Goal: Information Seeking & Learning: Learn about a topic

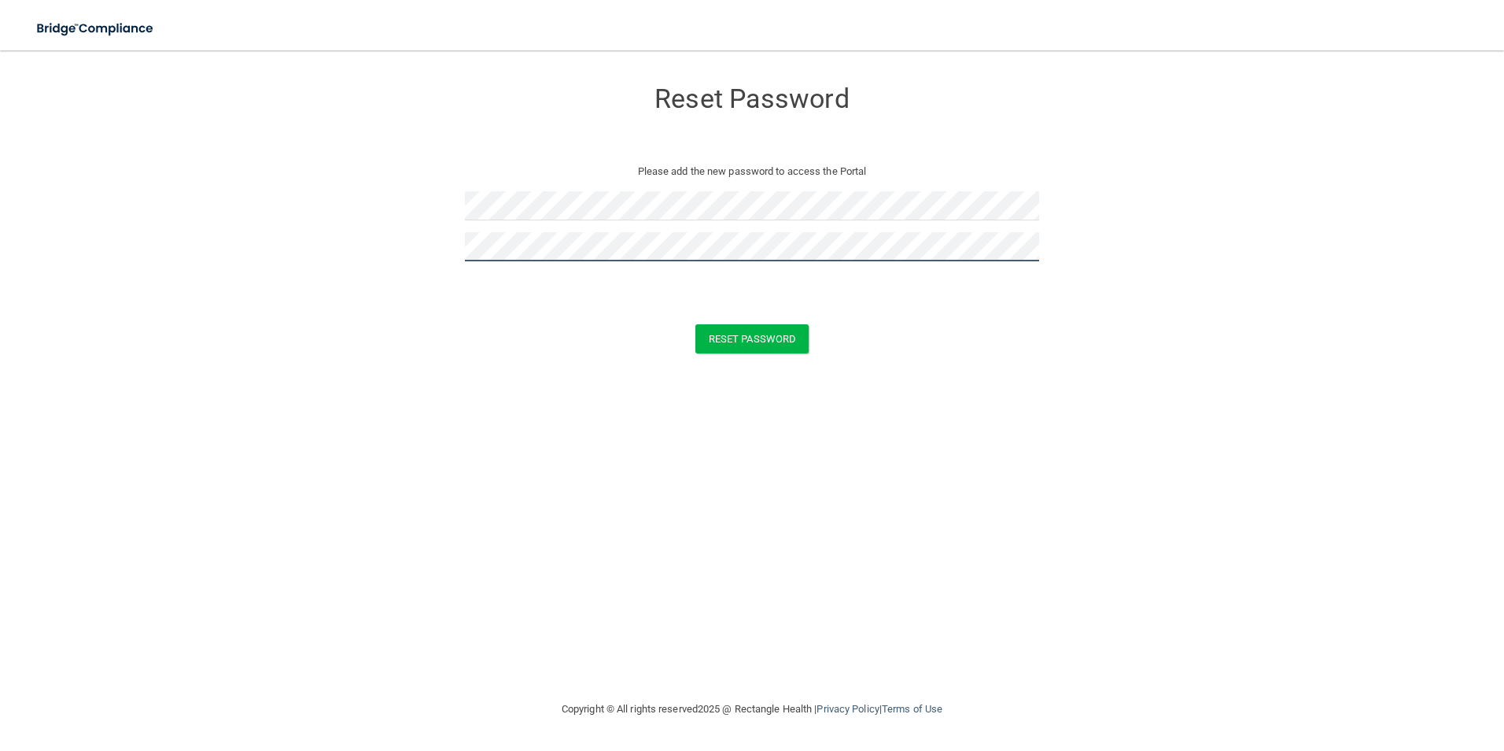
click at [696, 324] on button "Reset Password" at bounding box center [752, 338] width 113 height 29
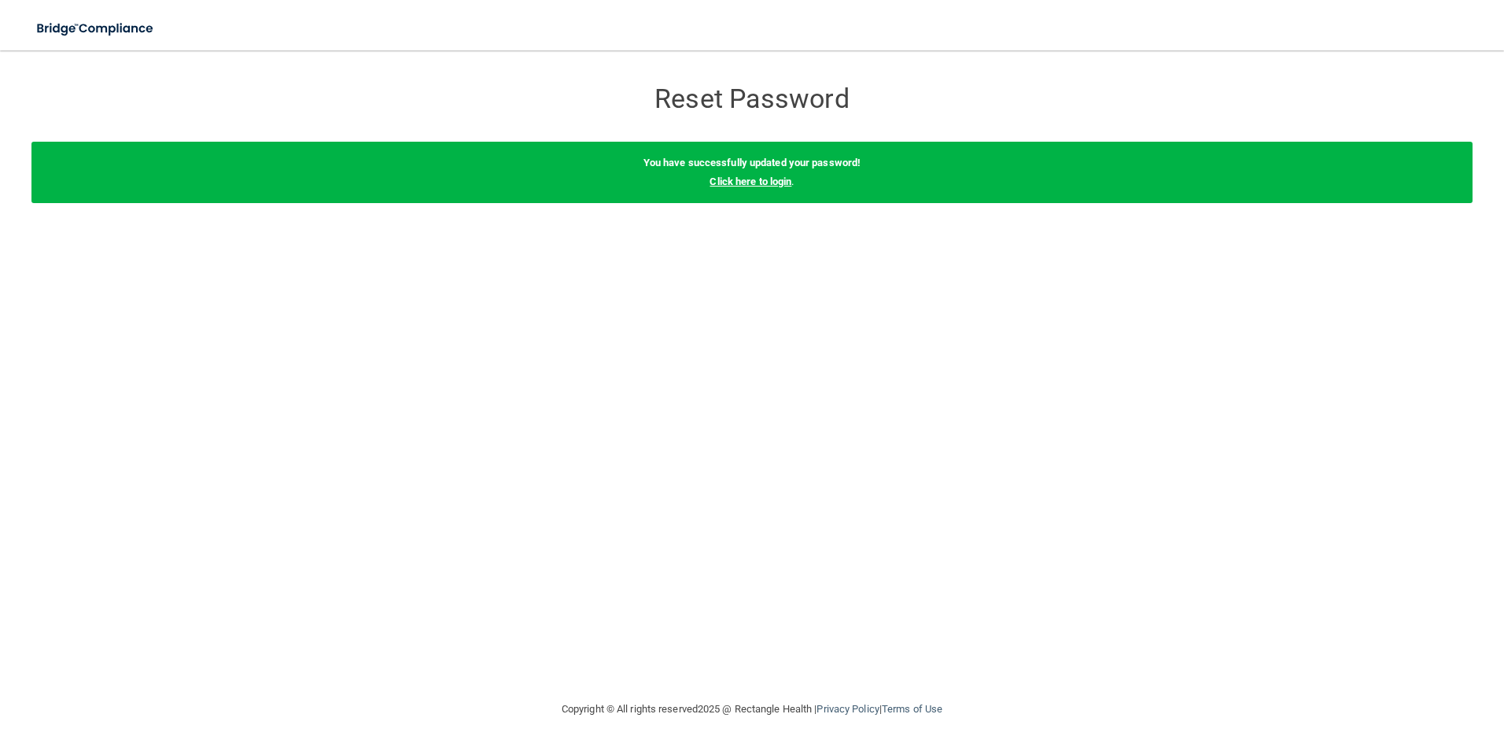
click at [781, 179] on link "Click here to login" at bounding box center [751, 181] width 82 height 12
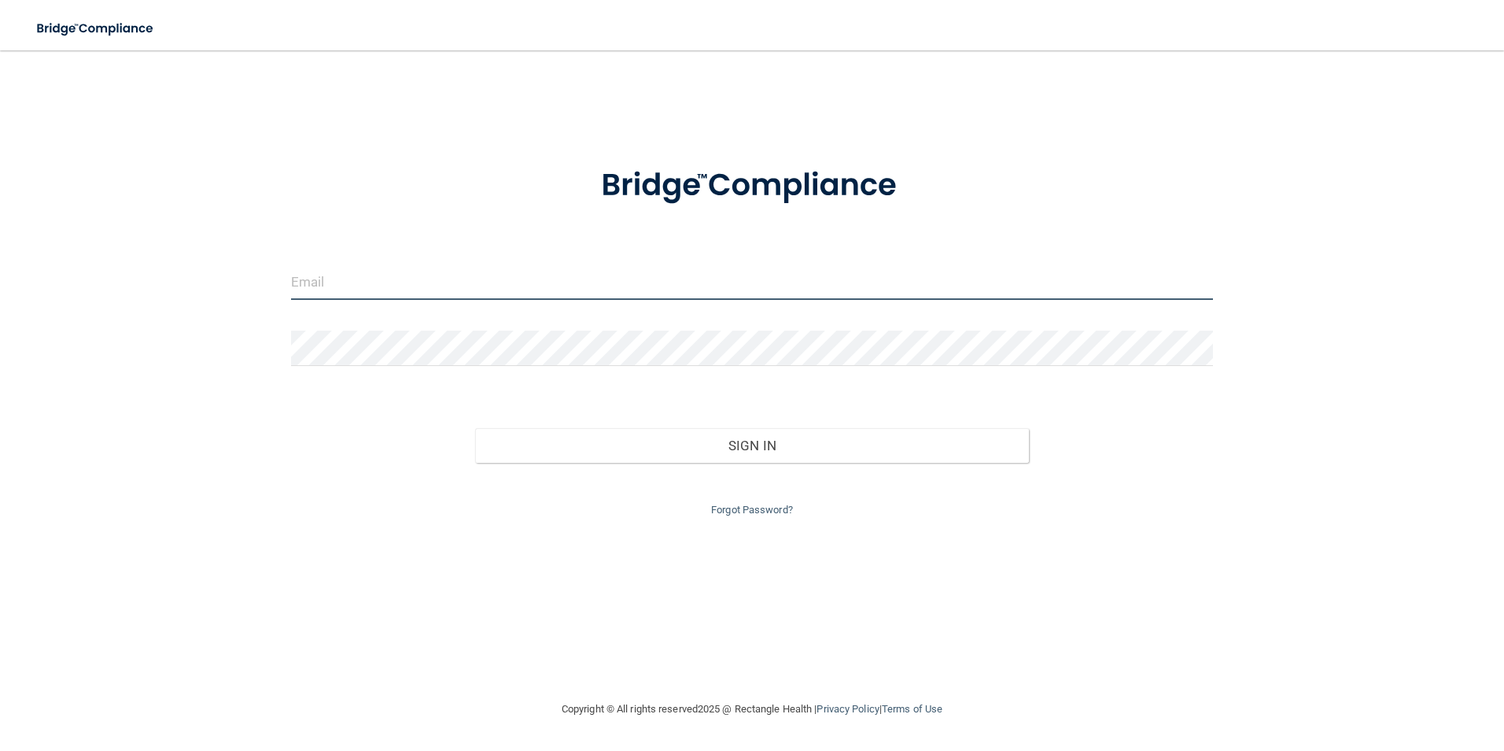
click at [561, 280] on input "email" at bounding box center [752, 281] width 923 height 35
type input "[PERSON_NAME][EMAIL_ADDRESS][PERSON_NAME][DOMAIN_NAME]"
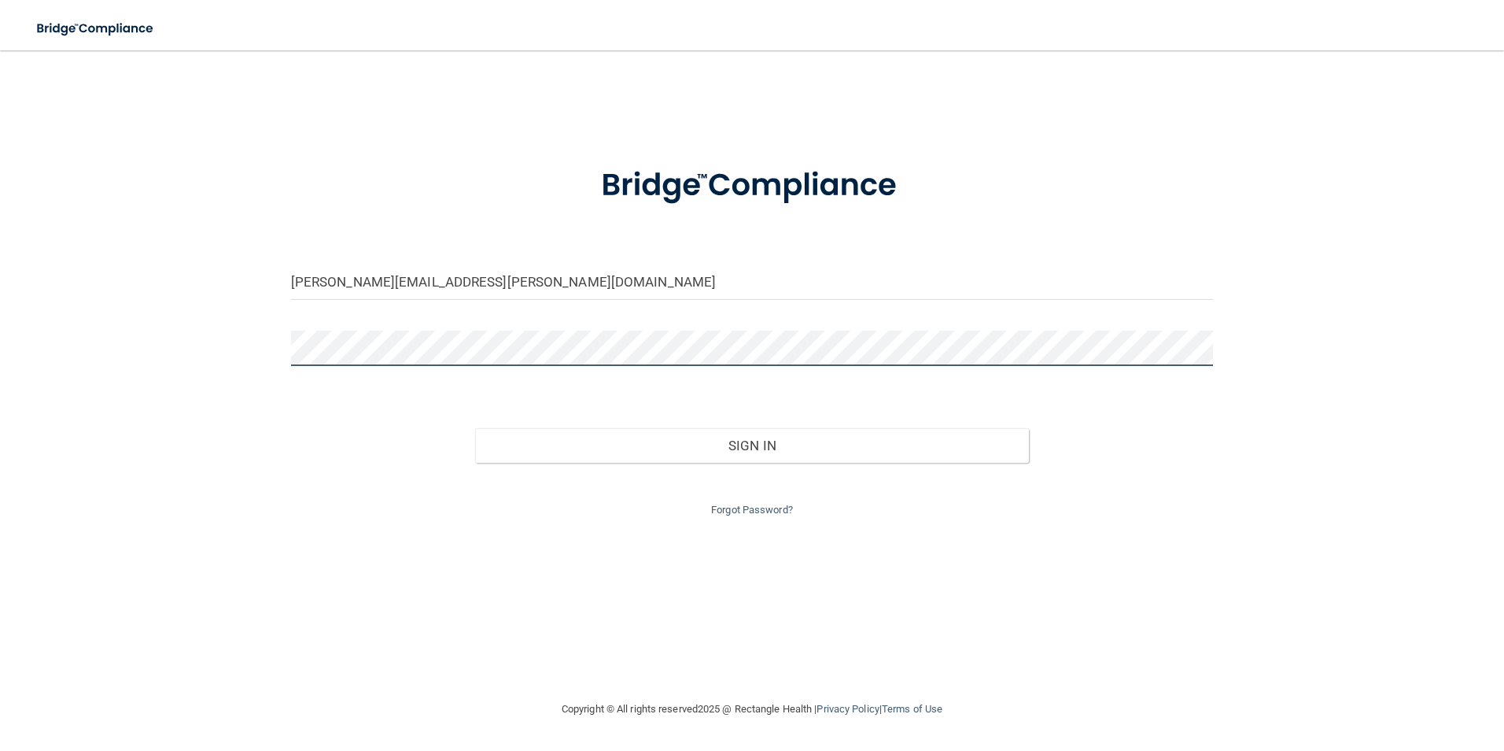
click at [475, 428] on button "Sign In" at bounding box center [752, 445] width 554 height 35
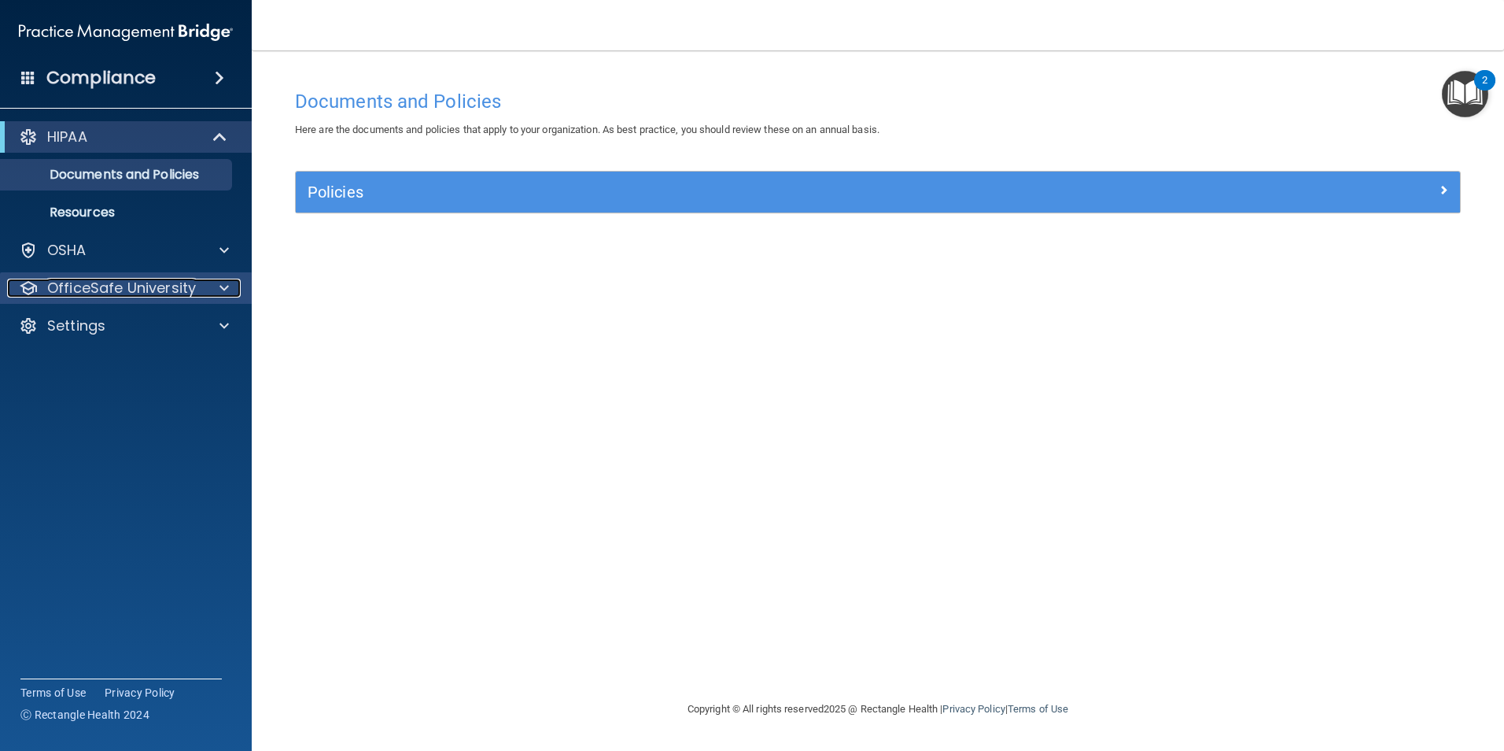
click at [111, 282] on p "OfficeSafe University" at bounding box center [121, 288] width 149 height 19
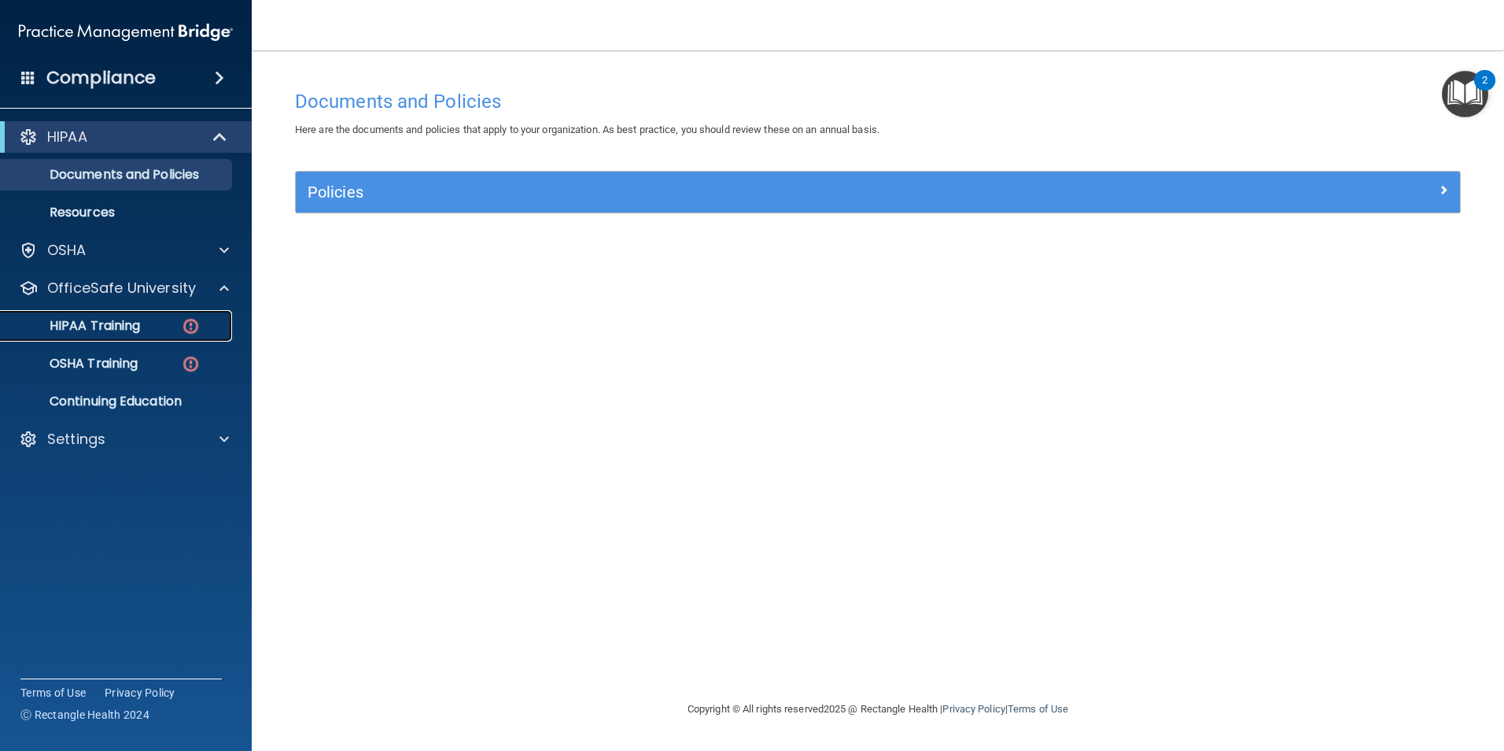
click at [158, 330] on div "HIPAA Training" at bounding box center [117, 326] width 215 height 16
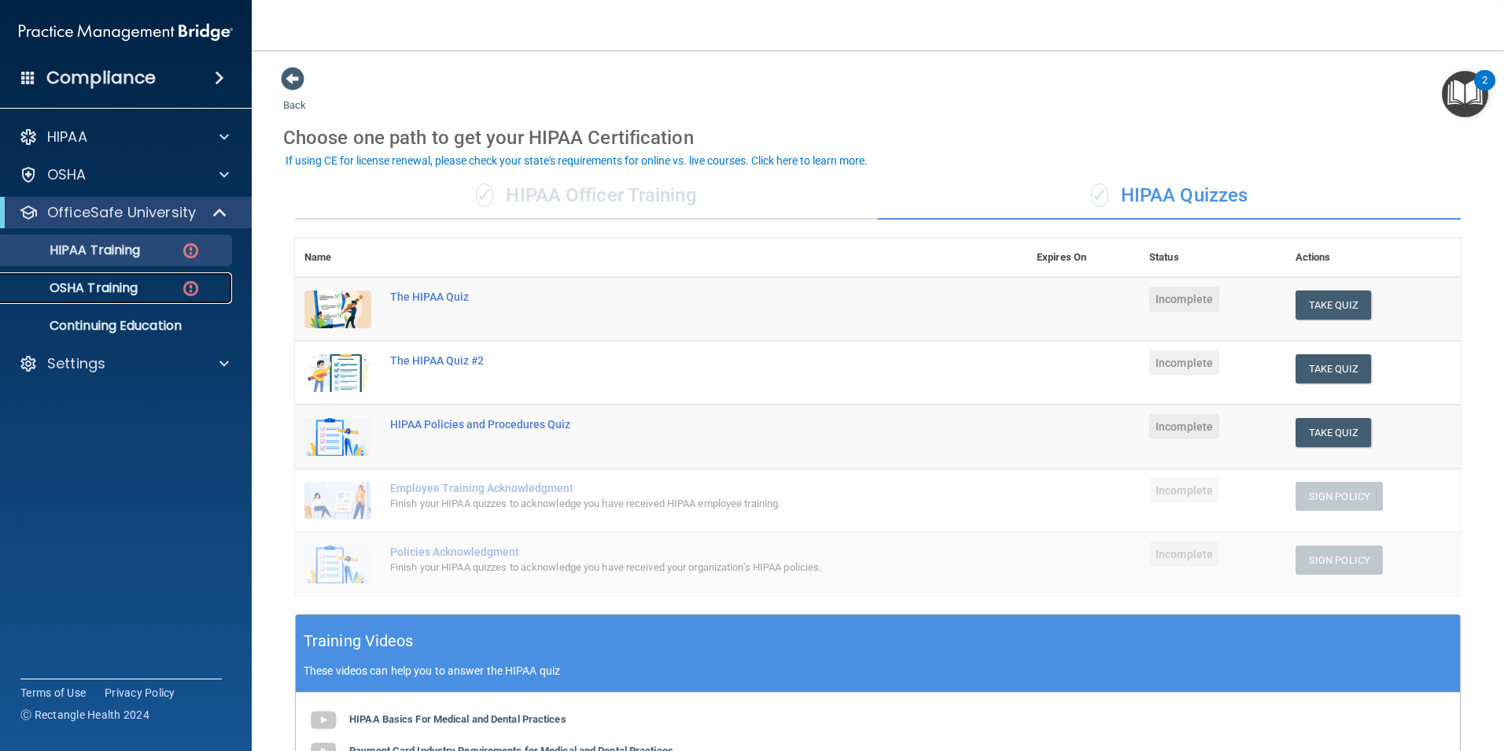
click at [97, 290] on p "OSHA Training" at bounding box center [73, 288] width 127 height 16
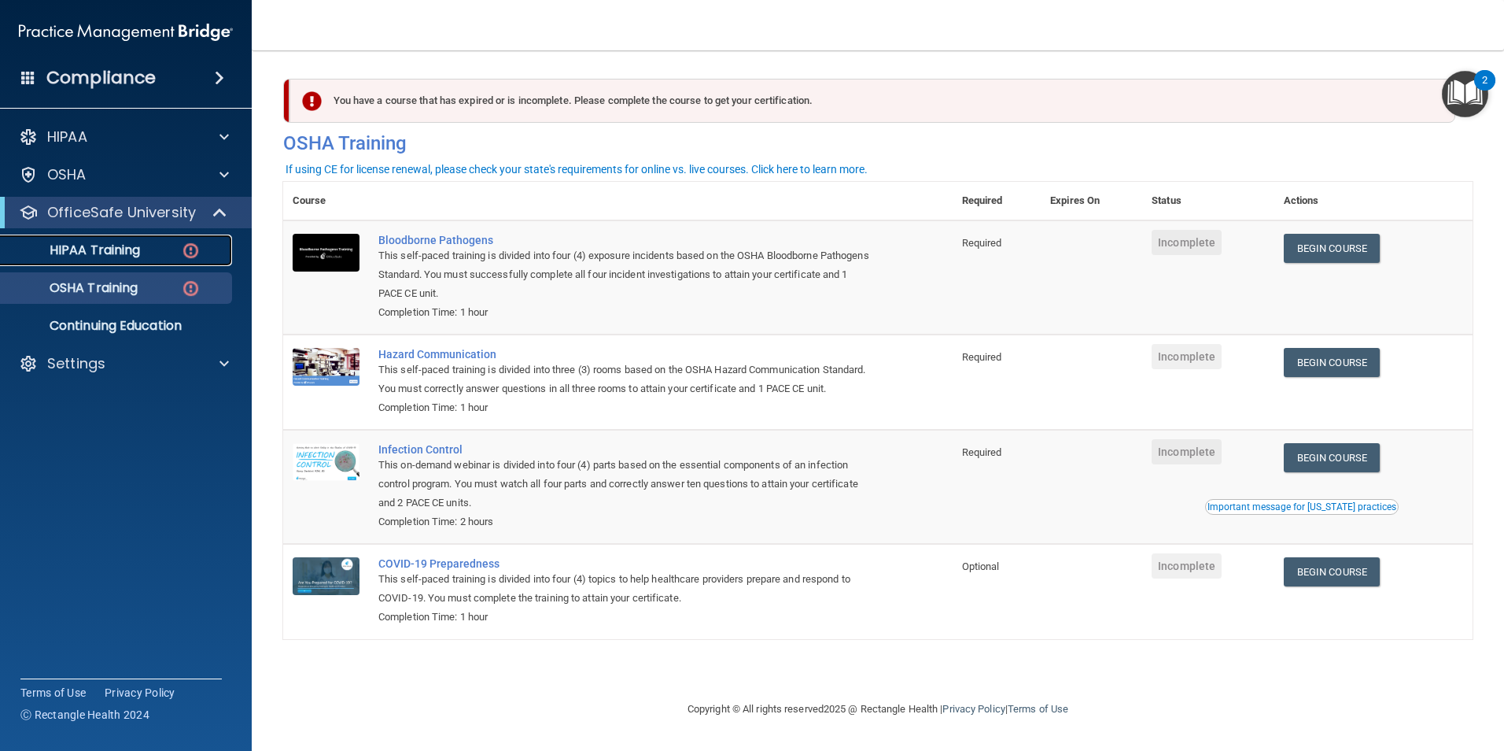
click at [54, 258] on p "HIPAA Training" at bounding box center [75, 250] width 130 height 16
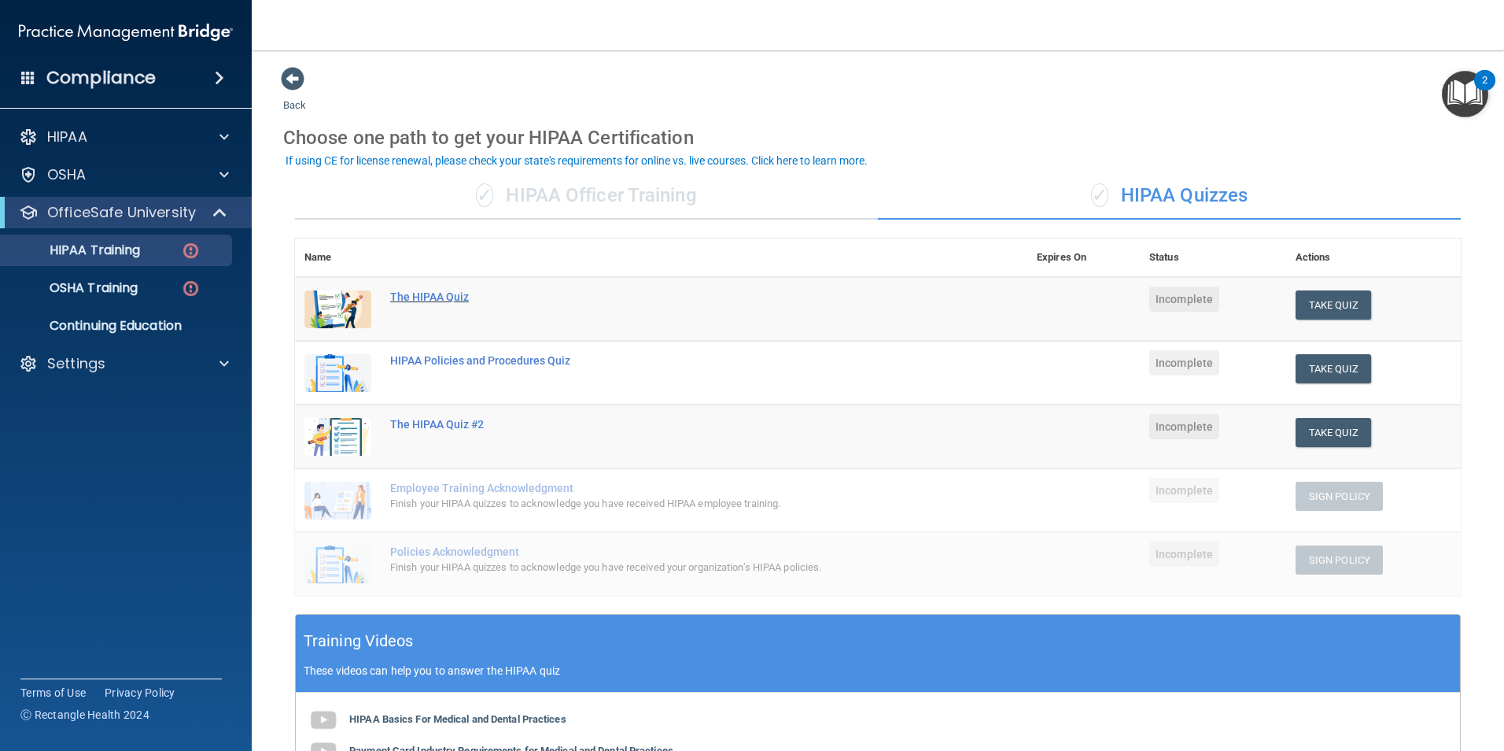
click at [419, 297] on div "The HIPAA Quiz" at bounding box center [669, 296] width 559 height 13
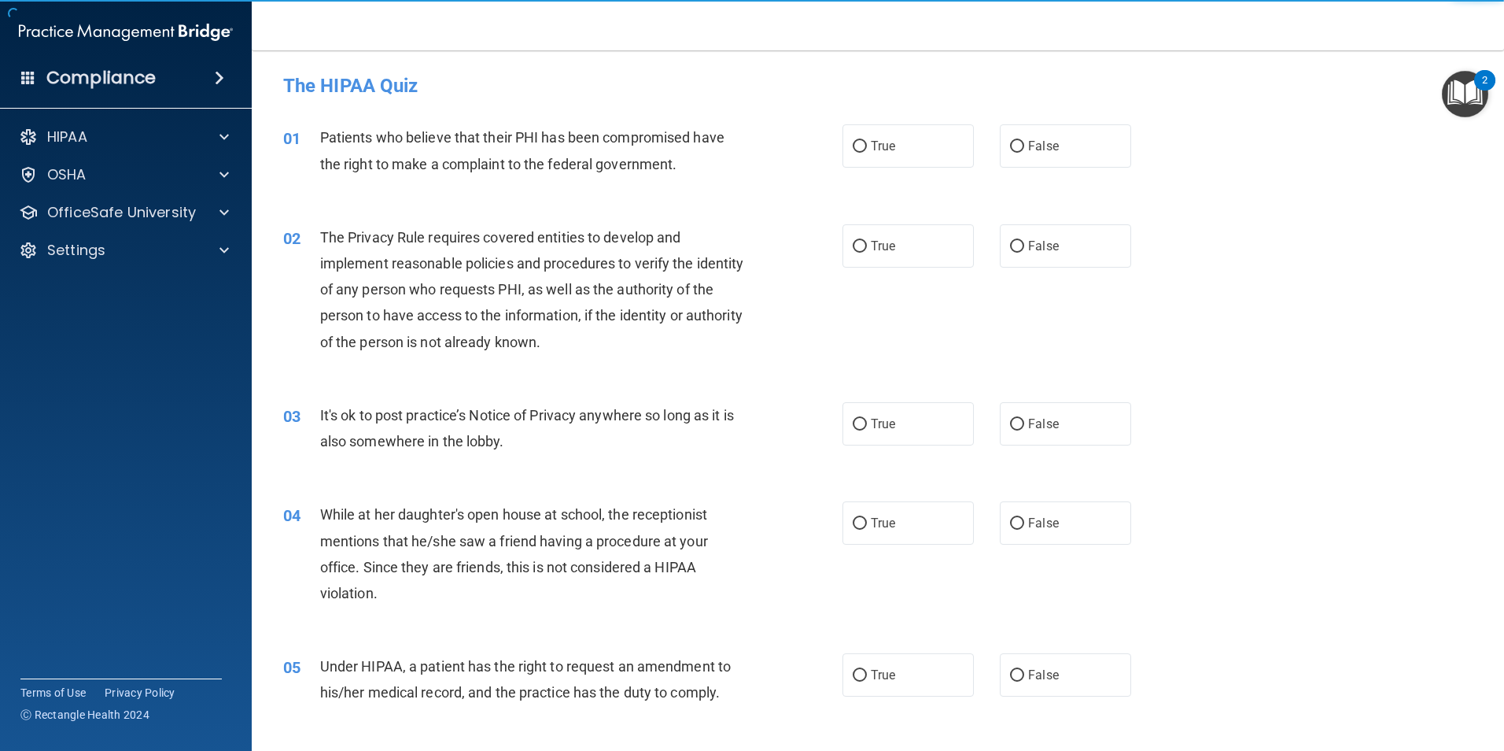
click at [393, 130] on span "Patients who believe that their PHI has been compromised have the right to make…" at bounding box center [522, 150] width 404 height 42
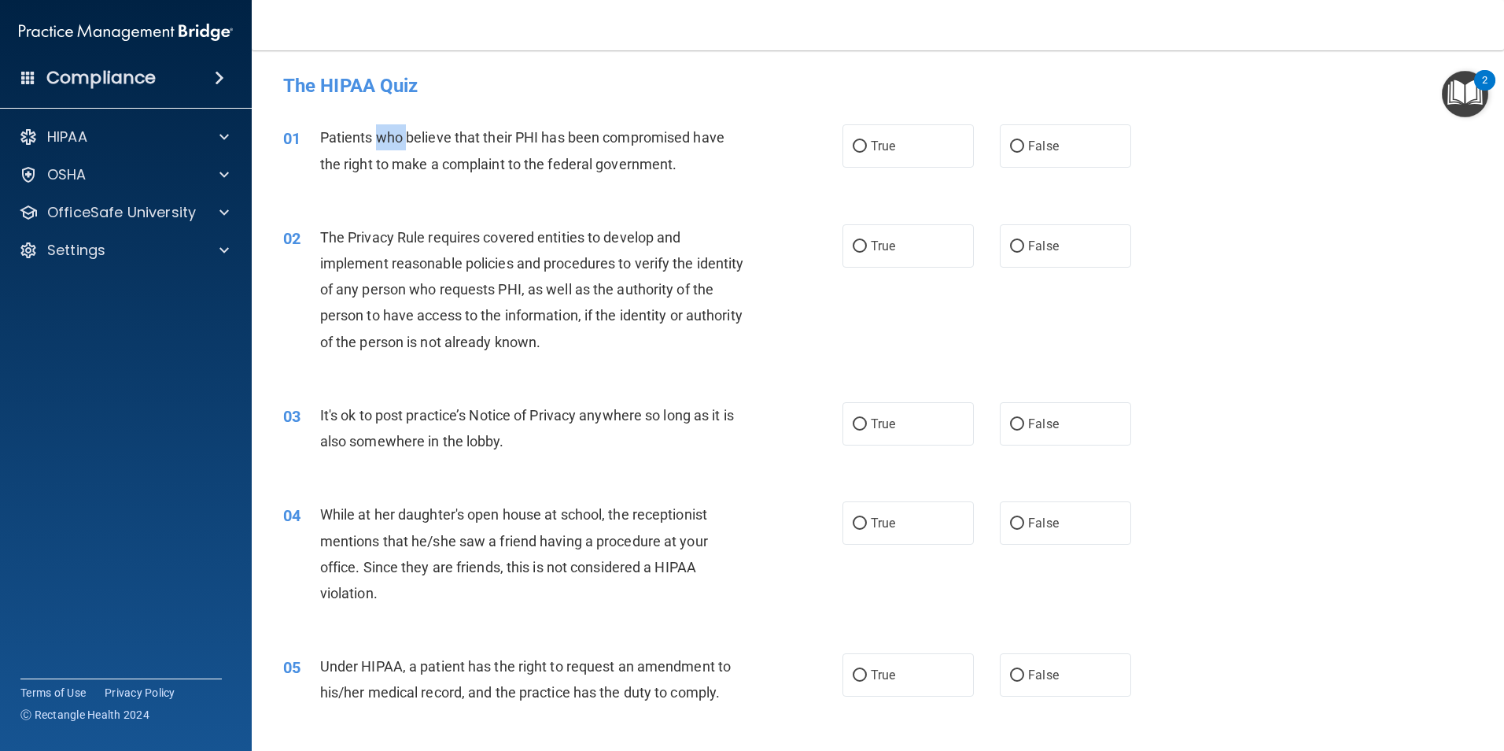
click at [393, 130] on span "Patients who believe that their PHI has been compromised have the right to make…" at bounding box center [522, 150] width 404 height 42
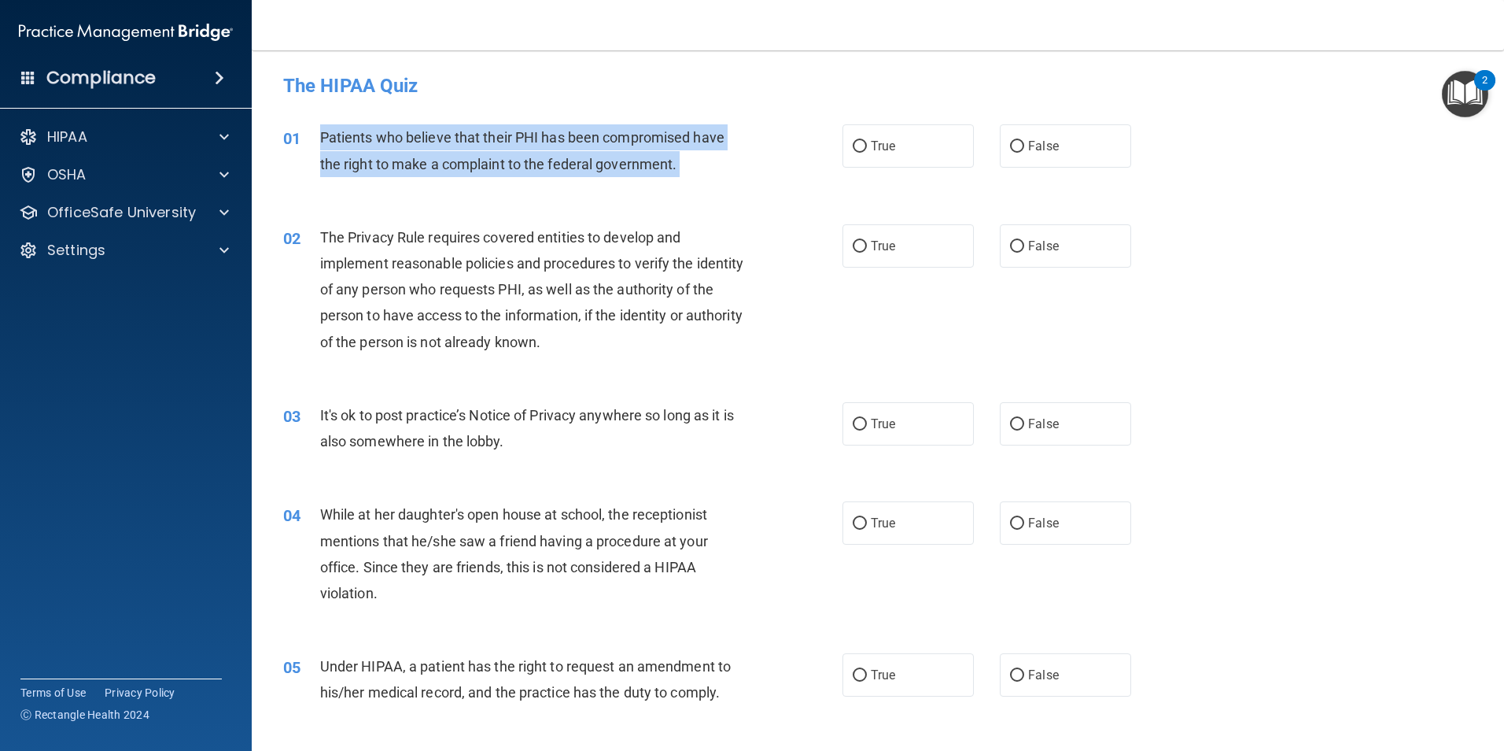
click at [393, 130] on span "Patients who believe that their PHI has been compromised have the right to make…" at bounding box center [522, 150] width 404 height 42
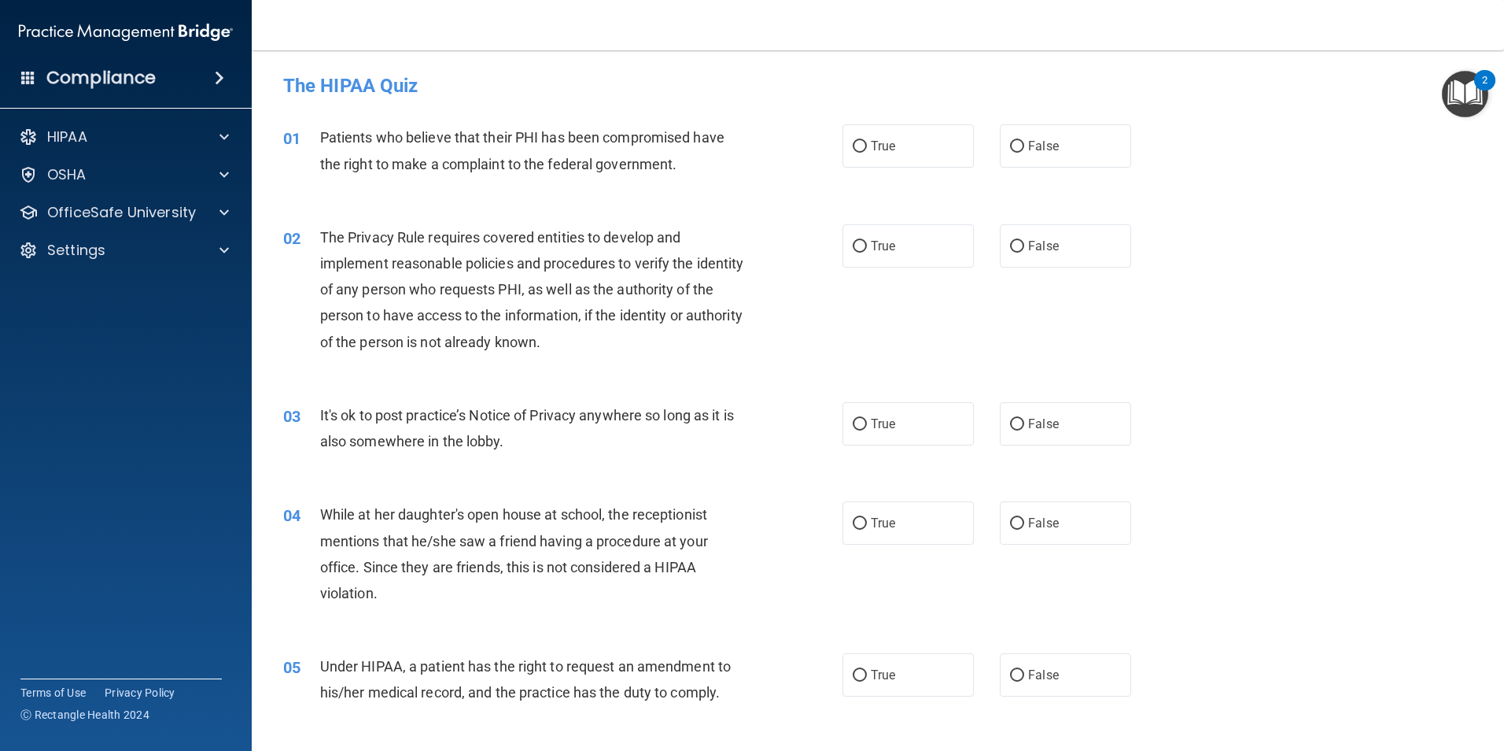
drag, startPoint x: 393, startPoint y: 130, endPoint x: 460, endPoint y: 198, distance: 95.7
click at [460, 198] on div "01 Patients who believe that their PHI has been compromised have the right to m…" at bounding box center [877, 154] width 1213 height 99
click at [929, 137] on label "True" at bounding box center [908, 145] width 131 height 43
click at [867, 141] on input "True" at bounding box center [860, 147] width 14 height 12
radio input "true"
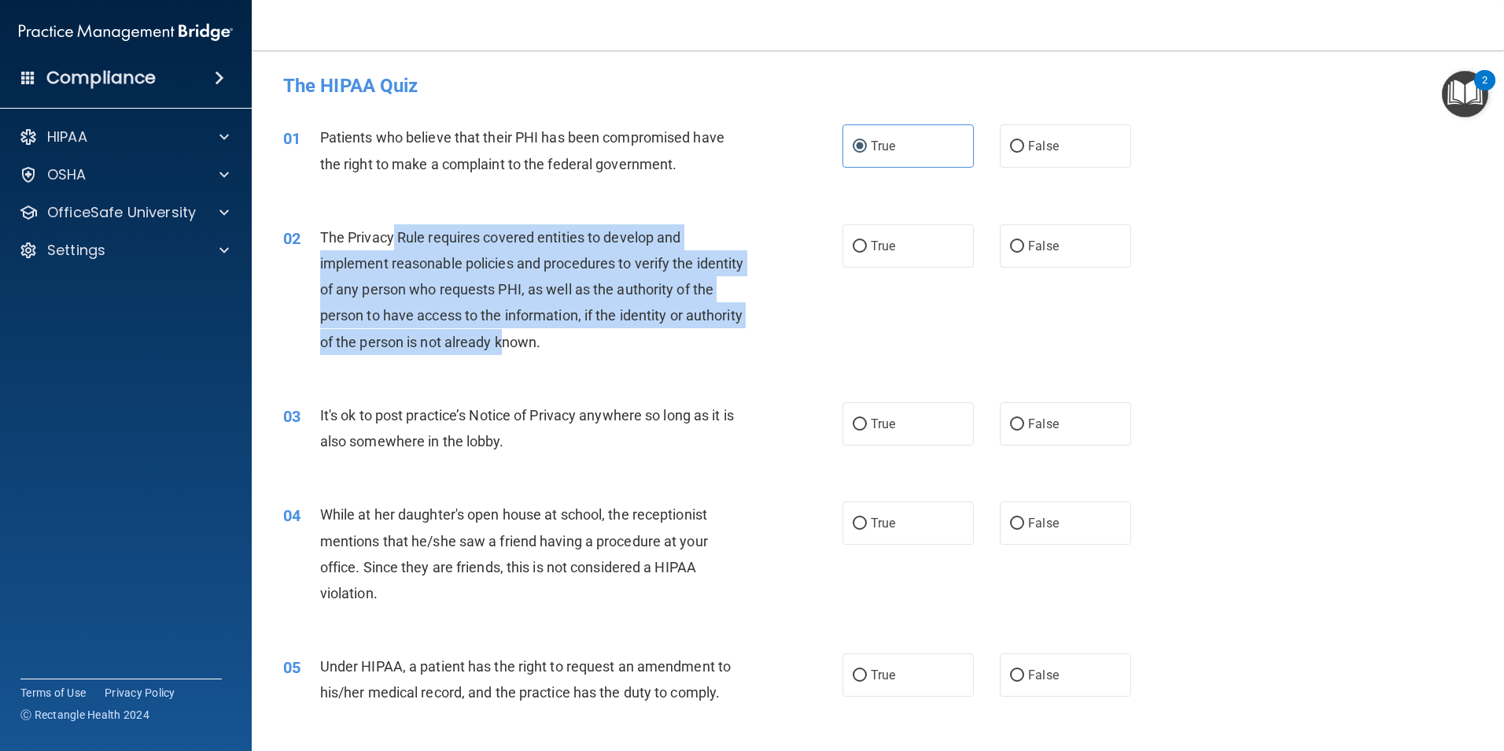
drag, startPoint x: 393, startPoint y: 234, endPoint x: 563, endPoint y: 336, distance: 198.6
click at [563, 336] on span "The Privacy Rule requires covered entities to develop and implement reasonable …" at bounding box center [532, 289] width 424 height 121
drag, startPoint x: 563, startPoint y: 336, endPoint x: 519, endPoint y: 356, distance: 48.6
click at [519, 356] on div "02 The Privacy Rule requires covered entities to develop and implement reasonab…" at bounding box center [563, 293] width 607 height 138
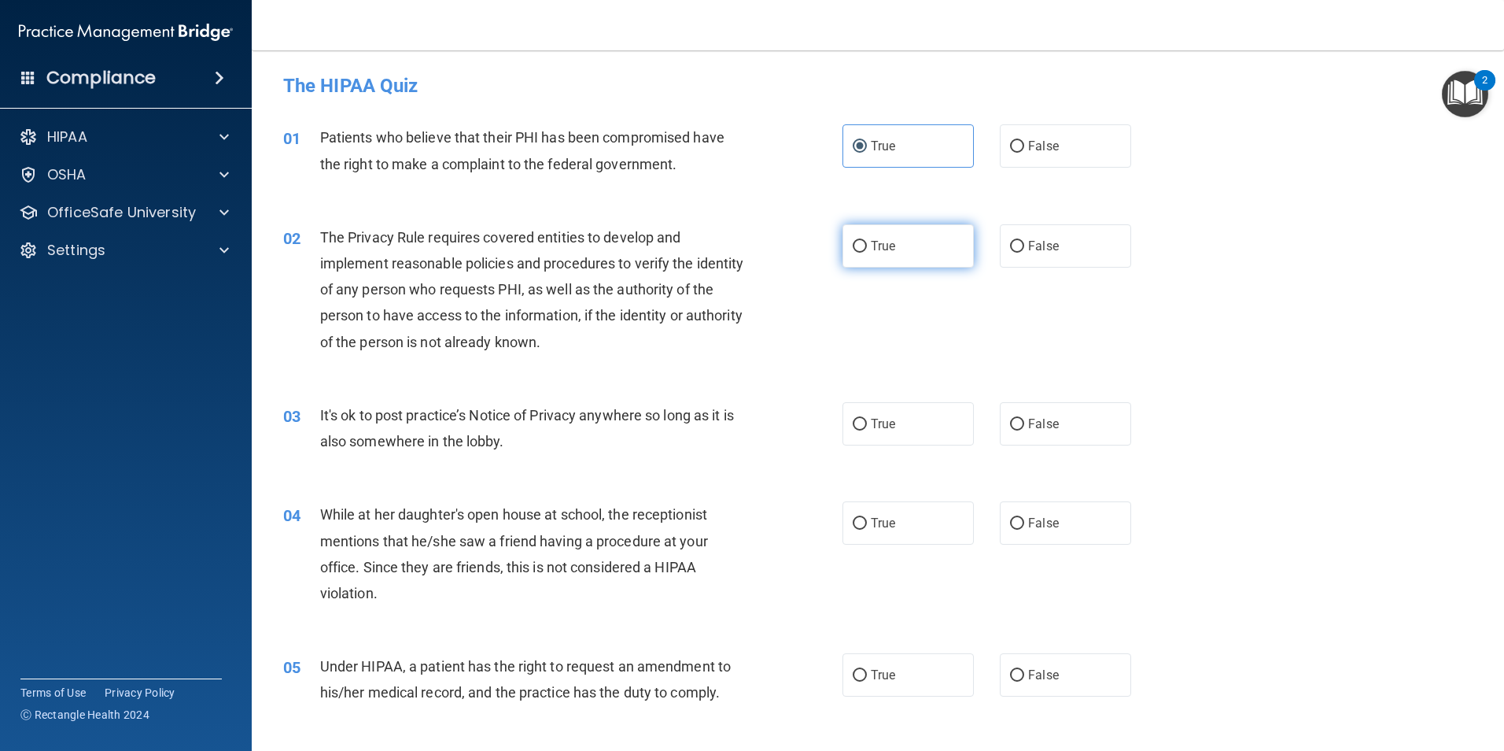
click at [876, 244] on span "True" at bounding box center [883, 245] width 24 height 15
click at [867, 244] on input "True" at bounding box center [860, 247] width 14 height 12
radio input "true"
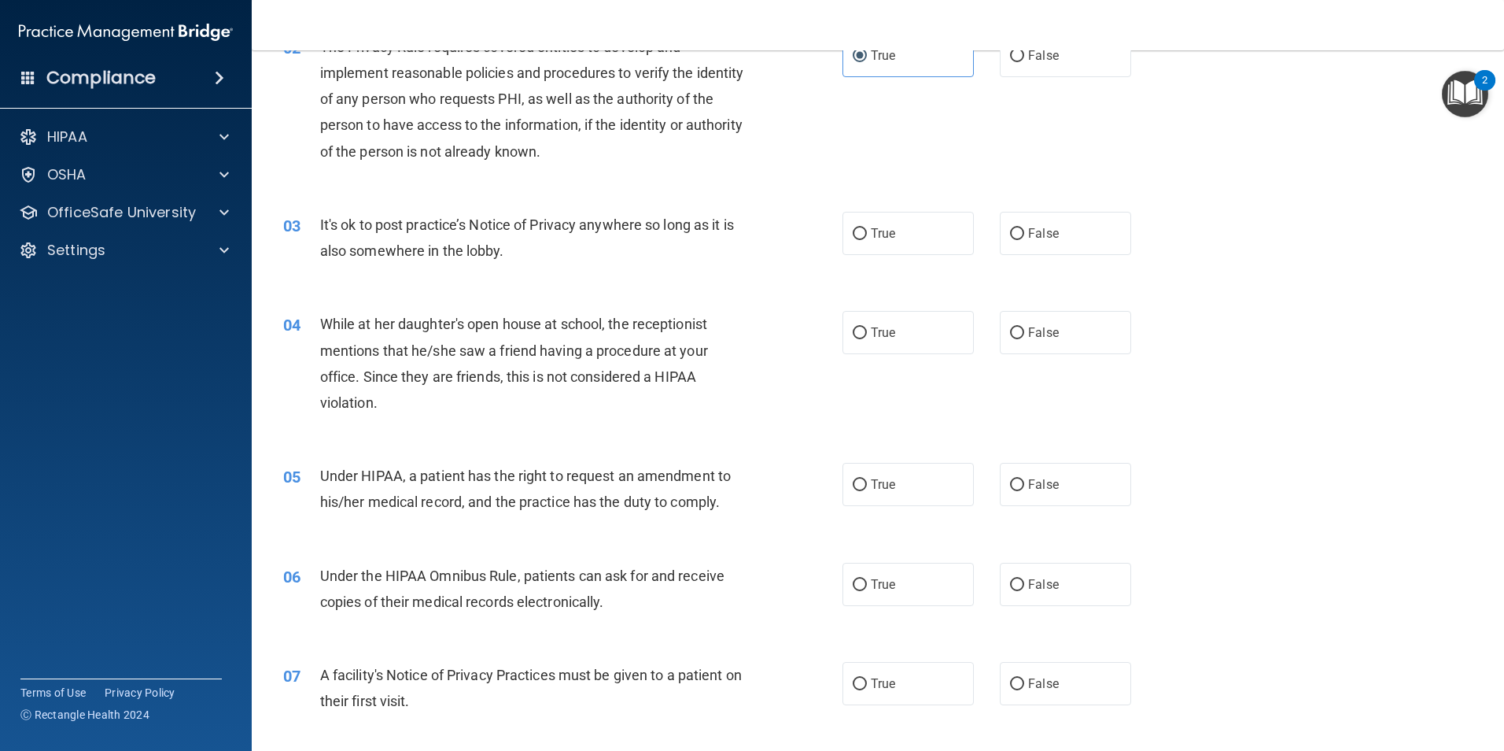
scroll to position [236, 0]
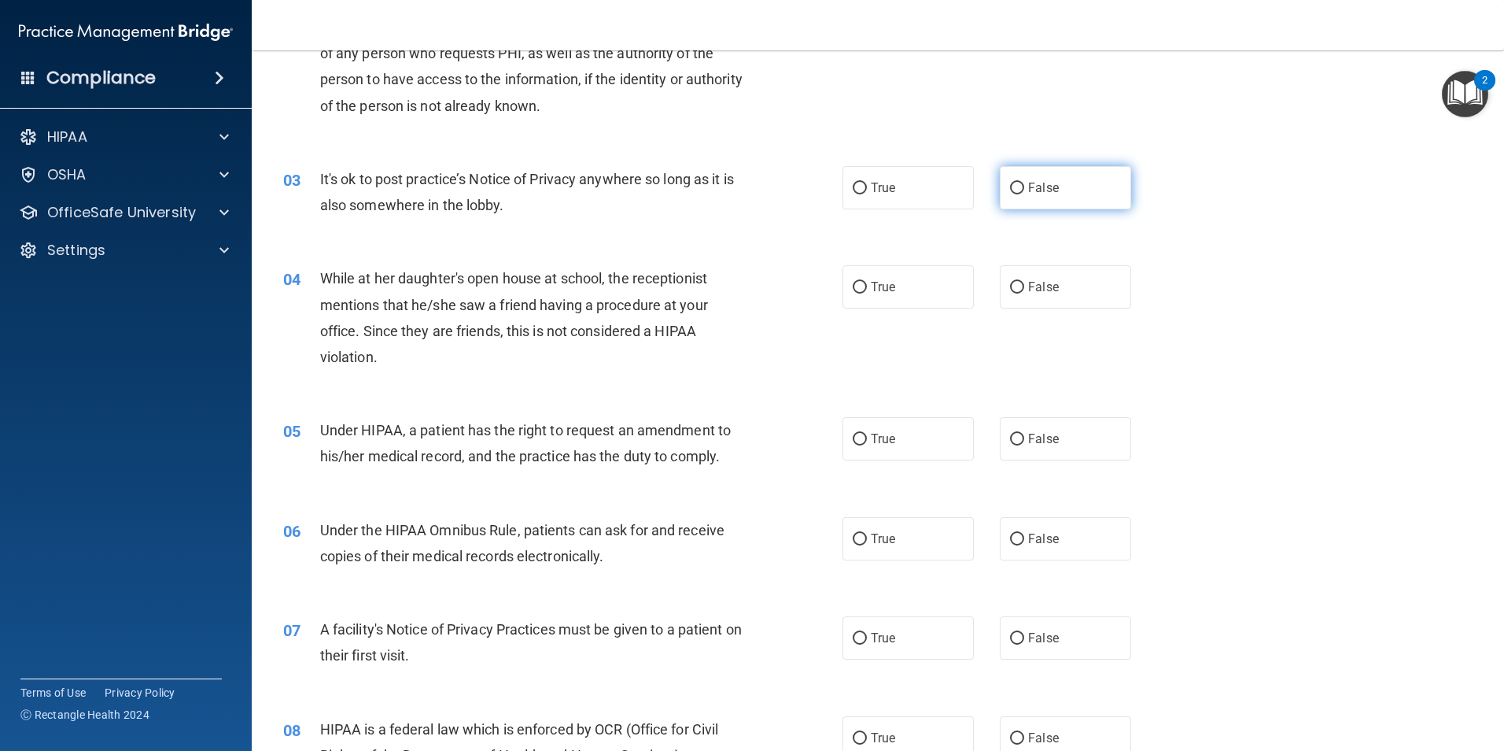
click at [1096, 200] on label "False" at bounding box center [1065, 187] width 131 height 43
click at [1024, 194] on input "False" at bounding box center [1017, 189] width 14 height 12
radio input "true"
click at [793, 356] on div "04 While at her daughter's open house at school, the receptionist mentions that…" at bounding box center [563, 321] width 607 height 113
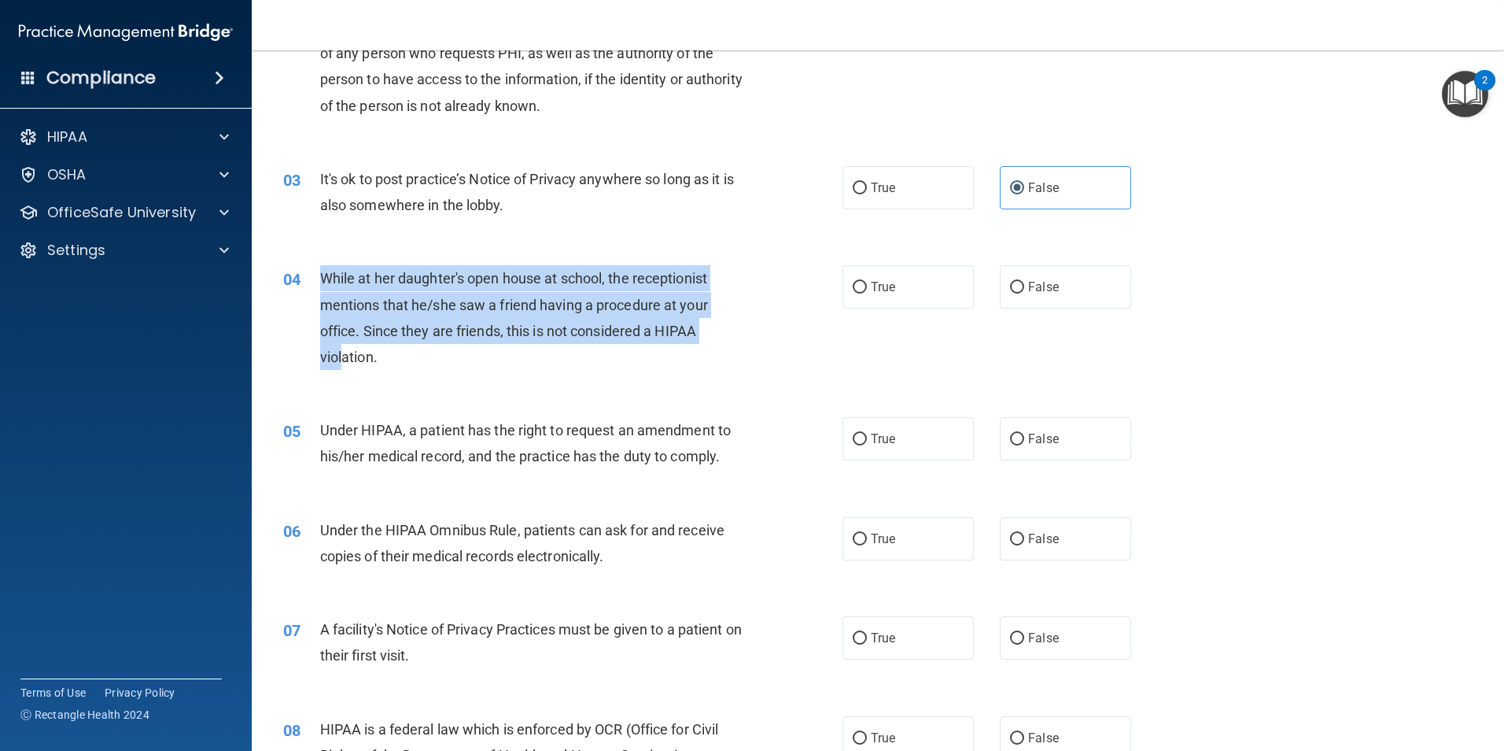
drag, startPoint x: 322, startPoint y: 269, endPoint x: 345, endPoint y: 345, distance: 78.9
click at [345, 345] on div "While at her daughter's open house at school, the receptionist mentions that he…" at bounding box center [538, 317] width 437 height 105
drag, startPoint x: 345, startPoint y: 345, endPoint x: 402, endPoint y: 333, distance: 58.6
click at [402, 333] on span "While at her daughter's open house at school, the receptionist mentions that he…" at bounding box center [514, 317] width 388 height 95
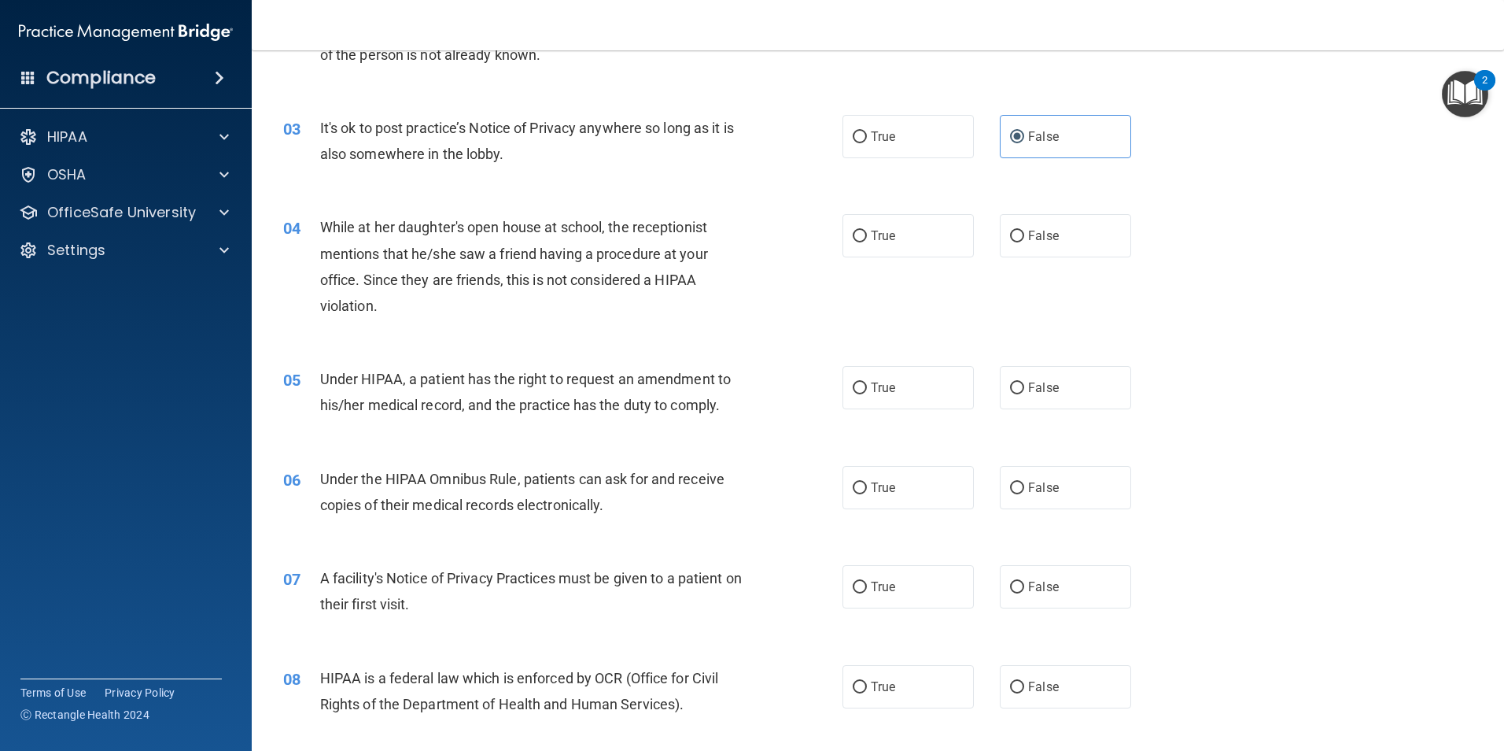
scroll to position [315, 0]
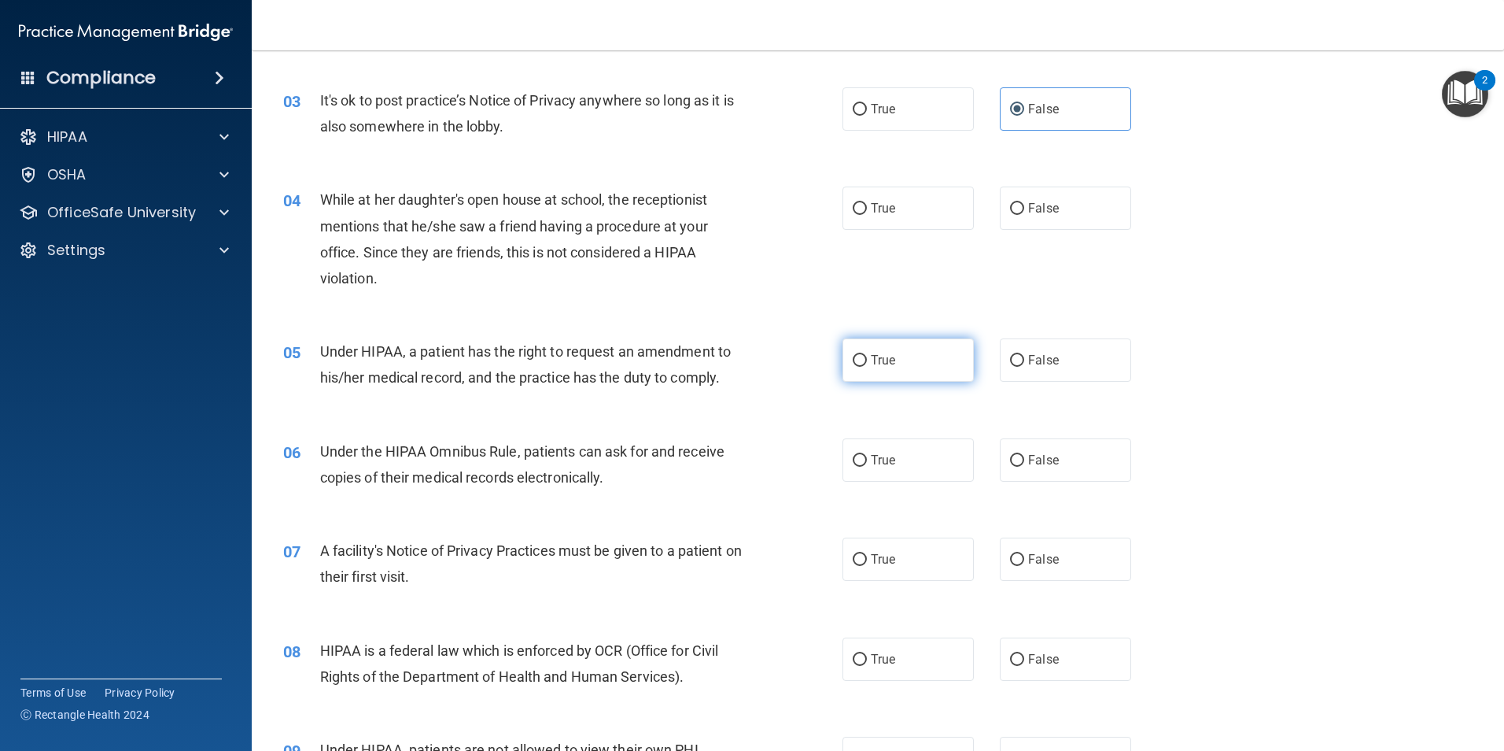
click at [899, 357] on label "True" at bounding box center [908, 359] width 131 height 43
click at [867, 357] on input "True" at bounding box center [860, 361] width 14 height 12
radio input "true"
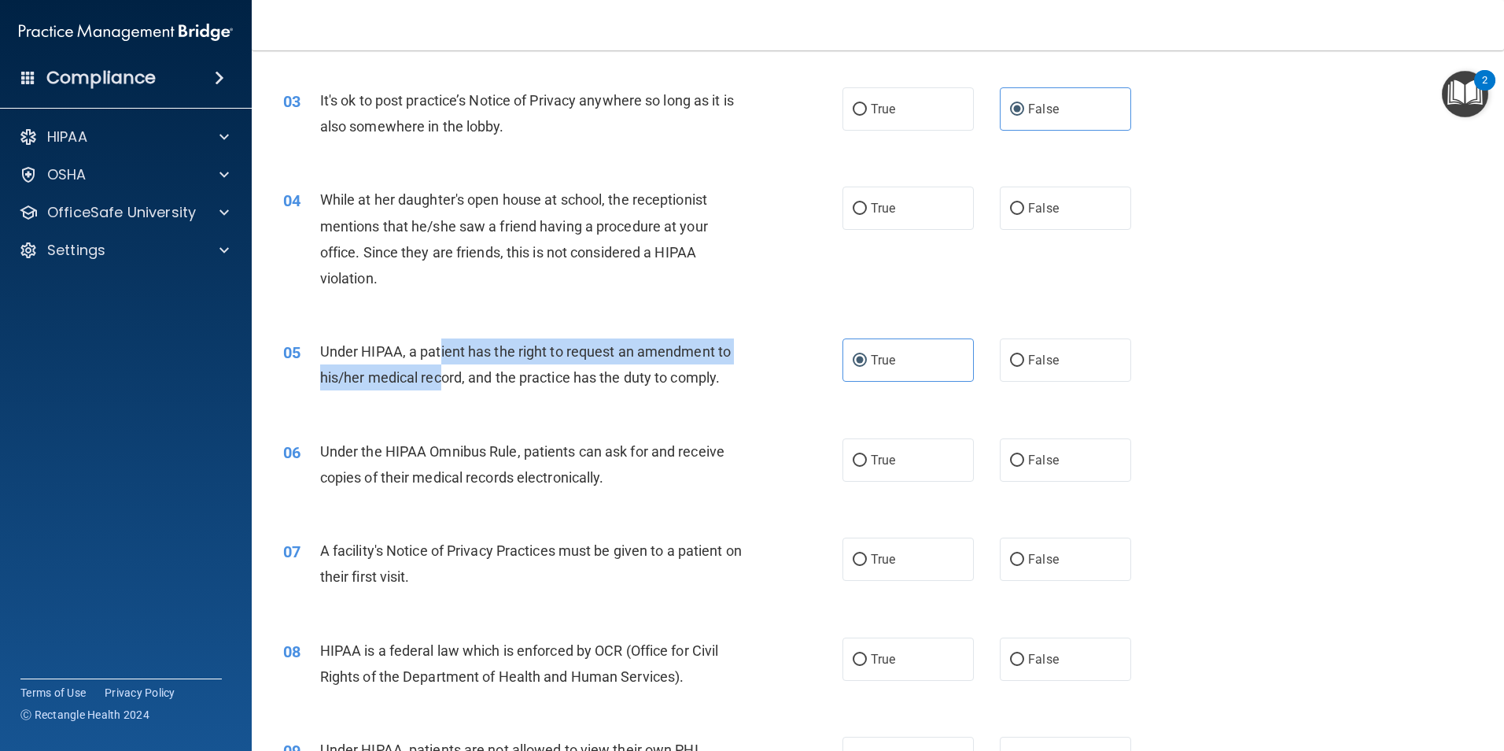
drag, startPoint x: 441, startPoint y: 349, endPoint x: 444, endPoint y: 379, distance: 30.8
click at [444, 379] on span "Under HIPAA, a patient has the right to request an amendment to his/her medical…" at bounding box center [525, 364] width 411 height 42
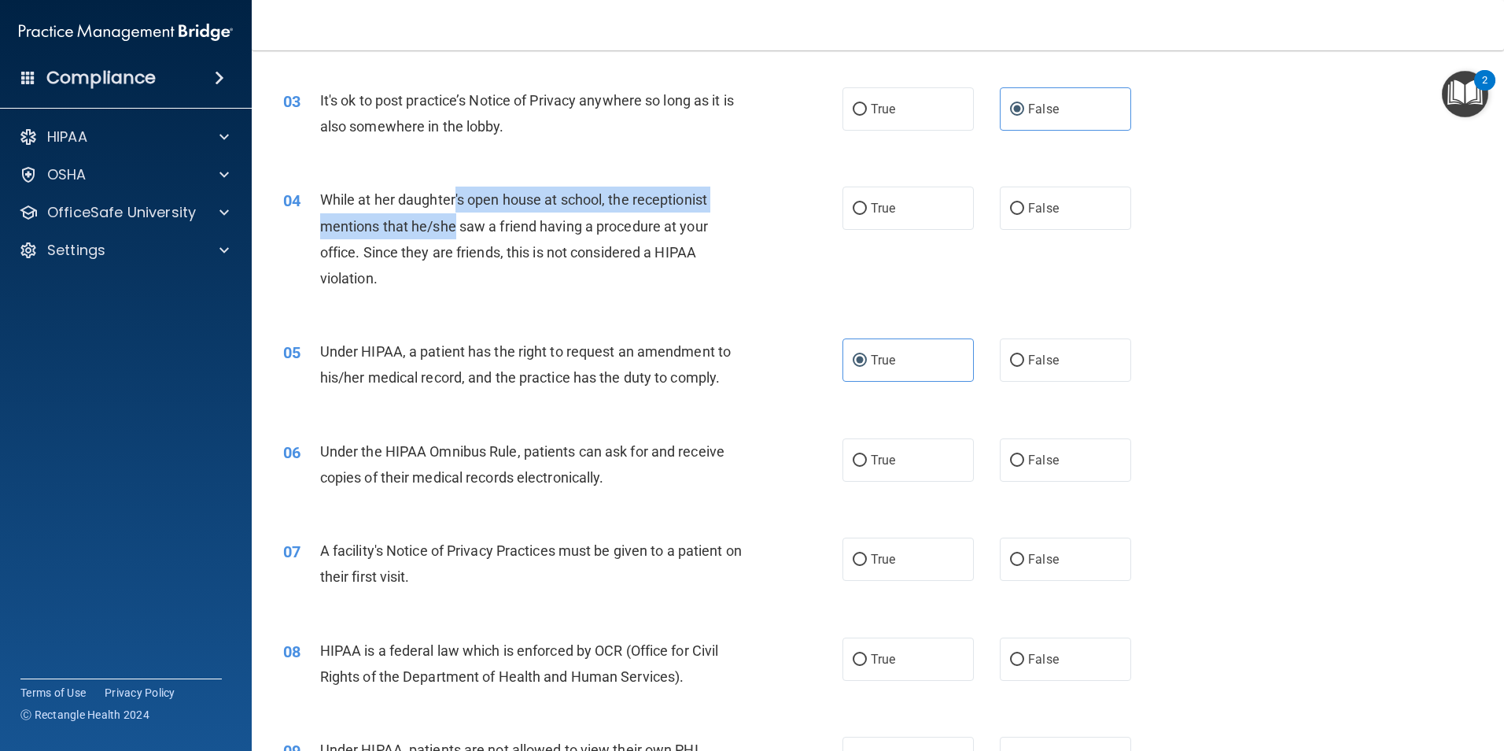
drag, startPoint x: 455, startPoint y: 201, endPoint x: 455, endPoint y: 220, distance: 19.7
click at [455, 220] on span "While at her daughter's open house at school, the receptionist mentions that he…" at bounding box center [514, 238] width 388 height 95
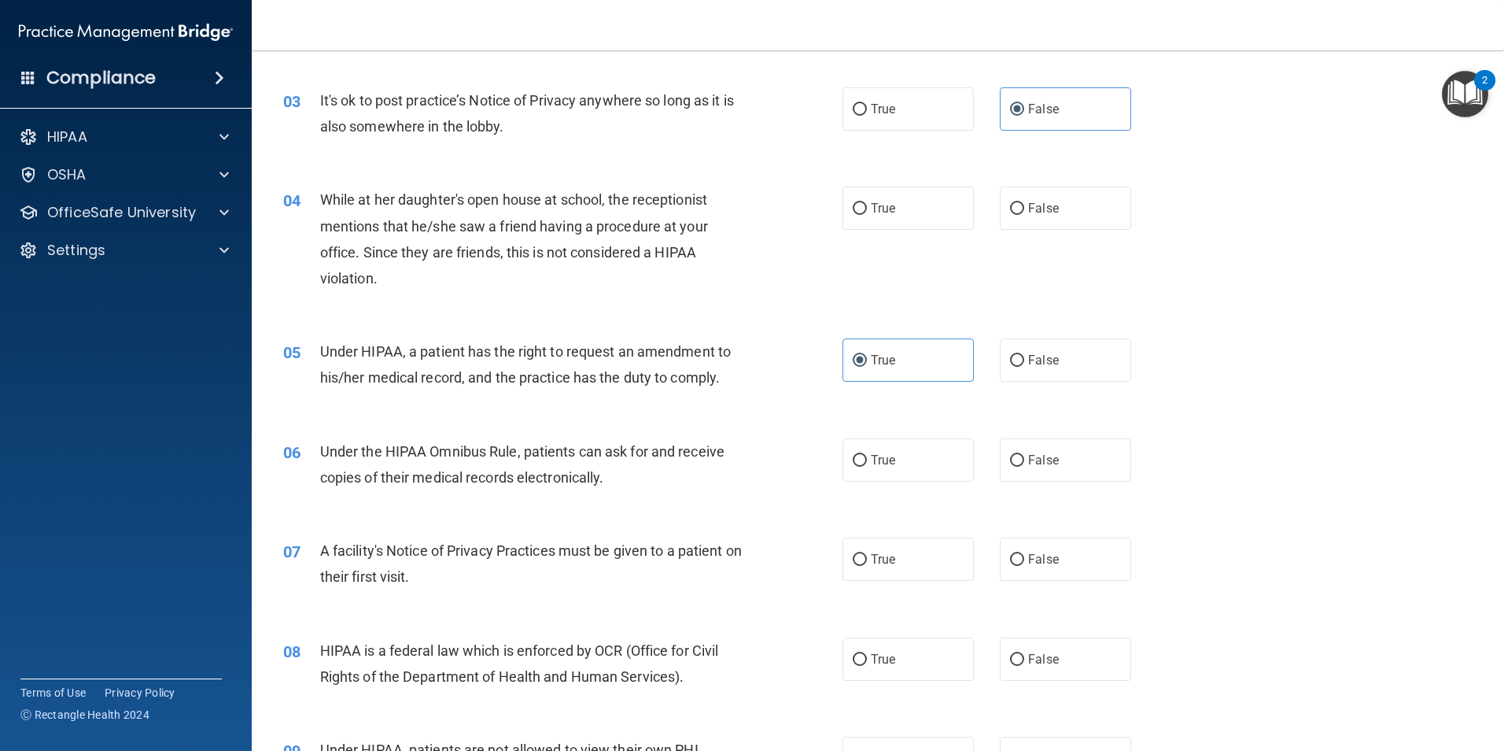
drag, startPoint x: 455, startPoint y: 220, endPoint x: 448, endPoint y: 245, distance: 25.4
click at [448, 245] on span "While at her daughter's open house at school, the receptionist mentions that he…" at bounding box center [514, 238] width 388 height 95
click at [1065, 214] on label "False" at bounding box center [1065, 207] width 131 height 43
click at [1024, 214] on input "False" at bounding box center [1017, 209] width 14 height 12
radio input "true"
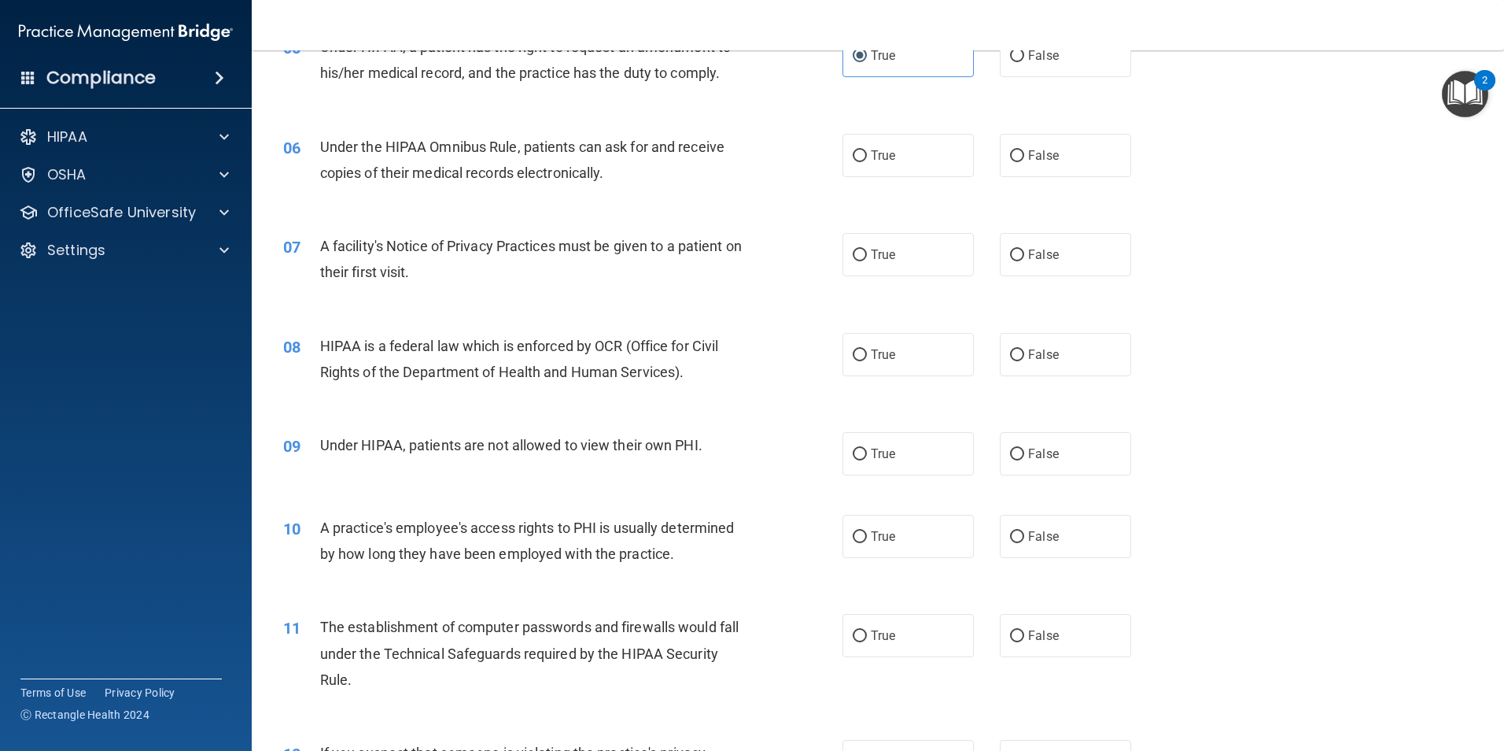
scroll to position [629, 0]
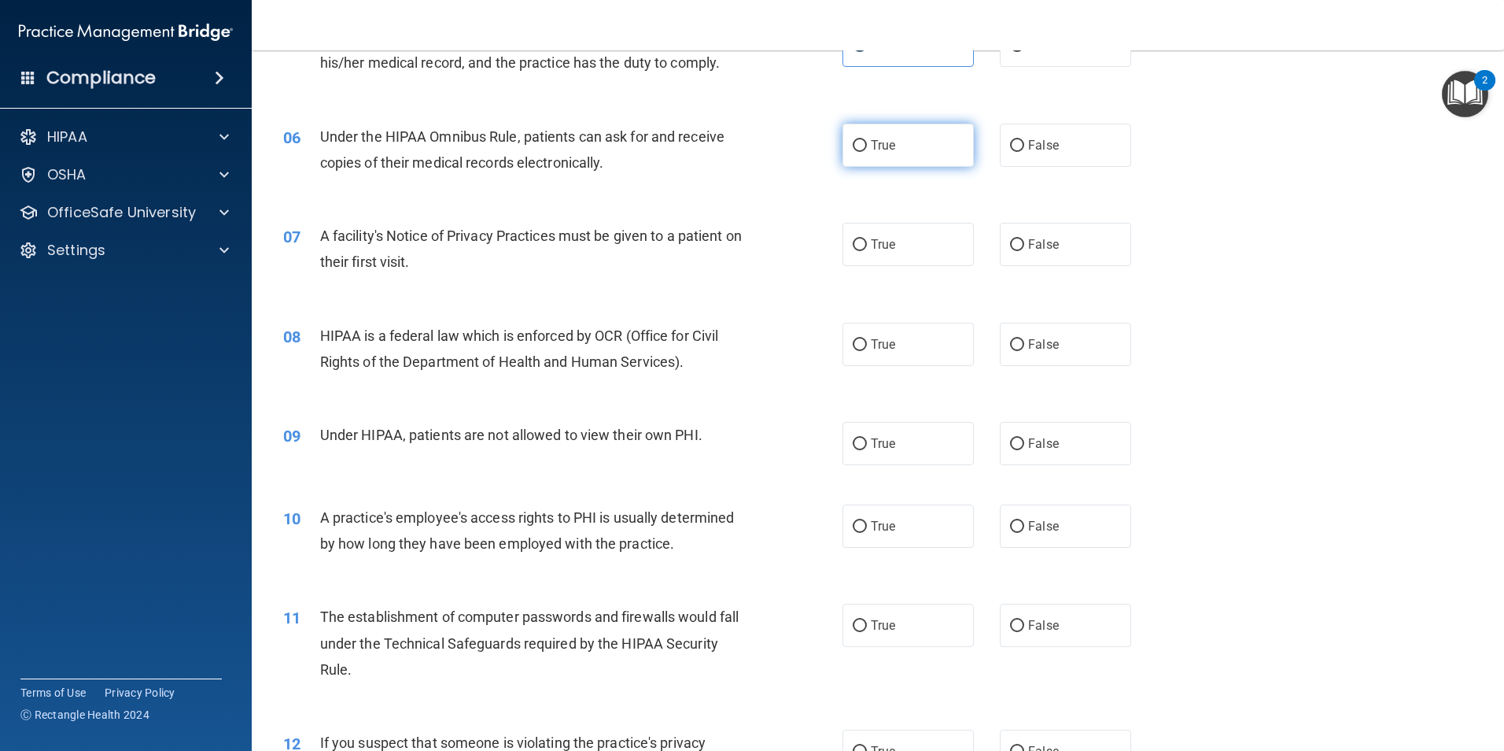
click at [918, 135] on label "True" at bounding box center [908, 145] width 131 height 43
click at [867, 140] on input "True" at bounding box center [860, 146] width 14 height 12
radio input "true"
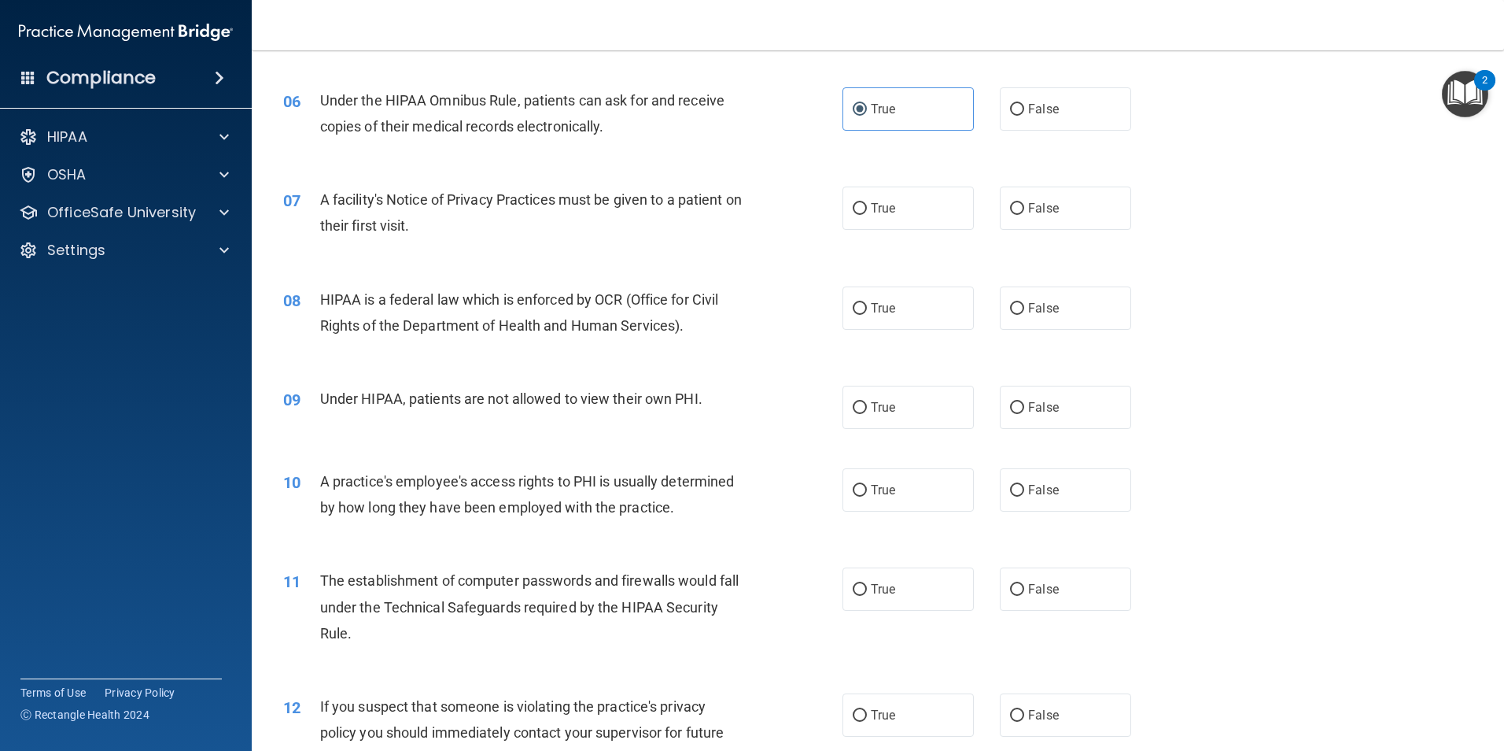
scroll to position [628, 0]
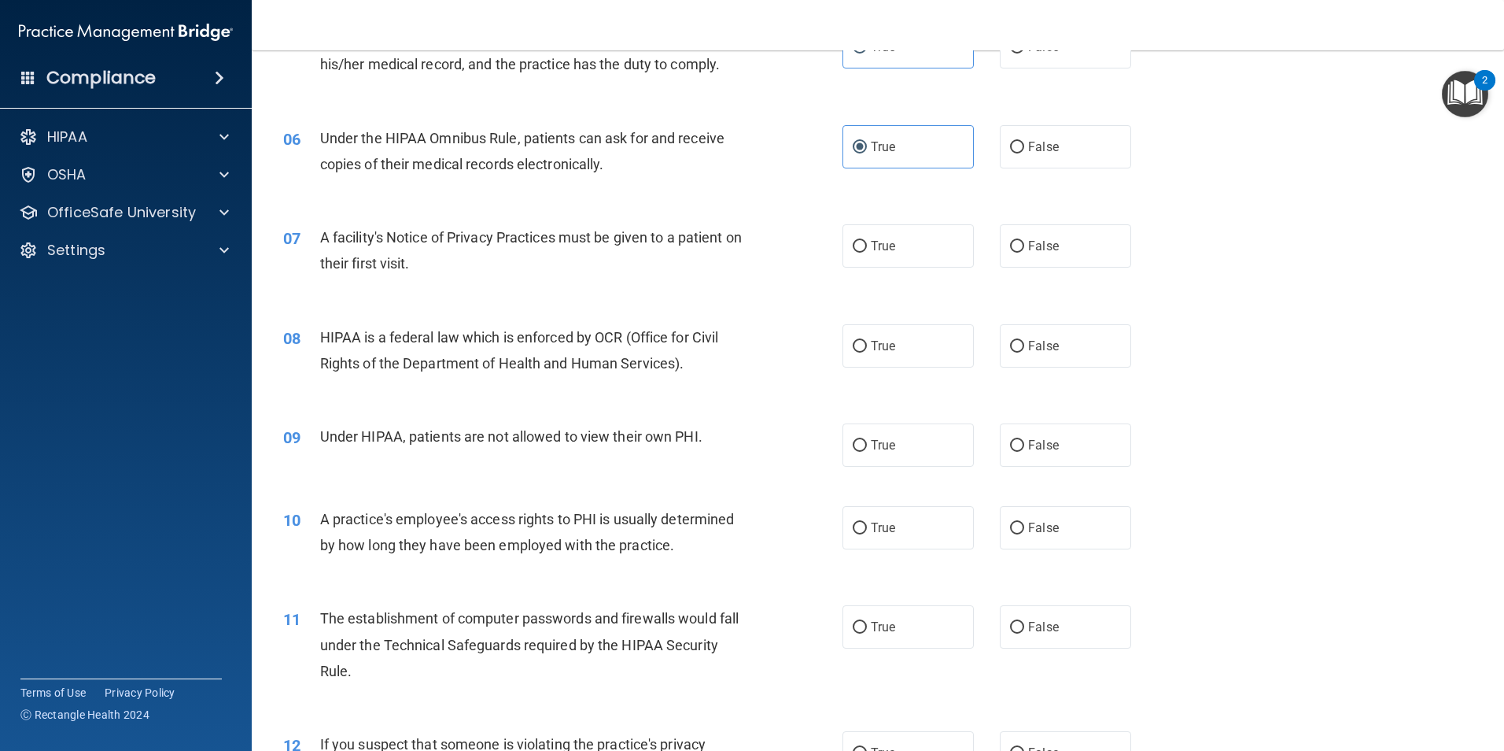
click at [639, 136] on span "Under the HIPAA Omnibus Rule, patients can ask for and receive copies of their …" at bounding box center [522, 151] width 404 height 42
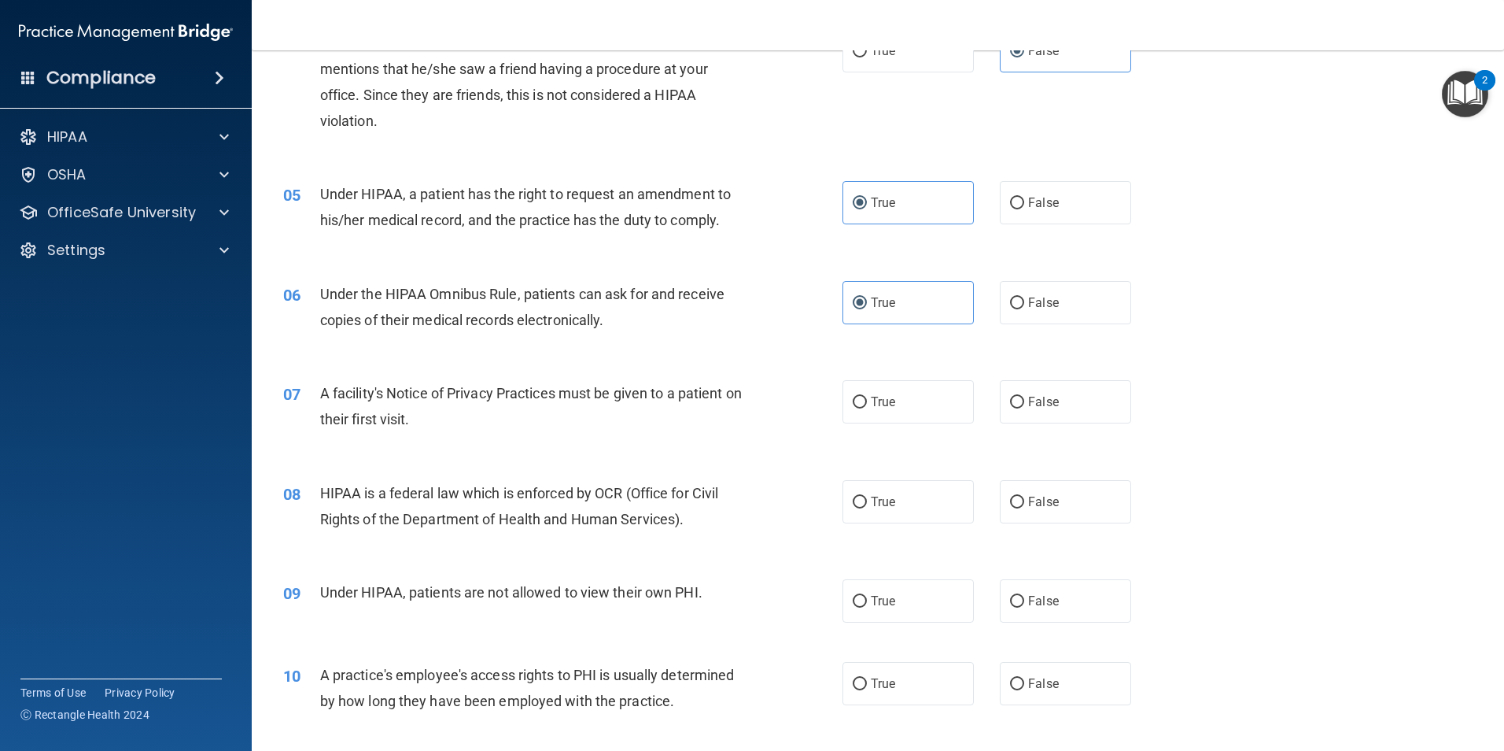
scroll to position [551, 0]
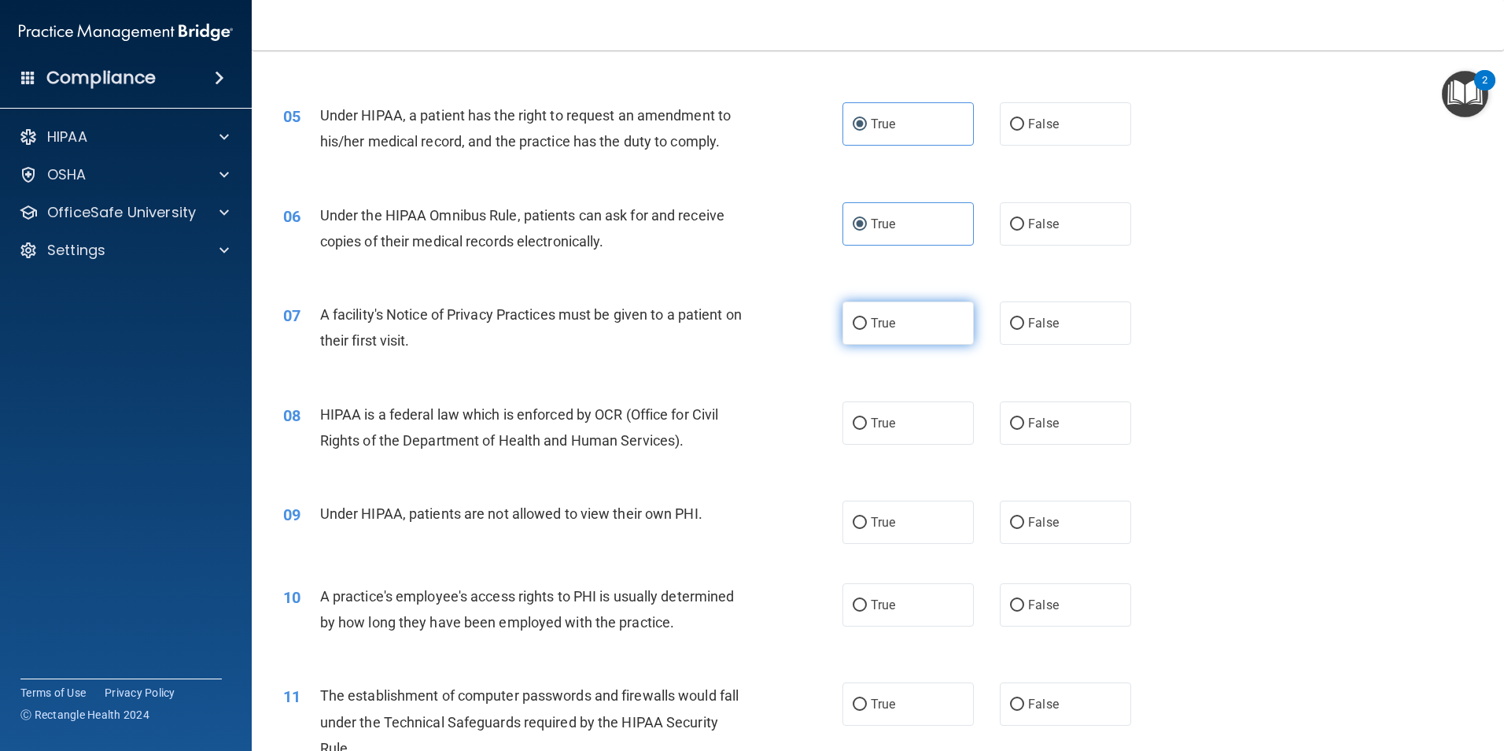
click at [845, 317] on label "True" at bounding box center [908, 322] width 131 height 43
click at [853, 318] on input "True" at bounding box center [860, 324] width 14 height 12
radio input "true"
click at [479, 406] on span "HIPAA is a federal law which is enforced by OCR (Office for Civil Rights of the…" at bounding box center [519, 427] width 399 height 42
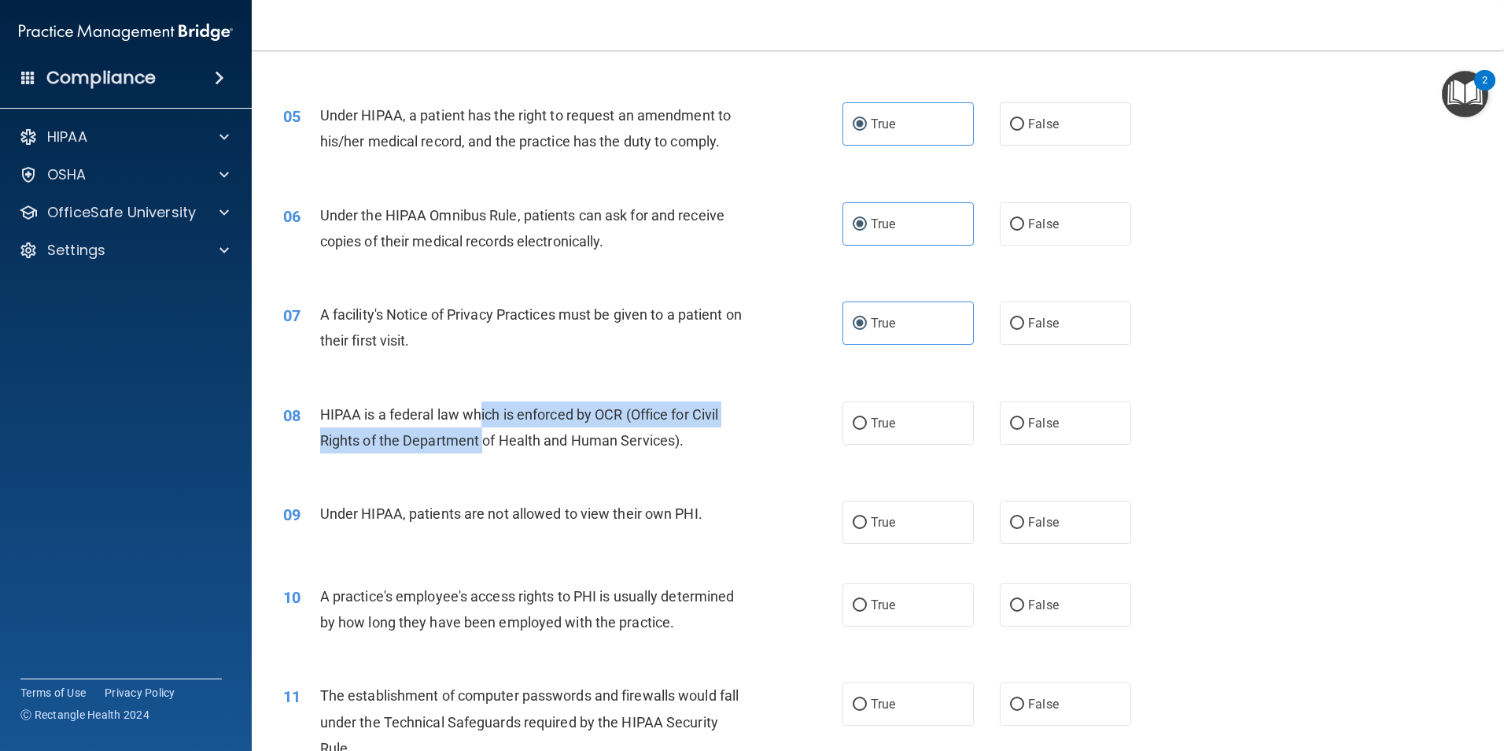
drag, startPoint x: 479, startPoint y: 406, endPoint x: 485, endPoint y: 439, distance: 33.5
click at [485, 439] on span "HIPAA is a federal law which is enforced by OCR (Office for Civil Rights of the…" at bounding box center [519, 427] width 399 height 42
click at [485, 437] on span "HIPAA is a federal law which is enforced by OCR (Office for Civil Rights of the…" at bounding box center [519, 427] width 399 height 42
drag, startPoint x: 484, startPoint y: 408, endPoint x: 485, endPoint y: 434, distance: 25.2
click at [485, 434] on span "HIPAA is a federal law which is enforced by OCR (Office for Civil Rights of the…" at bounding box center [519, 427] width 399 height 42
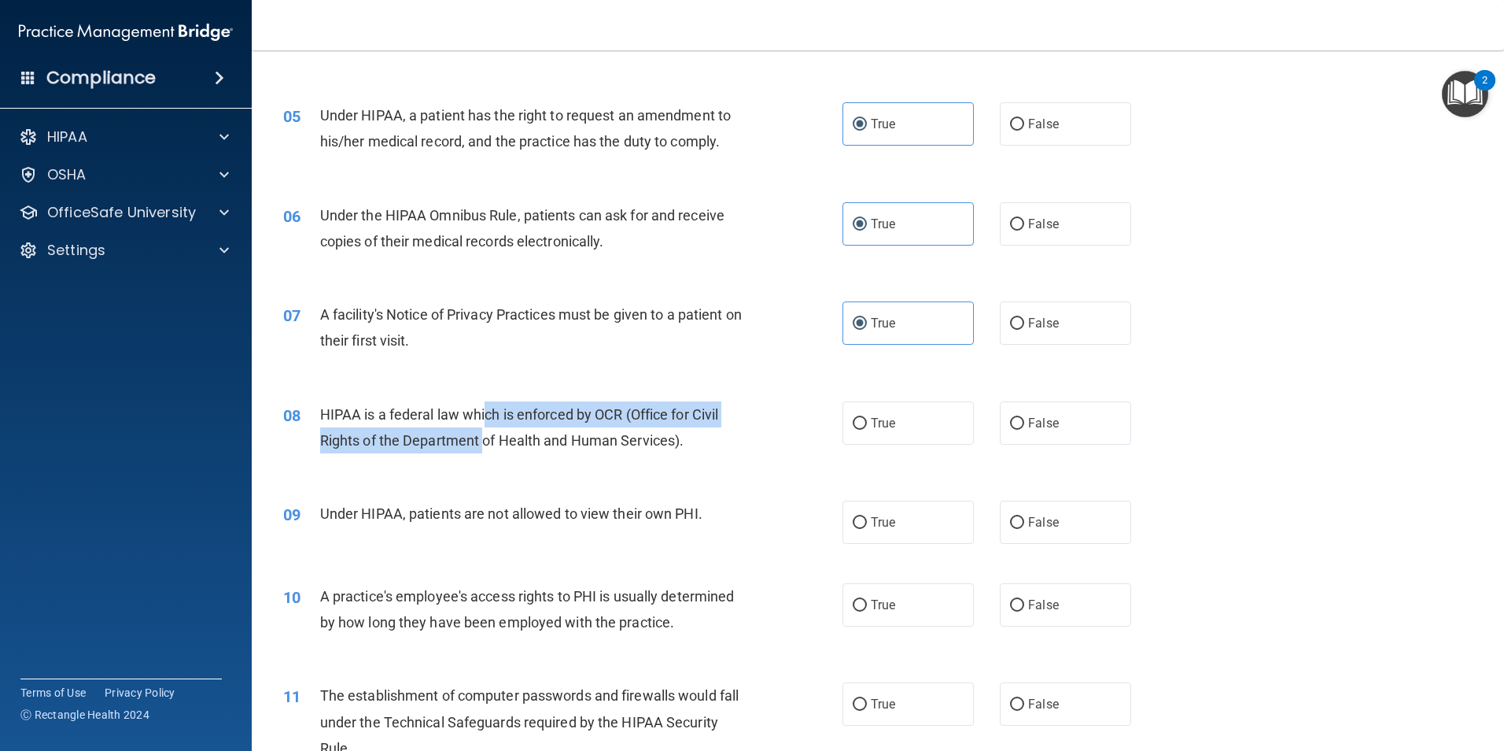
click at [485, 434] on span "HIPAA is a federal law which is enforced by OCR (Office for Civil Rights of the…" at bounding box center [519, 427] width 399 height 42
click at [488, 373] on div "07 A facility's Notice of Privacy Practices must be given to a patient on their…" at bounding box center [877, 331] width 1213 height 99
drag, startPoint x: 313, startPoint y: 407, endPoint x: 350, endPoint y: 445, distance: 53.4
click at [350, 445] on div "08 HIPAA is a federal law which is enforced by OCR (Office for Civil Rights of …" at bounding box center [563, 431] width 607 height 60
drag, startPoint x: 350, startPoint y: 445, endPoint x: 412, endPoint y: 443, distance: 61.4
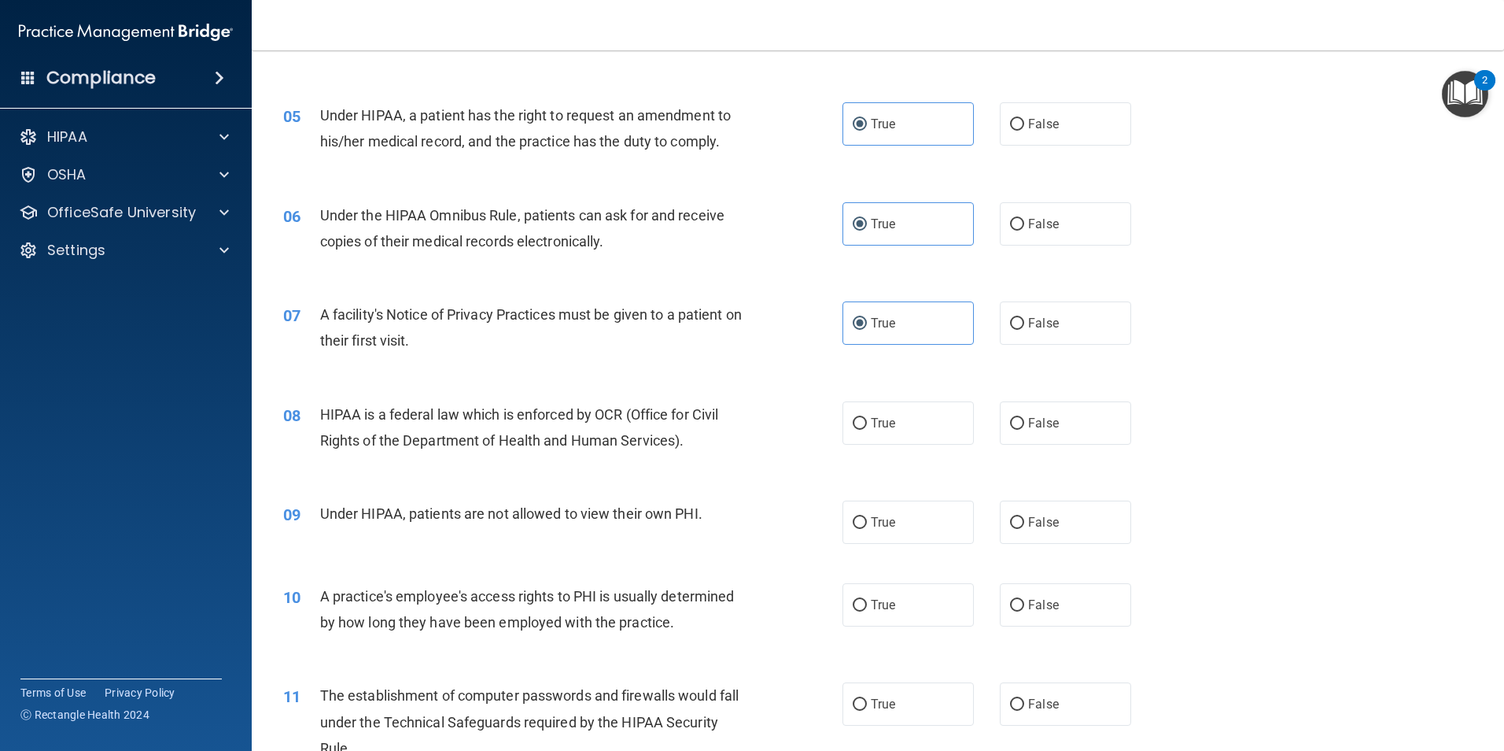
click at [412, 443] on span "HIPAA is a federal law which is enforced by OCR (Office for Civil Rights of the…" at bounding box center [519, 427] width 399 height 42
click at [624, 415] on span "HIPAA is a federal law which is enforced by OCR (Office for Civil Rights of the…" at bounding box center [519, 427] width 399 height 42
click at [637, 416] on span "HIPAA is a federal law which is enforced by OCR (Office for Civil Rights of the…" at bounding box center [519, 427] width 399 height 42
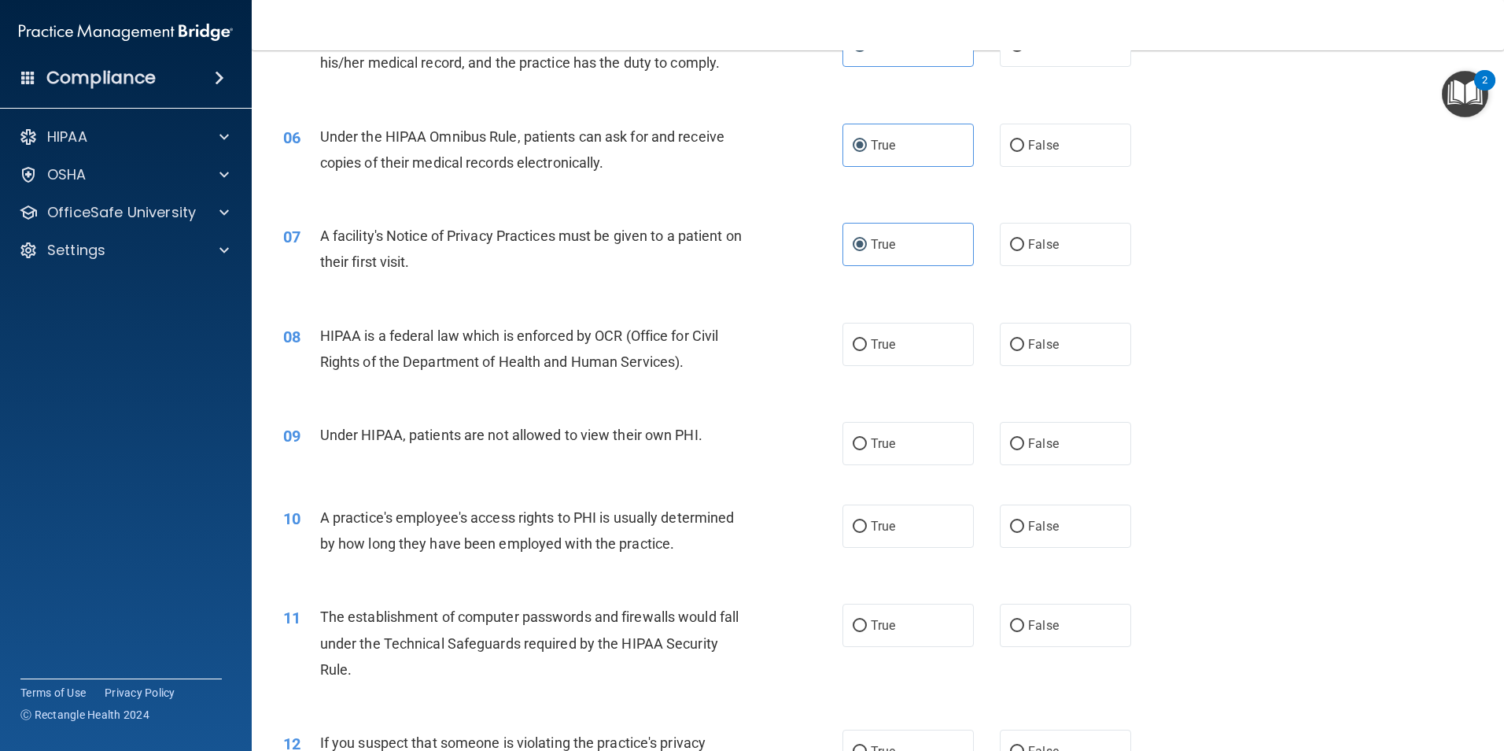
click at [418, 440] on span "Under HIPAA, patients are not allowed to view their own PHI." at bounding box center [511, 434] width 382 height 17
click at [858, 442] on input "True" at bounding box center [860, 444] width 14 height 12
radio input "true"
click at [775, 442] on div "09 Under HIPAA, patients are not allowed to view their own PHI." at bounding box center [563, 439] width 607 height 34
click at [663, 431] on span "Under HIPAA, patients are not allowed to view their own PHI." at bounding box center [511, 434] width 382 height 17
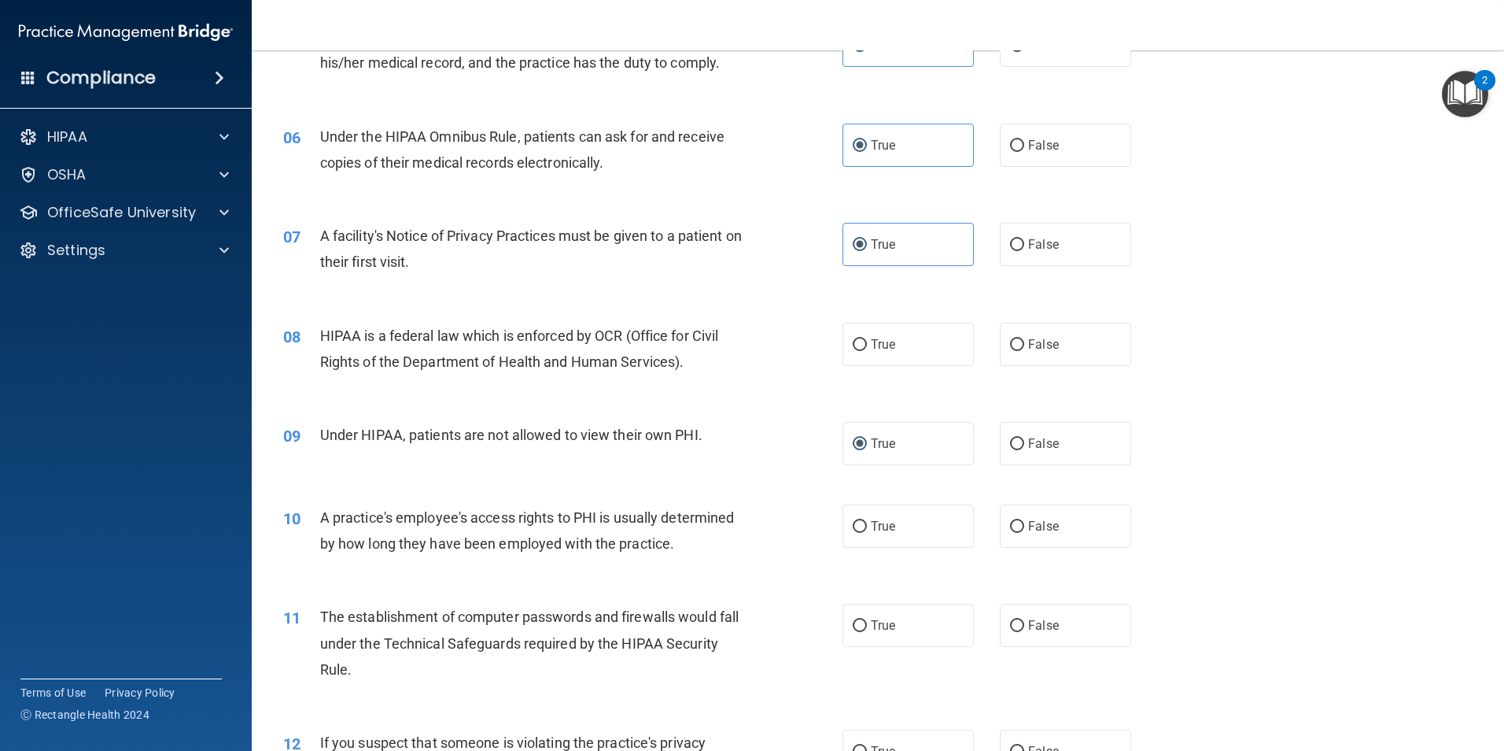
click at [737, 540] on div "A practice's employee's access rights to PHI is usually determined by how long …" at bounding box center [538, 530] width 437 height 52
click at [901, 515] on label "True" at bounding box center [908, 525] width 131 height 43
click at [867, 521] on input "True" at bounding box center [860, 527] width 14 height 12
radio input "true"
click at [897, 360] on label "True" at bounding box center [908, 344] width 131 height 43
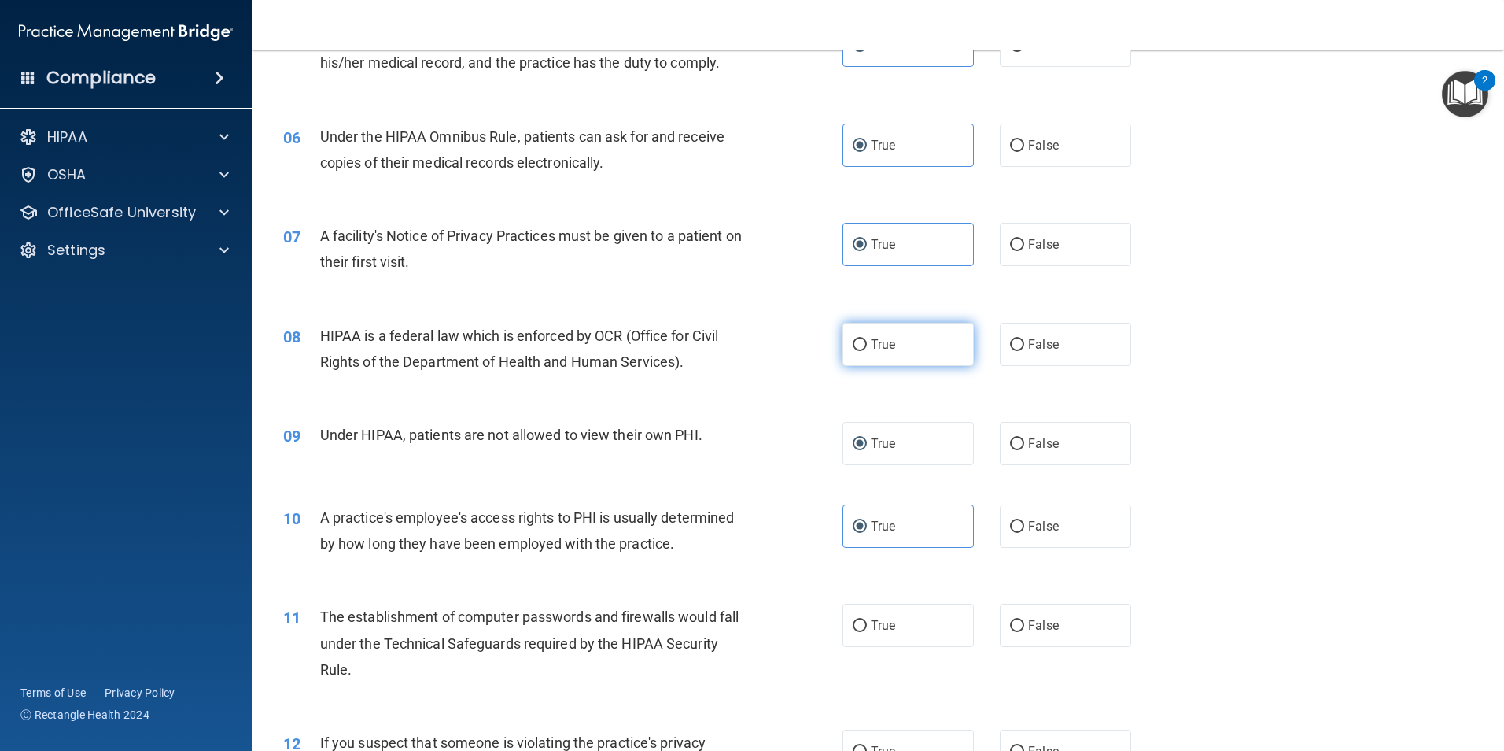
click at [867, 351] on input "True" at bounding box center [860, 345] width 14 height 12
radio input "true"
click at [588, 407] on div "09 Under HIPAA, patients are not allowed to view their own PHI. True False" at bounding box center [877, 443] width 1213 height 83
click at [649, 331] on span "HIPAA is a federal law which is enforced by OCR (Office for Civil Rights of the…" at bounding box center [519, 348] width 399 height 42
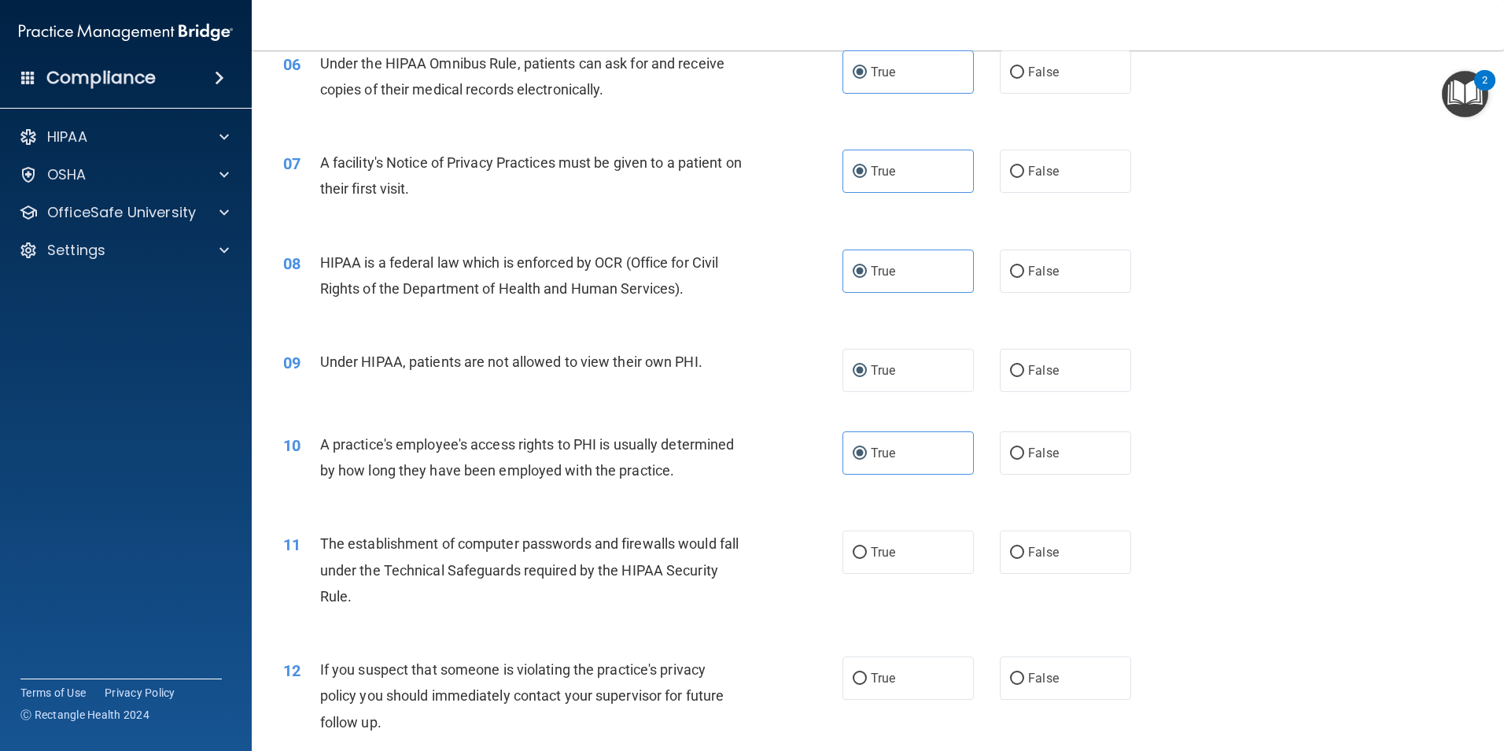
scroll to position [708, 0]
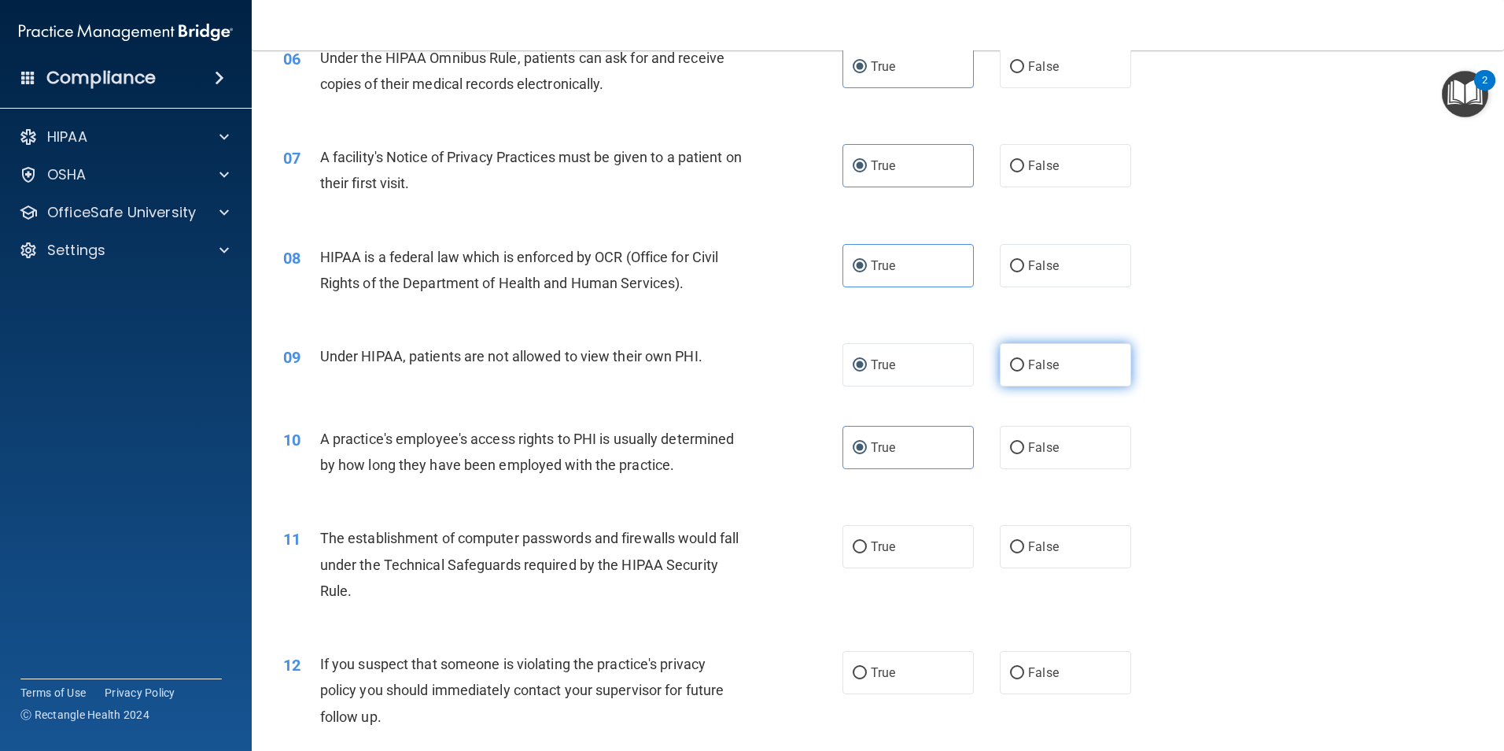
click at [1031, 372] on label "False" at bounding box center [1065, 364] width 131 height 43
click at [1024, 371] on input "False" at bounding box center [1017, 366] width 14 height 12
radio input "true"
radio input "false"
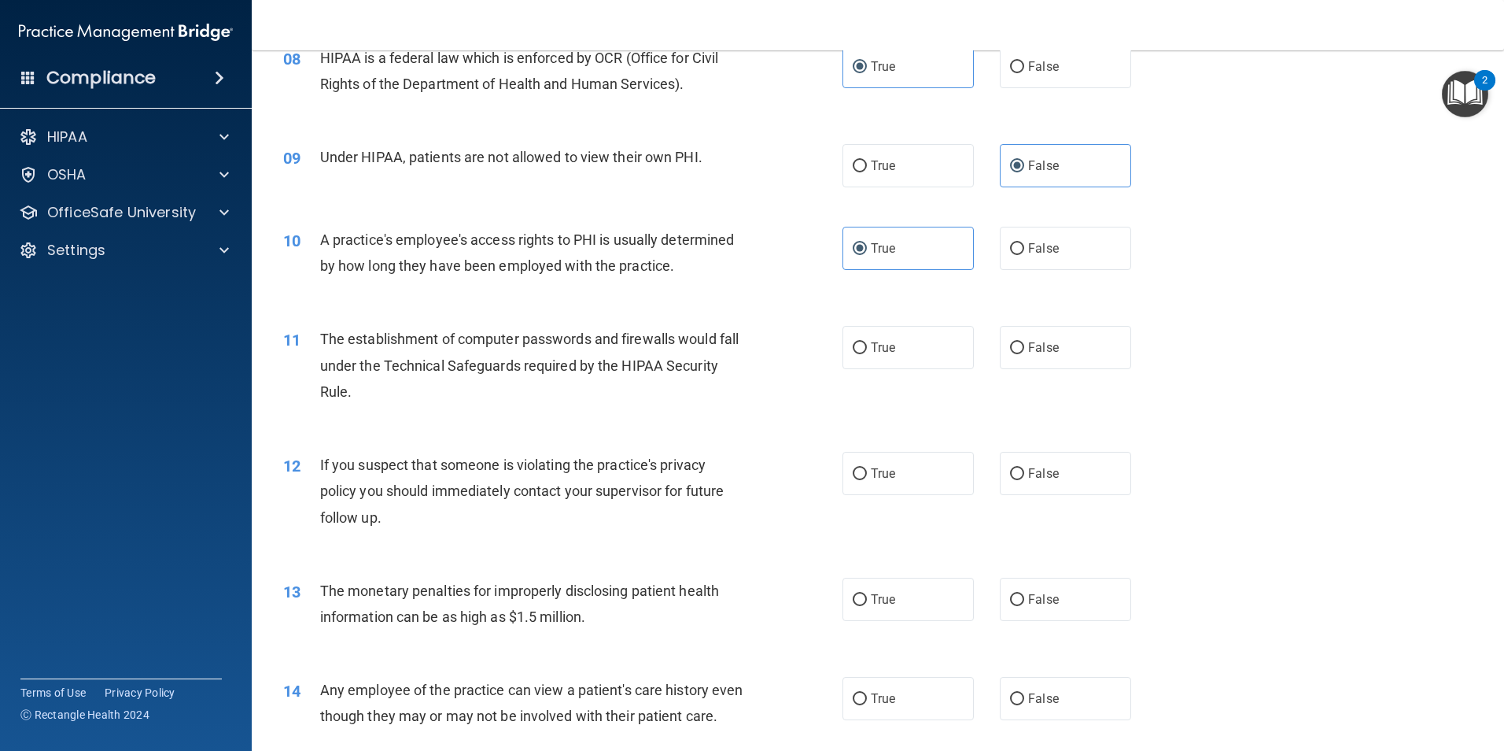
scroll to position [944, 0]
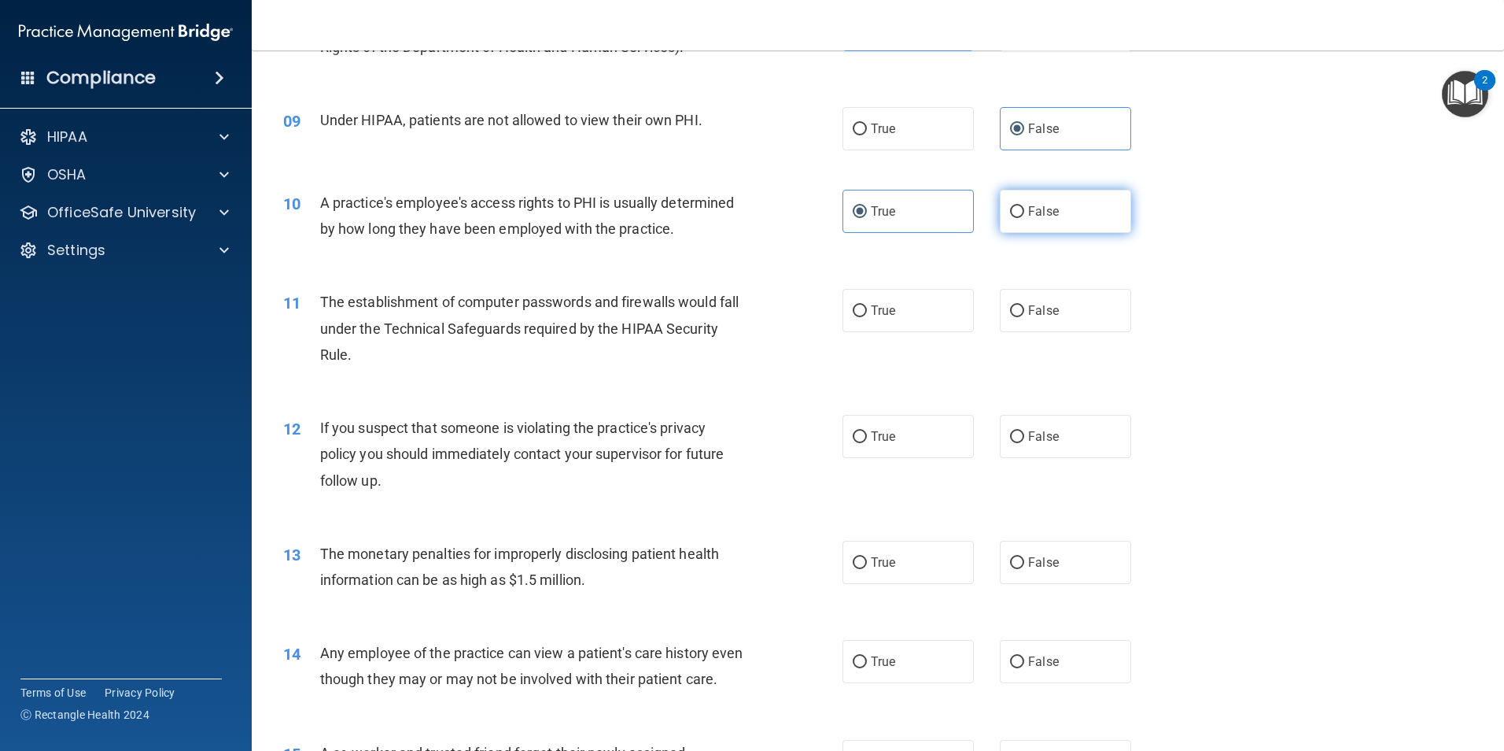
click at [1022, 223] on label "False" at bounding box center [1065, 211] width 131 height 43
click at [1022, 218] on input "False" at bounding box center [1017, 212] width 14 height 12
radio input "true"
radio input "false"
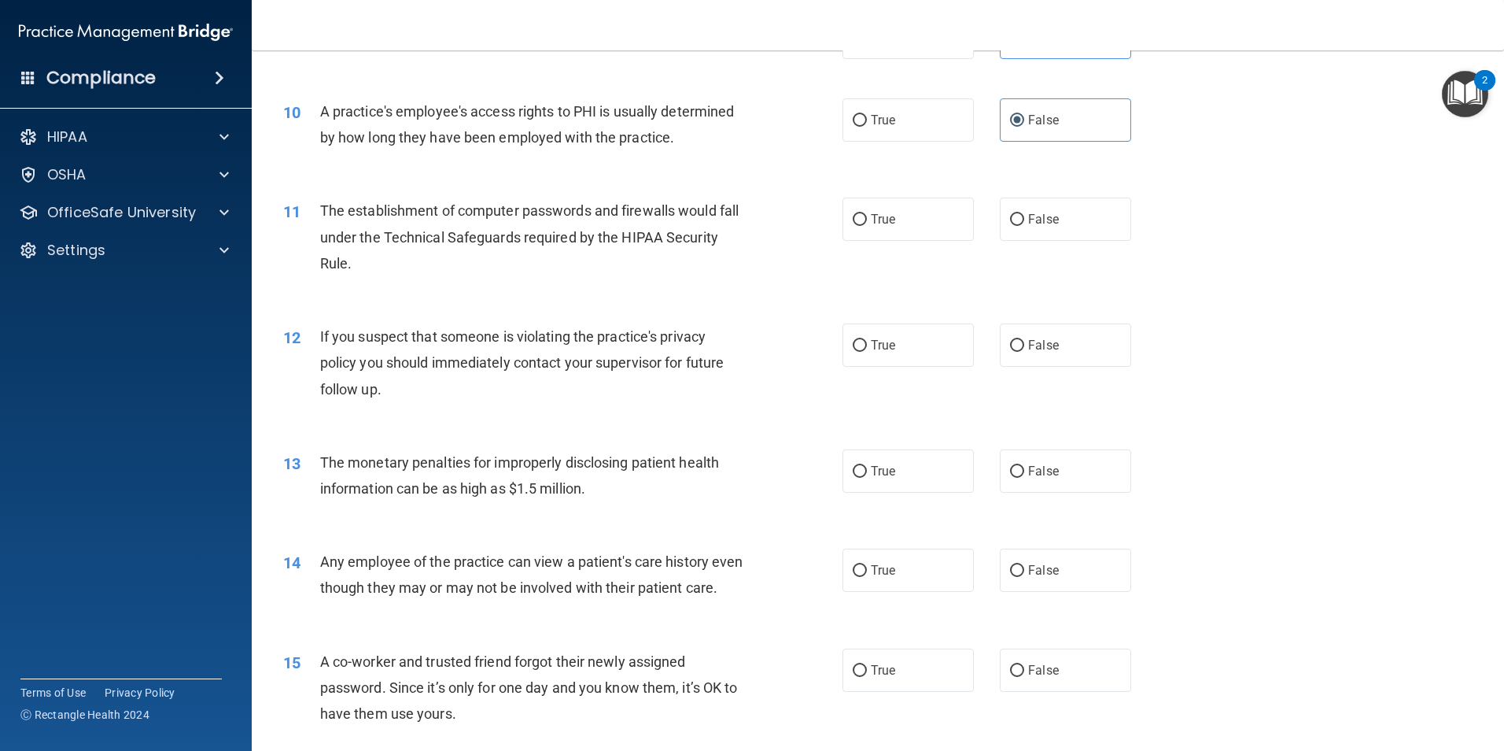
scroll to position [1023, 0]
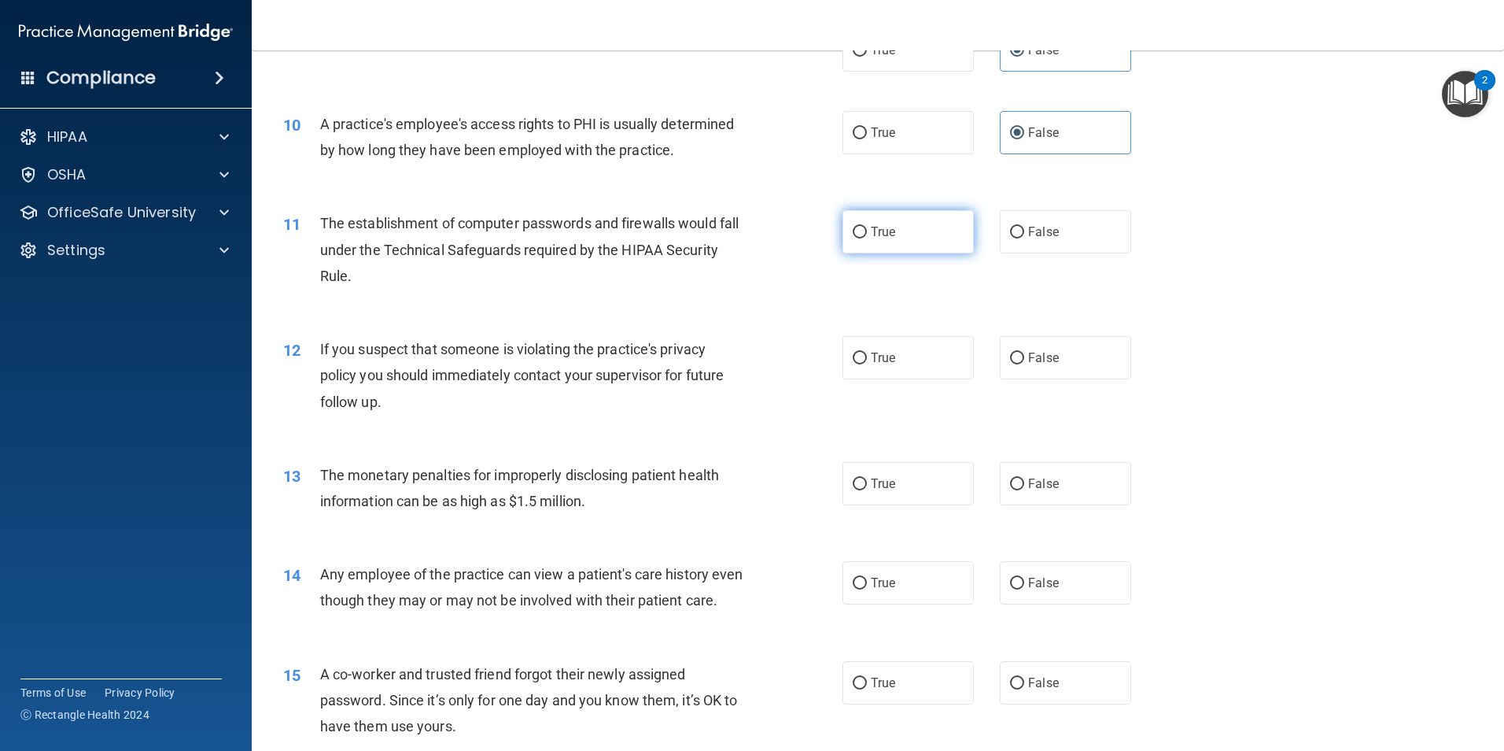
click at [888, 246] on label "True" at bounding box center [908, 231] width 131 height 43
click at [867, 238] on input "True" at bounding box center [860, 233] width 14 height 12
radio input "true"
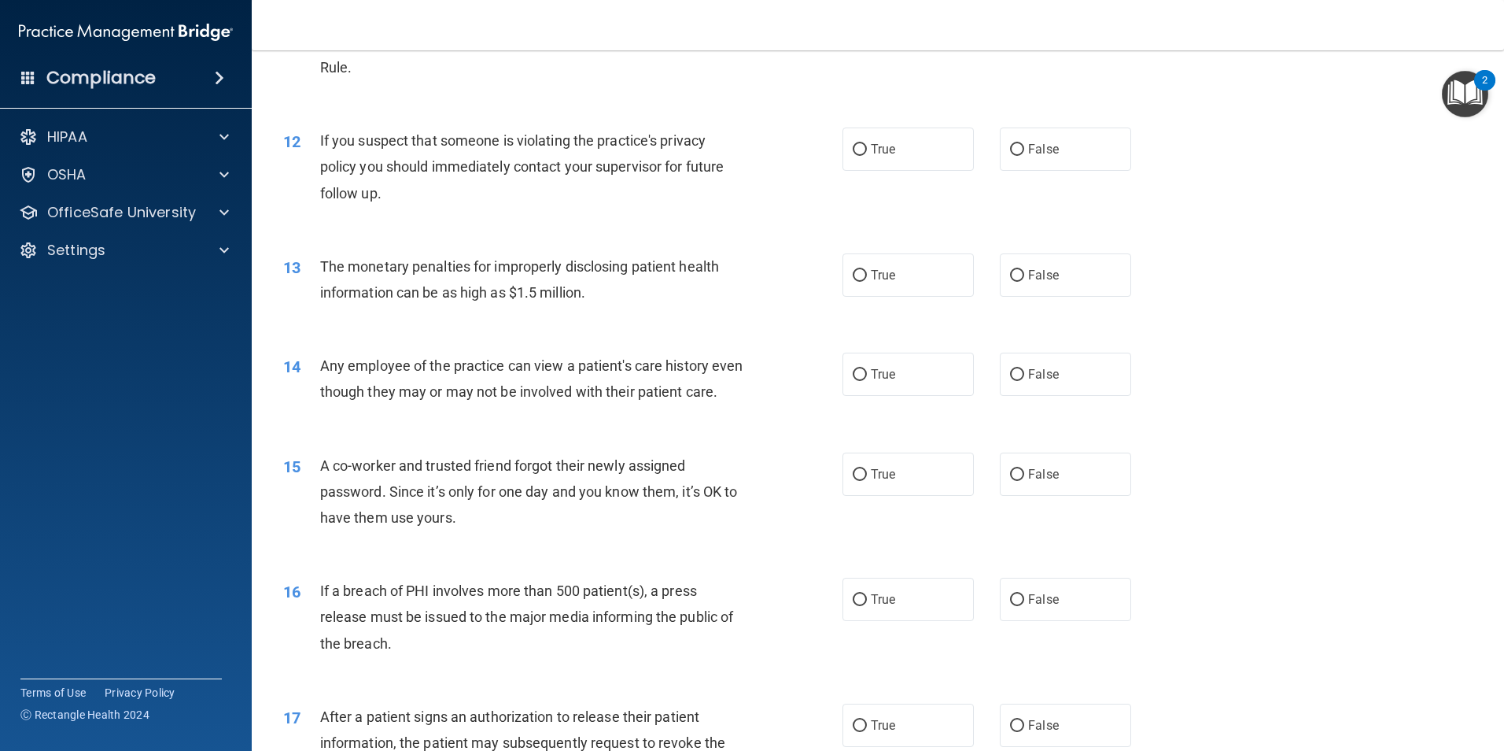
scroll to position [1259, 0]
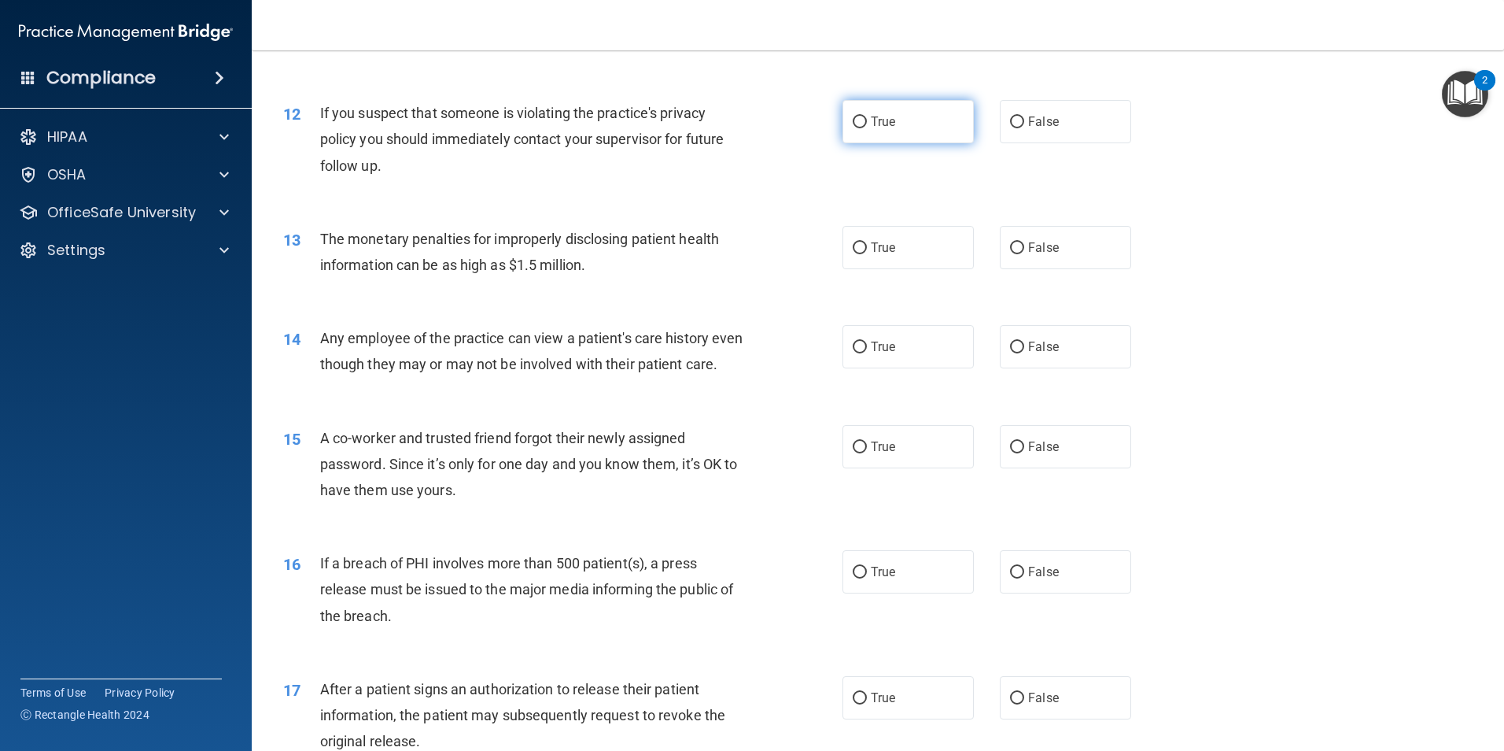
click at [936, 112] on label "True" at bounding box center [908, 121] width 131 height 43
click at [867, 116] on input "True" at bounding box center [860, 122] width 14 height 12
radio input "true"
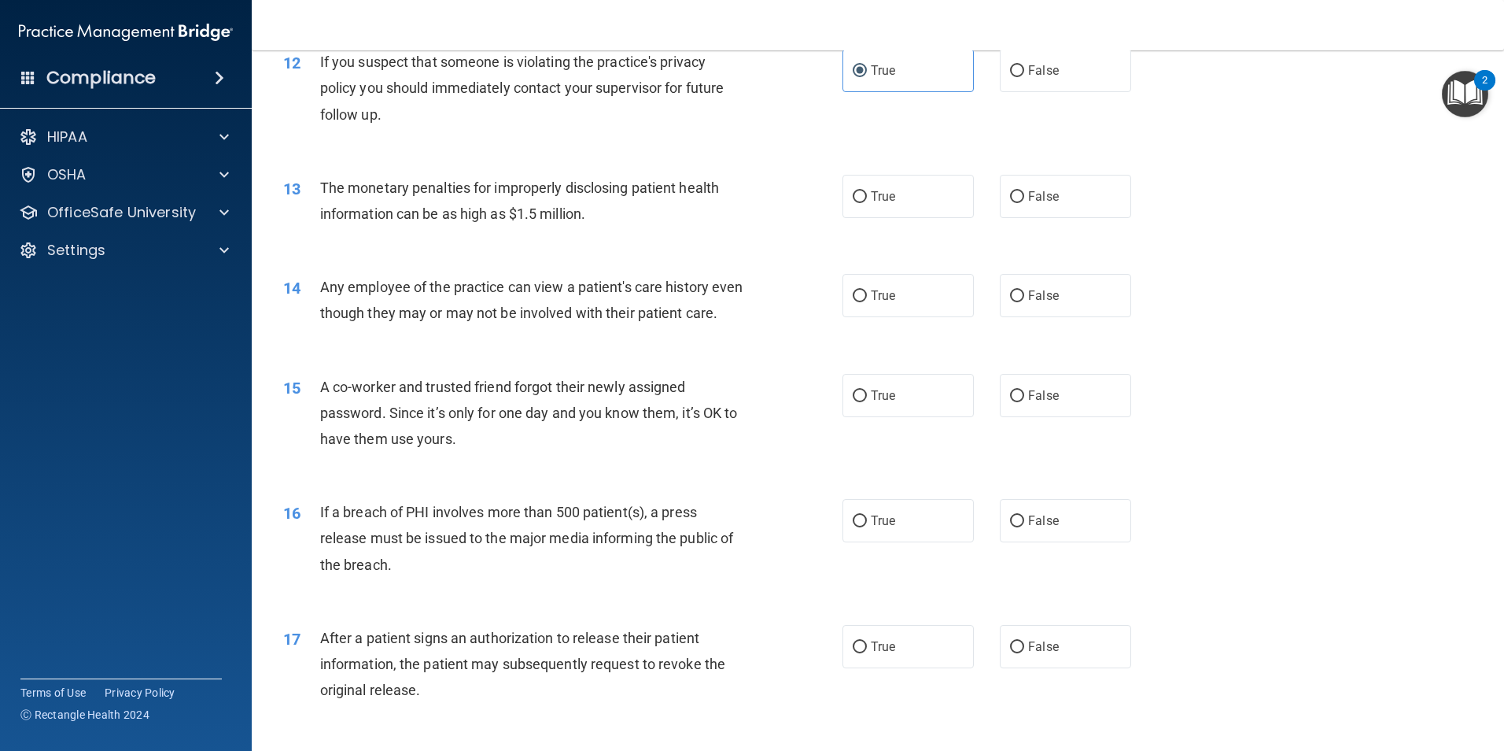
scroll to position [1338, 0]
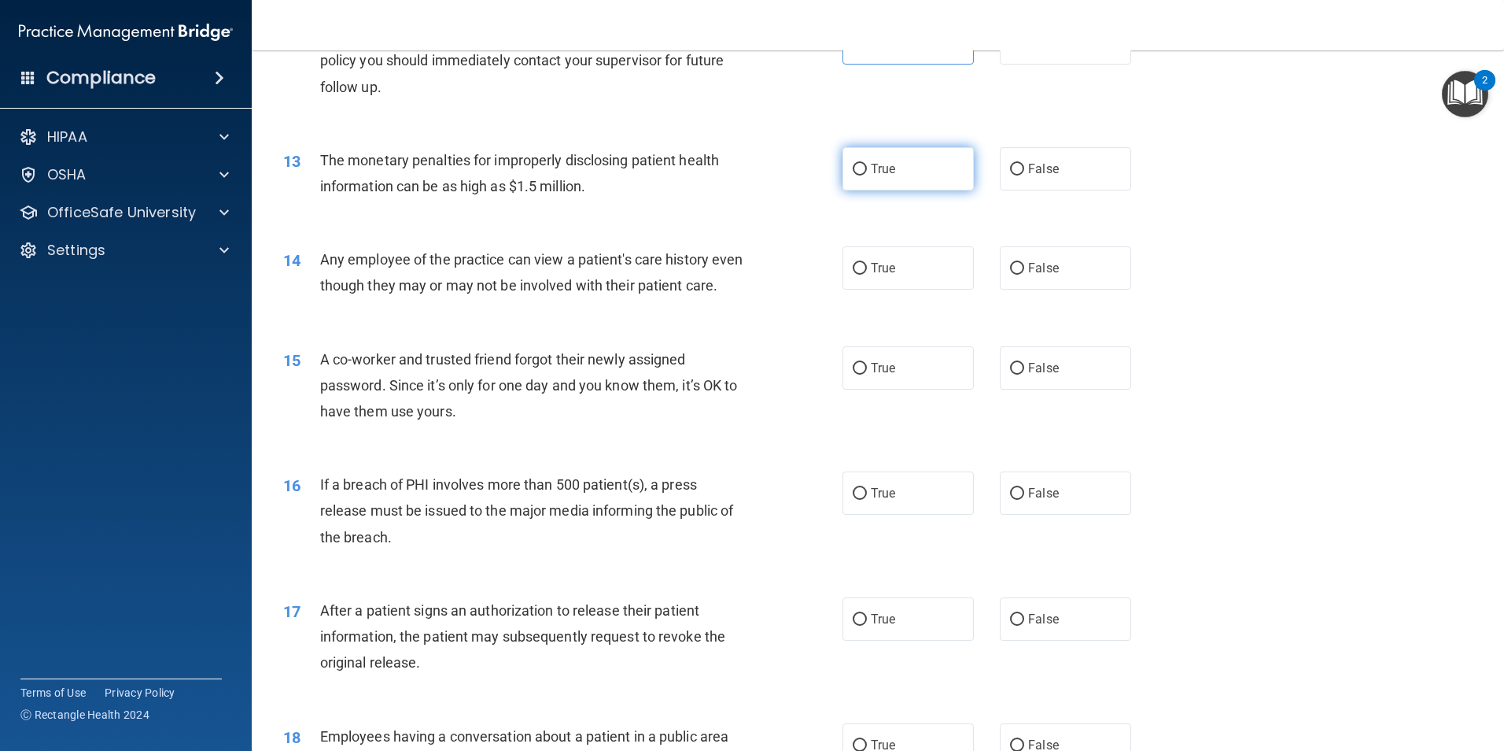
click at [928, 188] on label "True" at bounding box center [908, 168] width 131 height 43
click at [867, 175] on input "True" at bounding box center [860, 170] width 14 height 12
radio input "true"
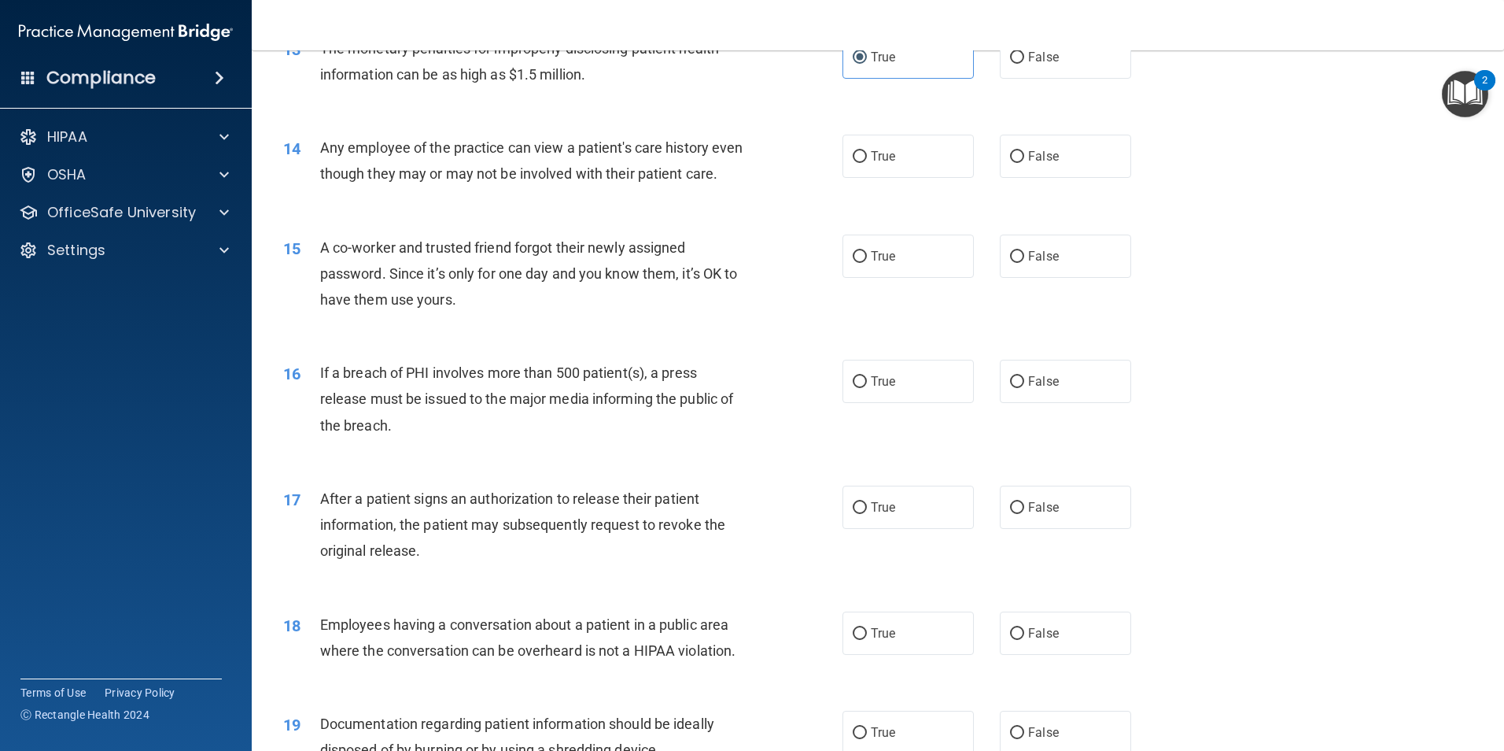
scroll to position [1495, 0]
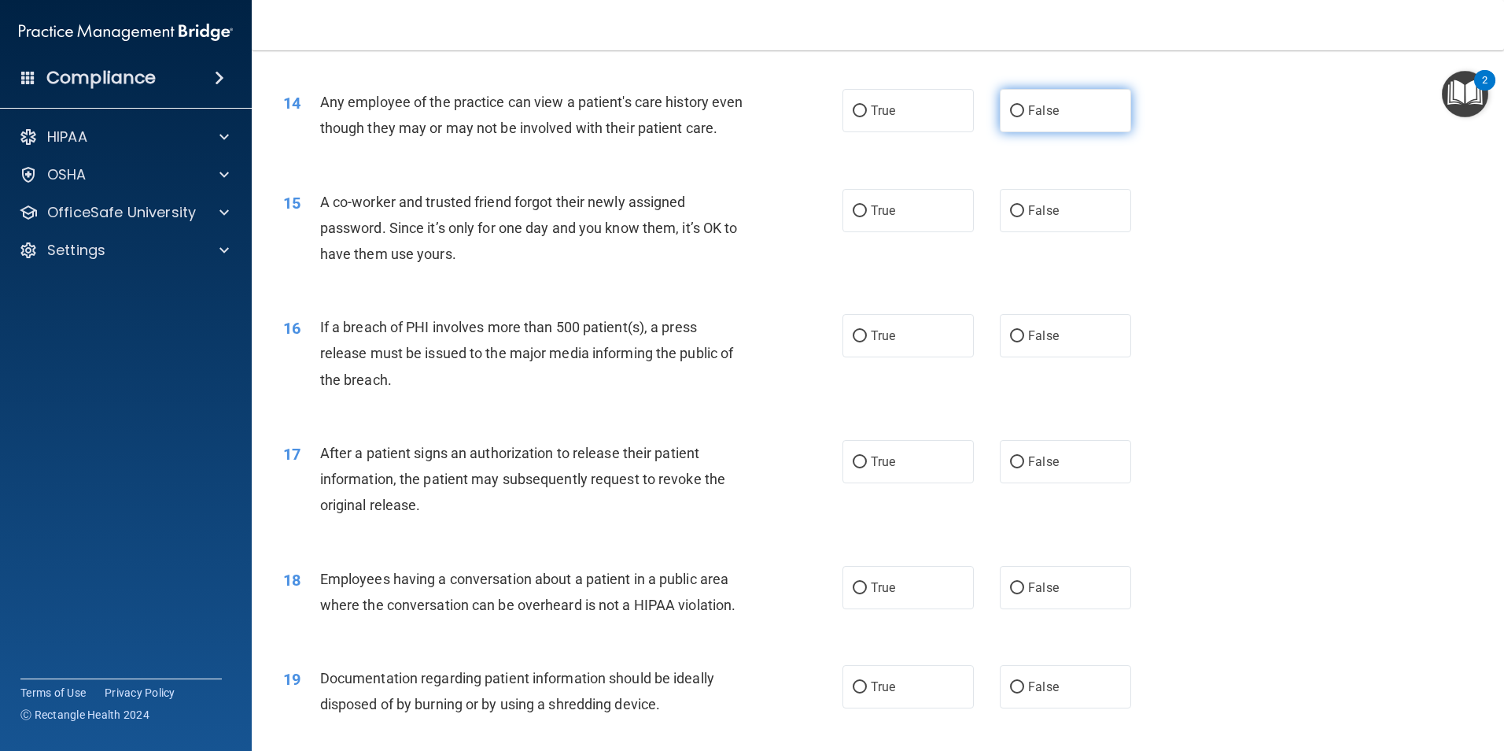
click at [1013, 97] on label "False" at bounding box center [1065, 110] width 131 height 43
click at [1013, 105] on input "False" at bounding box center [1017, 111] width 14 height 12
radio input "true"
click at [695, 349] on span "If a breach of PHI involves more than 500 patient(s), a press release must be i…" at bounding box center [527, 353] width 414 height 68
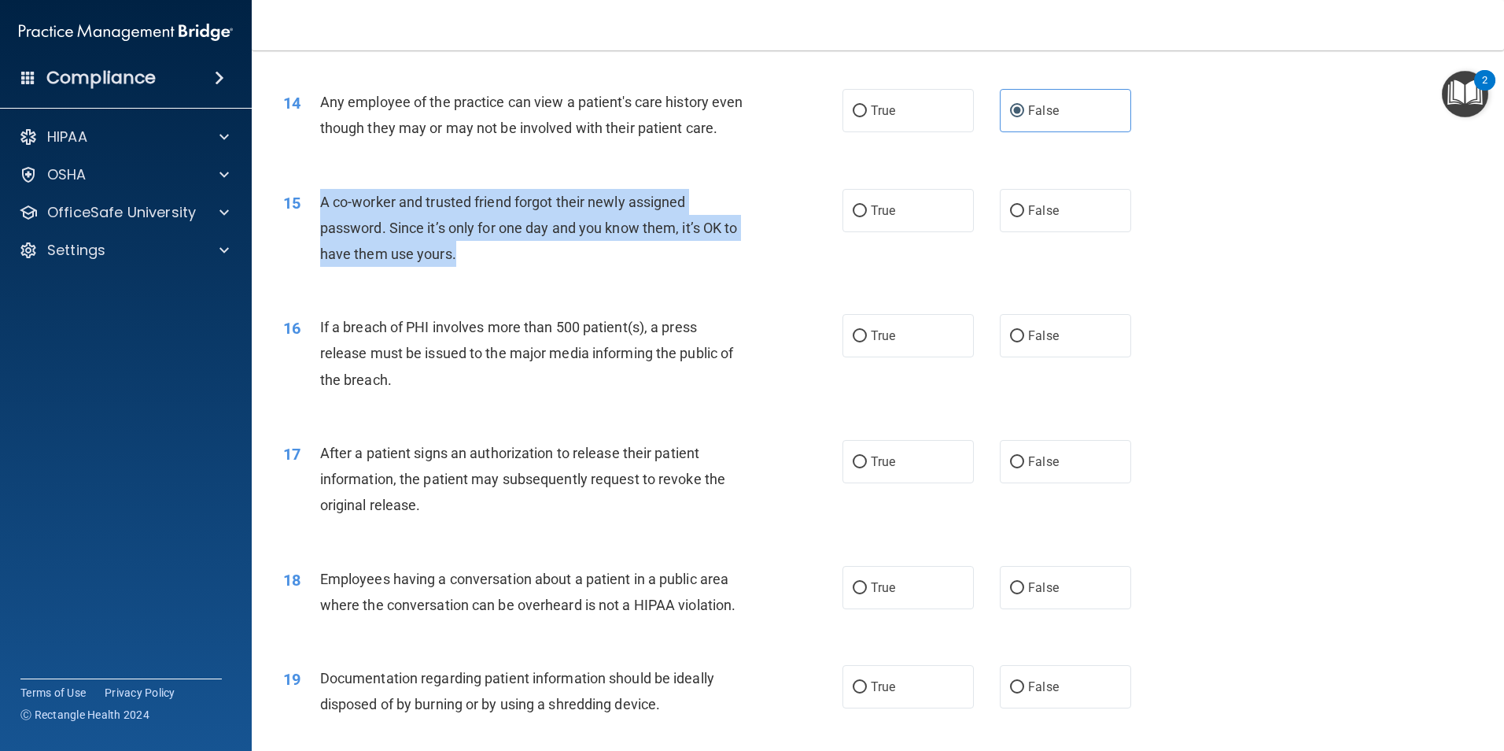
drag, startPoint x: 319, startPoint y: 223, endPoint x: 471, endPoint y: 270, distance: 158.0
click at [471, 268] on div "A co-worker and trusted friend forgot their newly assigned password. Since it’s…" at bounding box center [538, 228] width 437 height 79
click at [477, 268] on div "A co-worker and trusted friend forgot their newly assigned password. Since it’s…" at bounding box center [538, 228] width 437 height 79
drag, startPoint x: 469, startPoint y: 285, endPoint x: 468, endPoint y: 271, distance: 14.2
click at [468, 268] on div "A co-worker and trusted friend forgot their newly assigned password. Since it’s…" at bounding box center [538, 228] width 437 height 79
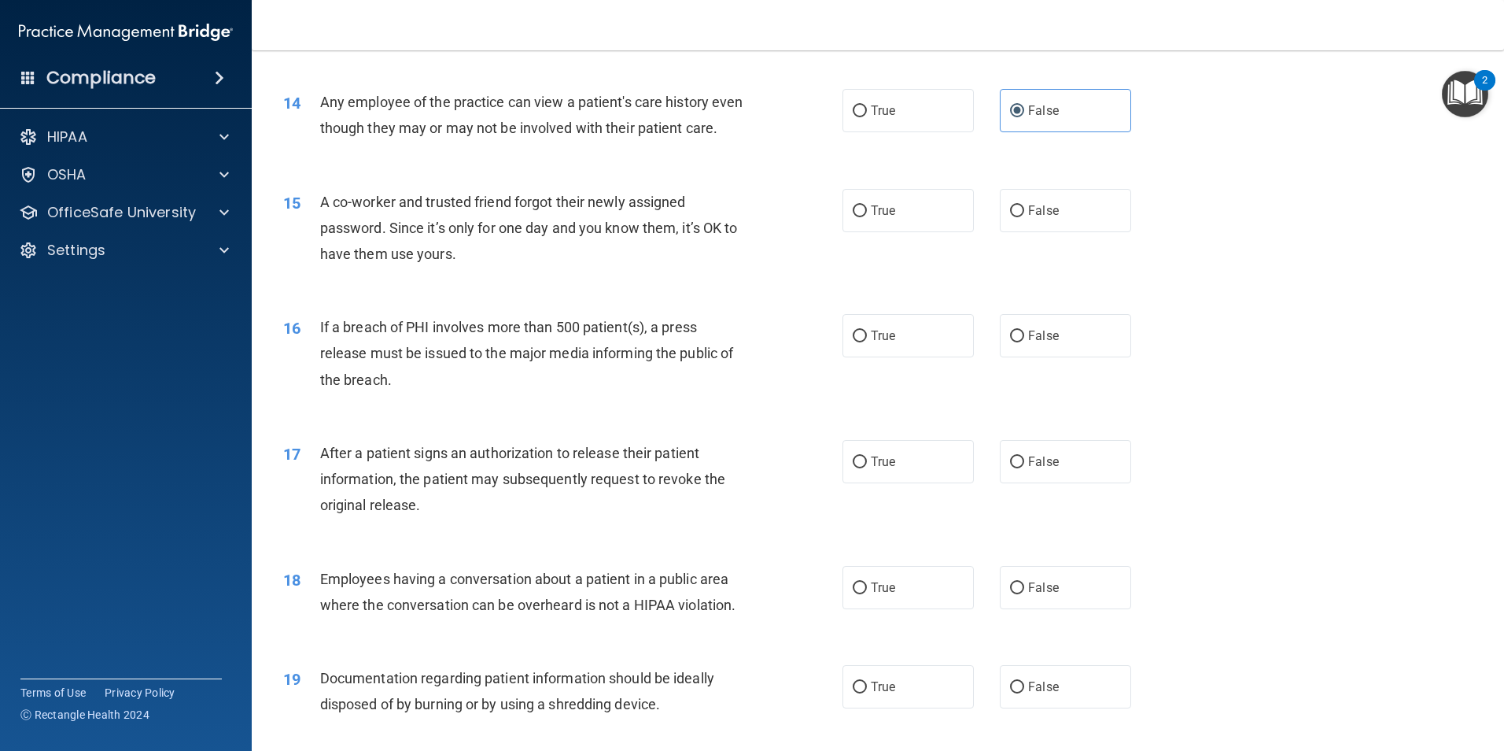
click at [471, 262] on span "A co-worker and trusted friend forgot their newly assigned password. Since it’s…" at bounding box center [529, 228] width 418 height 68
drag, startPoint x: 468, startPoint y: 283, endPoint x: 453, endPoint y: 279, distance: 15.5
click at [453, 262] on span "A co-worker and trusted friend forgot their newly assigned password. Since it’s…" at bounding box center [529, 228] width 418 height 68
click at [451, 262] on span "A co-worker and trusted friend forgot their newly assigned password. Since it’s…" at bounding box center [529, 228] width 418 height 68
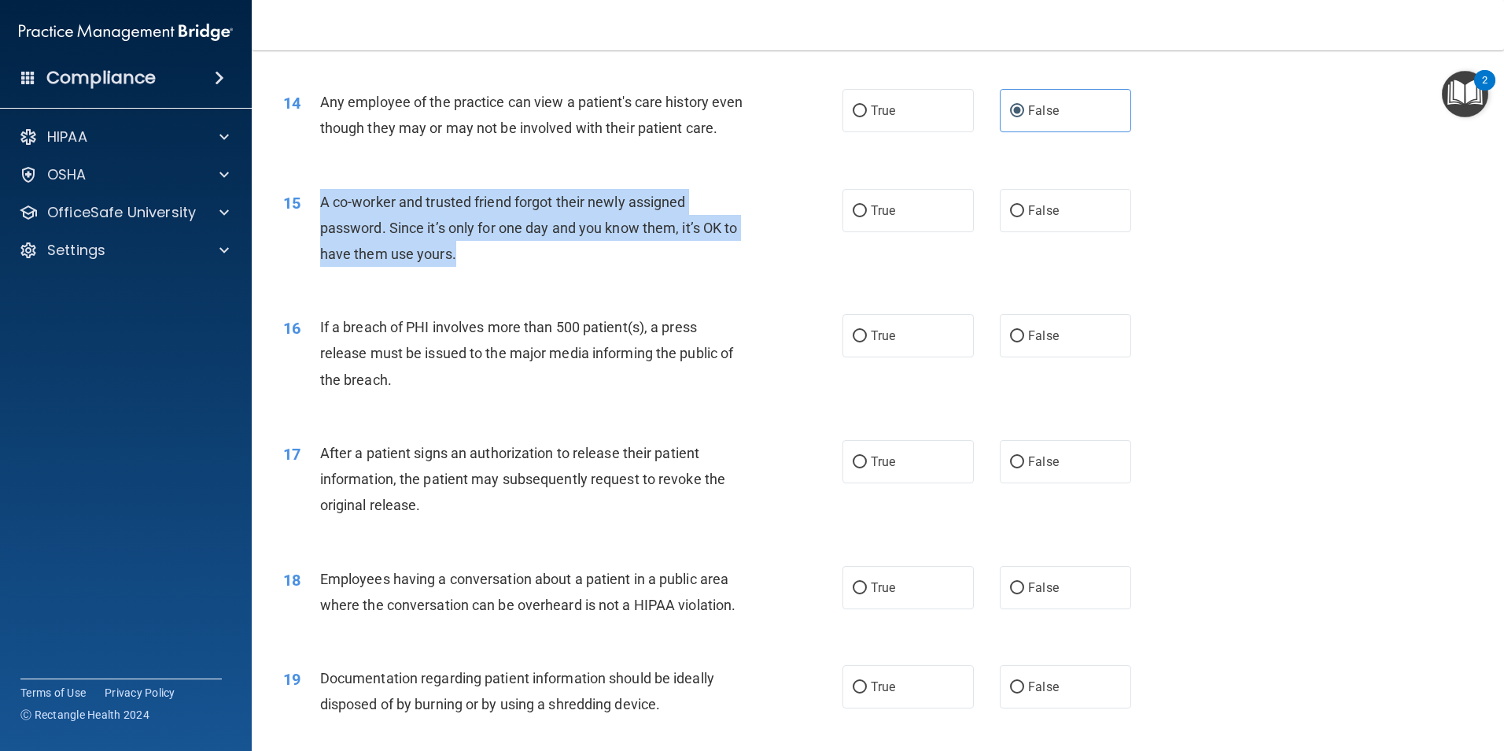
drag, startPoint x: 508, startPoint y: 286, endPoint x: 321, endPoint y: 226, distance: 196.6
click at [321, 226] on div "A co-worker and trusted friend forgot their newly assigned password. Since it’s…" at bounding box center [538, 228] width 437 height 79
drag, startPoint x: 321, startPoint y: 226, endPoint x: 351, endPoint y: 254, distance: 41.2
click at [351, 254] on span "A co-worker and trusted friend forgot their newly assigned password. Since it’s…" at bounding box center [529, 228] width 418 height 68
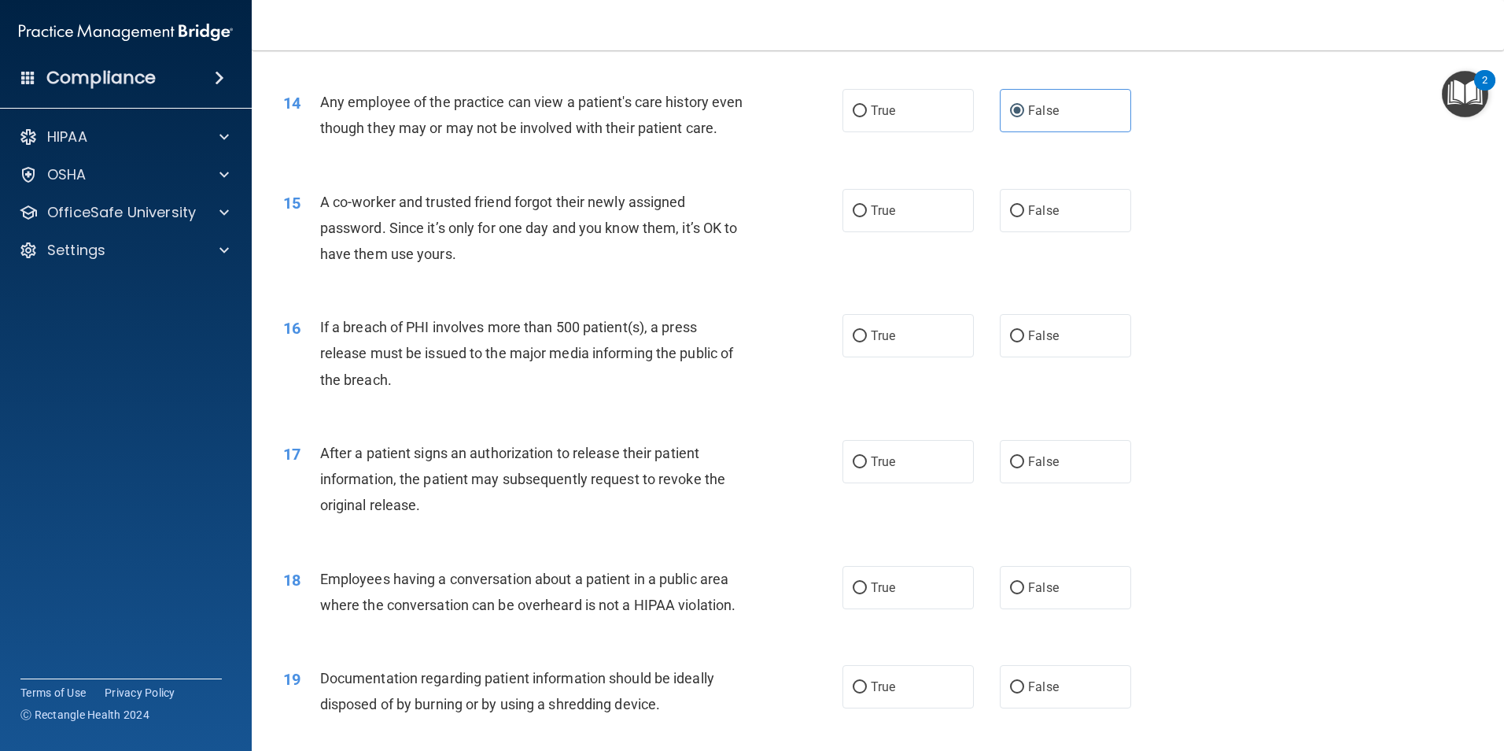
click at [485, 268] on div "A co-worker and trusted friend forgot their newly assigned password. Since it’s…" at bounding box center [538, 228] width 437 height 79
click at [1102, 232] on label "False" at bounding box center [1065, 210] width 131 height 43
click at [1024, 217] on input "False" at bounding box center [1017, 211] width 14 height 12
radio input "true"
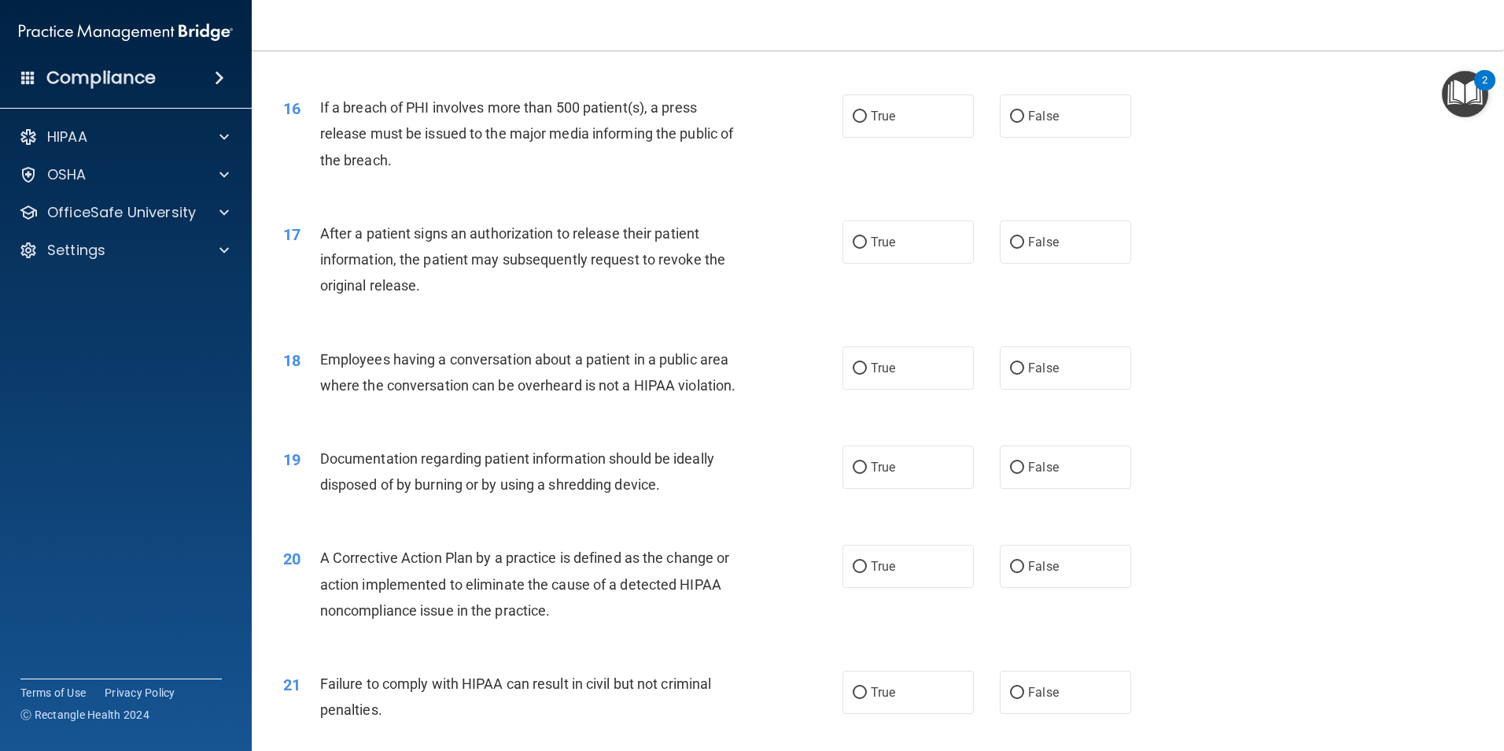
scroll to position [1731, 0]
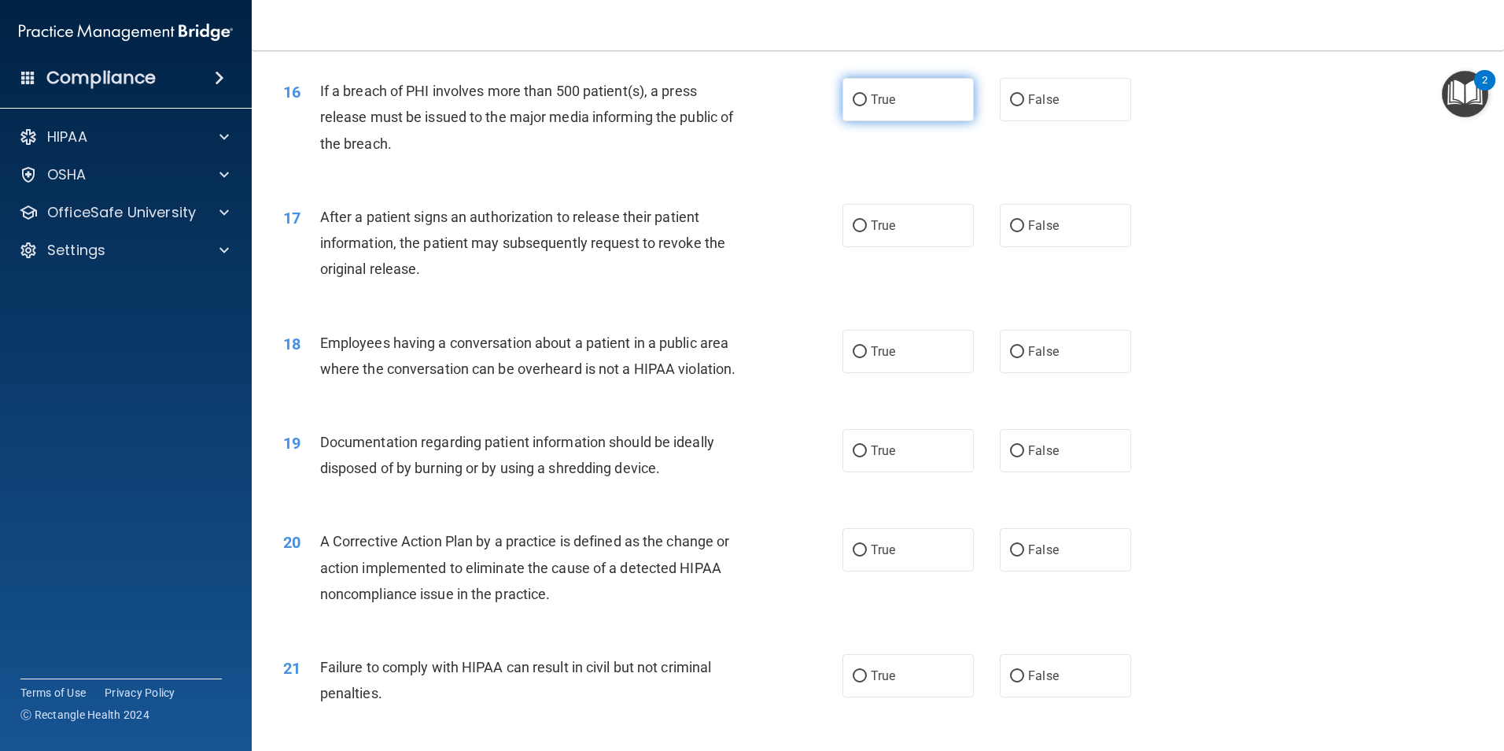
click at [862, 115] on label "True" at bounding box center [908, 99] width 131 height 43
click at [862, 106] on input "True" at bounding box center [860, 100] width 14 height 12
radio input "true"
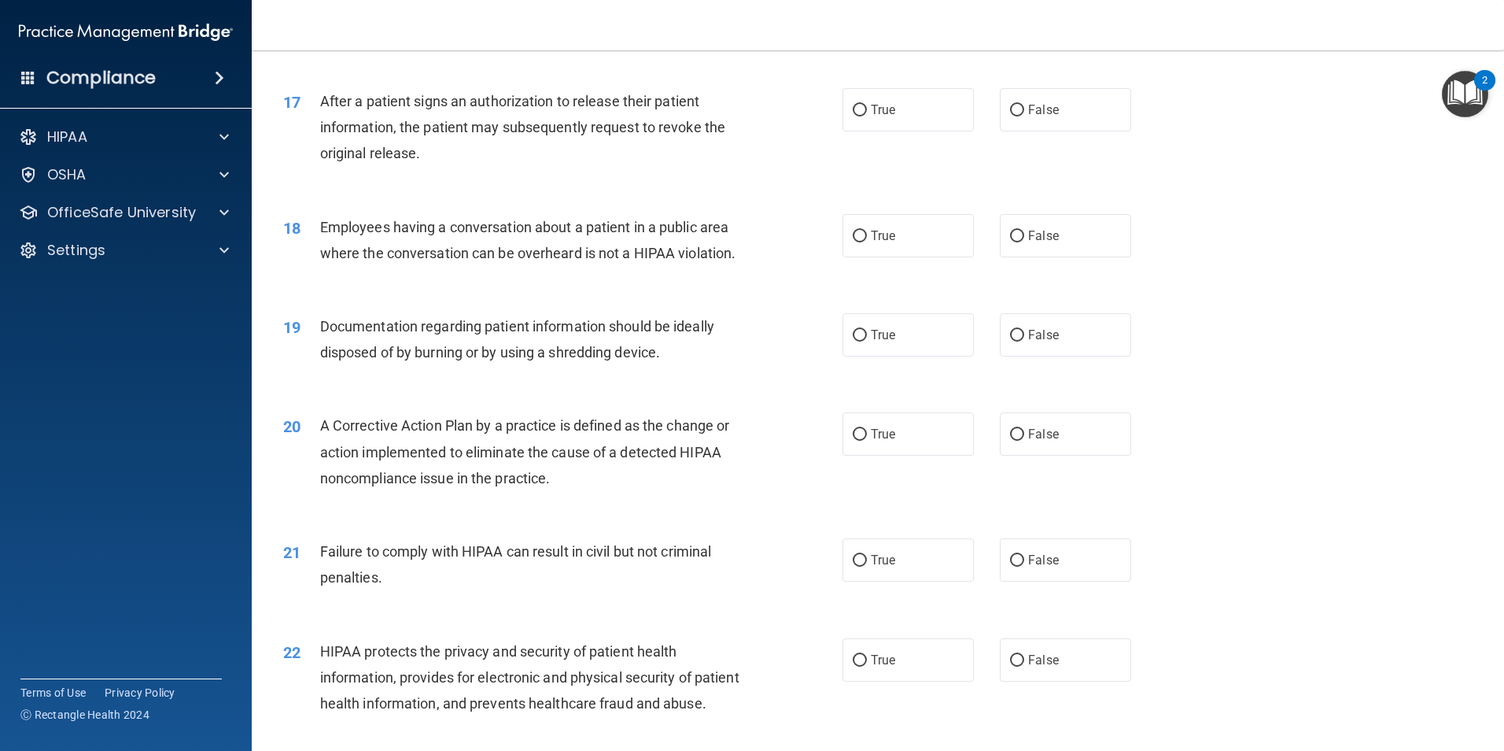
scroll to position [1888, 0]
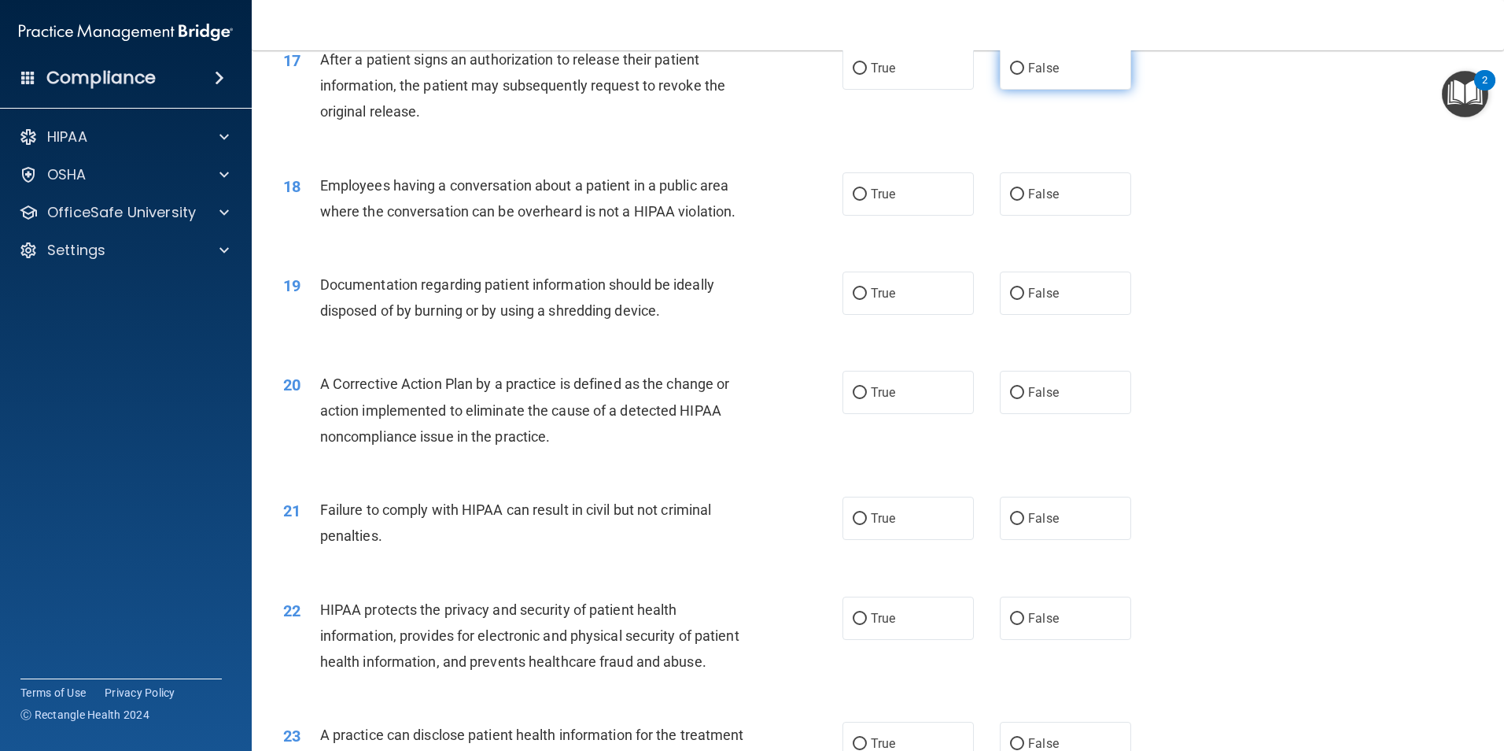
click at [1087, 90] on label "False" at bounding box center [1065, 67] width 131 height 43
click at [1024, 75] on input "False" at bounding box center [1017, 69] width 14 height 12
radio input "true"
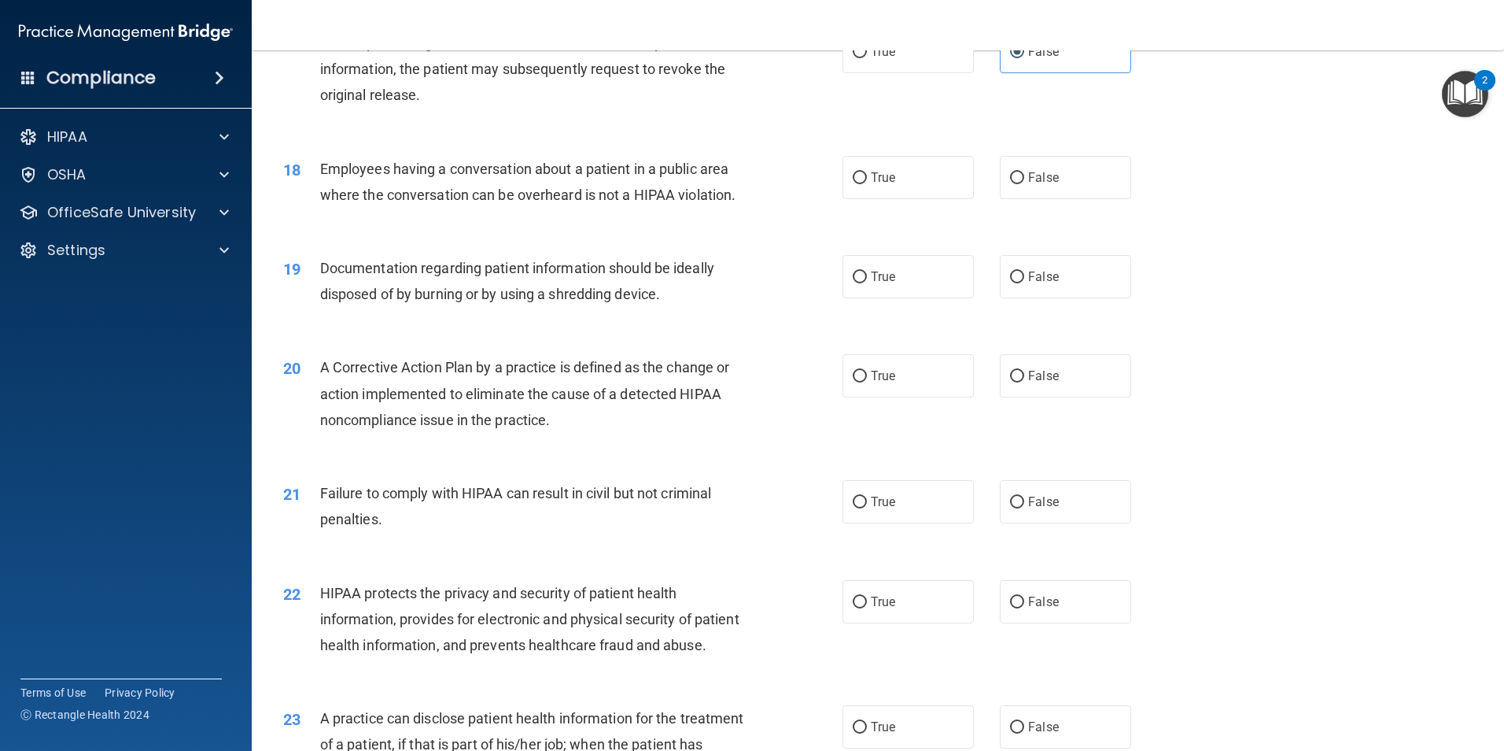
scroll to position [1810, 0]
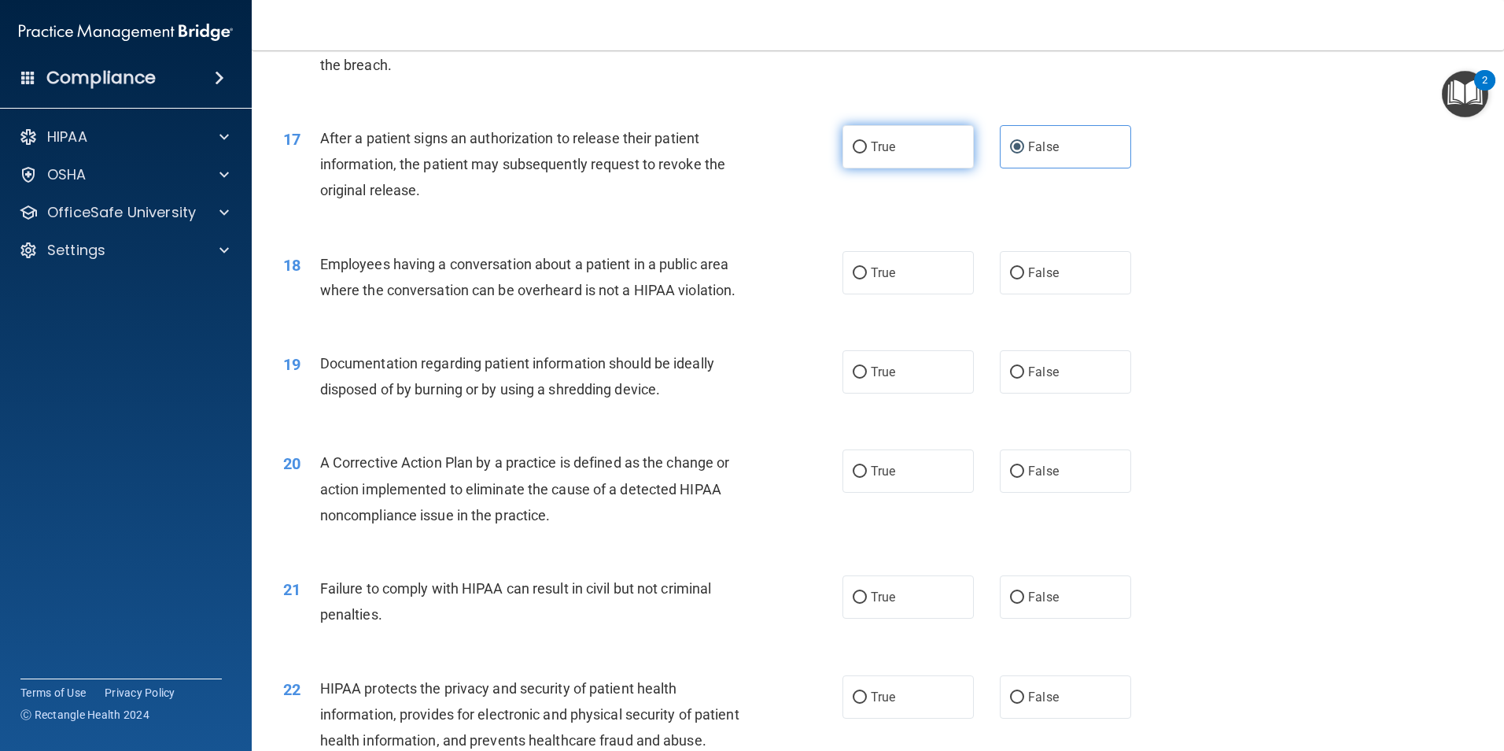
click at [876, 168] on label "True" at bounding box center [908, 146] width 131 height 43
click at [867, 153] on input "True" at bounding box center [860, 148] width 14 height 12
radio input "true"
radio input "false"
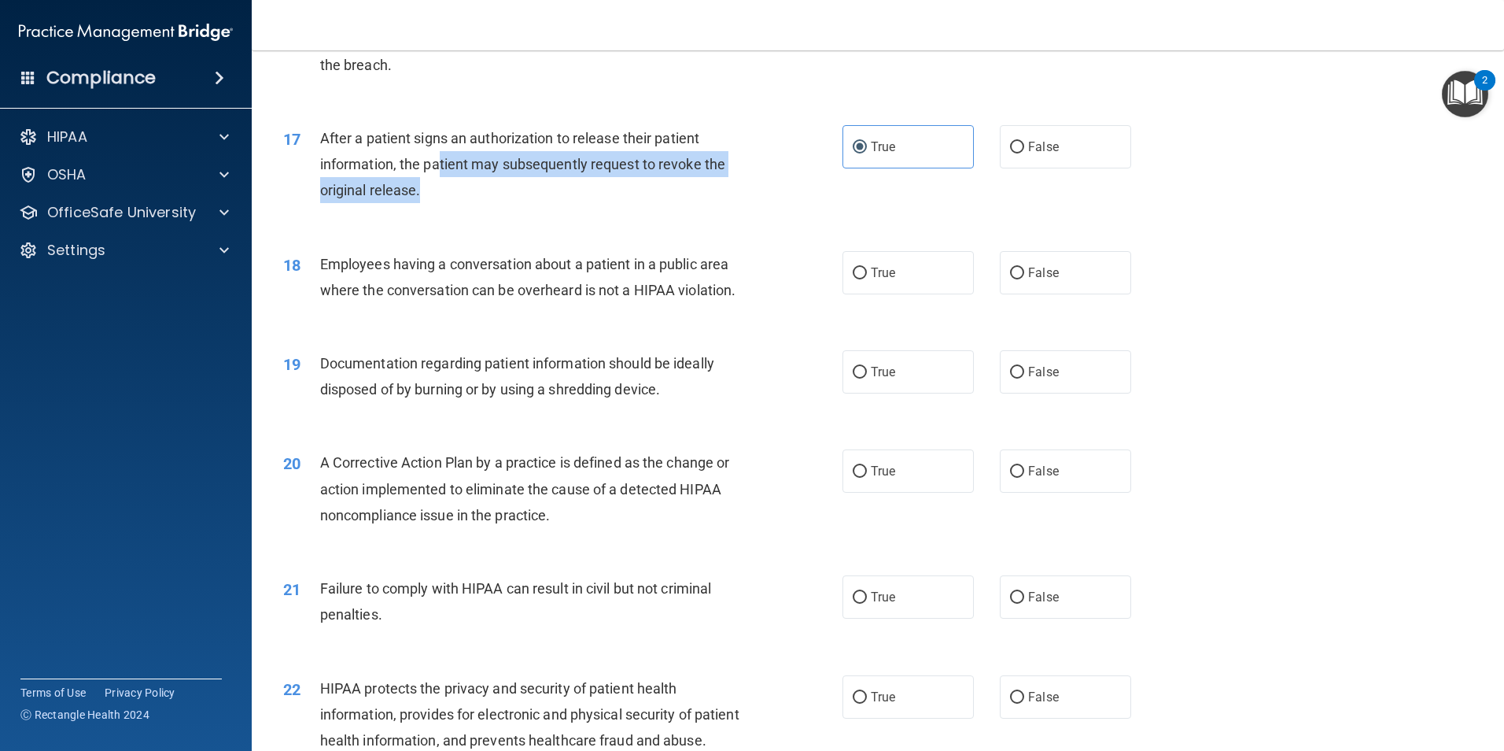
drag, startPoint x: 440, startPoint y: 185, endPoint x: 437, endPoint y: 211, distance: 26.1
click at [437, 204] on div "After a patient signs an authorization to release their patient information, th…" at bounding box center [538, 164] width 437 height 79
click at [435, 204] on div "After a patient signs an authorization to release their patient information, th…" at bounding box center [538, 164] width 437 height 79
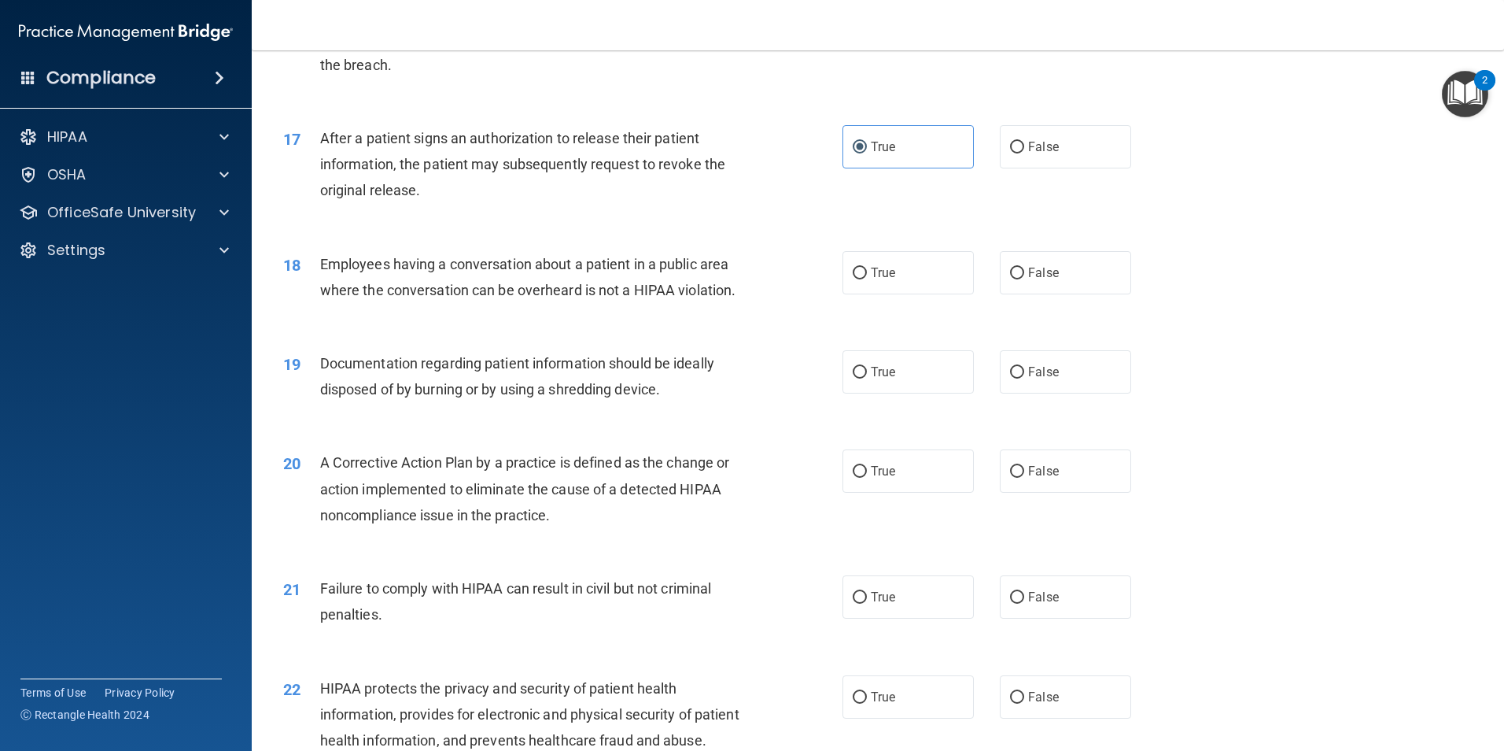
click at [418, 298] on span "Employees having a conversation about a patient in a public area where the conv…" at bounding box center [528, 277] width 416 height 42
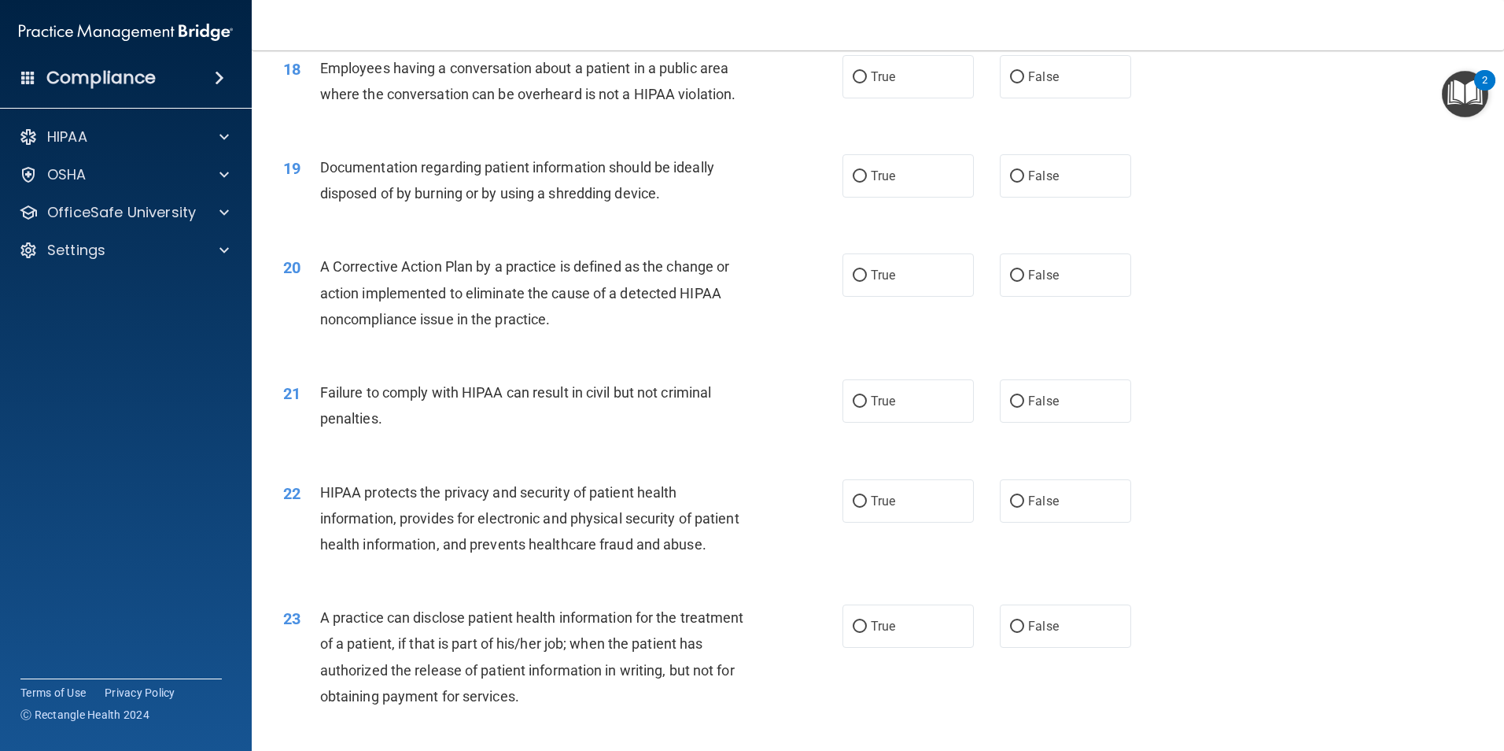
scroll to position [1967, 0]
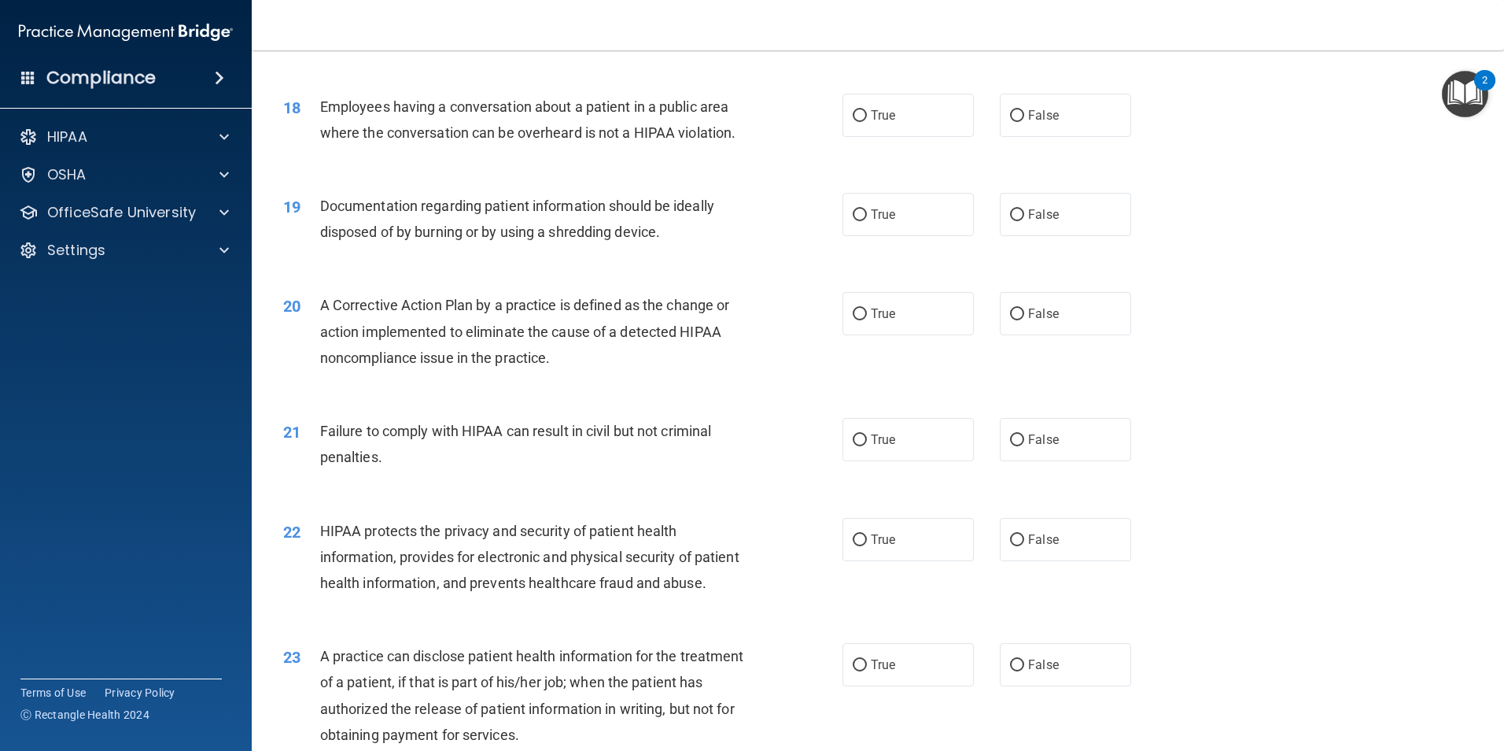
click at [583, 124] on span "Employees having a conversation about a patient in a public area where the conv…" at bounding box center [528, 119] width 416 height 42
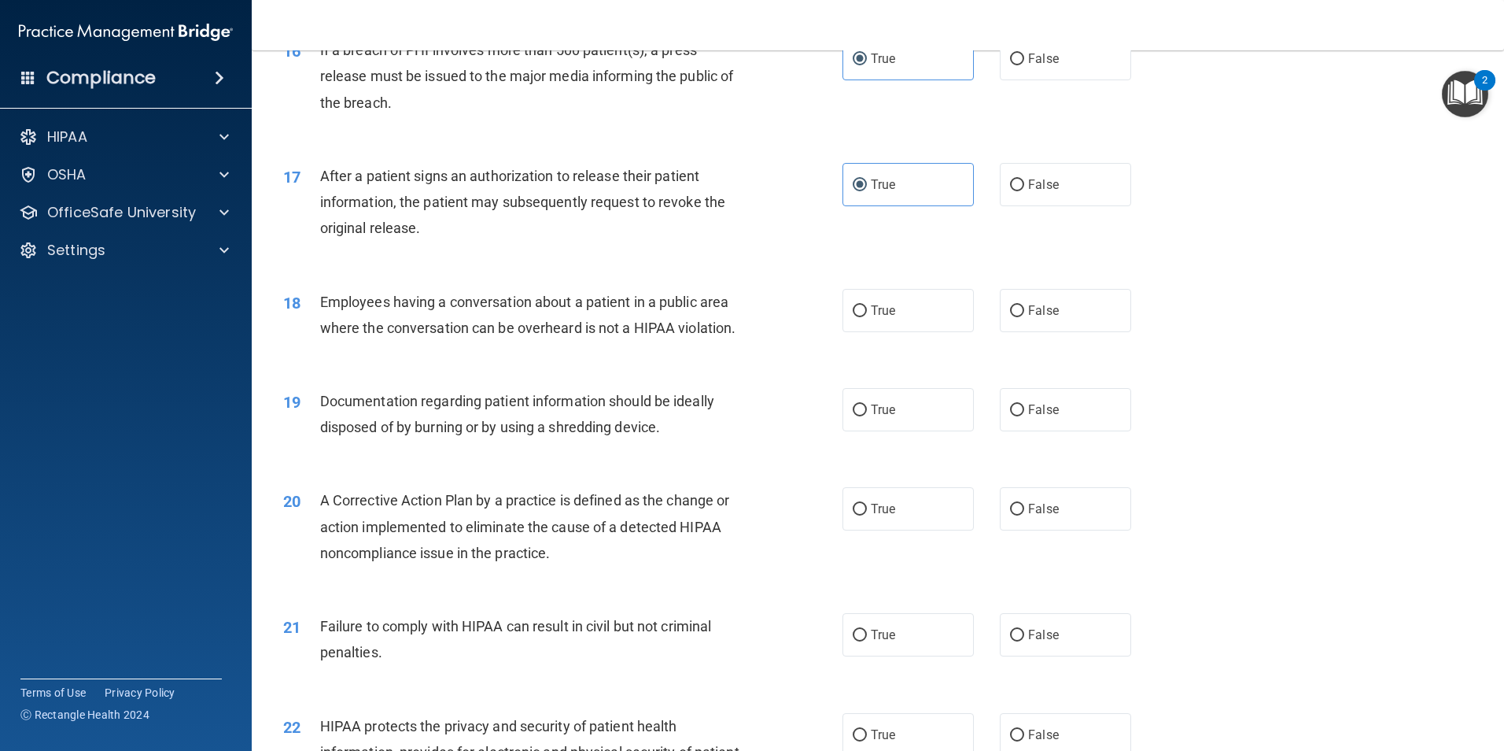
scroll to position [1810, 0]
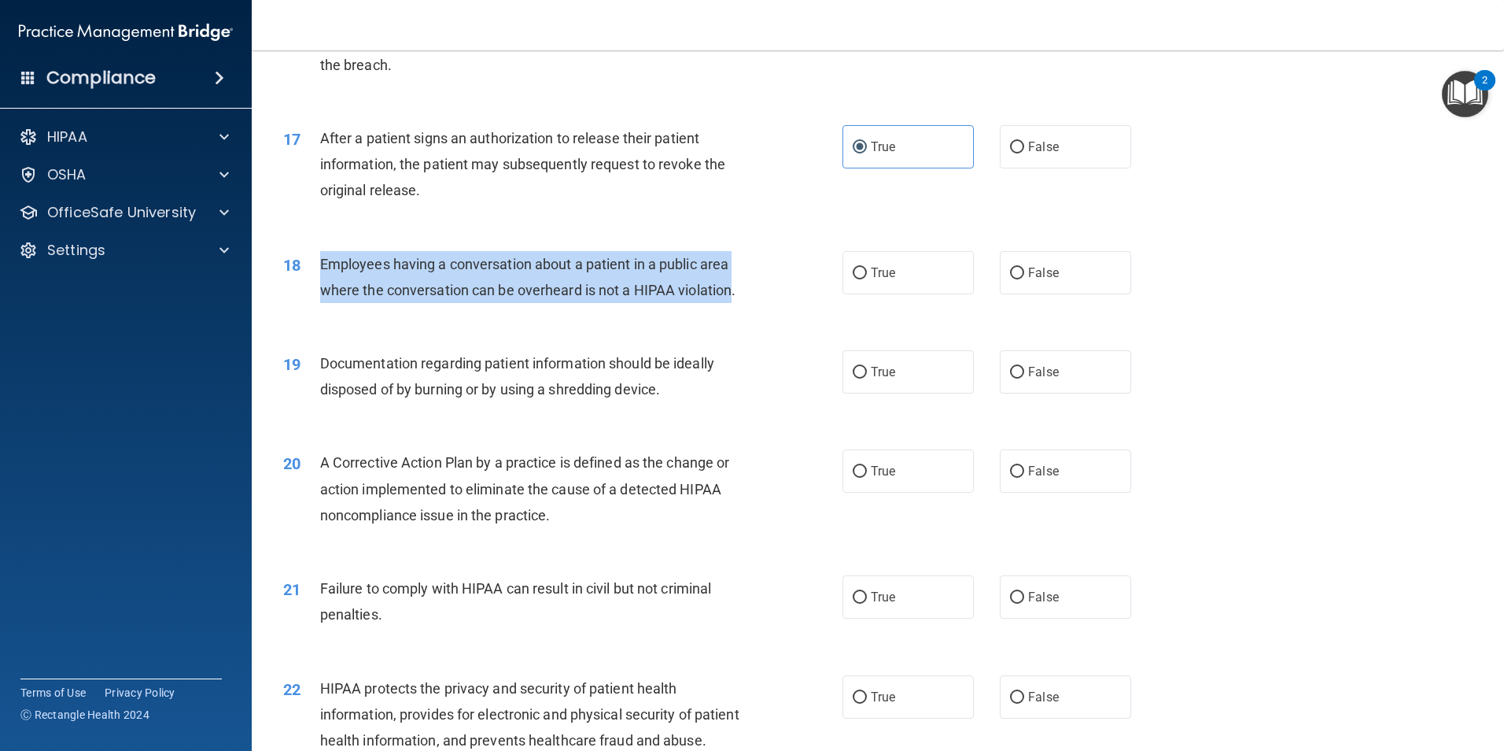
drag, startPoint x: 313, startPoint y: 288, endPoint x: 734, endPoint y: 317, distance: 422.0
click at [734, 311] on div "18 Employees having a conversation about a patient in a public area where the c…" at bounding box center [563, 281] width 607 height 60
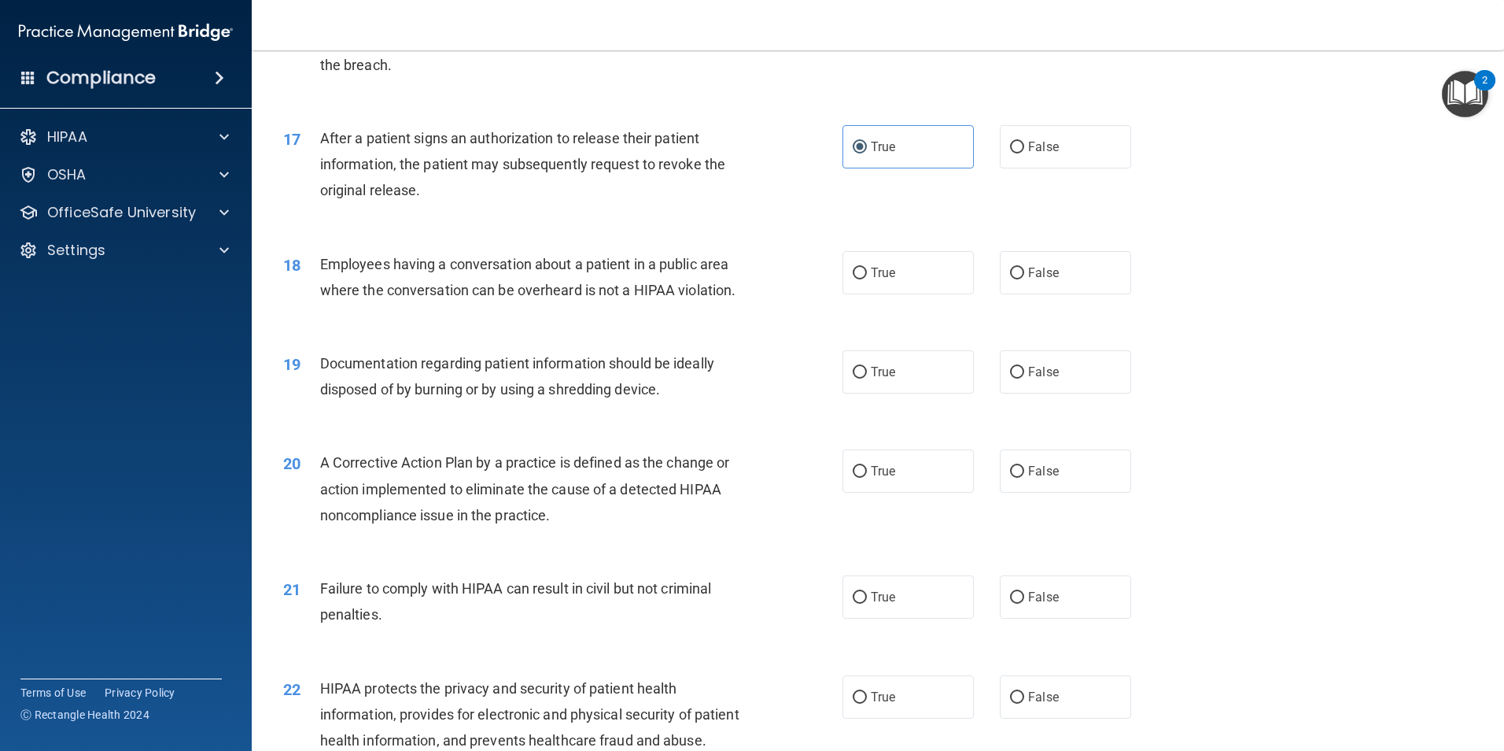
drag, startPoint x: 734, startPoint y: 317, endPoint x: 615, endPoint y: 364, distance: 127.6
click at [615, 364] on div "19 Documentation regarding patient information should be ideally disposed of by…" at bounding box center [877, 379] width 1213 height 99
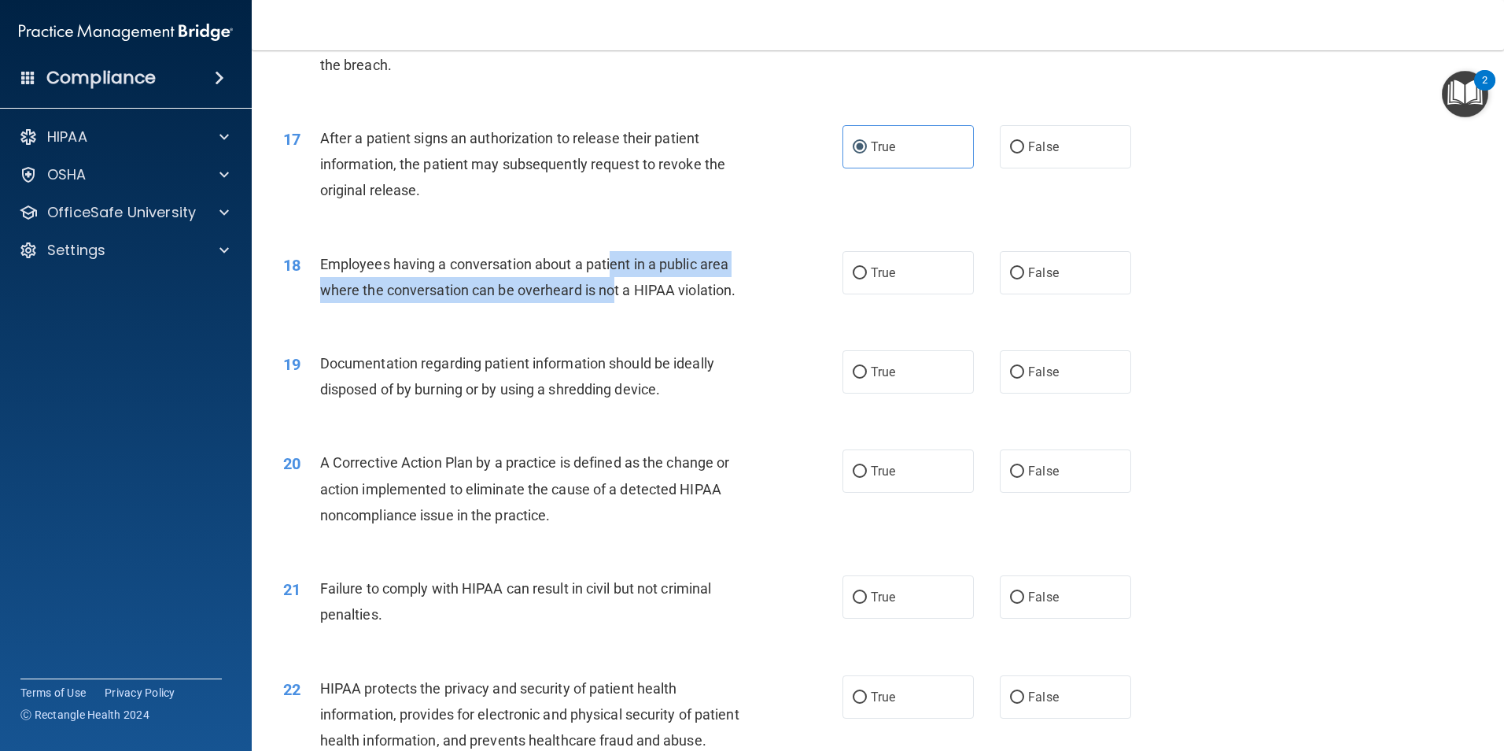
drag, startPoint x: 614, startPoint y: 284, endPoint x: 615, endPoint y: 334, distance: 49.6
click at [615, 311] on div "18 Employees having a conversation about a patient in a public area where the c…" at bounding box center [563, 281] width 607 height 60
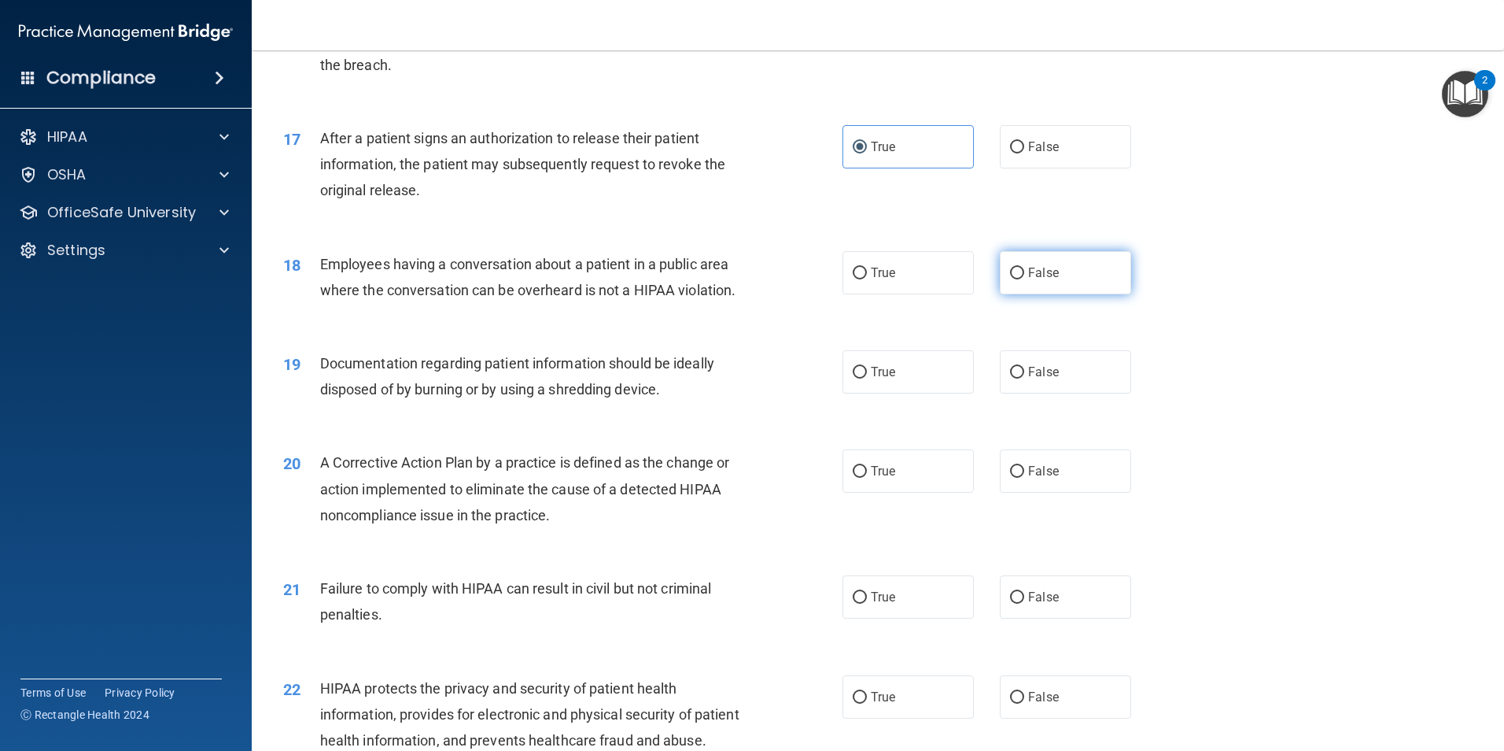
click at [1017, 289] on label "False" at bounding box center [1065, 272] width 131 height 43
click at [1017, 279] on input "False" at bounding box center [1017, 274] width 14 height 12
radio input "true"
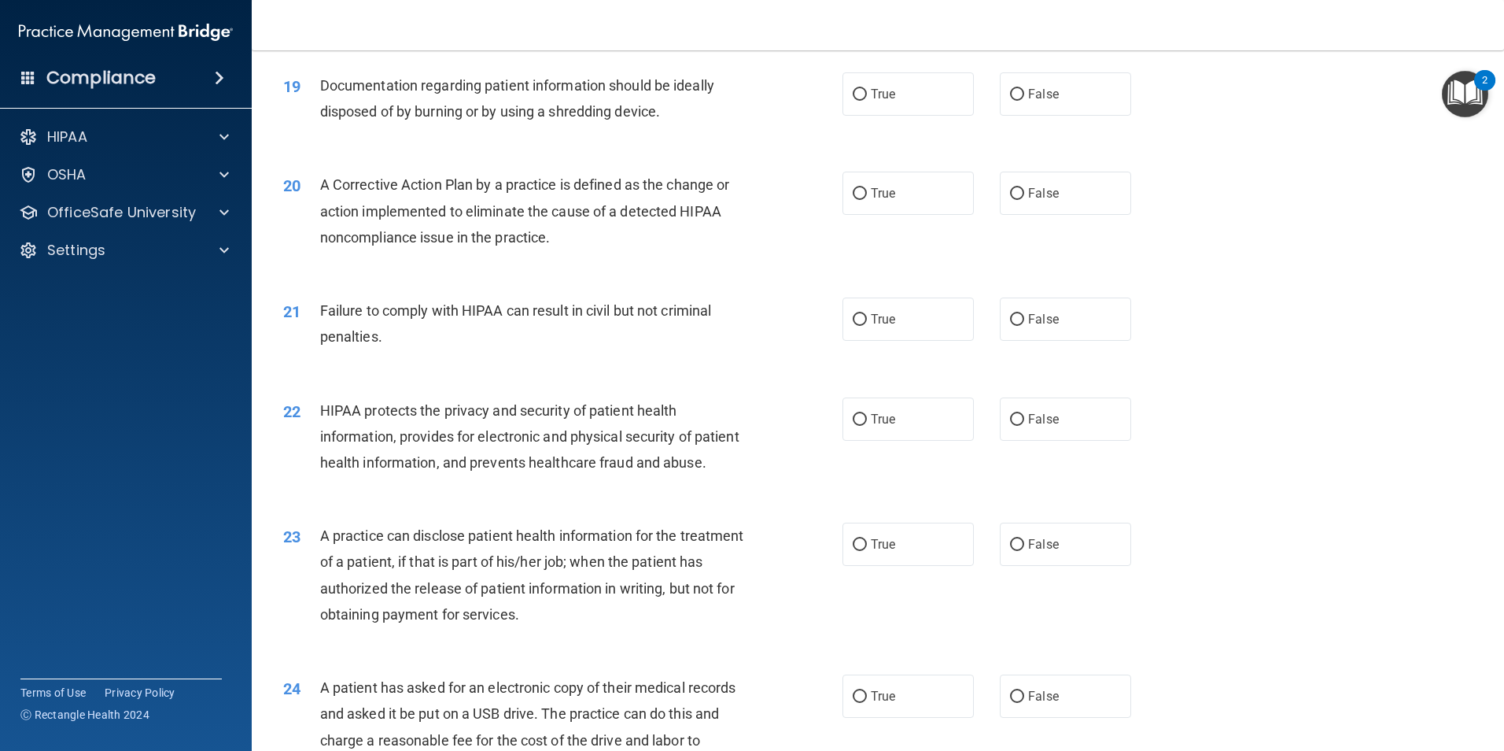
scroll to position [2124, 0]
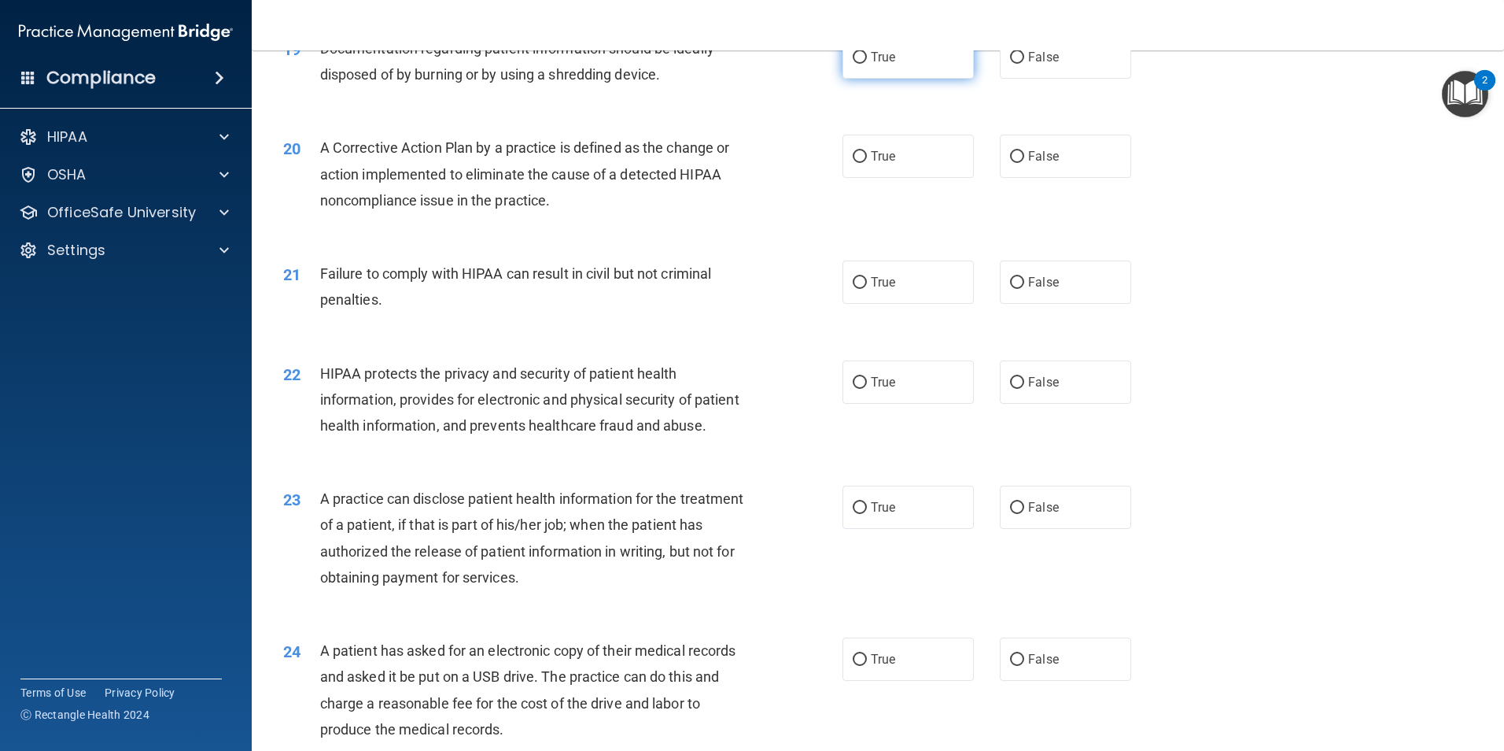
click at [907, 79] on label "True" at bounding box center [908, 56] width 131 height 43
click at [867, 64] on input "True" at bounding box center [860, 58] width 14 height 12
radio input "true"
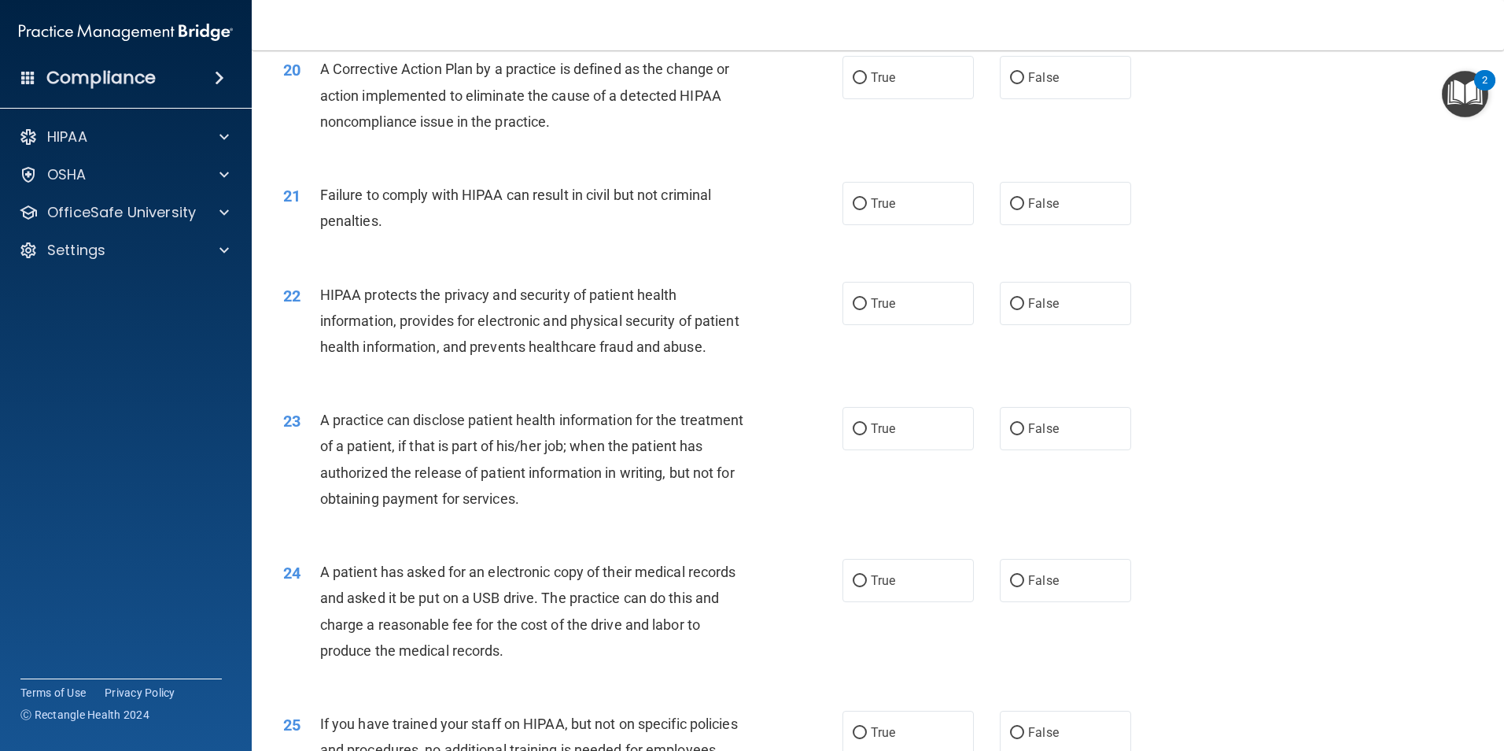
click at [441, 102] on span "A Corrective Action Plan by a practice is defined as the change or action imple…" at bounding box center [525, 95] width 410 height 68
click at [914, 94] on label "True" at bounding box center [908, 77] width 131 height 43
click at [867, 84] on input "True" at bounding box center [860, 78] width 14 height 12
radio input "true"
click at [776, 142] on div "20 A Corrective Action Plan by a practice is defined as the change or action im…" at bounding box center [563, 99] width 607 height 87
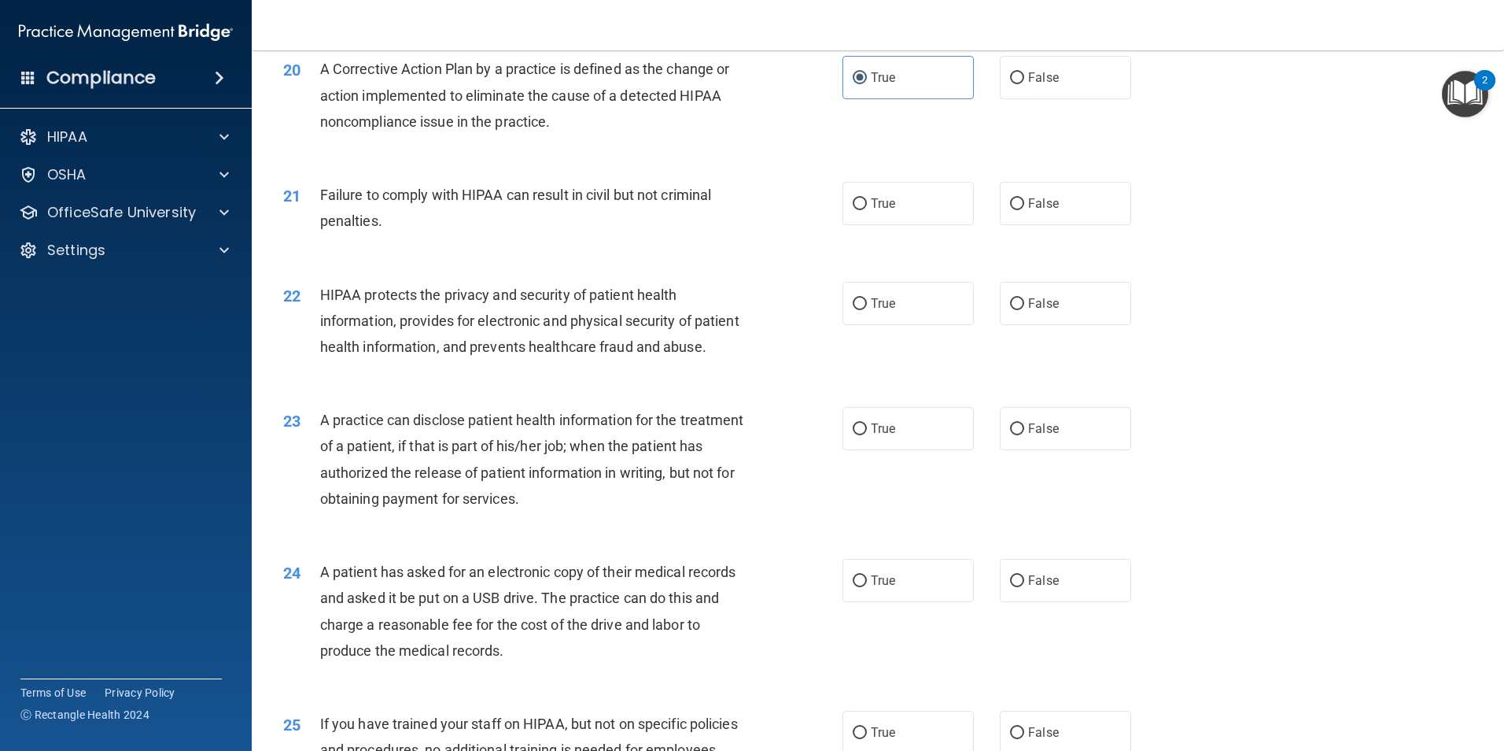
click at [585, 135] on div "A Corrective Action Plan by a practice is defined as the change or action imple…" at bounding box center [538, 95] width 437 height 79
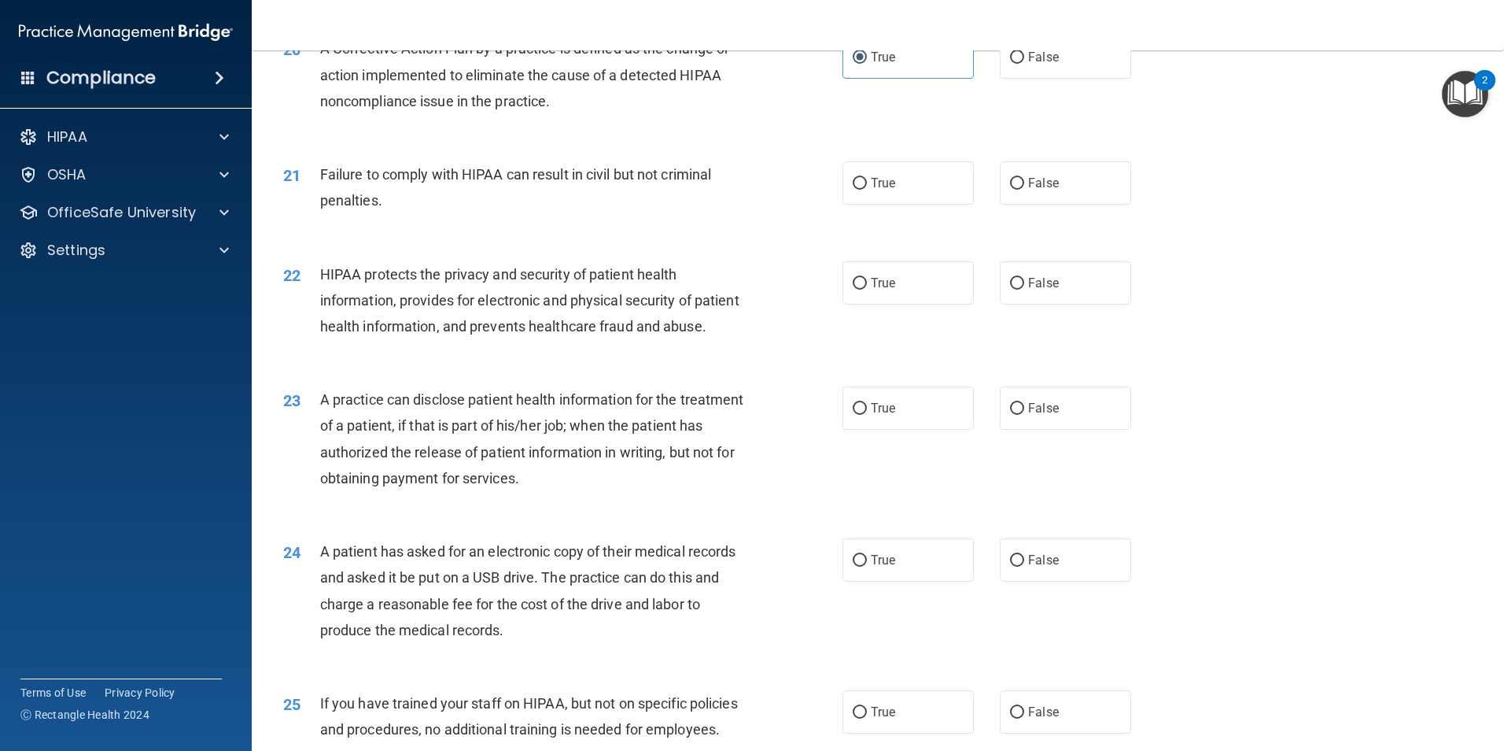
scroll to position [2282, 0]
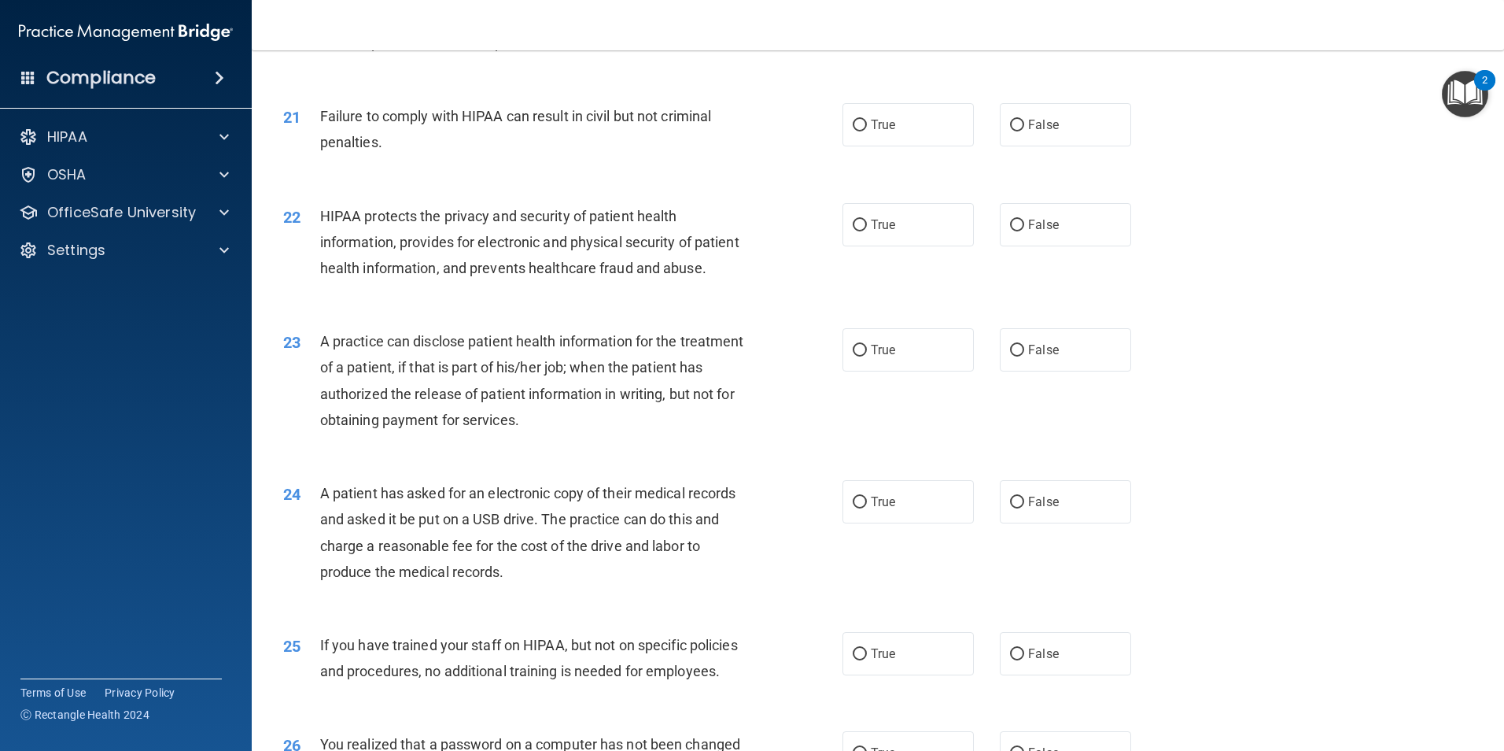
click at [568, 135] on span "Failure to comply with HIPAA can result in civil but not criminal penalties." at bounding box center [516, 129] width 392 height 42
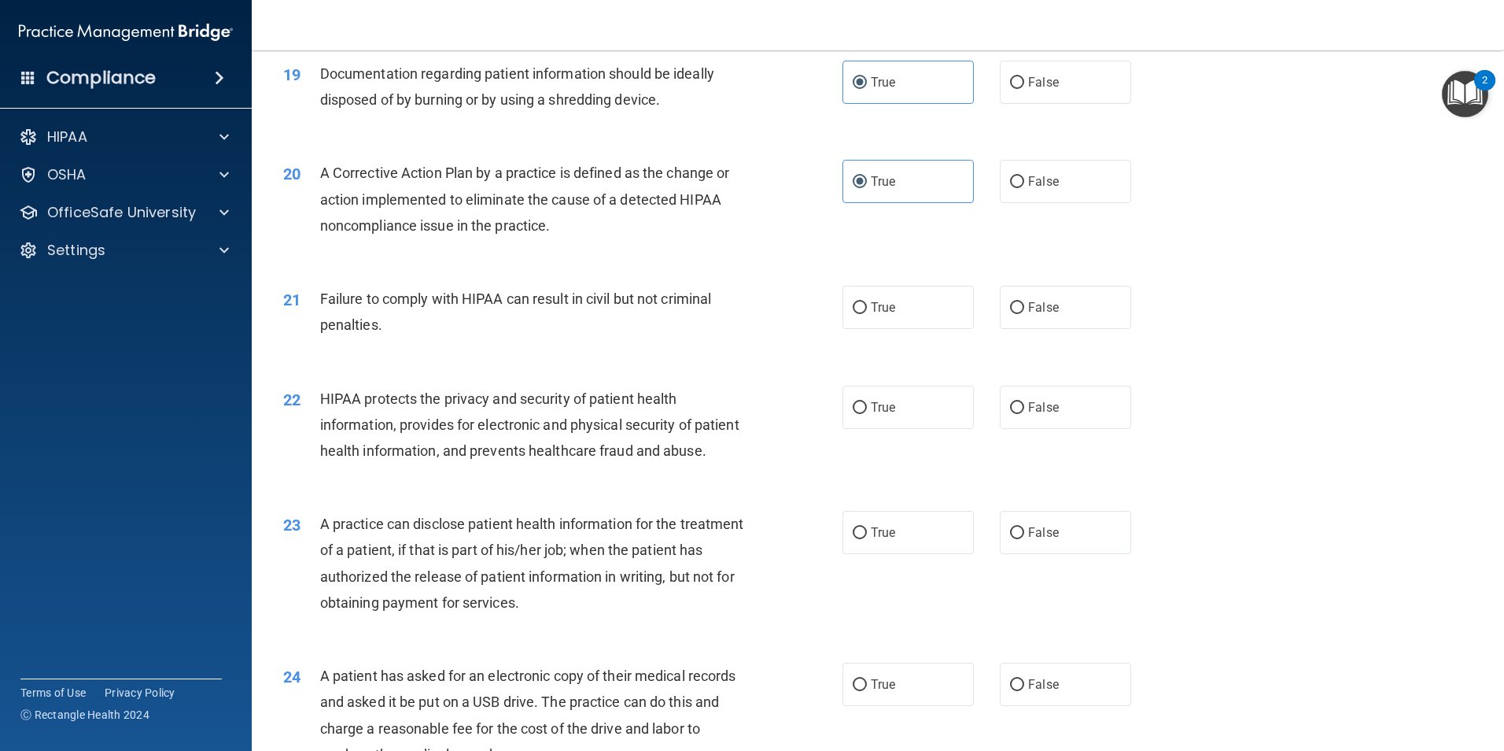
scroll to position [2124, 0]
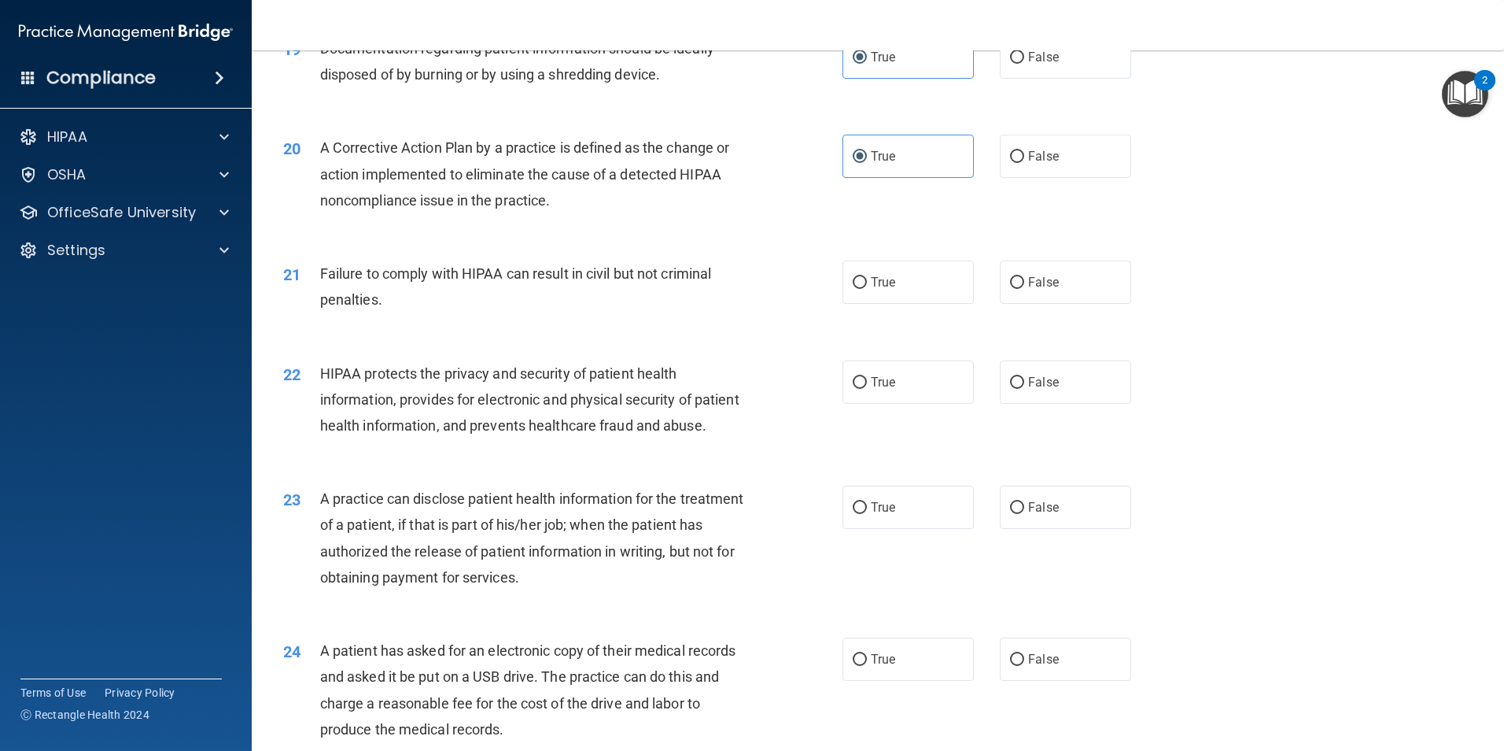
click at [545, 297] on span "Failure to comply with HIPAA can result in civil but not criminal penalties." at bounding box center [516, 286] width 392 height 42
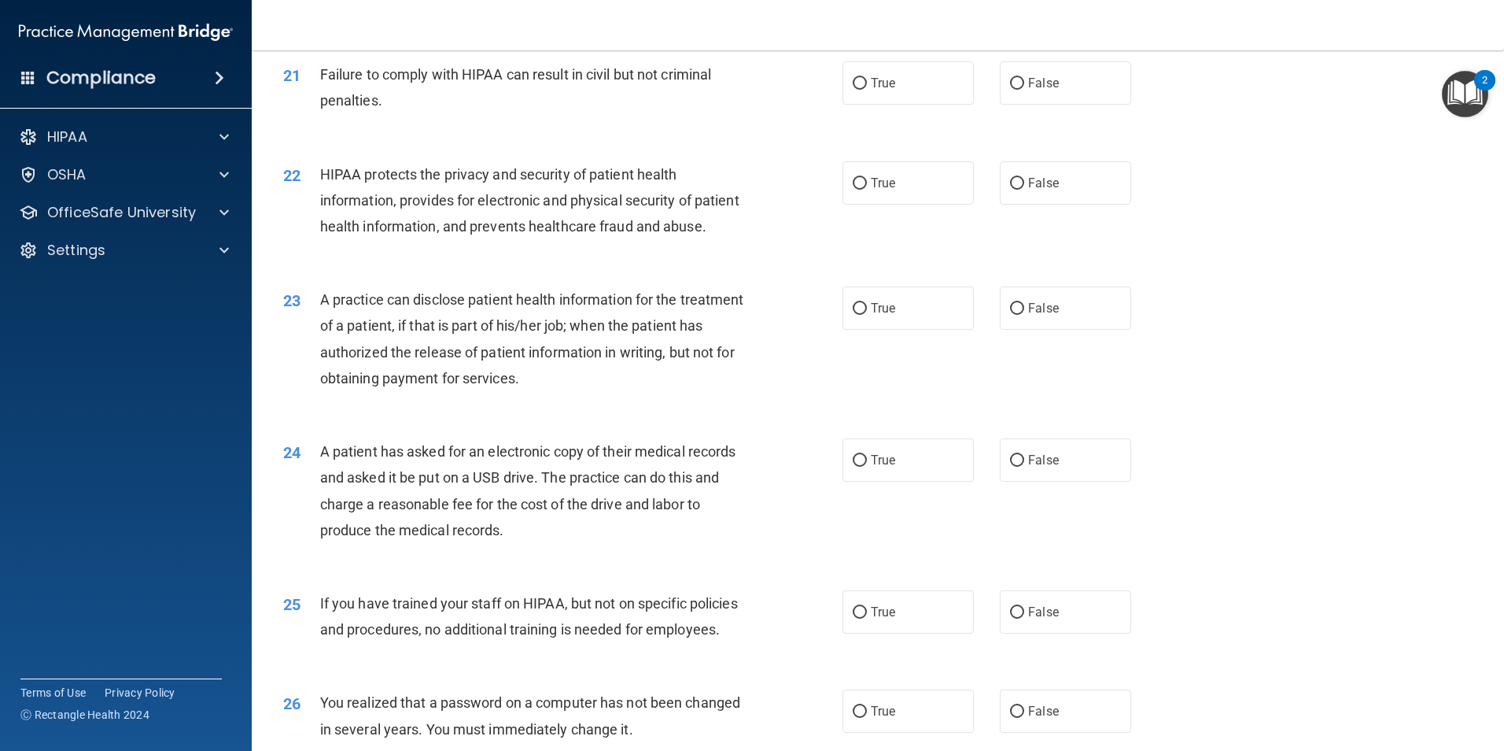
scroll to position [2361, 0]
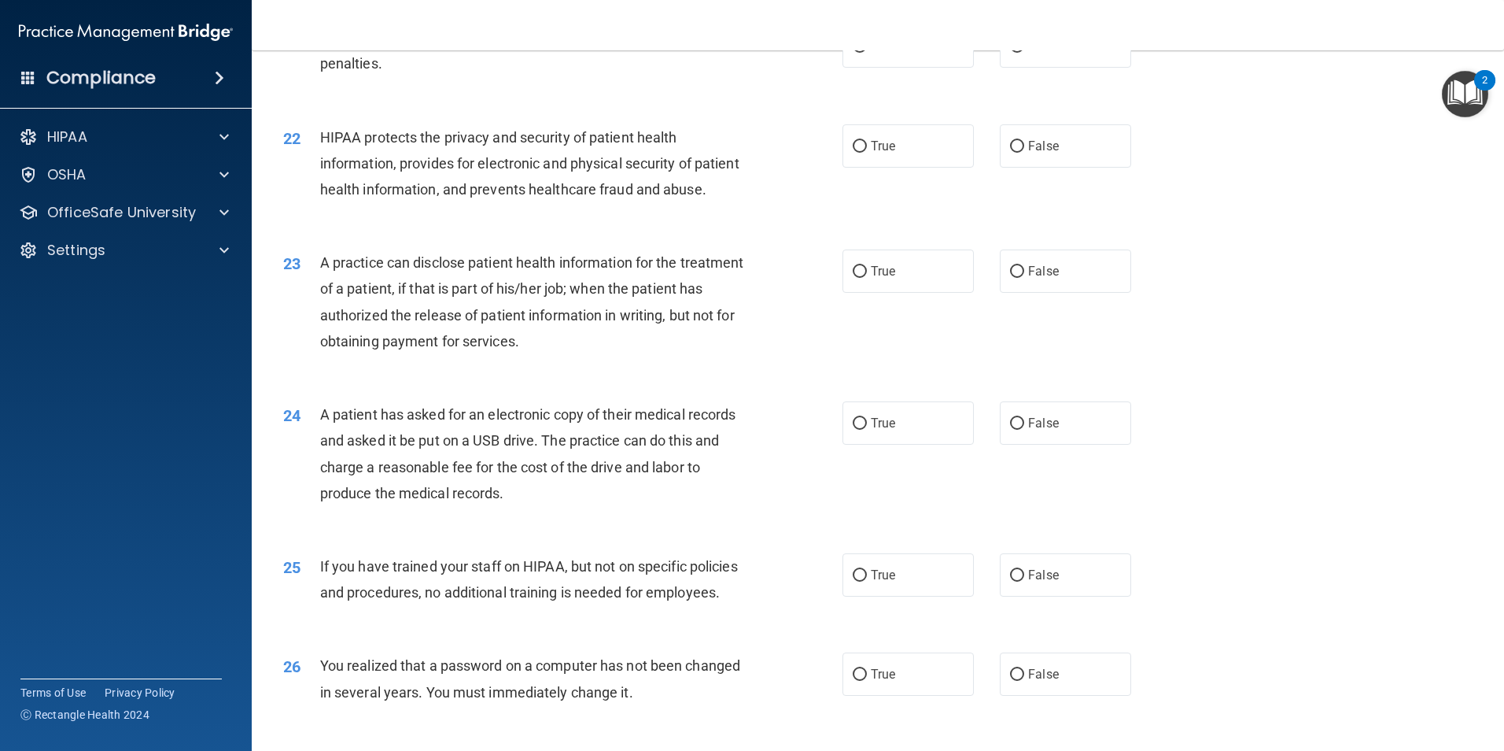
click at [523, 203] on div "HIPAA protects the privacy and security of patient health information, provides…" at bounding box center [538, 163] width 437 height 79
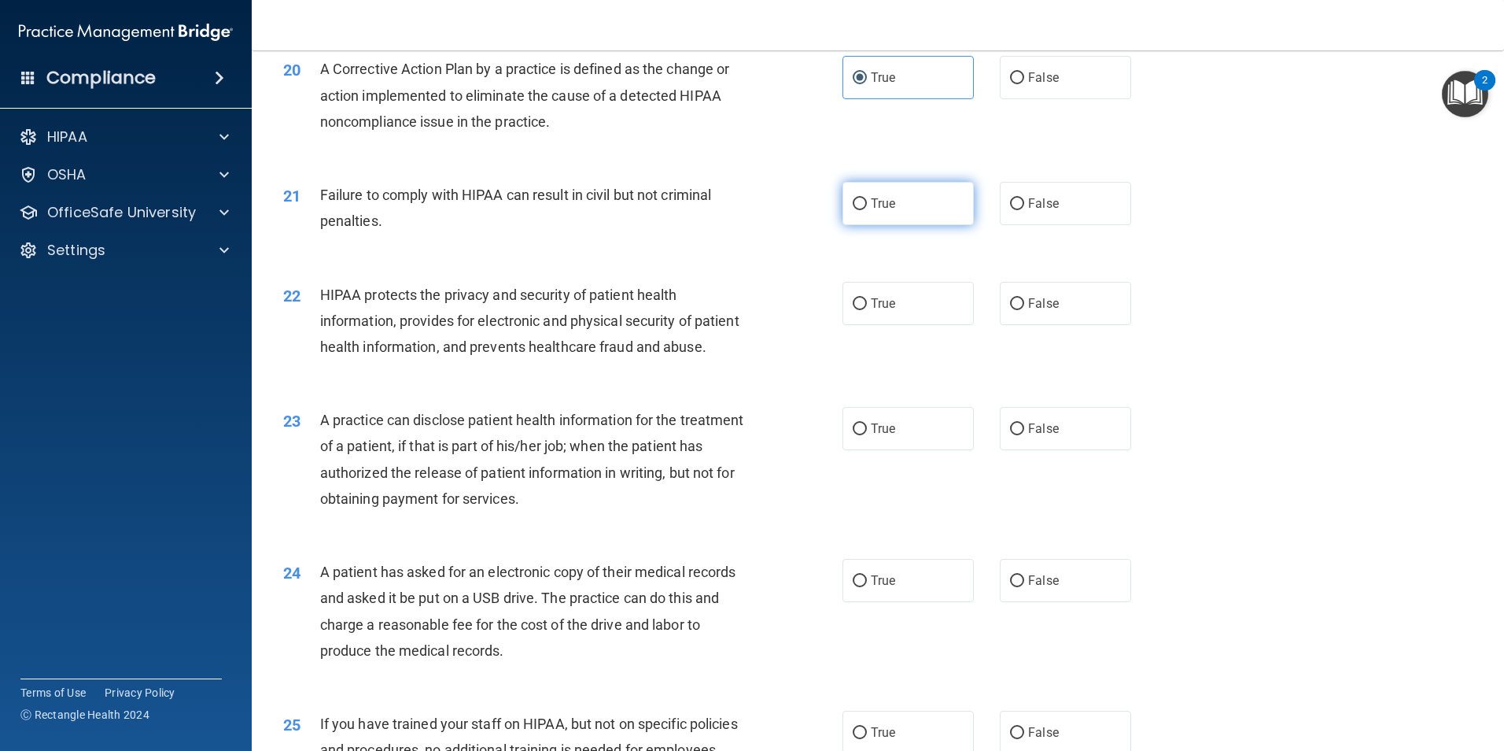
click at [921, 225] on label "True" at bounding box center [908, 203] width 131 height 43
click at [867, 210] on input "True" at bounding box center [860, 204] width 14 height 12
radio input "true"
click at [1000, 225] on label "False" at bounding box center [1065, 203] width 131 height 43
click at [1010, 210] on input "False" at bounding box center [1017, 204] width 14 height 12
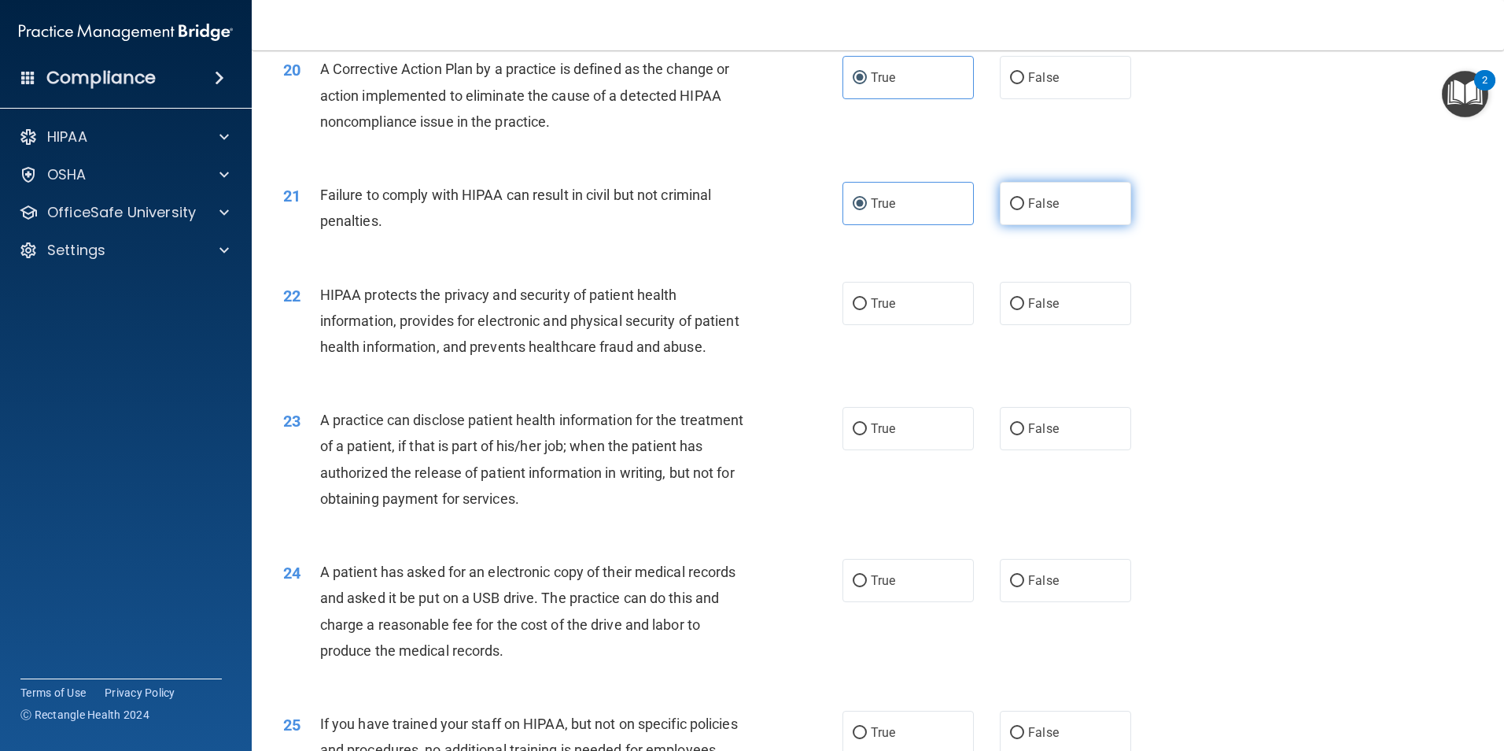
radio input "true"
radio input "false"
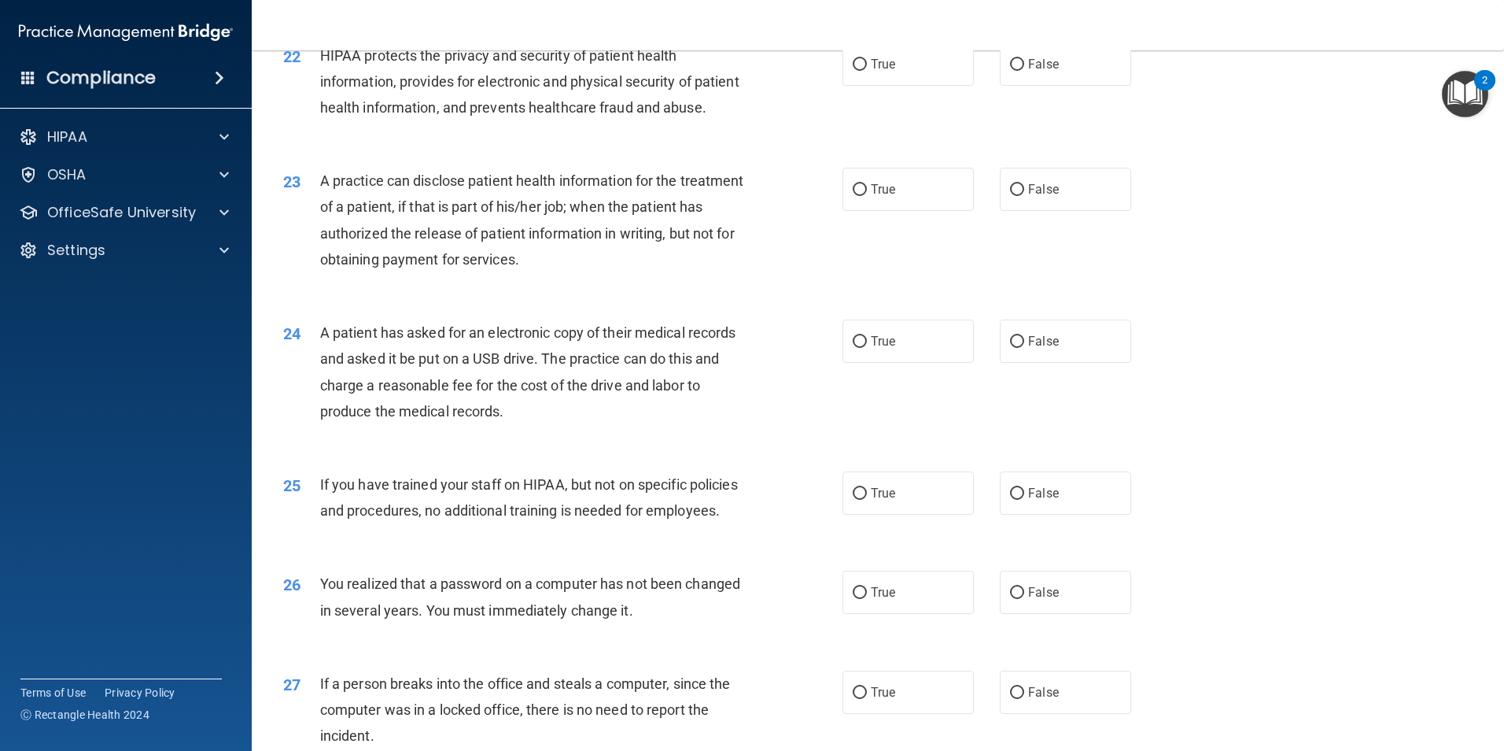
scroll to position [2439, 0]
click at [460, 79] on span "HIPAA protects the privacy and security of patient health information, provides…" at bounding box center [529, 84] width 419 height 68
click at [900, 83] on label "True" at bounding box center [908, 67] width 131 height 43
click at [867, 74] on input "True" at bounding box center [860, 68] width 14 height 12
radio input "true"
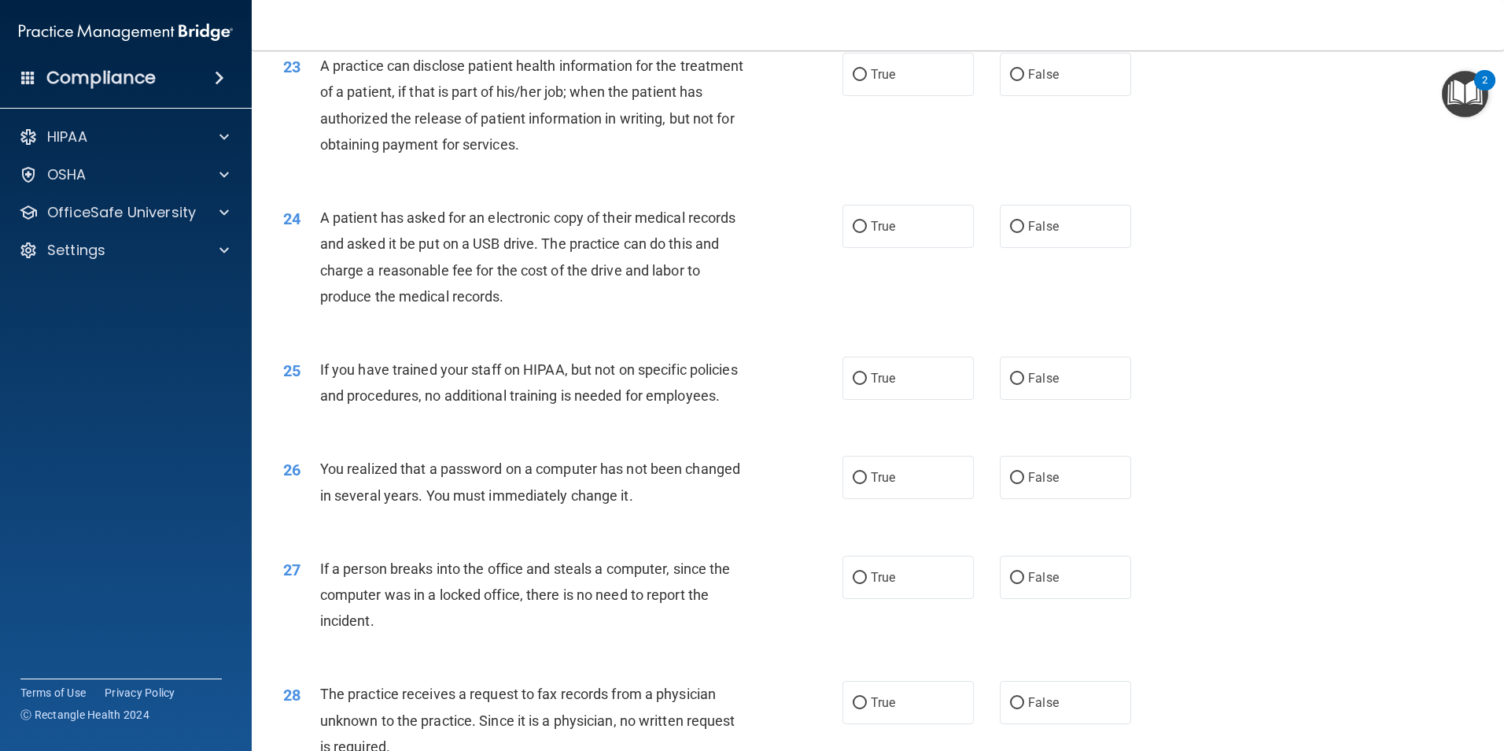
scroll to position [2597, 0]
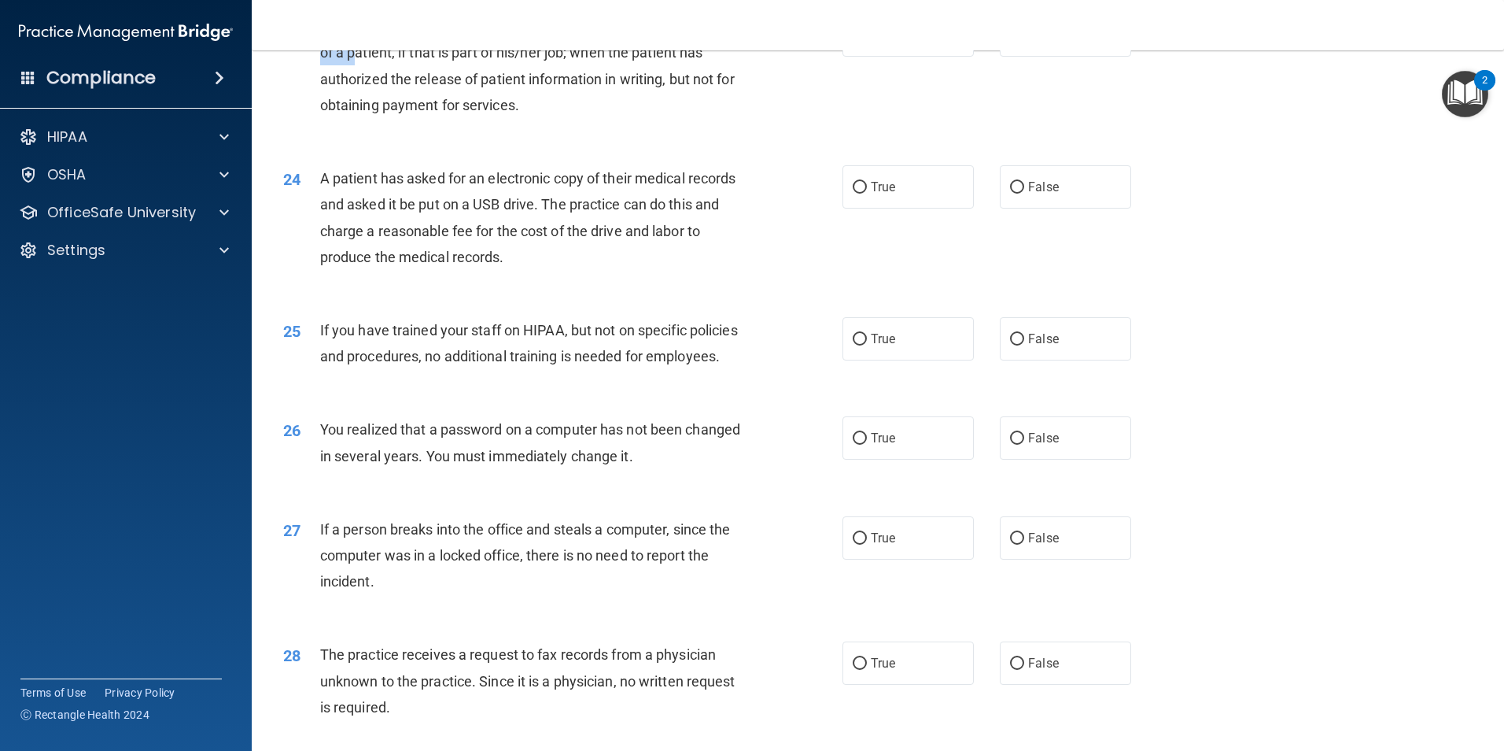
drag, startPoint x: 319, startPoint y: 74, endPoint x: 423, endPoint y: 113, distance: 111.5
click at [423, 113] on div "23 A practice can disclose patient health information for the treatment of a pa…" at bounding box center [563, 69] width 607 height 113
click at [423, 113] on span "A practice can disclose patient health information for the treatment of a patie…" at bounding box center [532, 65] width 424 height 95
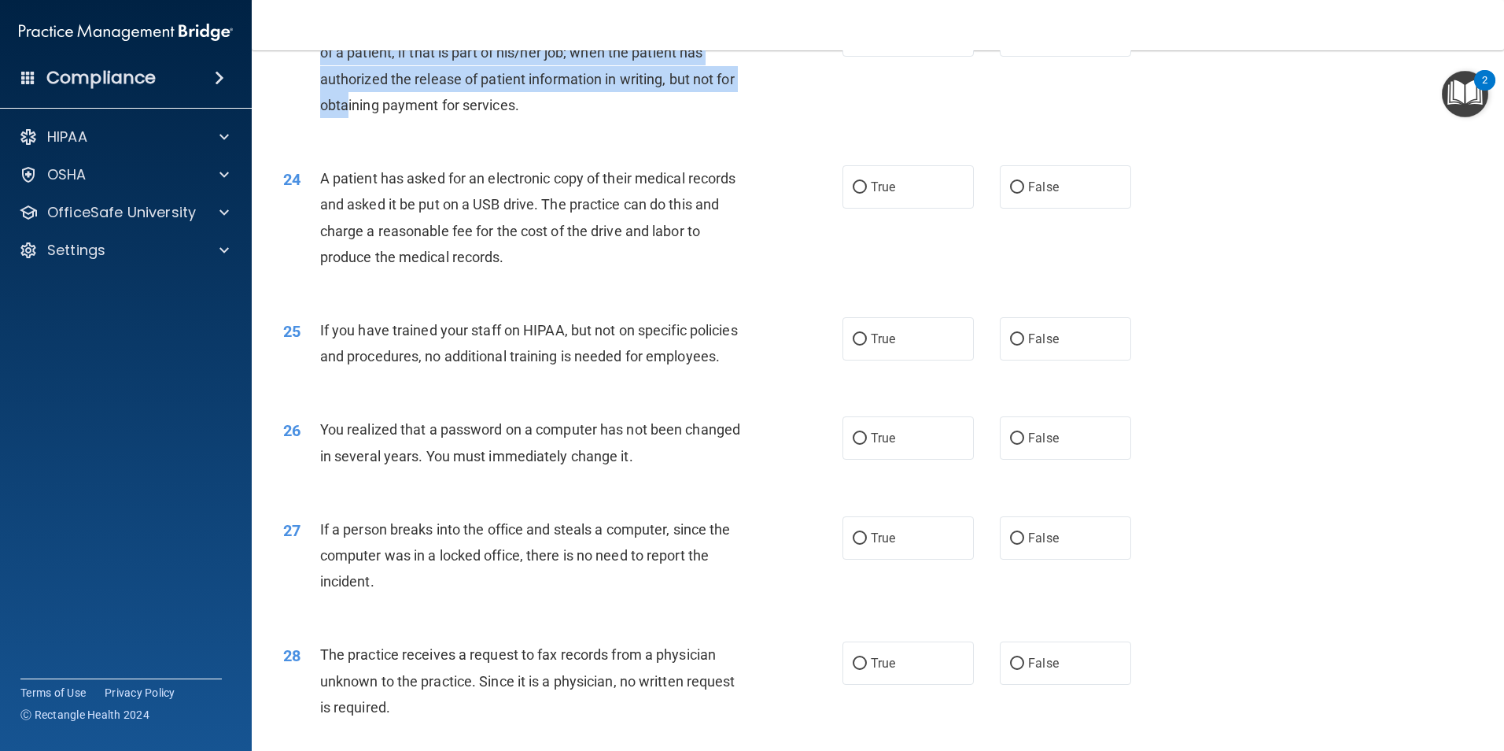
drag, startPoint x: 454, startPoint y: 78, endPoint x: 469, endPoint y: 147, distance: 70.8
click at [469, 118] on div "A practice can disclose patient health information for the treatment of a patie…" at bounding box center [538, 65] width 437 height 105
drag, startPoint x: 469, startPoint y: 147, endPoint x: 472, endPoint y: 139, distance: 8.5
click at [472, 113] on span "A practice can disclose patient health information for the treatment of a patie…" at bounding box center [532, 65] width 424 height 95
drag, startPoint x: 471, startPoint y: 74, endPoint x: 467, endPoint y: 129, distance: 55.2
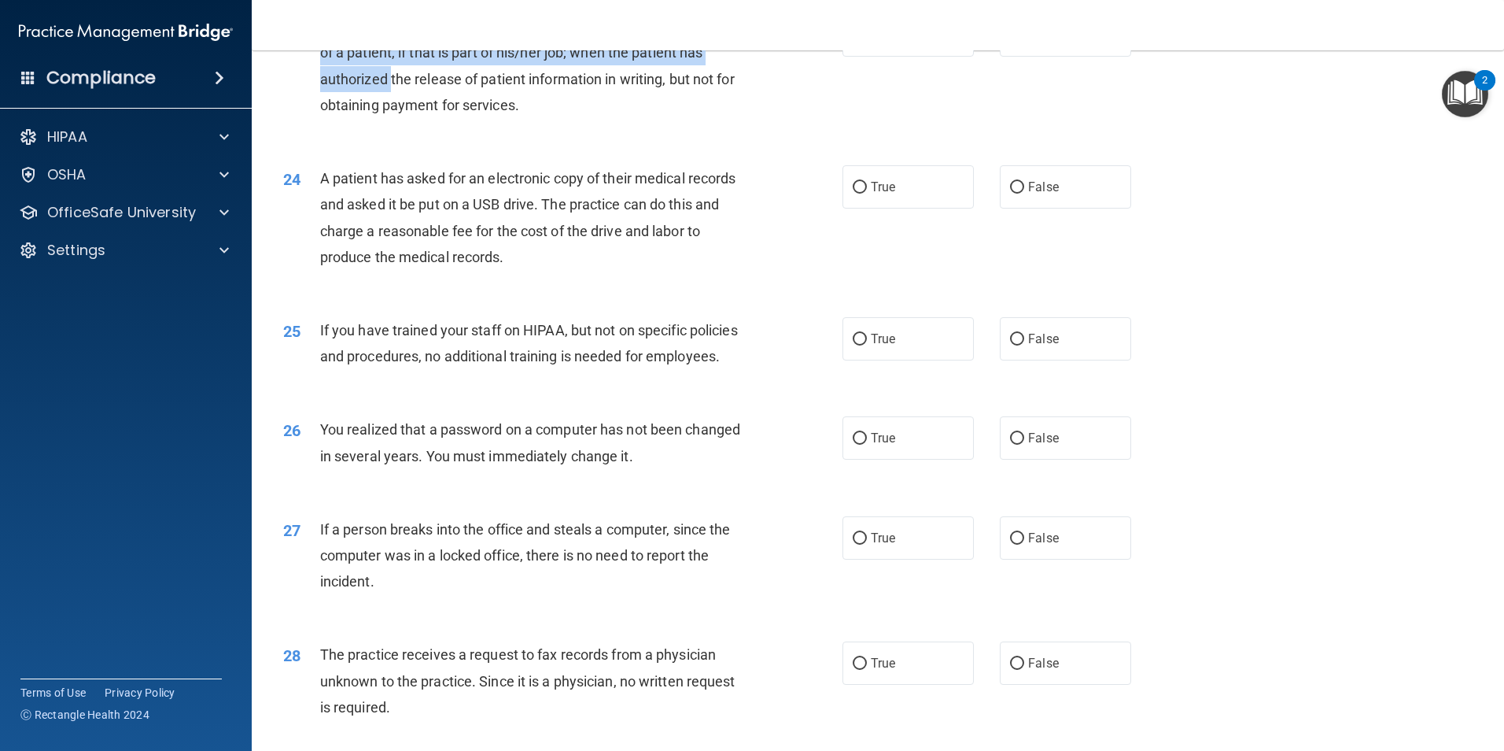
click at [467, 113] on span "A practice can disclose patient health information for the treatment of a patie…" at bounding box center [532, 65] width 424 height 95
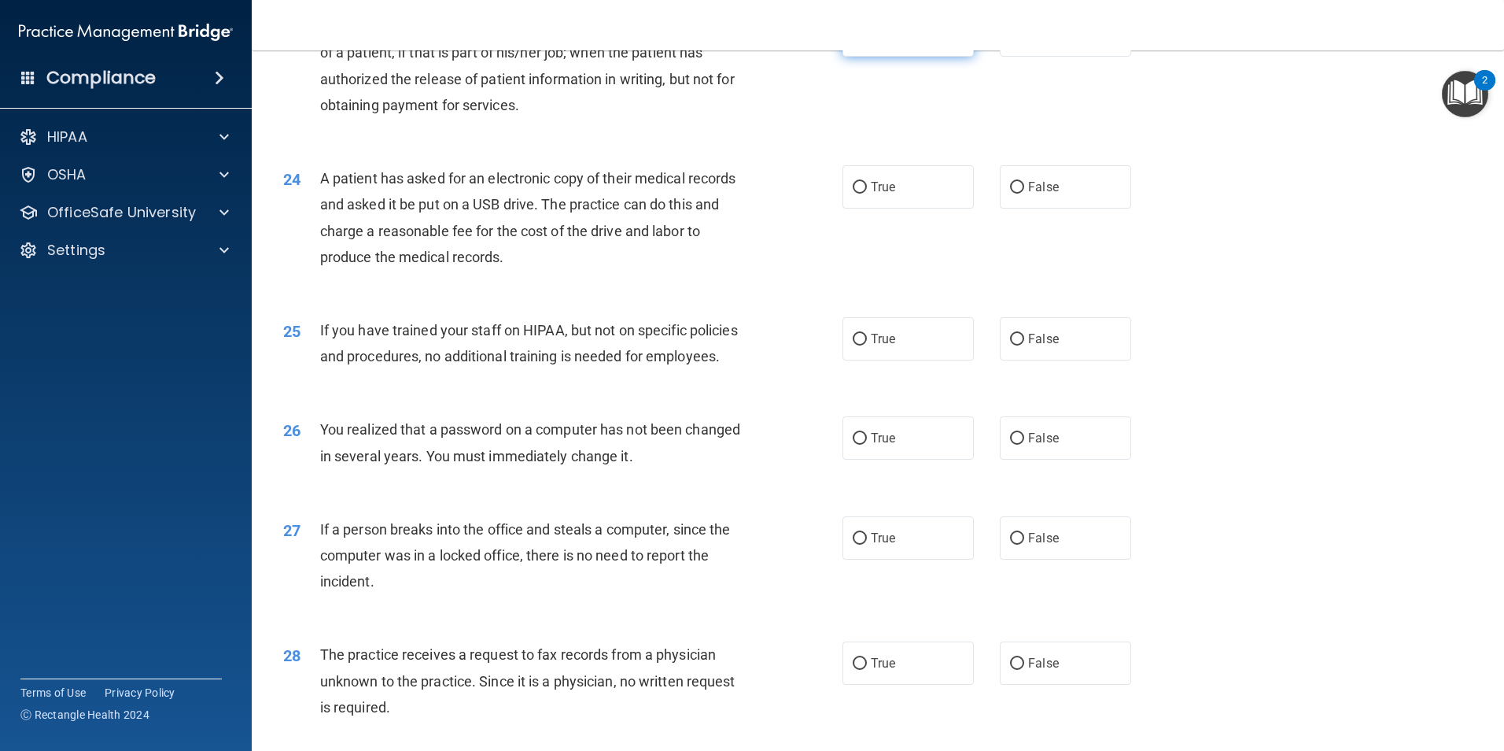
click at [898, 57] on label "True" at bounding box center [908, 34] width 131 height 43
click at [867, 42] on input "True" at bounding box center [860, 36] width 14 height 12
radio input "true"
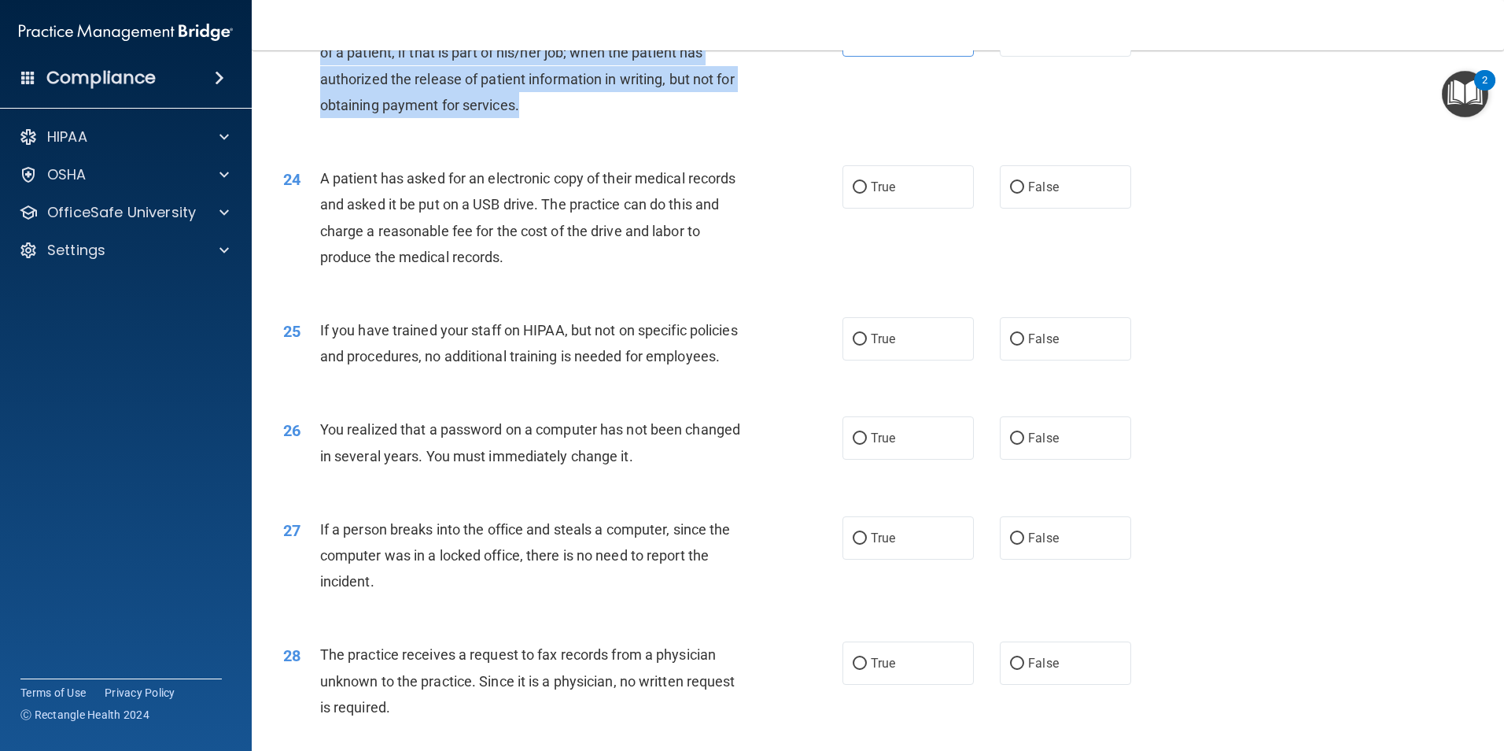
drag, startPoint x: 320, startPoint y: 80, endPoint x: 681, endPoint y: 156, distance: 369.0
click at [681, 118] on div "A practice can disclose patient health information for the treatment of a patie…" at bounding box center [538, 65] width 437 height 105
drag, startPoint x: 674, startPoint y: 169, endPoint x: 315, endPoint y: 128, distance: 361.1
click at [315, 126] on div "23 A practice can disclose patient health information for the treatment of a pa…" at bounding box center [563, 69] width 607 height 113
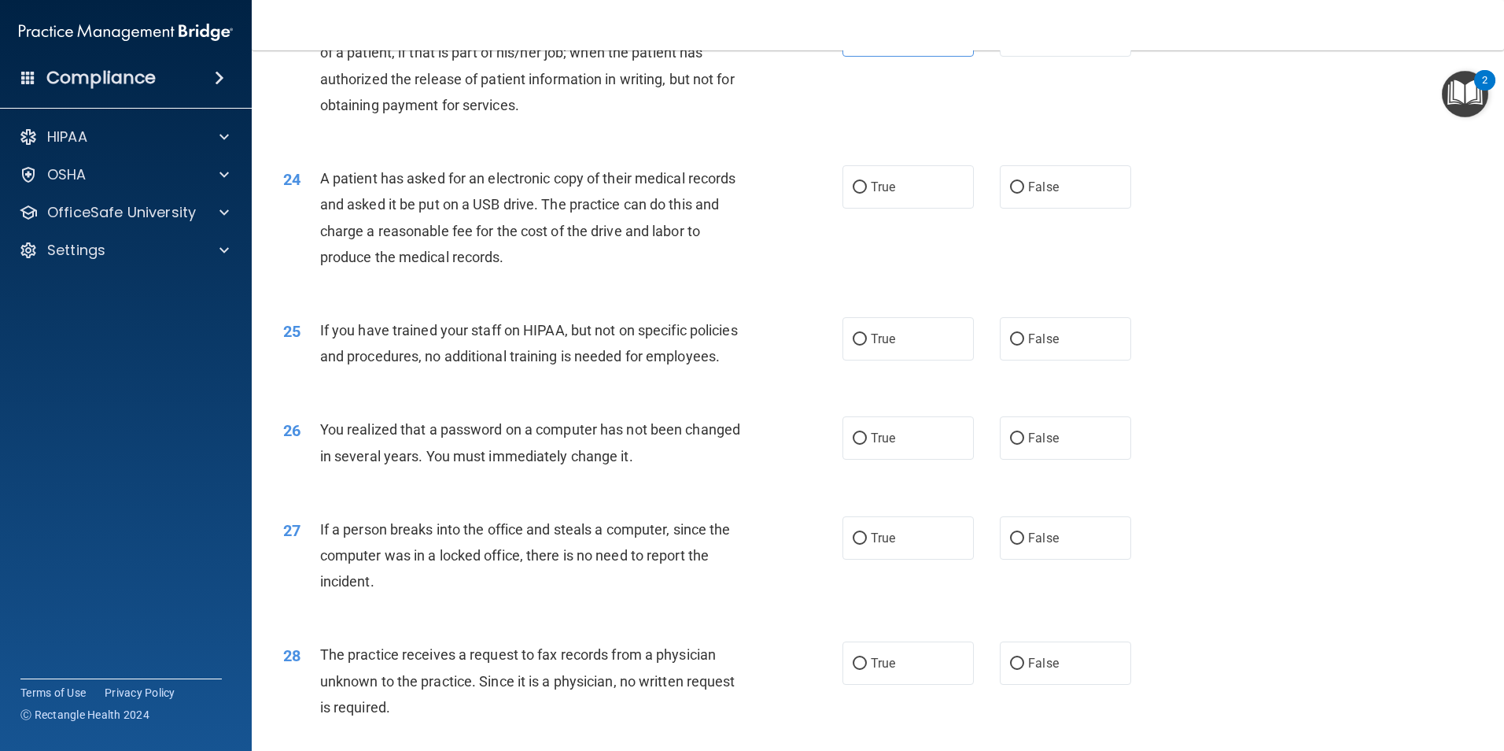
drag, startPoint x: 315, startPoint y: 128, endPoint x: 312, endPoint y: 111, distance: 17.6
click at [312, 111] on div "23 A practice can disclose patient health information for the treatment of a pa…" at bounding box center [563, 69] width 607 height 113
drag, startPoint x: 333, startPoint y: 83, endPoint x: 754, endPoint y: 104, distance: 421.5
click at [754, 104] on div "23 A practice can disclose patient health information for the treatment of a pa…" at bounding box center [563, 69] width 607 height 113
drag, startPoint x: 754, startPoint y: 104, endPoint x: 708, endPoint y: 129, distance: 52.1
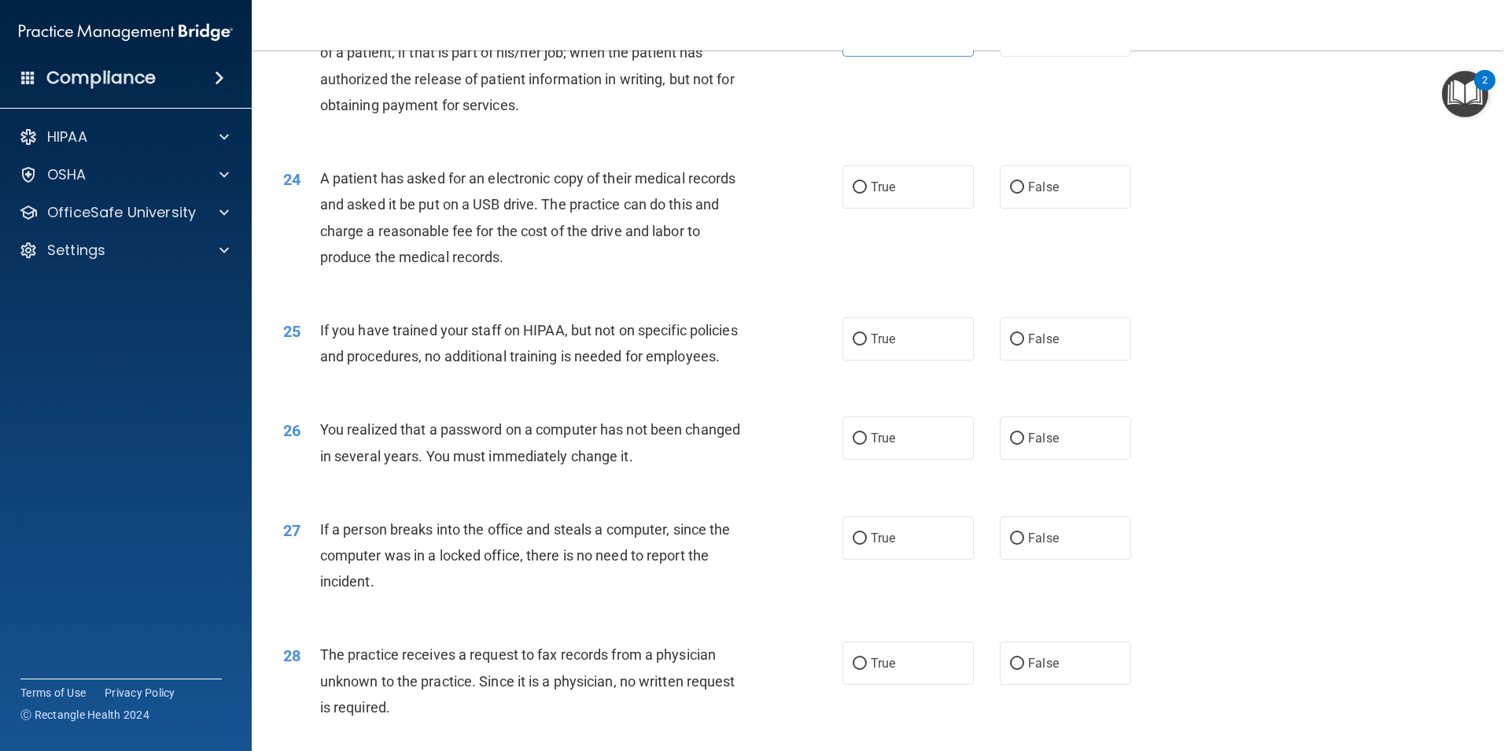
click at [708, 118] on div "A practice can disclose patient health information for the treatment of a patie…" at bounding box center [538, 65] width 437 height 105
drag, startPoint x: 682, startPoint y: 159, endPoint x: 626, endPoint y: 151, distance: 56.4
click at [626, 118] on div "A practice can disclose patient health information for the treatment of a patie…" at bounding box center [538, 65] width 437 height 105
drag, startPoint x: 626, startPoint y: 151, endPoint x: 607, endPoint y: 163, distance: 22.3
click at [607, 113] on span "A practice can disclose patient health information for the treatment of a patie…" at bounding box center [532, 65] width 424 height 95
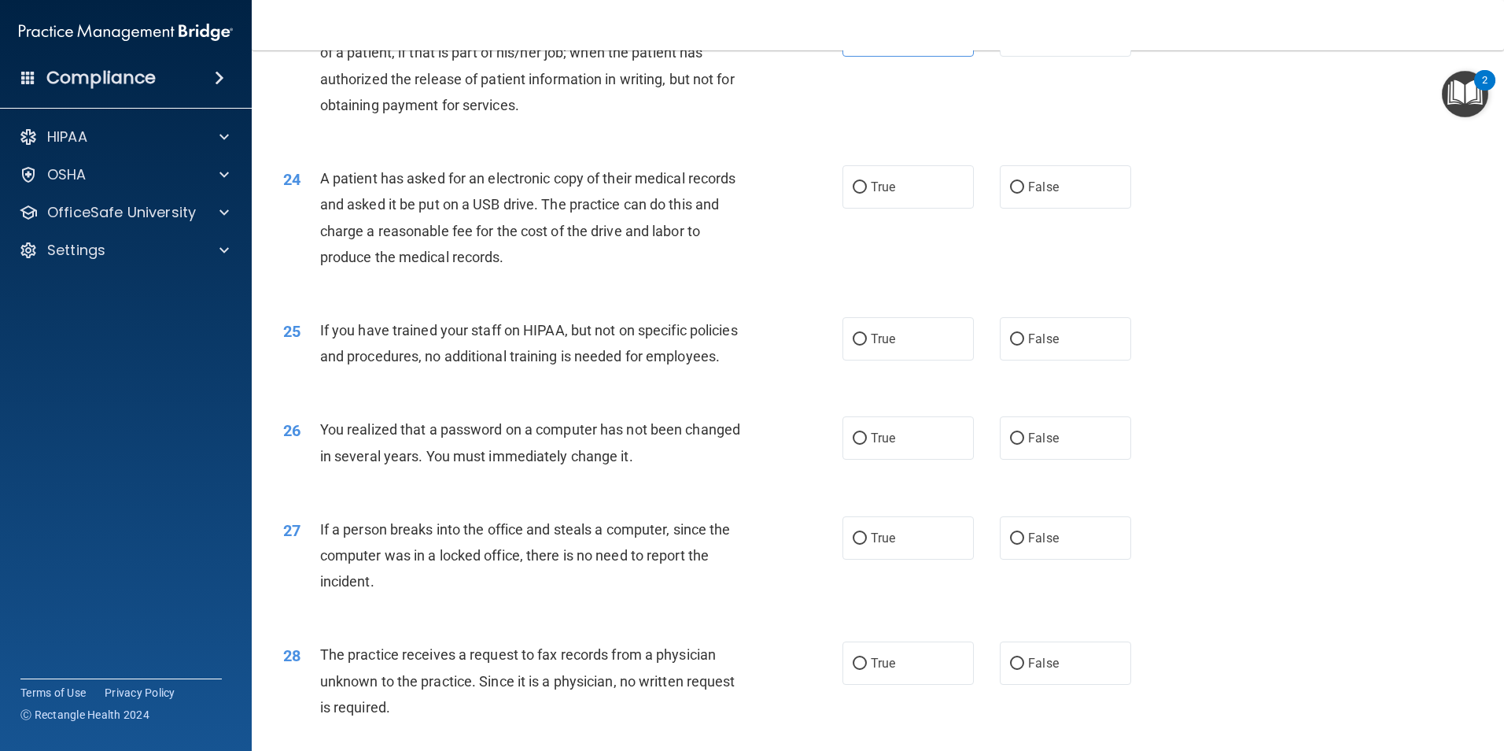
click at [378, 103] on span "A practice can disclose patient health information for the treatment of a patie…" at bounding box center [532, 65] width 424 height 95
click at [565, 113] on span "A practice can disclose patient health information for the treatment of a patie…" at bounding box center [532, 65] width 424 height 95
click at [530, 113] on span "A practice can disclose patient health information for the treatment of a patie…" at bounding box center [532, 65] width 424 height 95
click at [1081, 57] on label "False" at bounding box center [1065, 34] width 131 height 43
click at [1024, 42] on input "False" at bounding box center [1017, 36] width 14 height 12
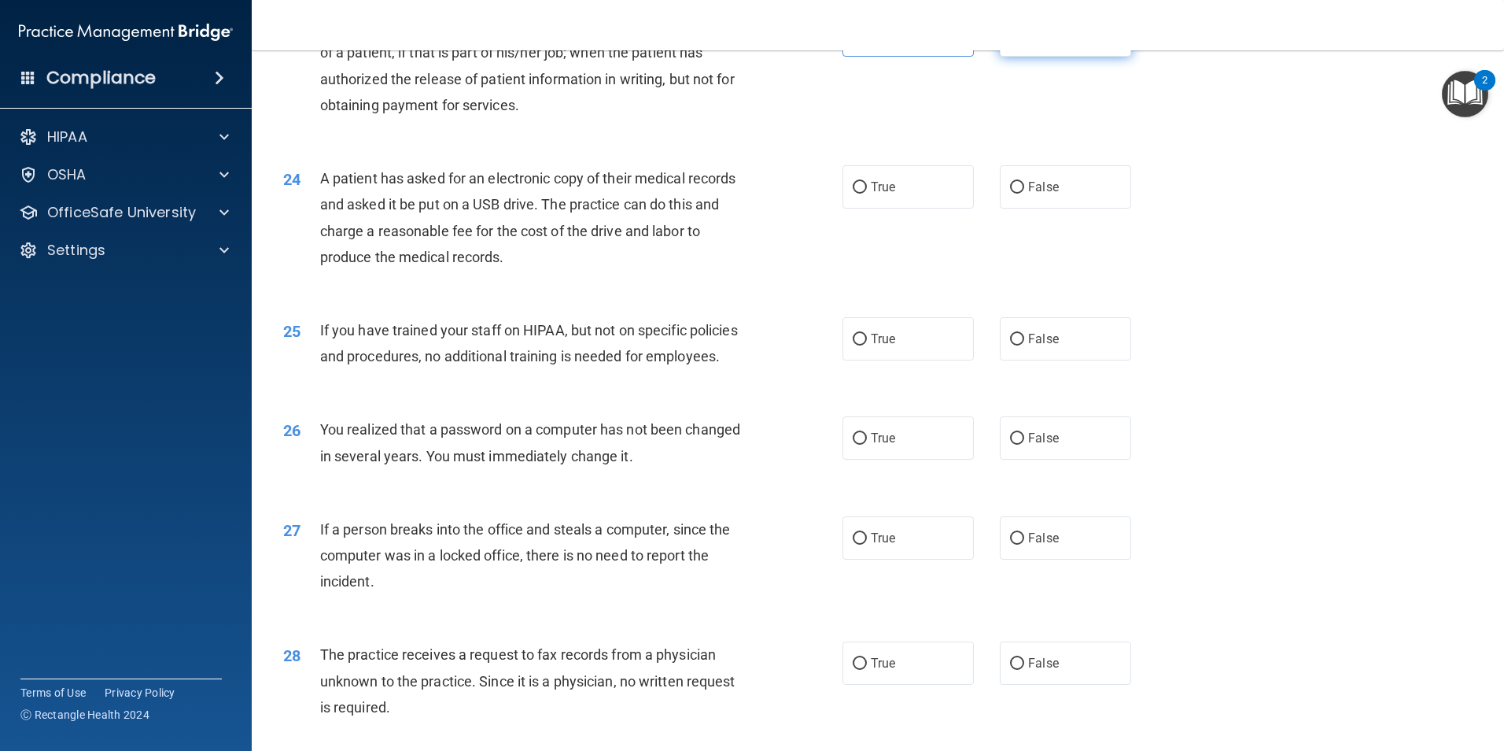
radio input "true"
radio input "false"
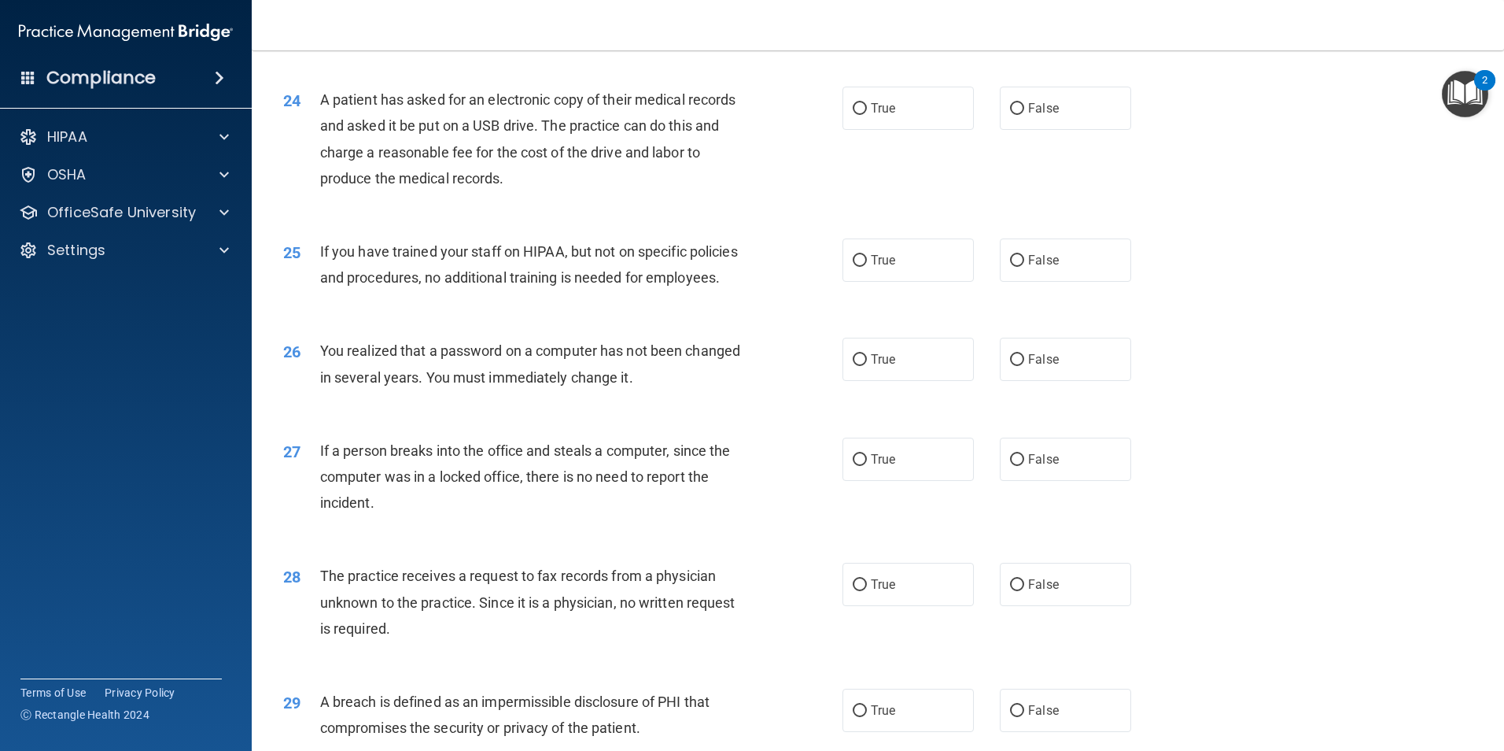
scroll to position [2754, 0]
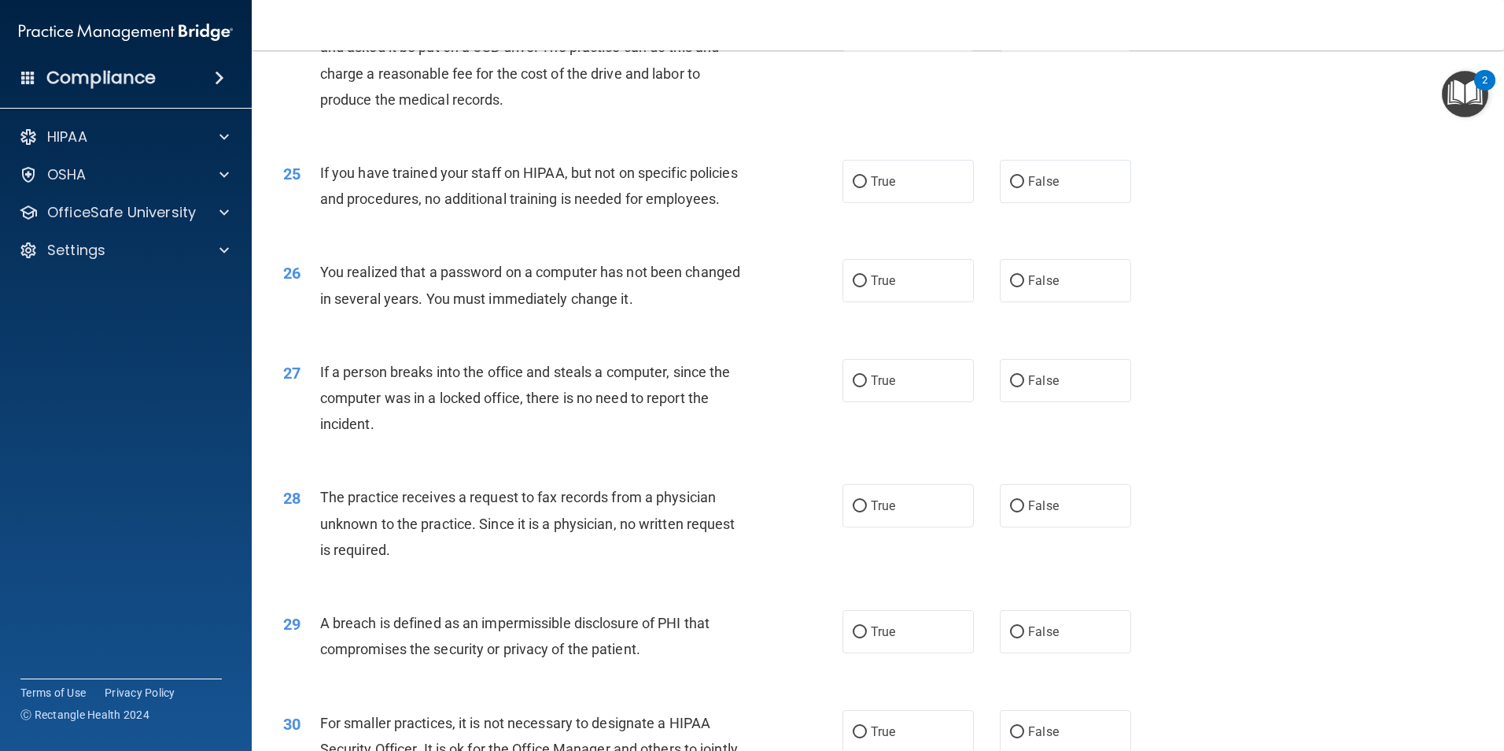
drag, startPoint x: 321, startPoint y: 70, endPoint x: 346, endPoint y: 107, distance: 44.7
click at [346, 107] on span "A patient has asked for an electronic copy of their medical records and asked i…" at bounding box center [528, 60] width 416 height 95
drag, startPoint x: 346, startPoint y: 107, endPoint x: 419, endPoint y: 133, distance: 77.6
click at [419, 108] on span "A patient has asked for an electronic copy of their medical records and asked i…" at bounding box center [528, 60] width 416 height 95
click at [322, 73] on span "A patient has asked for an electronic copy of their medical records and asked i…" at bounding box center [528, 60] width 416 height 95
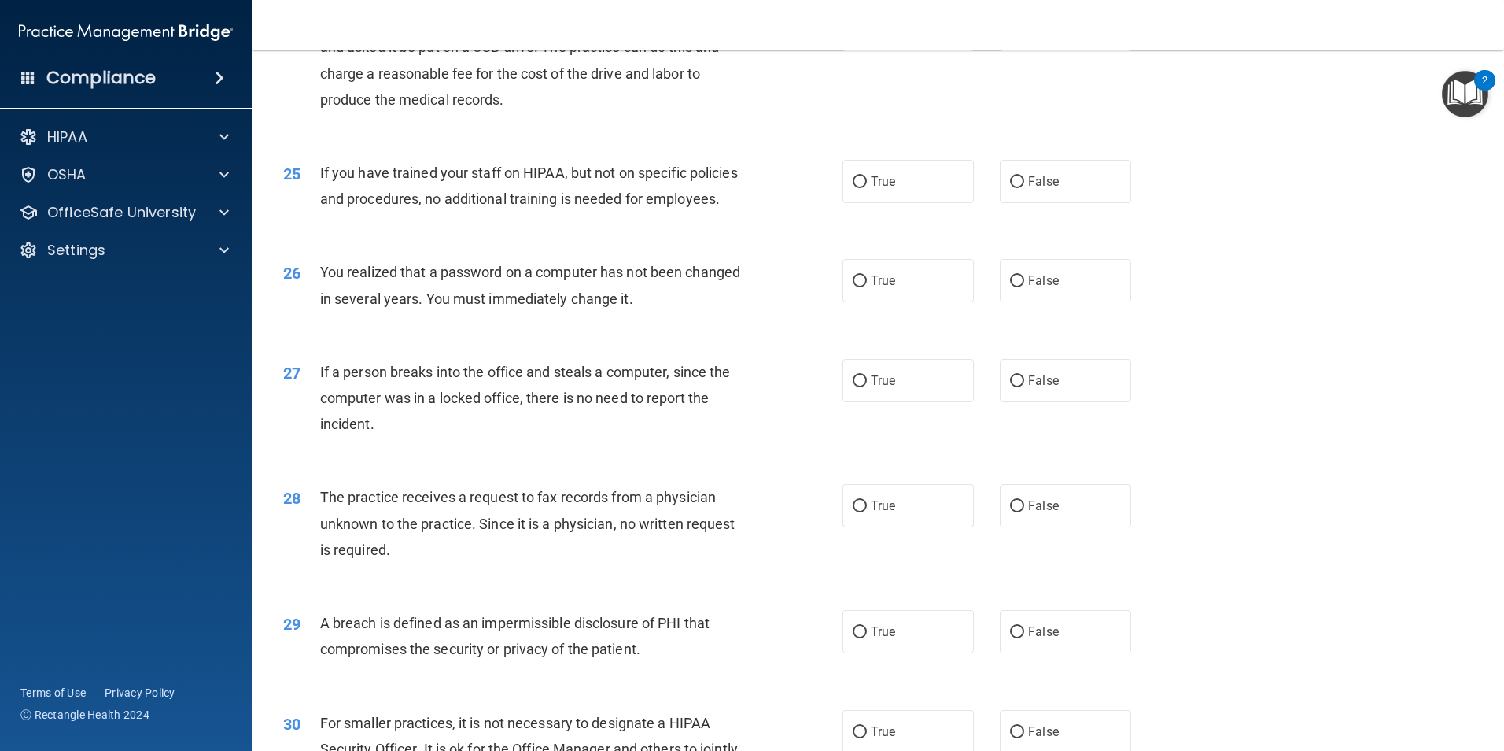
click at [431, 212] on div "If you have trained your staff on HIPAA, but not on specific policies and proce…" at bounding box center [538, 186] width 437 height 52
click at [540, 207] on span "If you have trained your staff on HIPAA, but not on specific policies and proce…" at bounding box center [529, 185] width 418 height 42
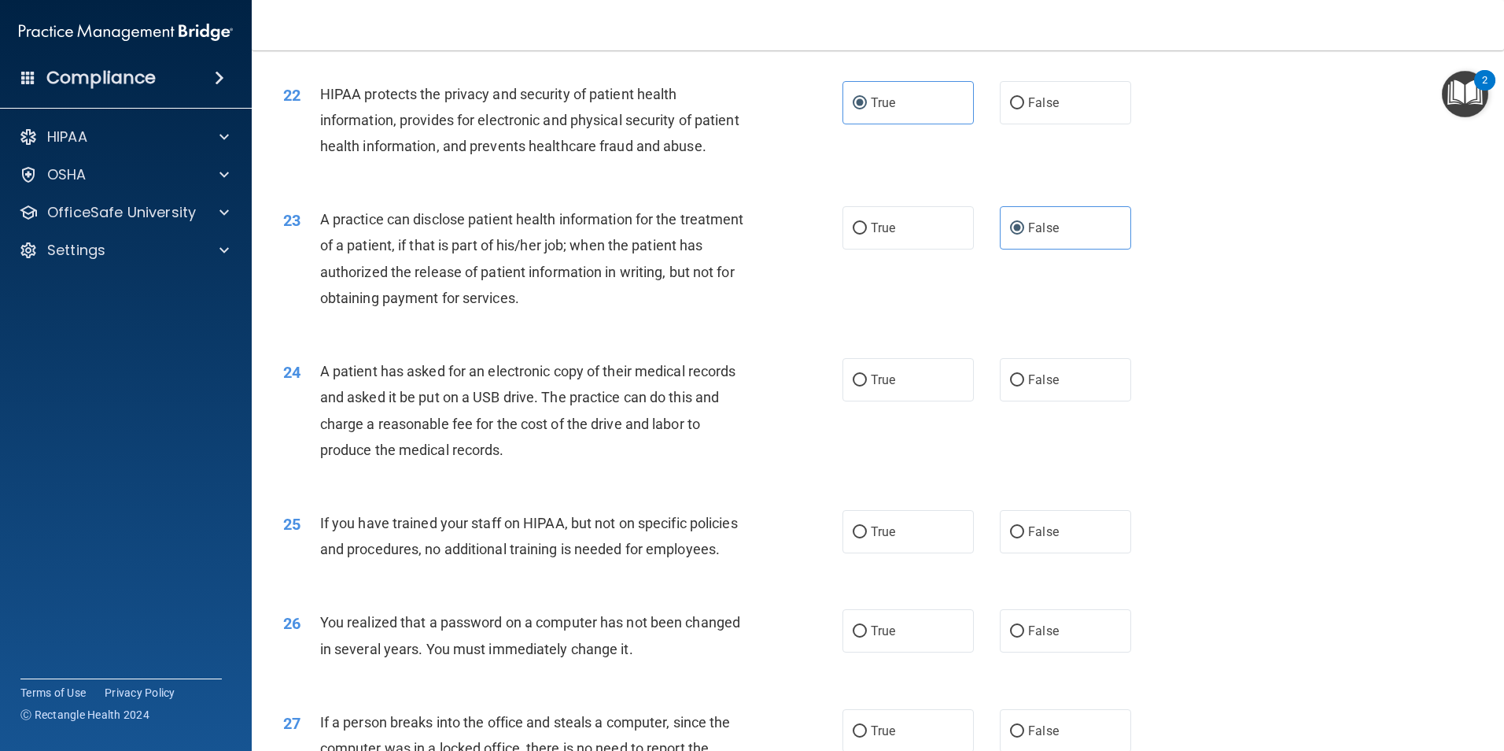
scroll to position [2439, 0]
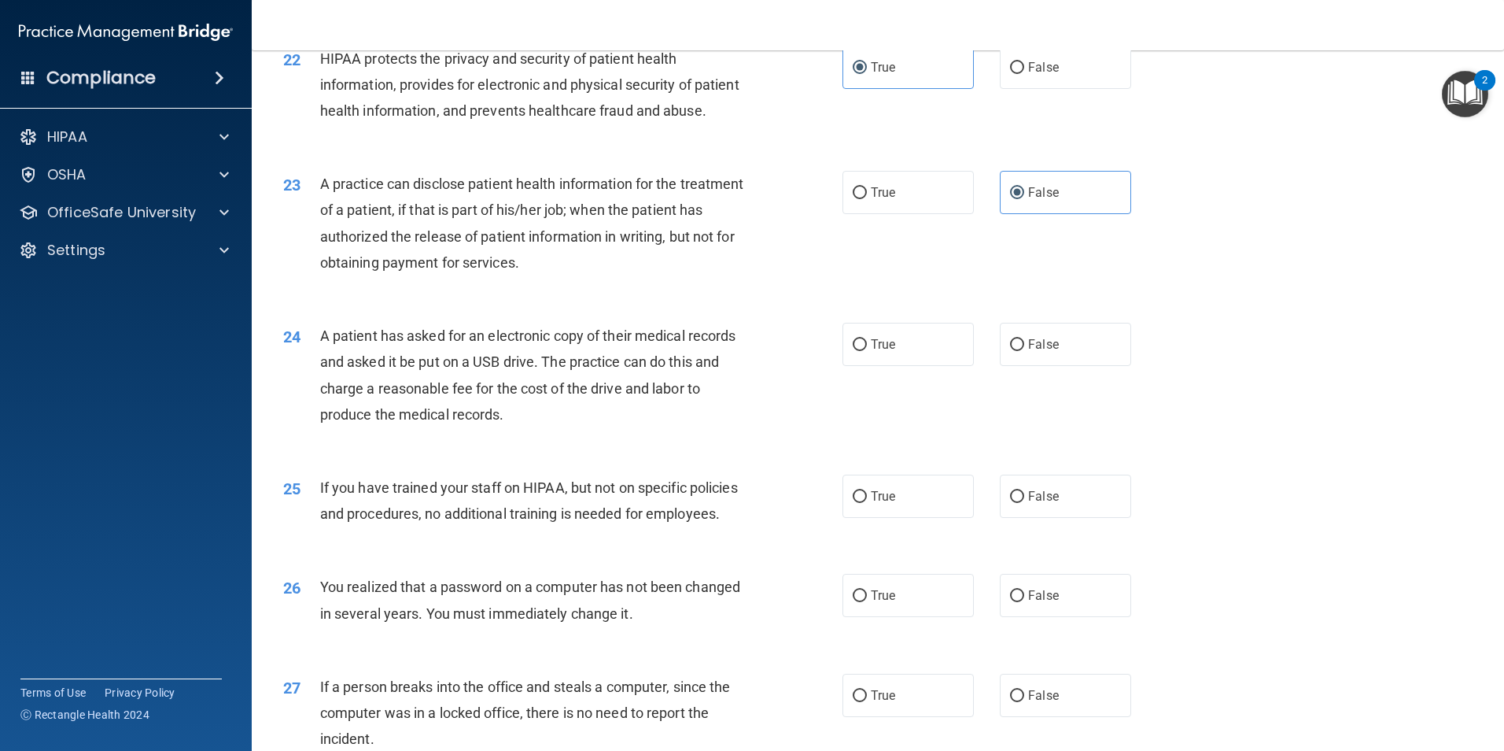
click at [429, 376] on div "A patient has asked for an electronic copy of their medical records and asked i…" at bounding box center [538, 375] width 437 height 105
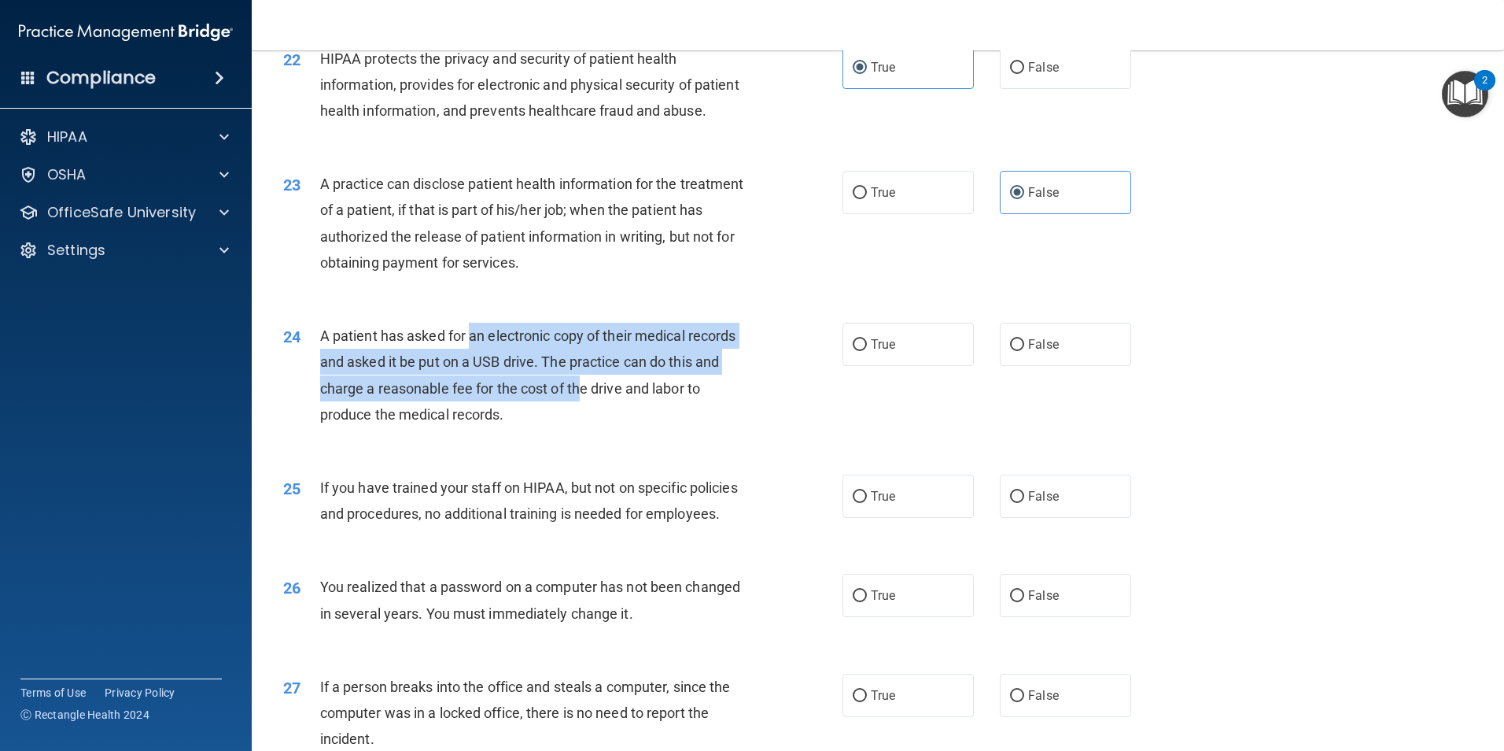
drag, startPoint x: 469, startPoint y: 389, endPoint x: 633, endPoint y: 440, distance: 172.2
click at [633, 423] on span "A patient has asked for an electronic copy of their medical records and asked i…" at bounding box center [528, 374] width 416 height 95
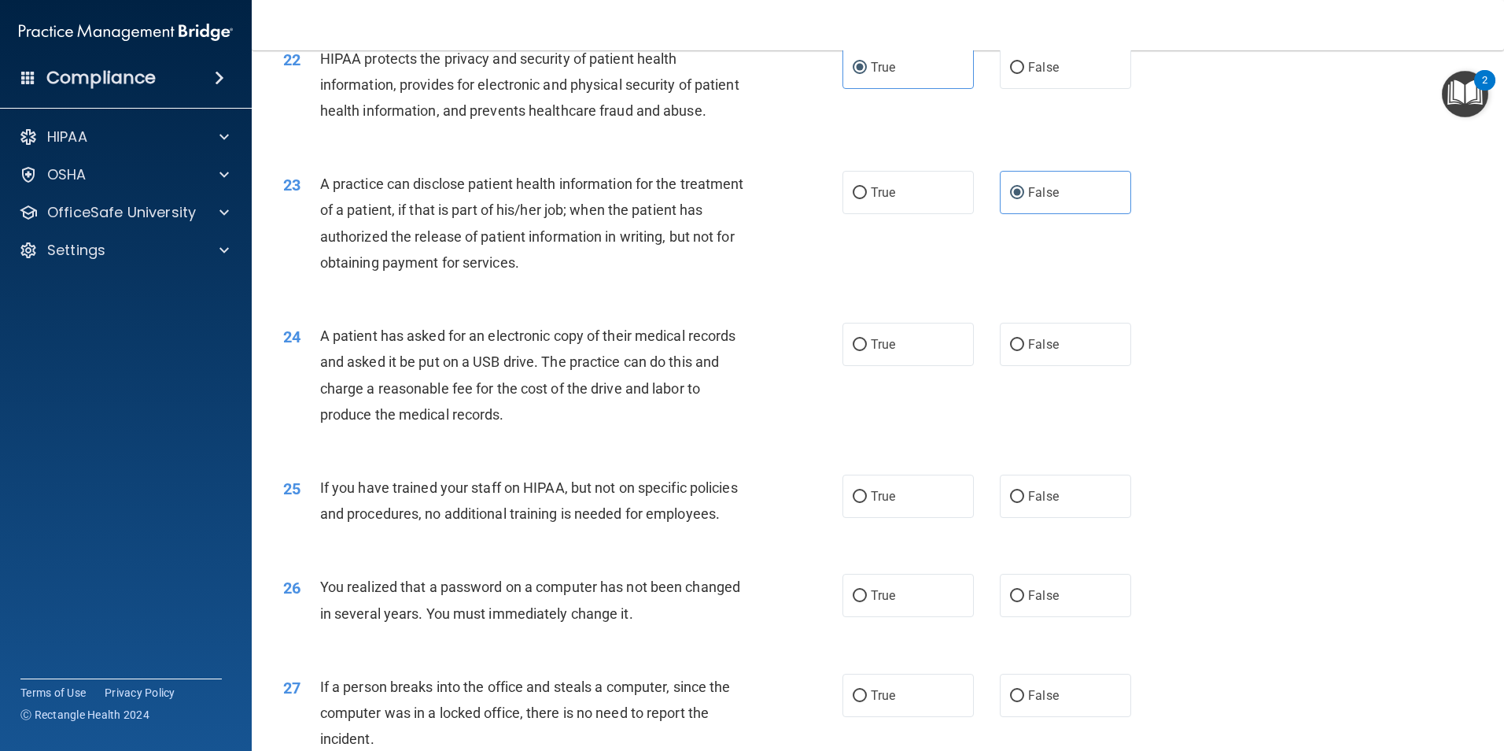
drag, startPoint x: 633, startPoint y: 440, endPoint x: 616, endPoint y: 465, distance: 30.6
click at [616, 427] on div "A patient has asked for an electronic copy of their medical records and asked i…" at bounding box center [538, 375] width 437 height 105
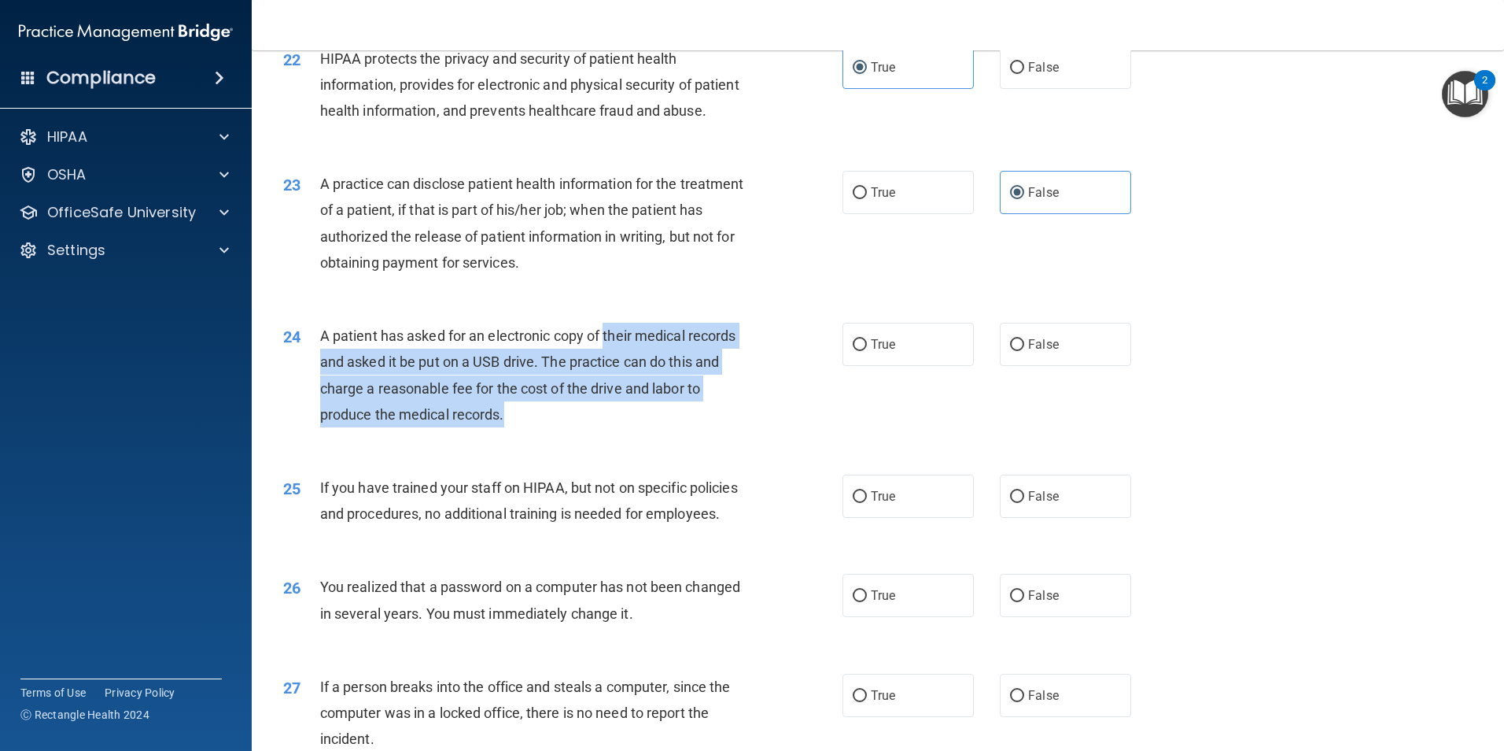
drag, startPoint x: 607, startPoint y: 375, endPoint x: 581, endPoint y: 475, distance: 103.2
click at [581, 427] on div "A patient has asked for an electronic copy of their medical records and asked i…" at bounding box center [538, 375] width 437 height 105
drag, startPoint x: 581, startPoint y: 475, endPoint x: 544, endPoint y: 461, distance: 38.9
click at [544, 423] on span "A patient has asked for an electronic copy of their medical records and asked i…" at bounding box center [528, 374] width 416 height 95
drag, startPoint x: 433, startPoint y: 385, endPoint x: 460, endPoint y: 466, distance: 85.3
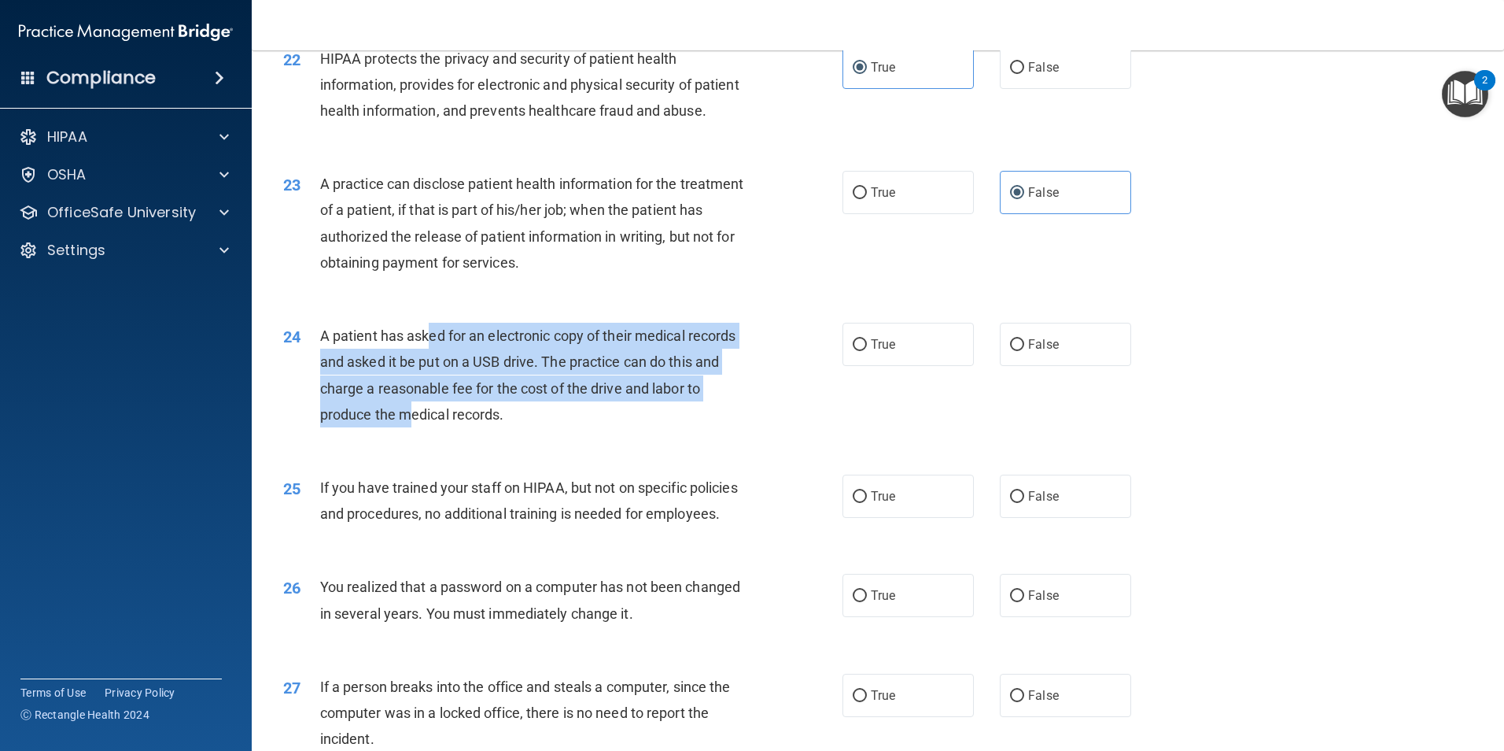
click at [460, 423] on span "A patient has asked for an electronic copy of their medical records and asked i…" at bounding box center [528, 374] width 416 height 95
click at [459, 423] on span "A patient has asked for an electronic copy of their medical records and asked i…" at bounding box center [528, 374] width 416 height 95
click at [464, 423] on span "A patient has asked for an electronic copy of their medical records and asked i…" at bounding box center [528, 374] width 416 height 95
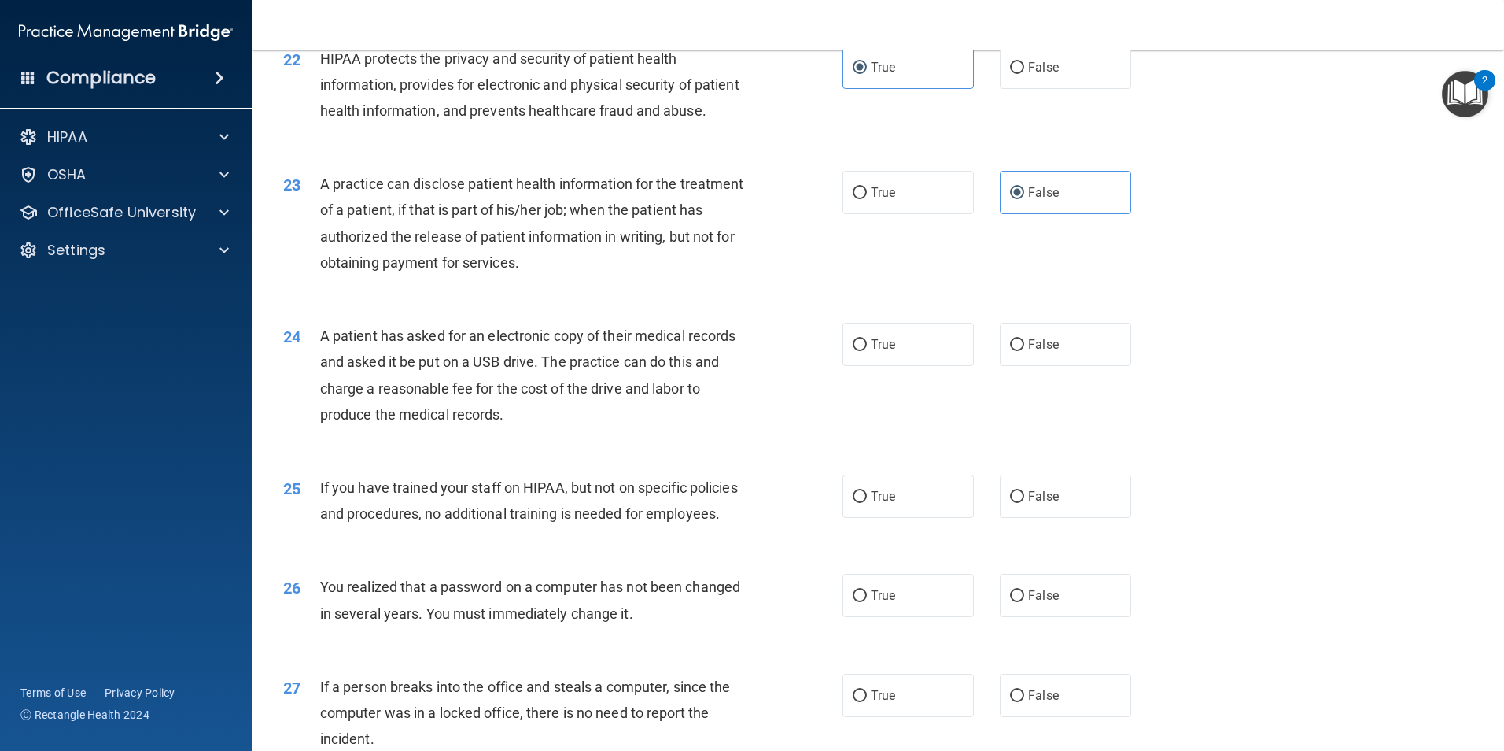
drag, startPoint x: 464, startPoint y: 465, endPoint x: 535, endPoint y: 478, distance: 72.1
click at [535, 427] on div "A patient has asked for an electronic copy of their medical records and asked i…" at bounding box center [538, 375] width 437 height 105
click at [931, 366] on label "True" at bounding box center [908, 344] width 131 height 43
click at [867, 351] on input "True" at bounding box center [860, 345] width 14 height 12
radio input "true"
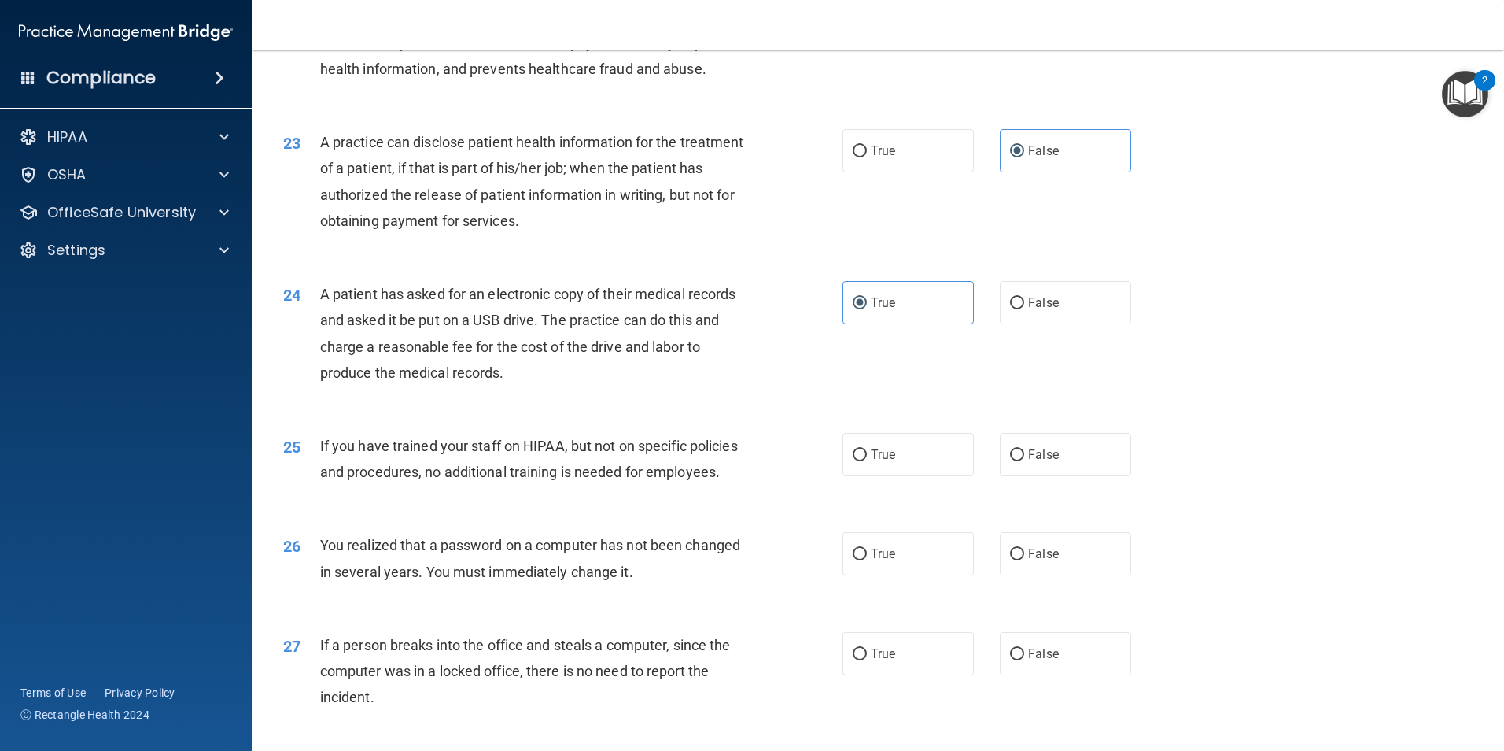
scroll to position [2518, 0]
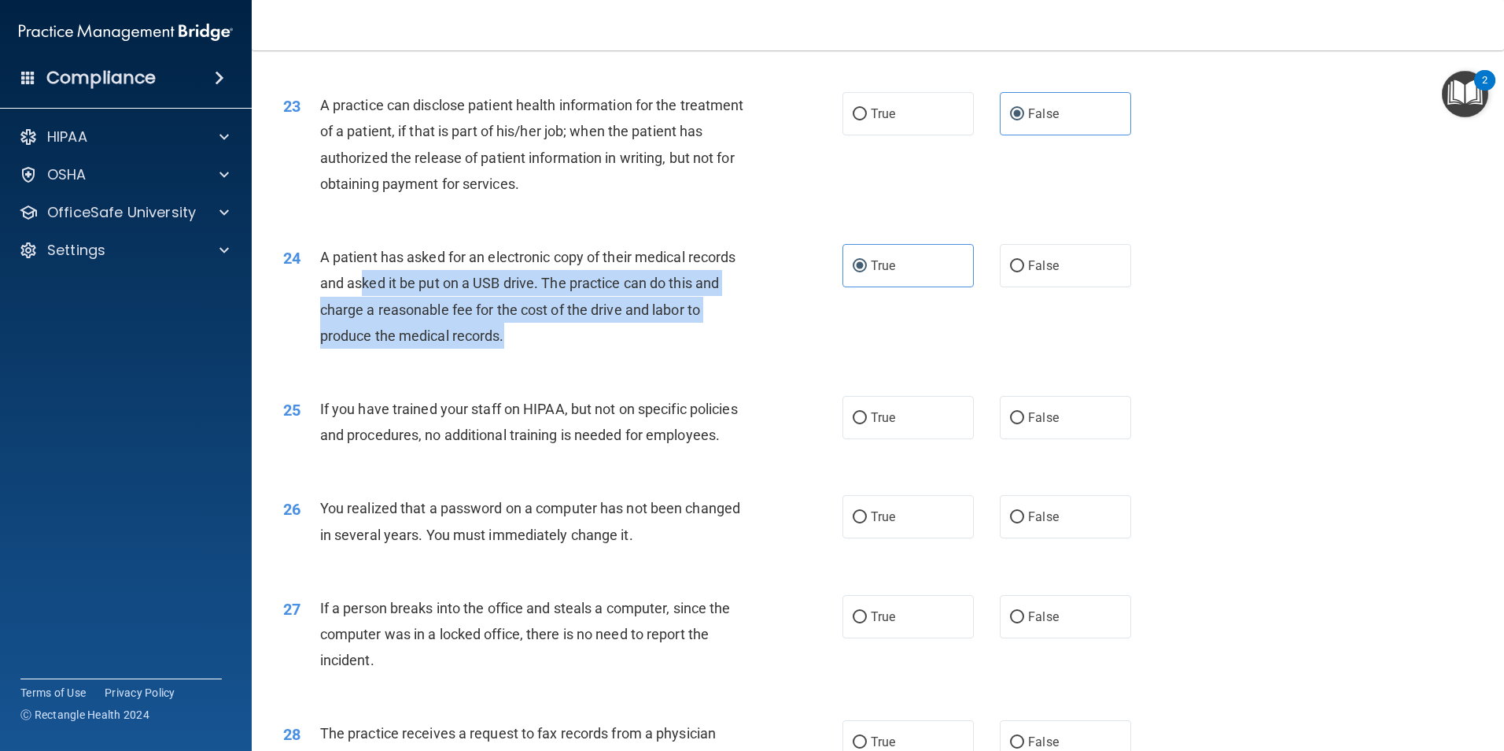
drag, startPoint x: 412, startPoint y: 332, endPoint x: 626, endPoint y: 385, distance: 220.4
click at [626, 349] on div "A patient has asked for an electronic copy of their medical records and asked i…" at bounding box center [538, 296] width 437 height 105
drag, startPoint x: 626, startPoint y: 385, endPoint x: 585, endPoint y: 394, distance: 41.2
click at [585, 349] on div "A patient has asked for an electronic copy of their medical records and asked i…" at bounding box center [538, 296] width 437 height 105
drag, startPoint x: 584, startPoint y: 391, endPoint x: 418, endPoint y: 345, distance: 172.2
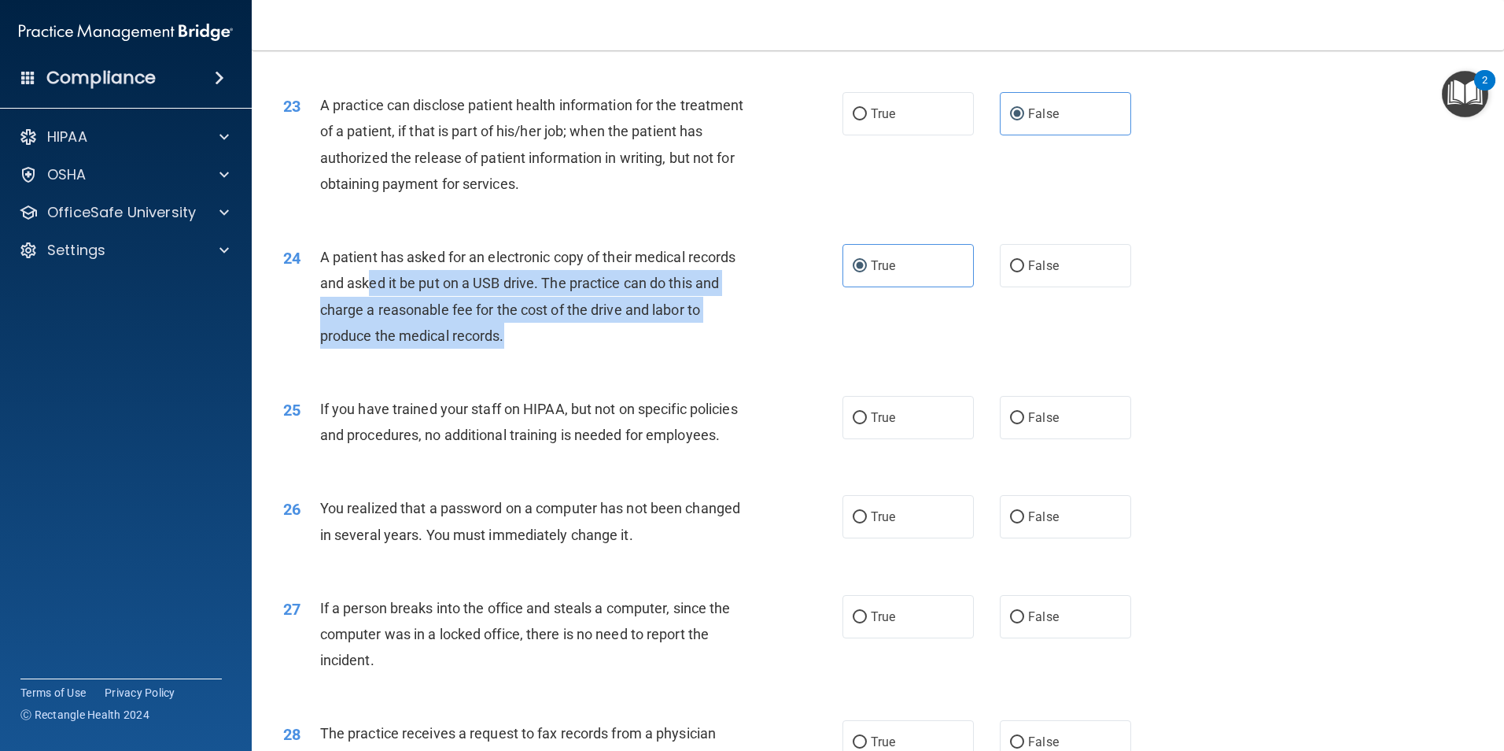
click at [418, 345] on div "A patient has asked for an electronic copy of their medical records and asked i…" at bounding box center [538, 296] width 437 height 105
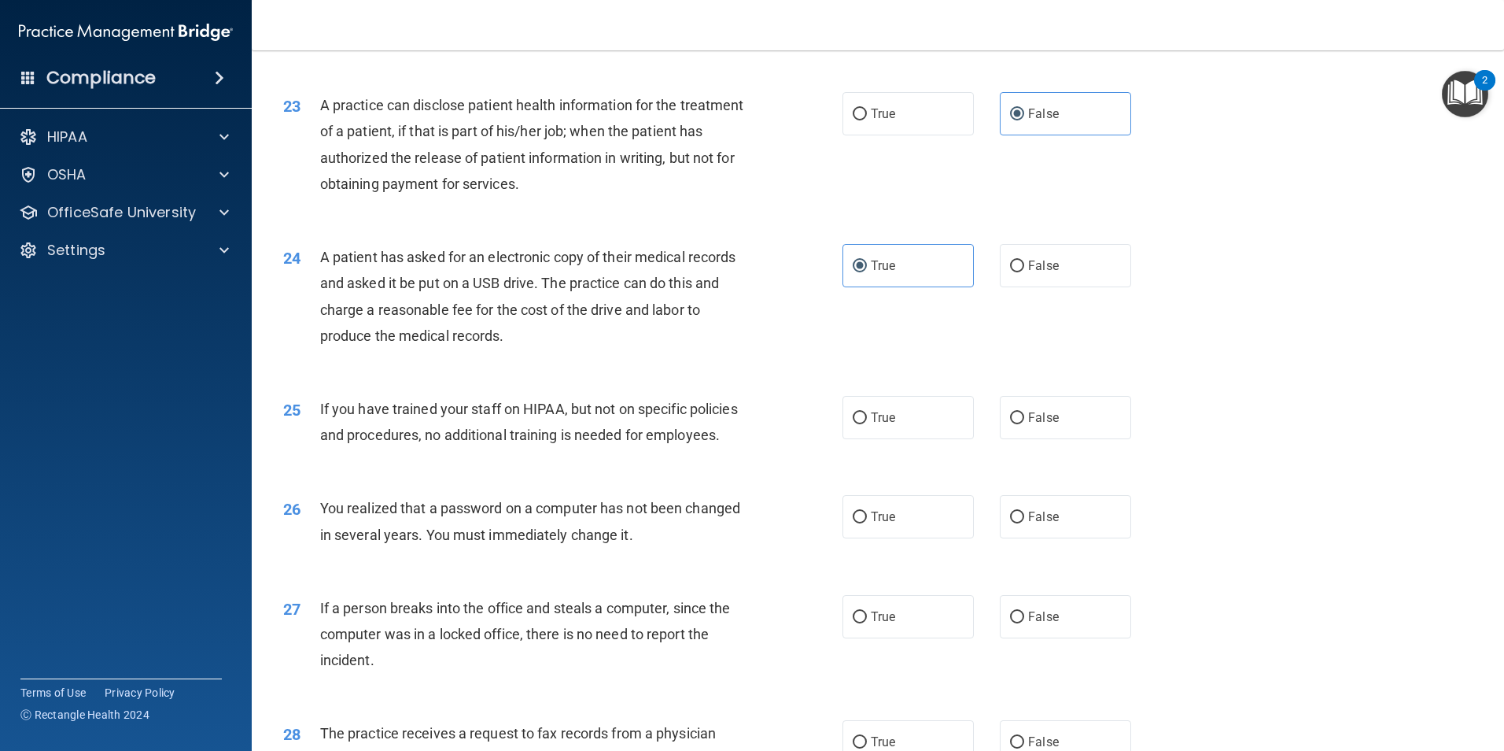
drag, startPoint x: 418, startPoint y: 345, endPoint x: 359, endPoint y: 340, distance: 59.3
click at [359, 340] on span "A patient has asked for an electronic copy of their medical records and asked i…" at bounding box center [528, 296] width 416 height 95
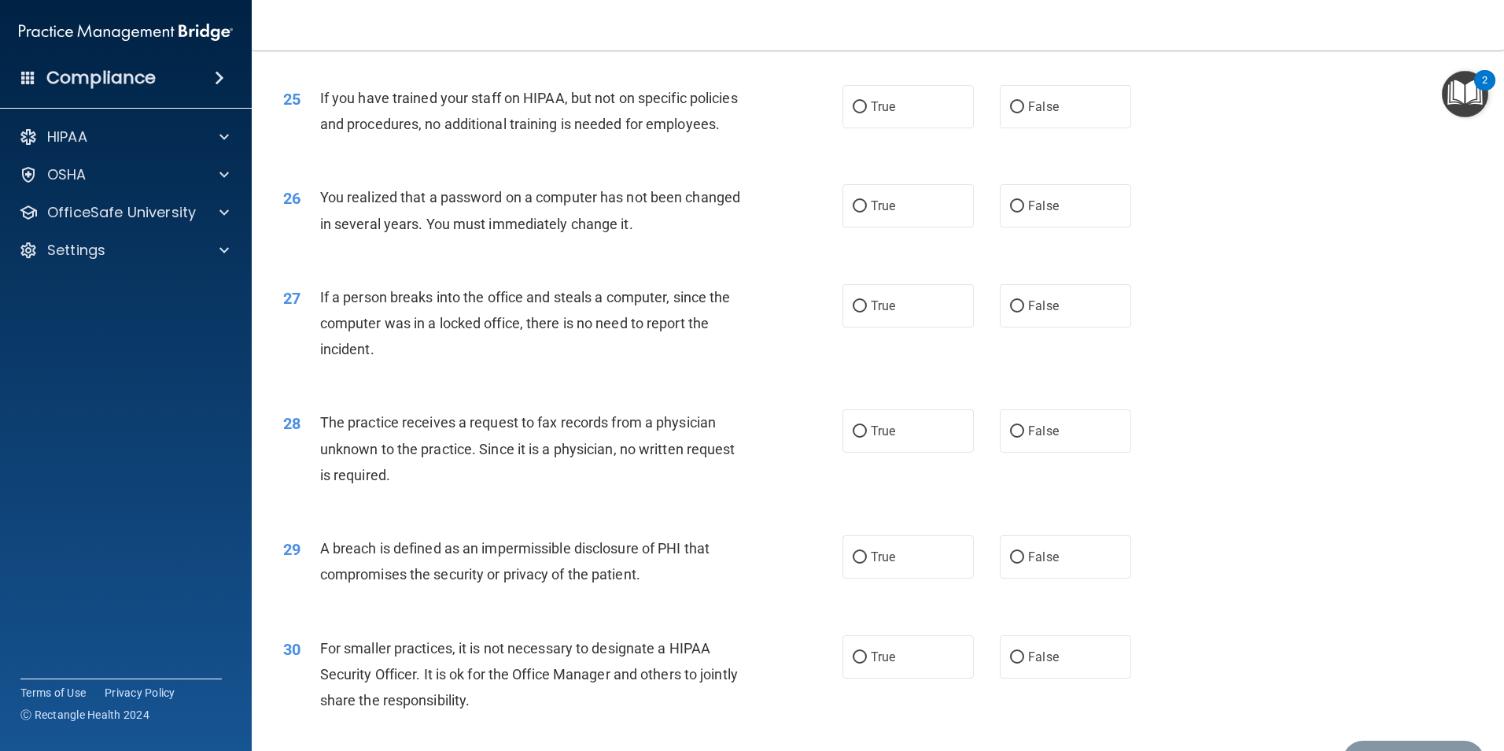
scroll to position [2833, 0]
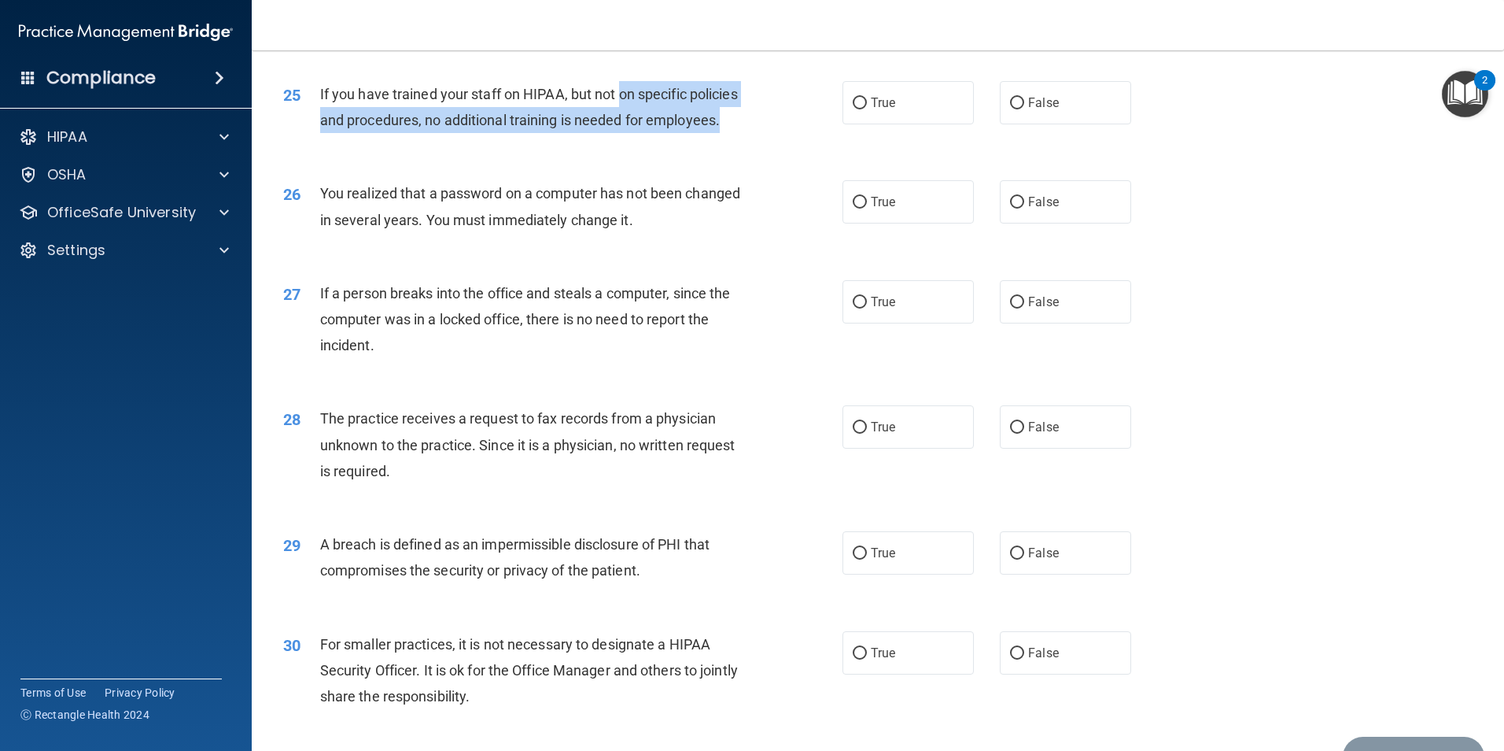
drag, startPoint x: 619, startPoint y: 139, endPoint x: 633, endPoint y: 189, distance: 51.6
click at [633, 133] on div "If you have trained your staff on HIPAA, but not on specific policies and proce…" at bounding box center [538, 107] width 437 height 52
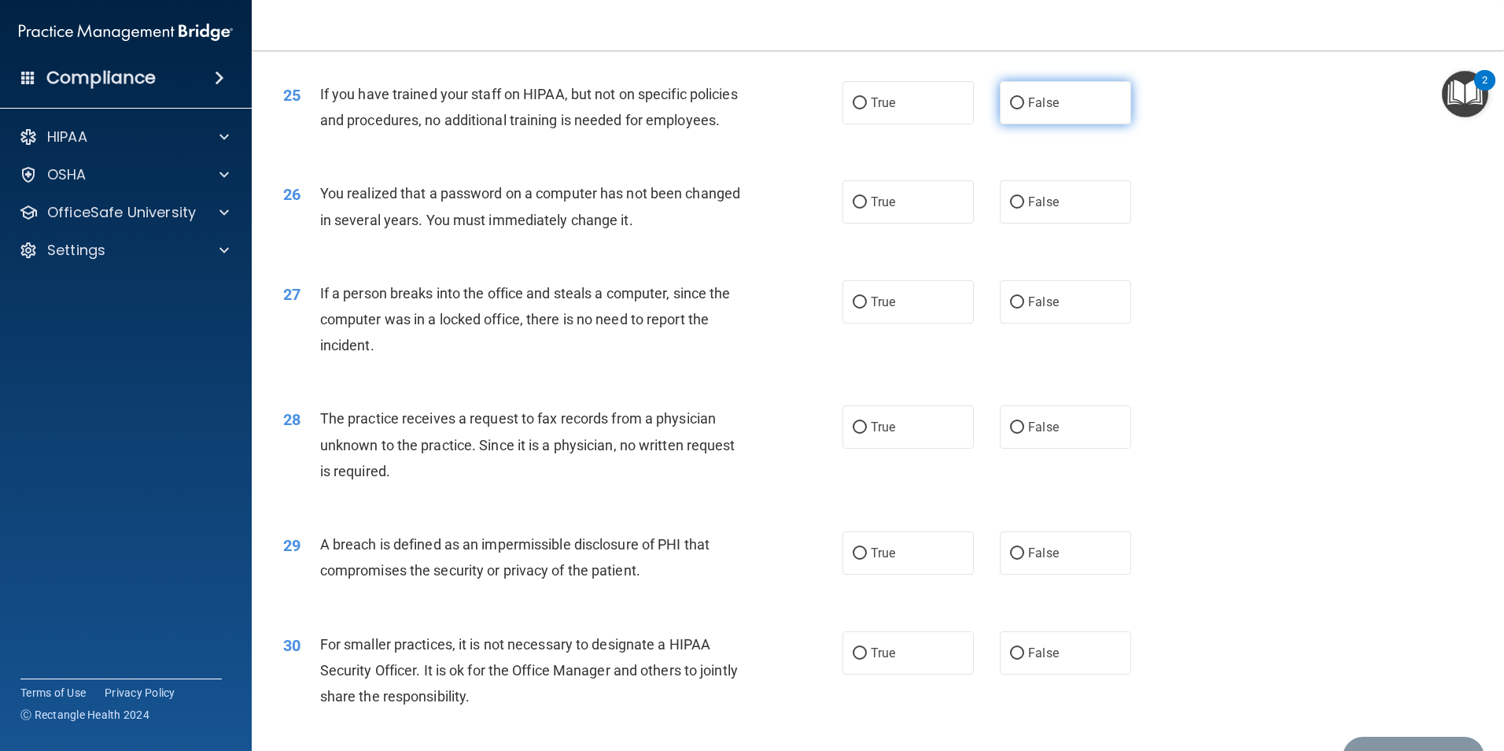
click at [1010, 109] on input "False" at bounding box center [1017, 104] width 14 height 12
radio input "true"
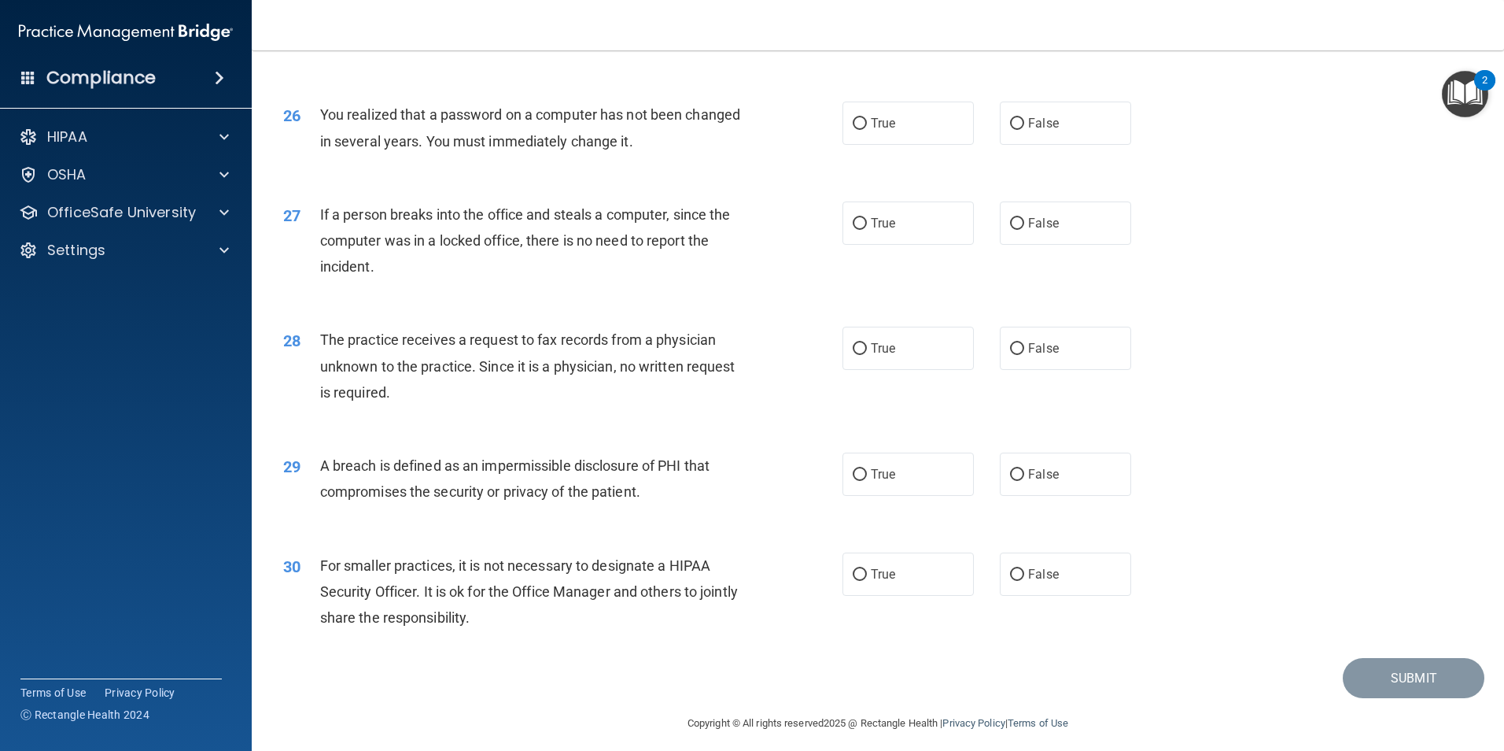
scroll to position [2990, 0]
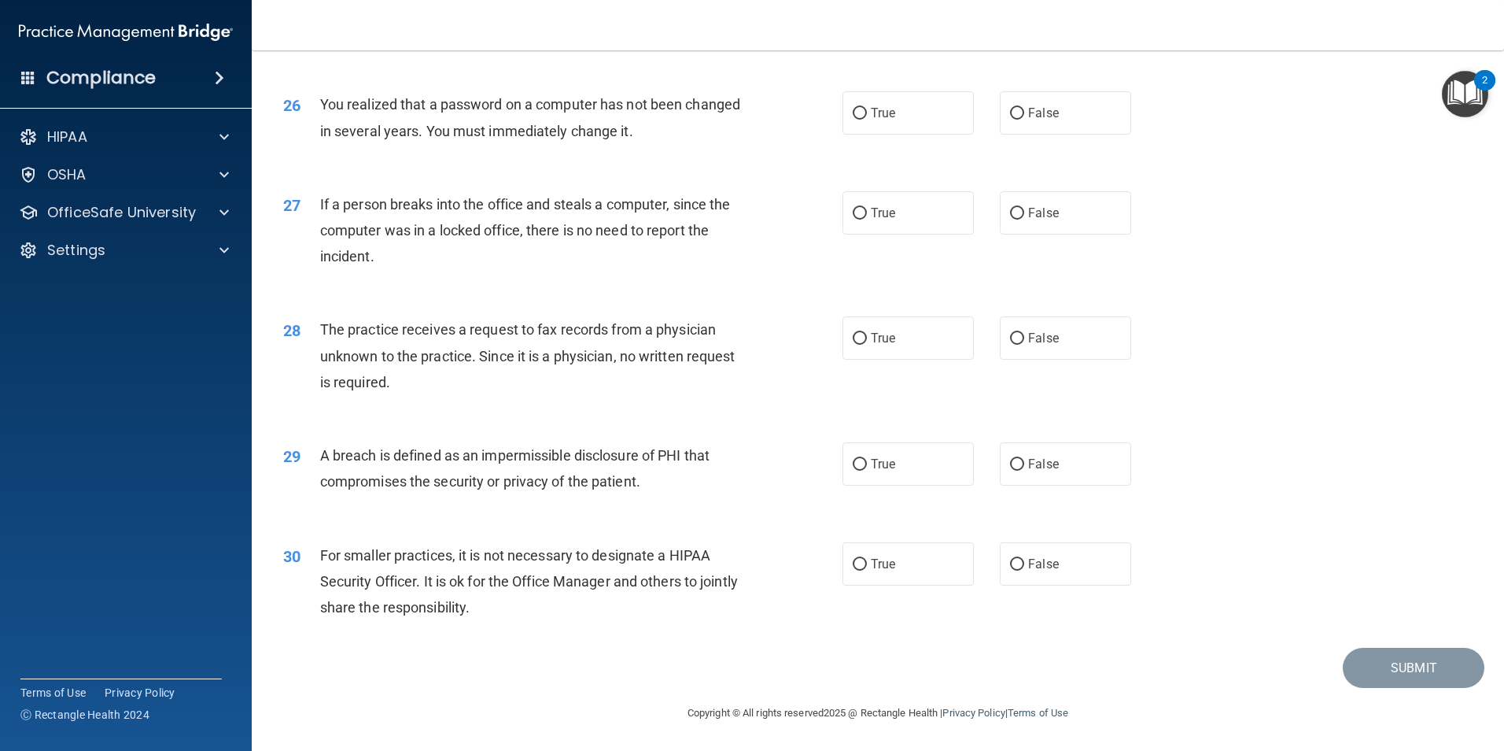
click at [648, 114] on span "You realized that a password on a computer has not been changed in several year…" at bounding box center [530, 117] width 420 height 42
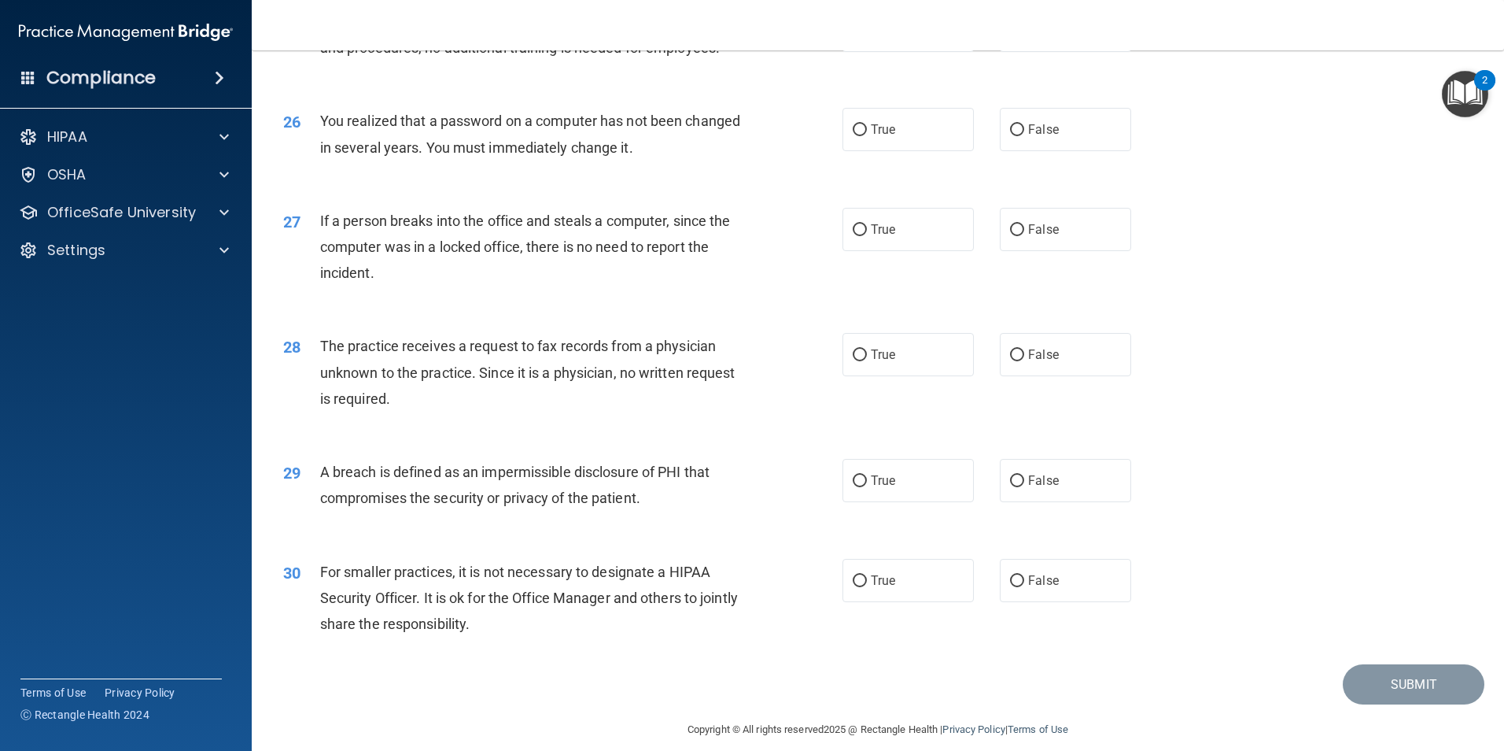
scroll to position [2833, 0]
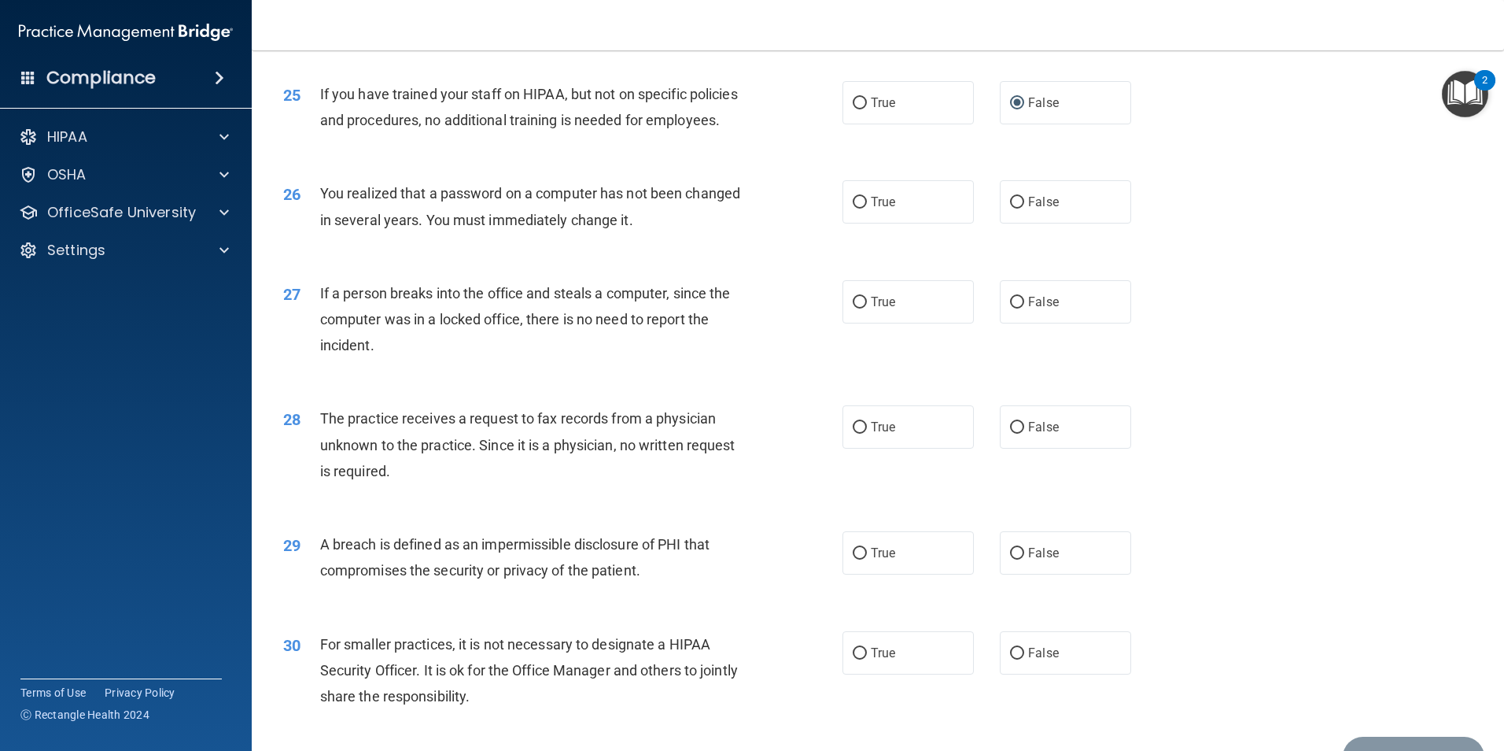
click at [652, 247] on div "26 You realized that a password on a computer has not been changed in several y…" at bounding box center [877, 210] width 1213 height 99
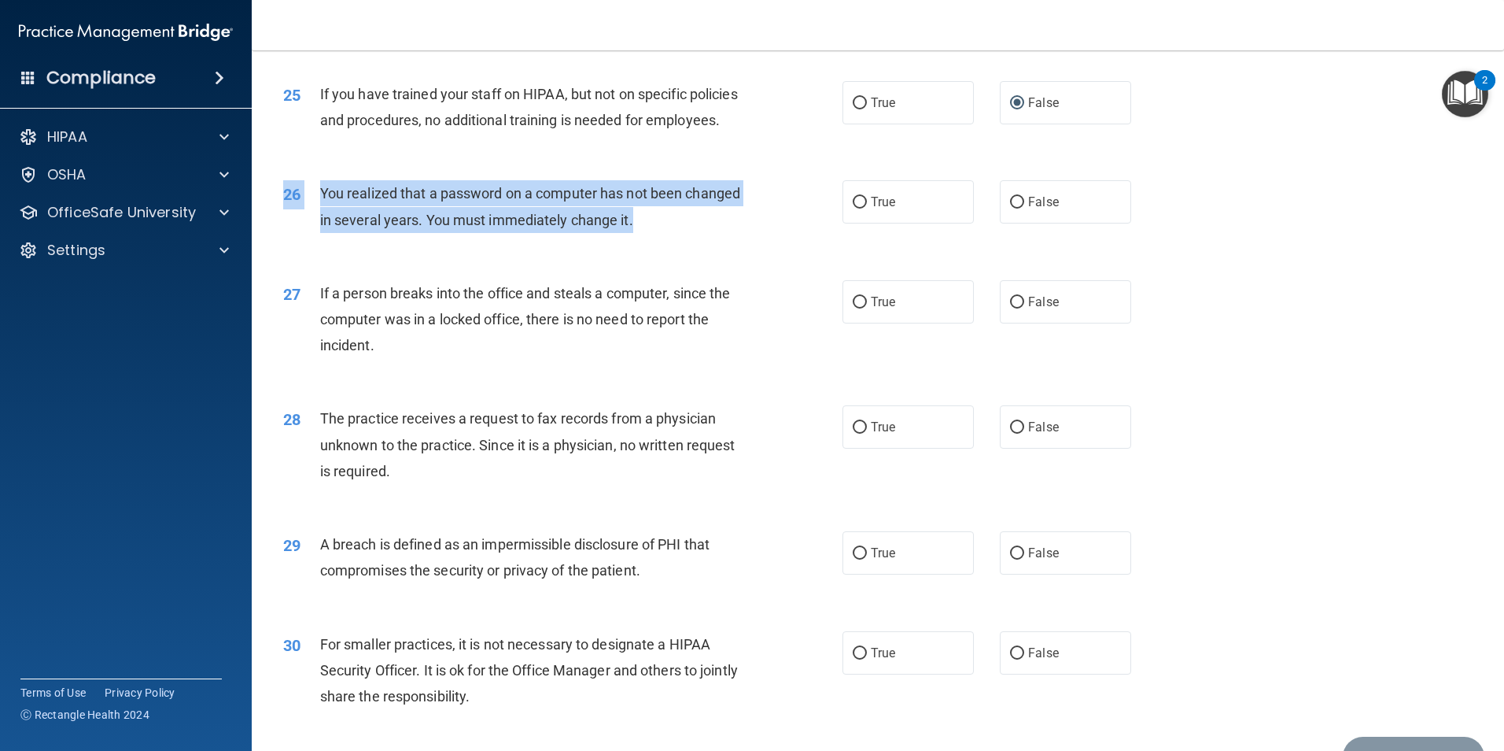
drag, startPoint x: 493, startPoint y: 257, endPoint x: 741, endPoint y: 301, distance: 251.7
click at [741, 260] on div "26 You realized that a password on a computer has not been changed in several y…" at bounding box center [877, 210] width 1213 height 99
drag, startPoint x: 741, startPoint y: 301, endPoint x: 652, endPoint y: 305, distance: 89.0
click at [652, 227] on span "You realized that a password on a computer has not been changed in several year…" at bounding box center [530, 206] width 420 height 42
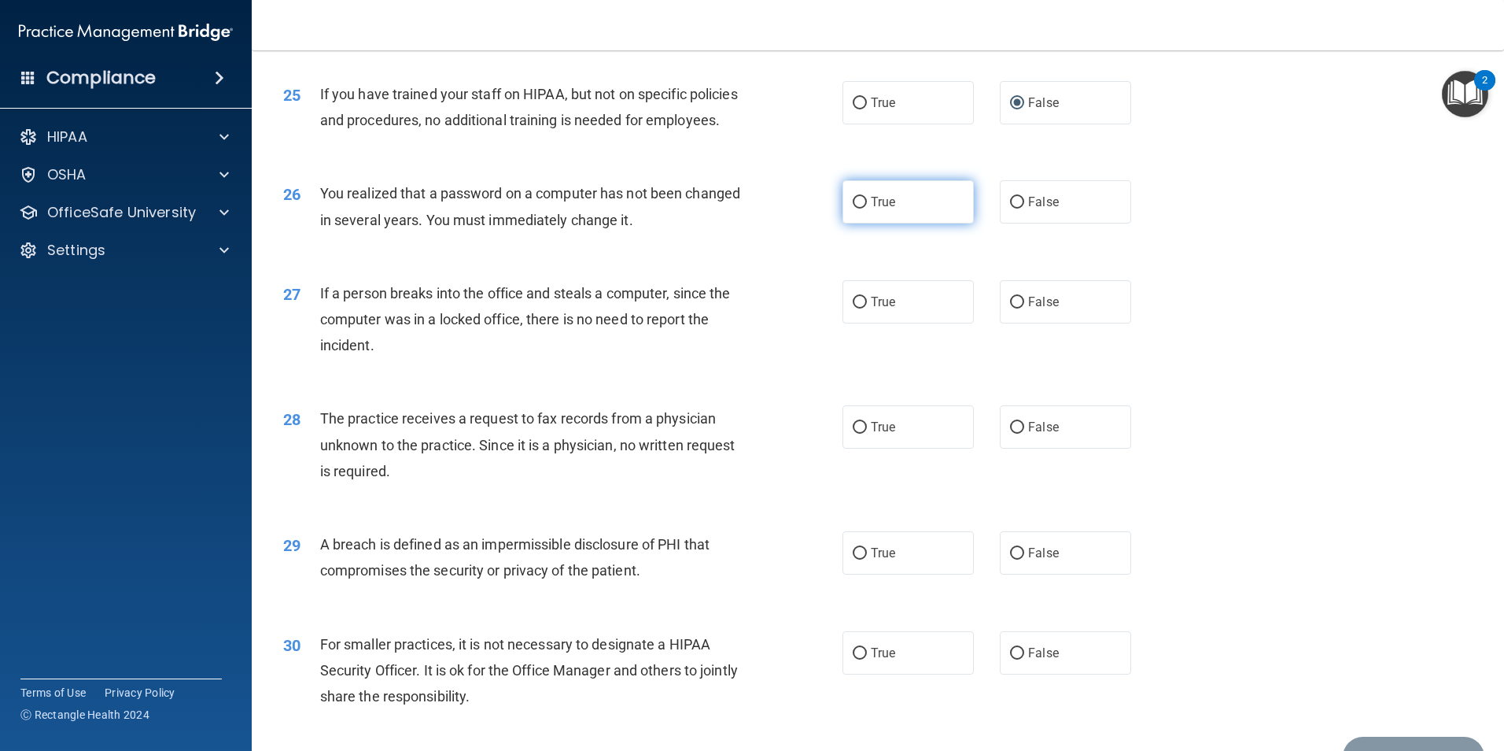
click at [873, 209] on span "True" at bounding box center [883, 201] width 24 height 15
click at [867, 209] on input "True" at bounding box center [860, 203] width 14 height 12
radio input "true"
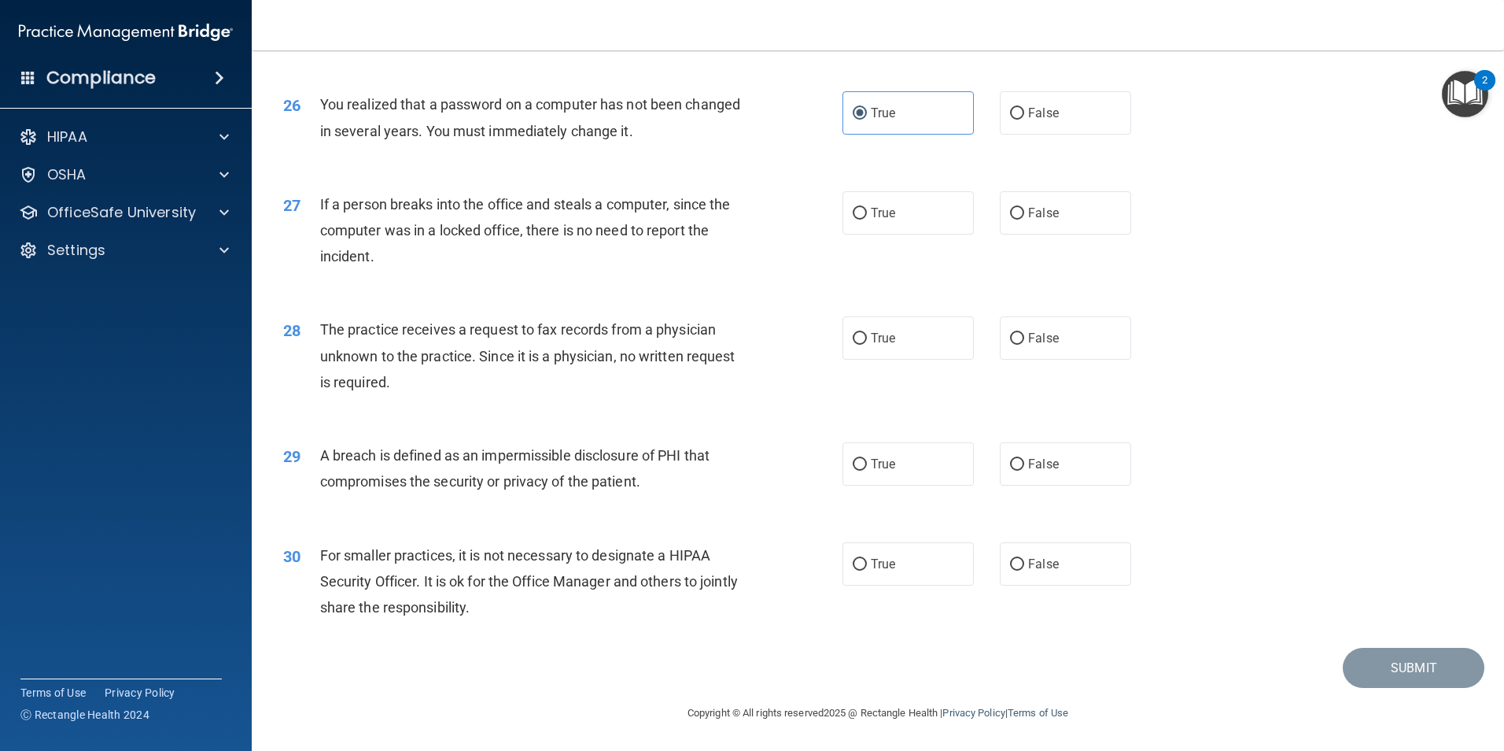
scroll to position [2990, 0]
click at [488, 239] on span "If a person breaks into the office and steals a computer, since the computer wa…" at bounding box center [525, 230] width 411 height 68
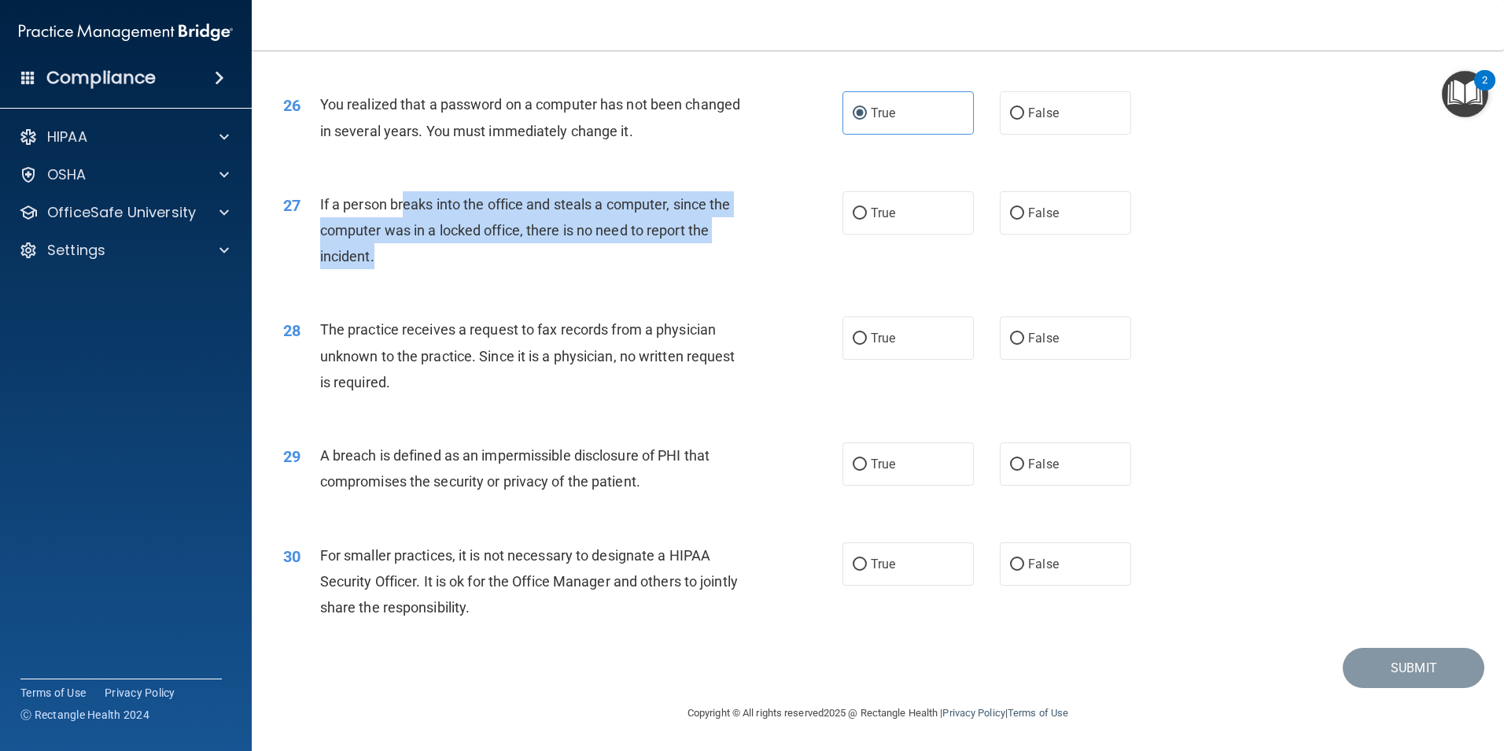
drag, startPoint x: 407, startPoint y: 203, endPoint x: 530, endPoint y: 274, distance: 141.7
click at [530, 270] on div "If a person breaks into the office and steals a computer, since the computer wa…" at bounding box center [538, 230] width 437 height 79
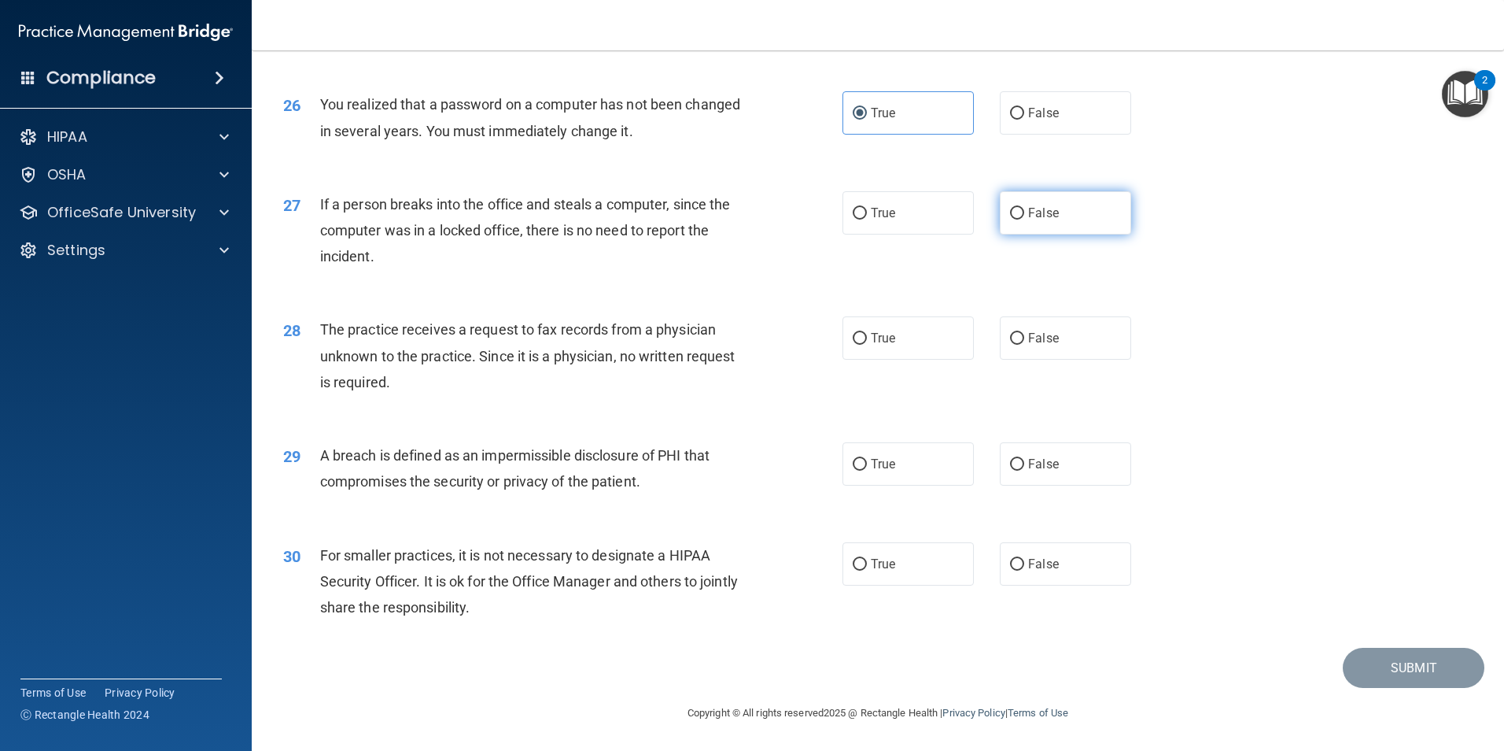
click at [1115, 226] on label "False" at bounding box center [1065, 212] width 131 height 43
click at [1024, 220] on input "False" at bounding box center [1017, 214] width 14 height 12
radio input "true"
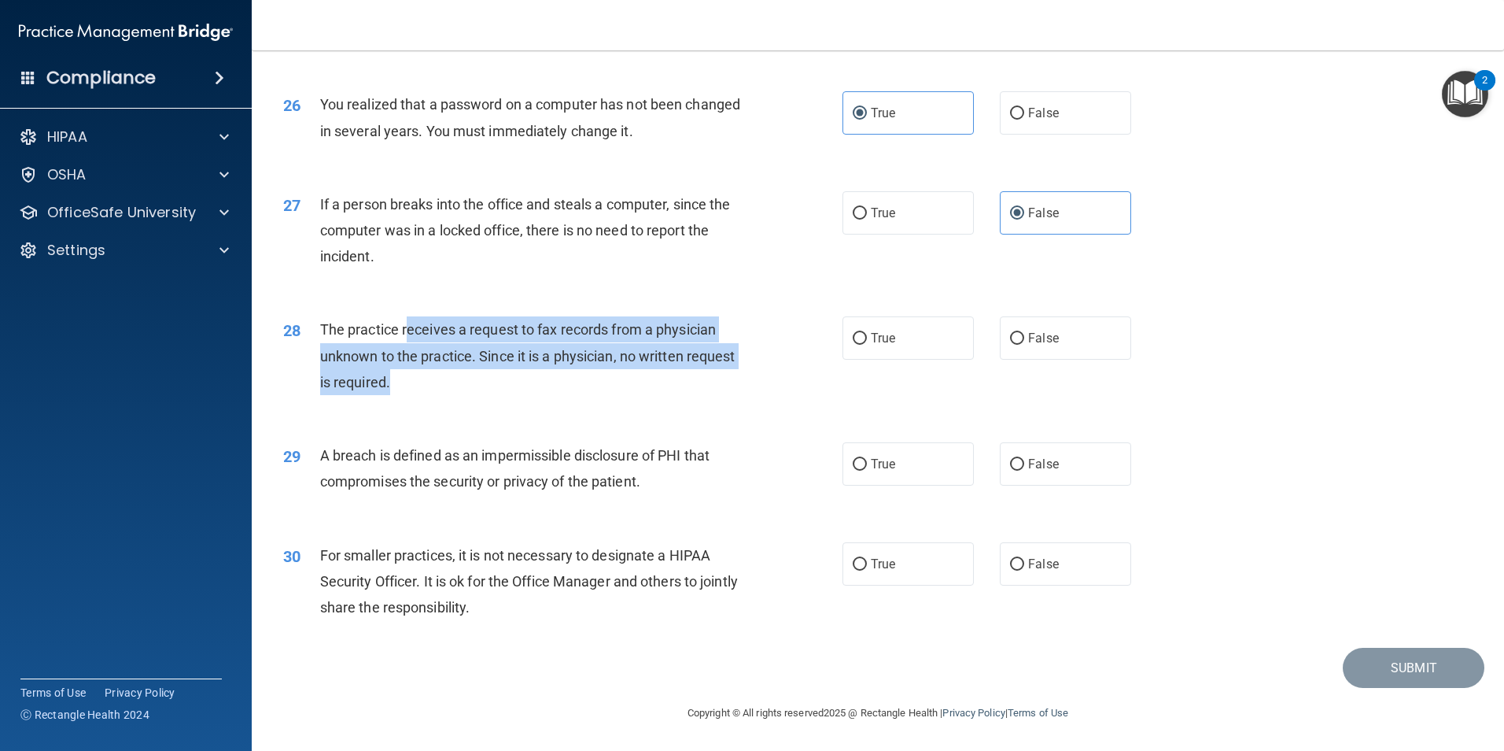
drag, startPoint x: 407, startPoint y: 332, endPoint x: 522, endPoint y: 378, distance: 124.6
click at [522, 378] on div "The practice receives a request to fax records from a physician unknown to the …" at bounding box center [538, 355] width 437 height 79
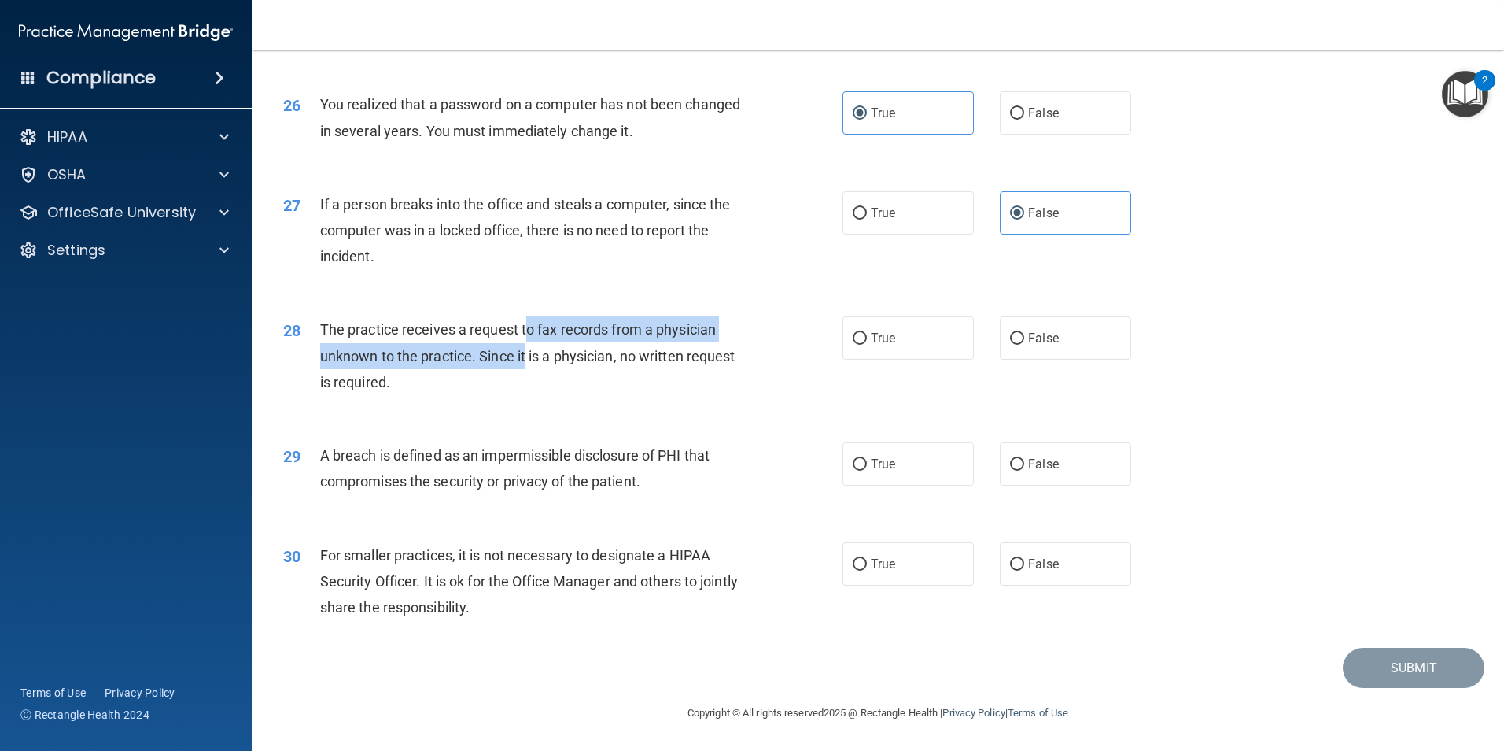
drag, startPoint x: 526, startPoint y: 323, endPoint x: 528, endPoint y: 368, distance: 44.9
click at [528, 368] on div "The practice receives a request to fax records from a physician unknown to the …" at bounding box center [538, 355] width 437 height 79
click at [526, 373] on div "The practice receives a request to fax records from a physician unknown to the …" at bounding box center [538, 355] width 437 height 79
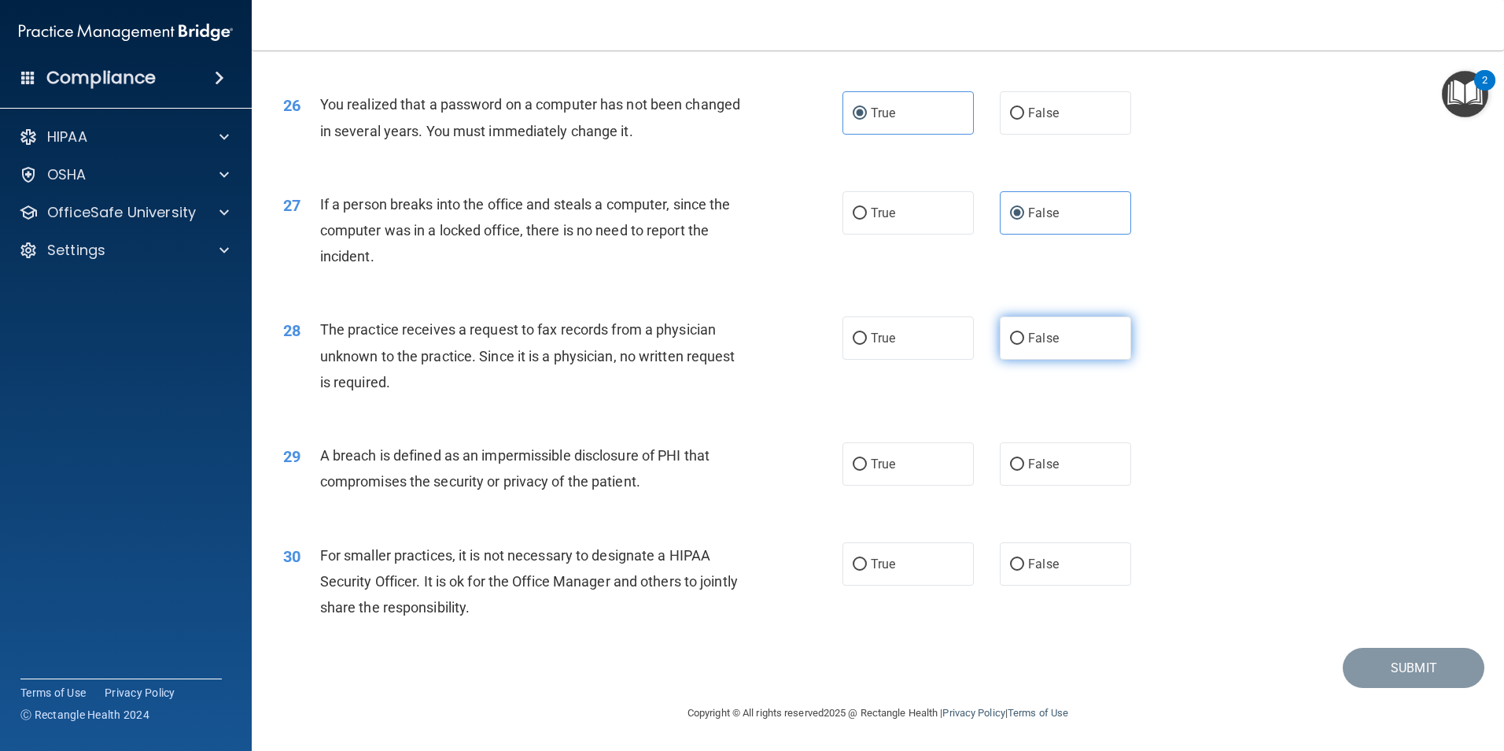
click at [1038, 348] on label "False" at bounding box center [1065, 337] width 131 height 43
click at [1024, 345] on input "False" at bounding box center [1017, 339] width 14 height 12
radio input "true"
click at [874, 455] on label "True" at bounding box center [908, 463] width 131 height 43
click at [867, 459] on input "True" at bounding box center [860, 465] width 14 height 12
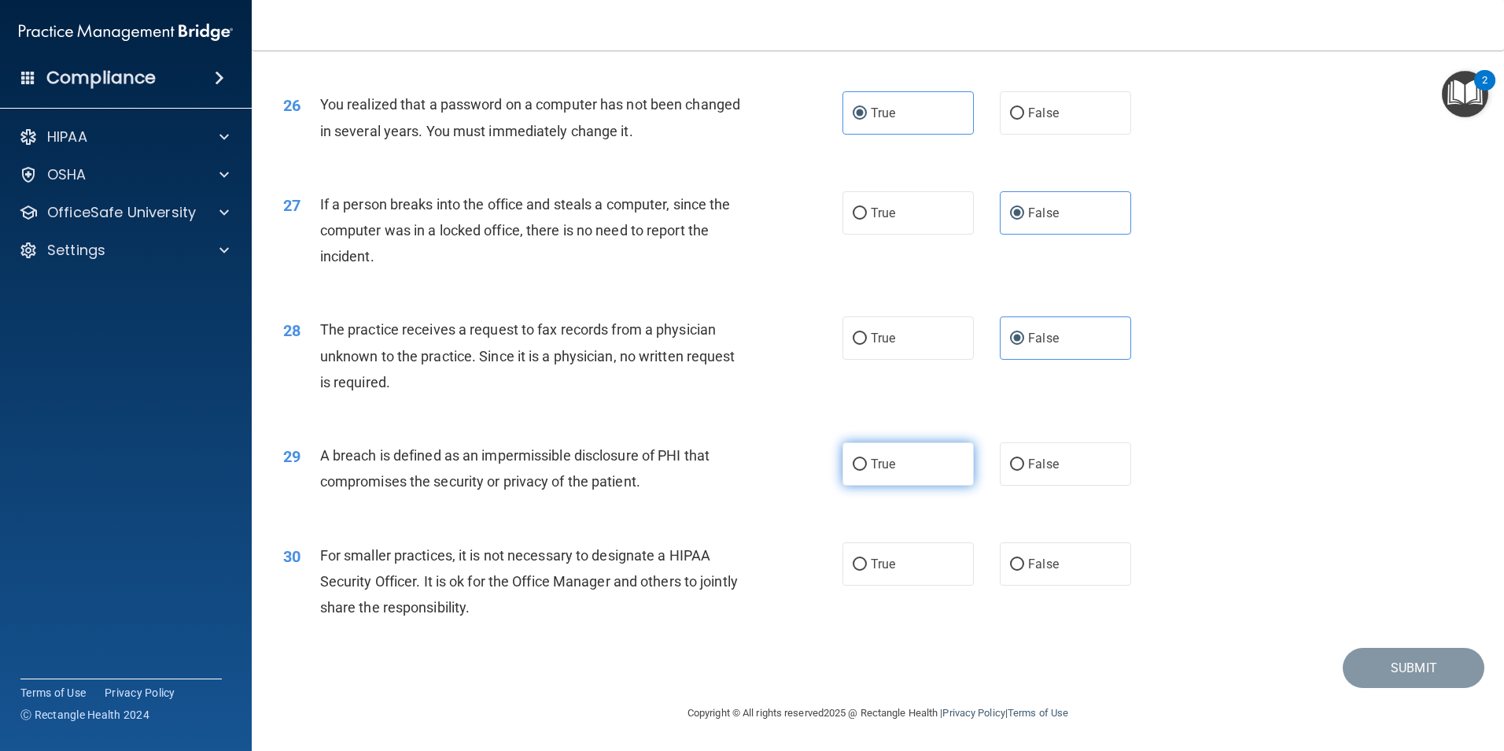
radio input "true"
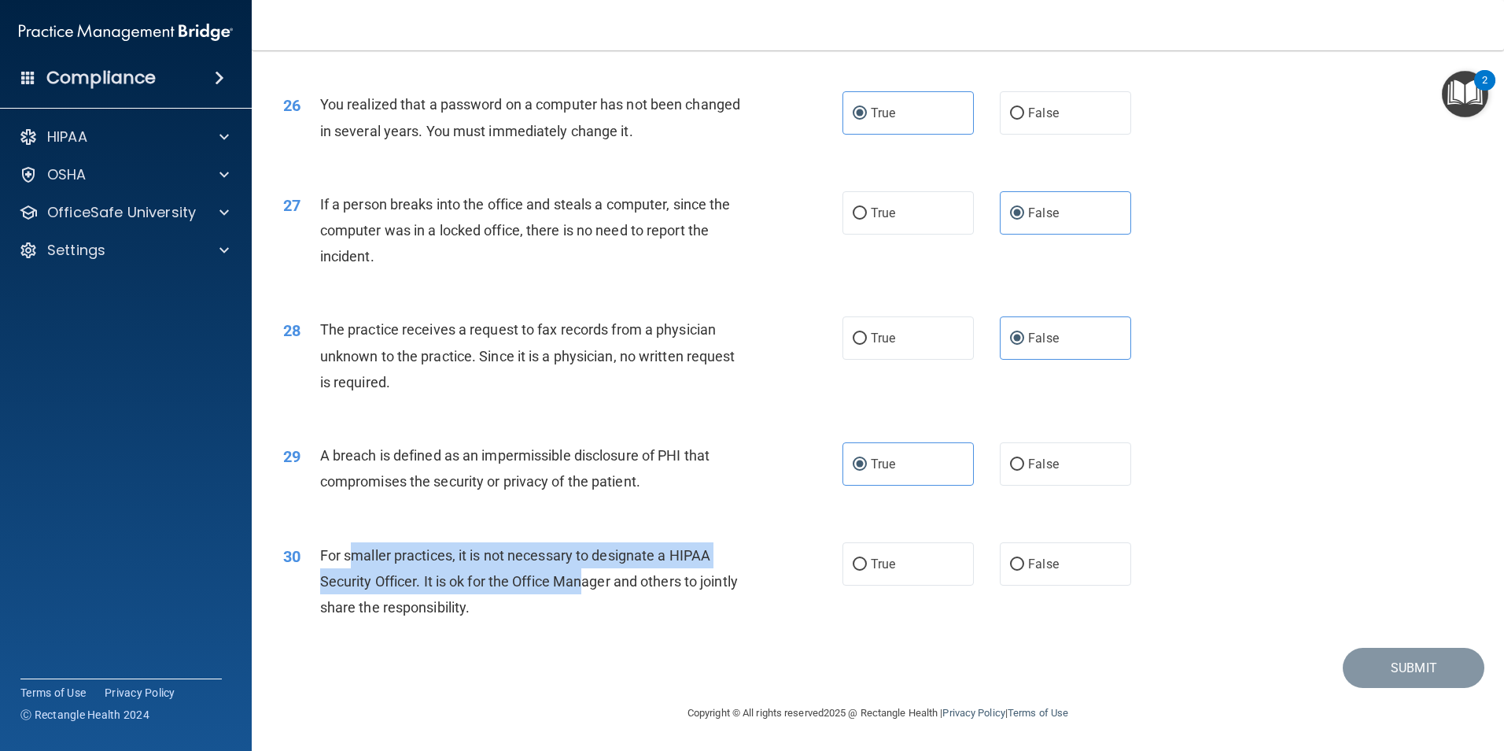
drag, startPoint x: 349, startPoint y: 551, endPoint x: 582, endPoint y: 574, distance: 234.0
click at [582, 574] on span "For smaller practices, it is not necessary to designate a HIPAA Security Office…" at bounding box center [529, 581] width 418 height 68
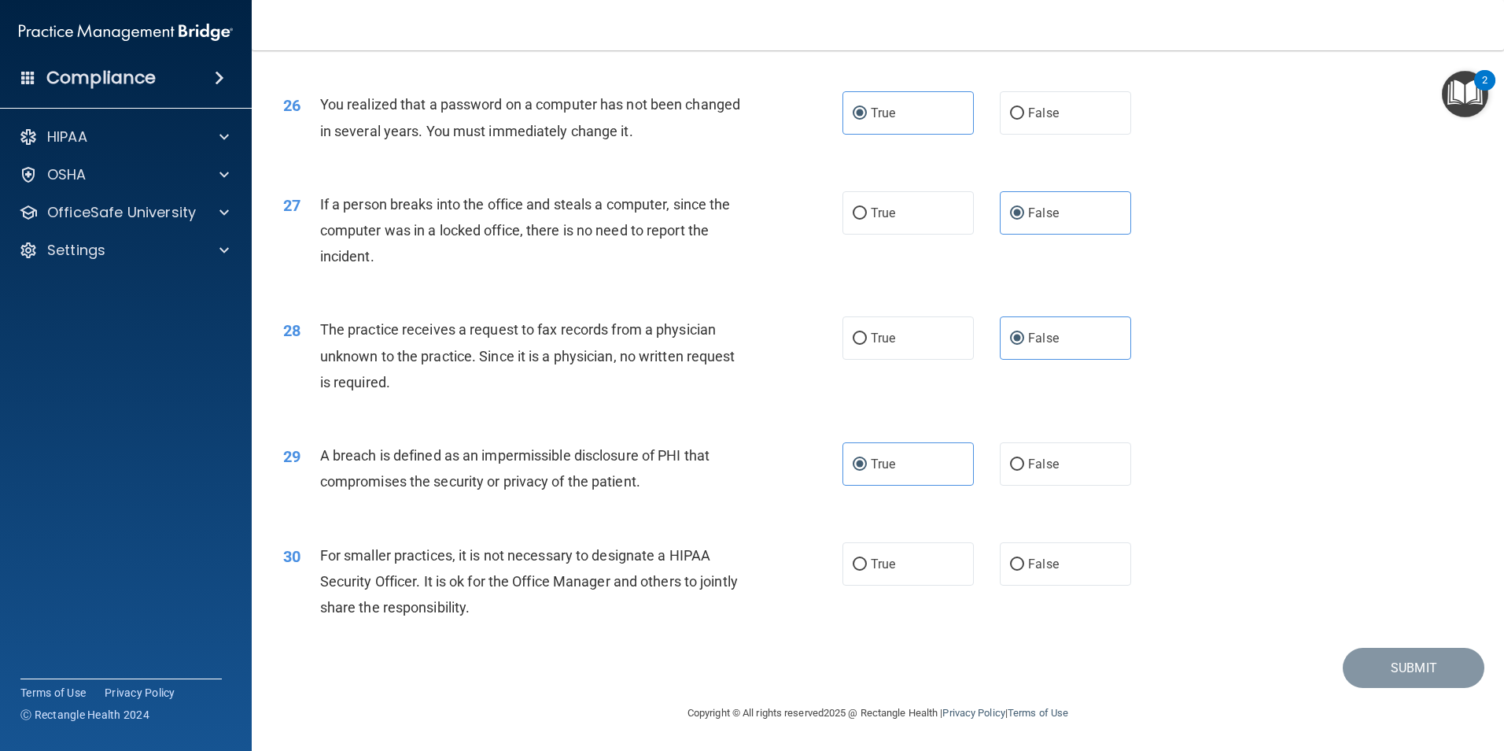
drag, startPoint x: 582, startPoint y: 574, endPoint x: 559, endPoint y: 630, distance: 61.4
click at [559, 630] on div "30 For smaller practices, it is not necessary to designate a HIPAA Security Off…" at bounding box center [877, 585] width 1213 height 126
click at [1076, 561] on label "False" at bounding box center [1065, 563] width 131 height 43
click at [1024, 561] on input "False" at bounding box center [1017, 565] width 14 height 12
radio input "true"
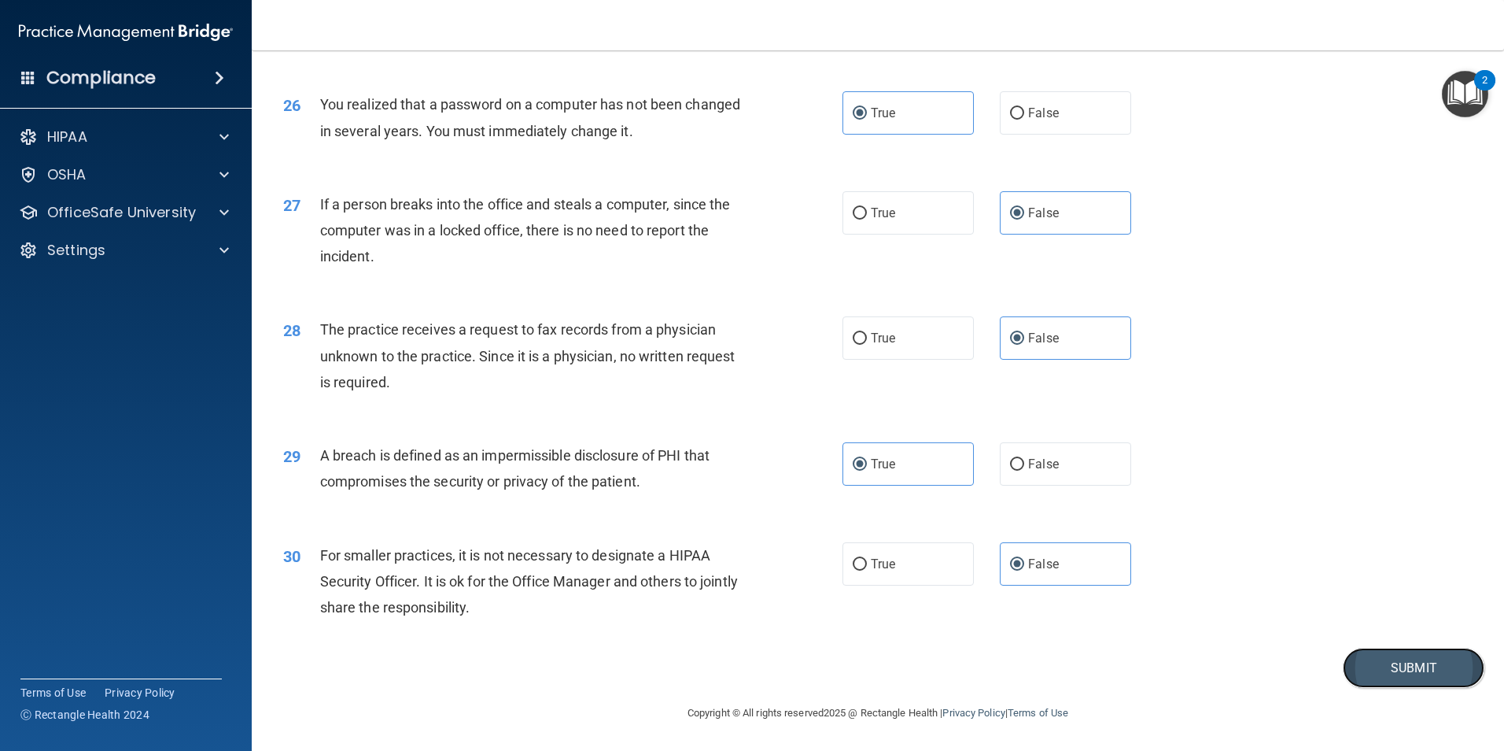
click at [1385, 671] on button "Submit" at bounding box center [1414, 668] width 142 height 40
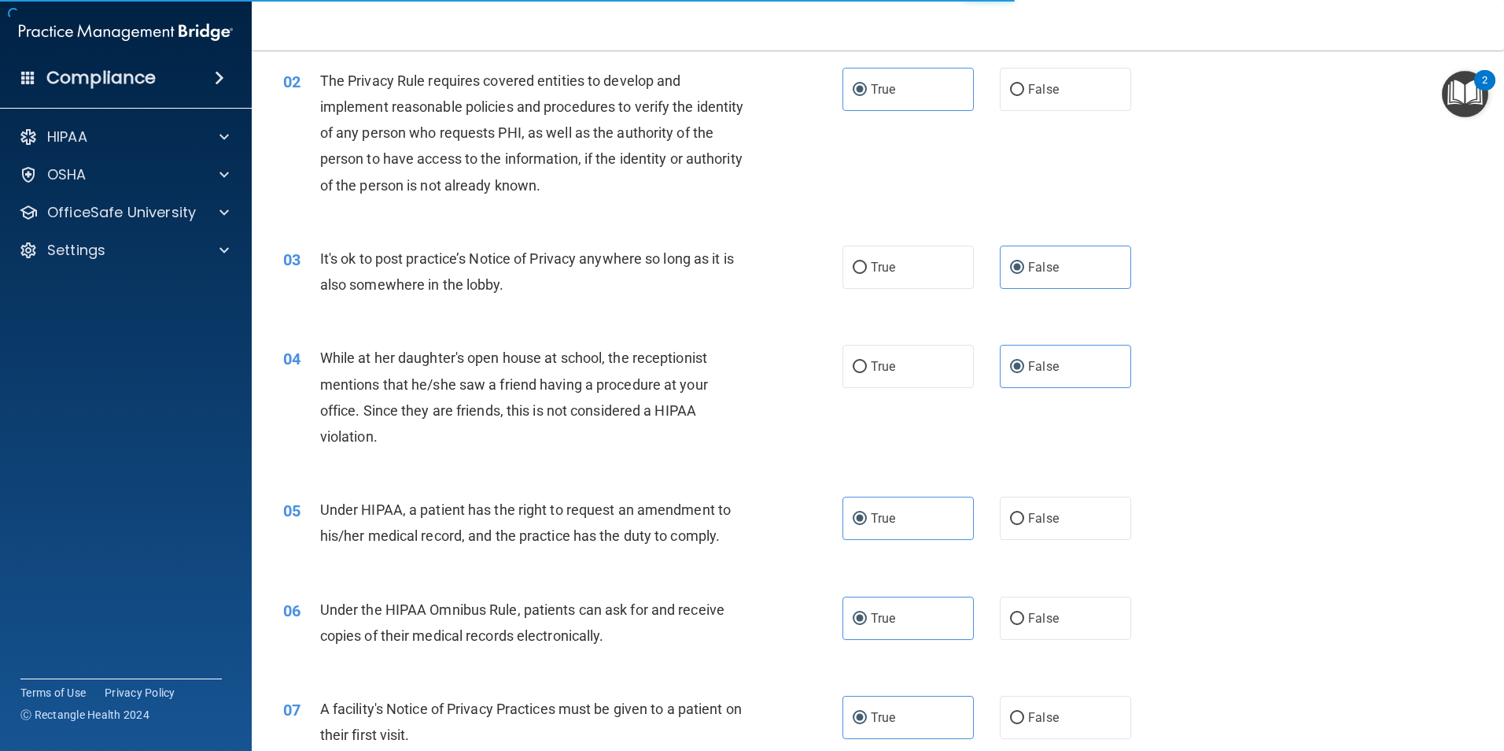
scroll to position [0, 0]
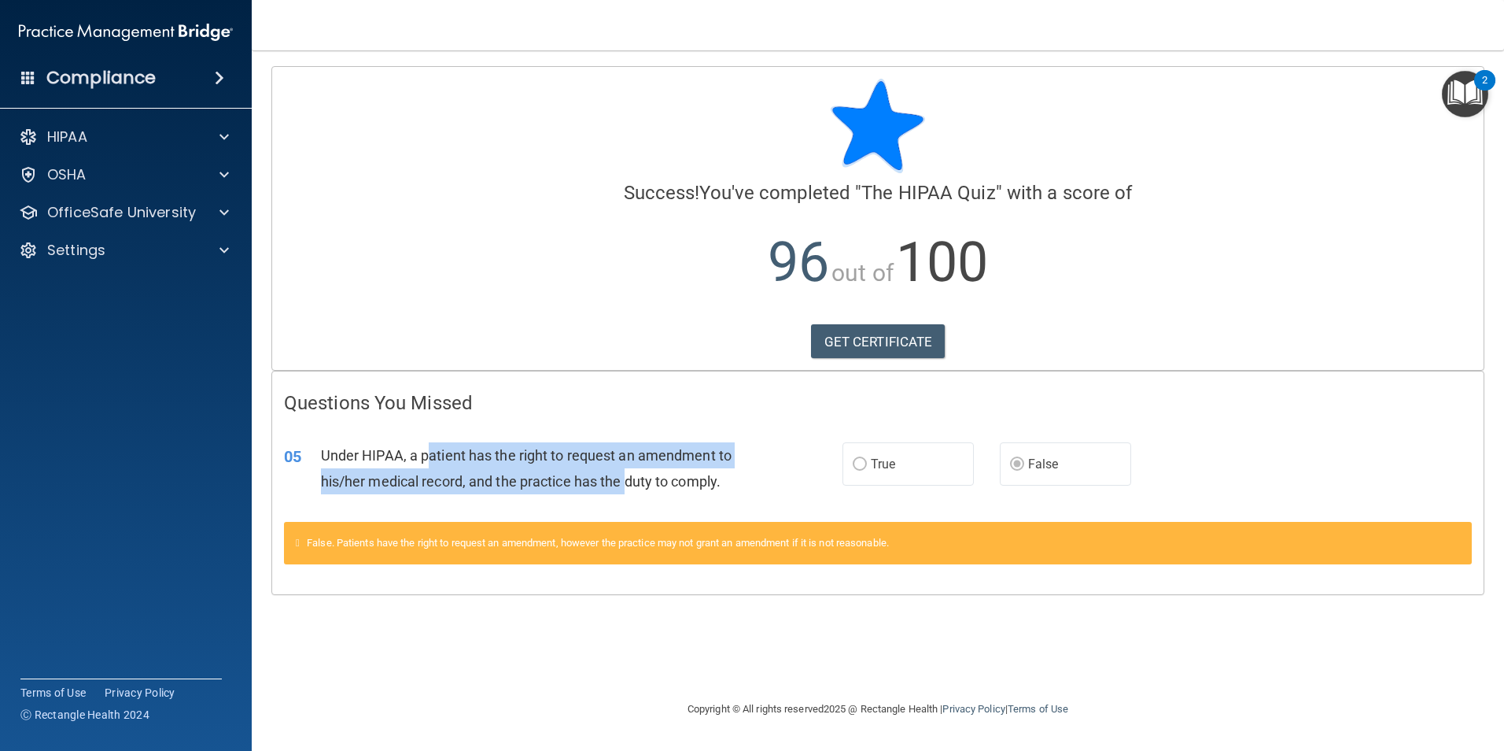
drag, startPoint x: 429, startPoint y: 459, endPoint x: 629, endPoint y: 468, distance: 200.9
click at [629, 468] on div "Under HIPAA, a patient has the right to request an amendment to his/her medical…" at bounding box center [539, 468] width 437 height 52
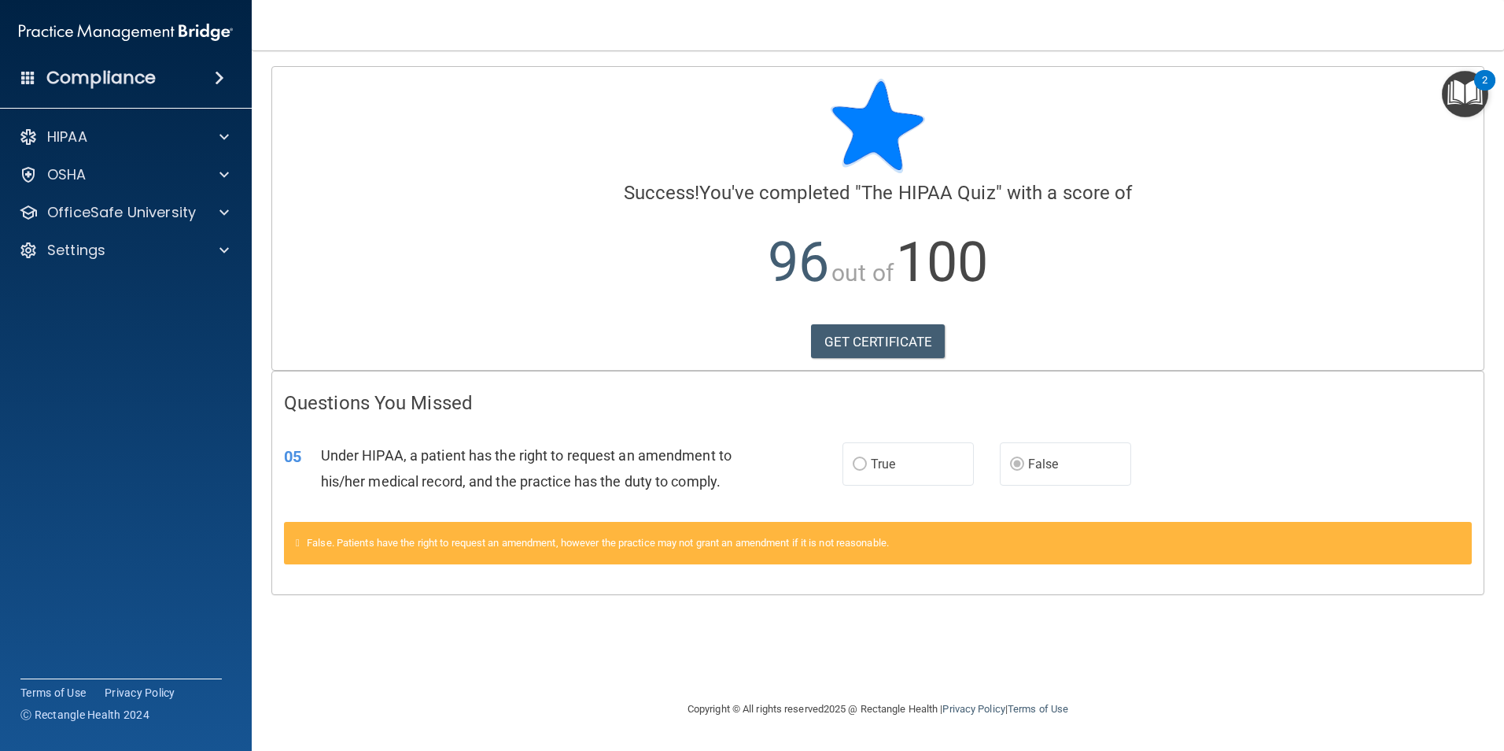
drag, startPoint x: 629, startPoint y: 468, endPoint x: 655, endPoint y: 468, distance: 26.0
click at [655, 468] on div "Under HIPAA, a patient has the right to request an amendment to his/her medical…" at bounding box center [539, 468] width 437 height 52
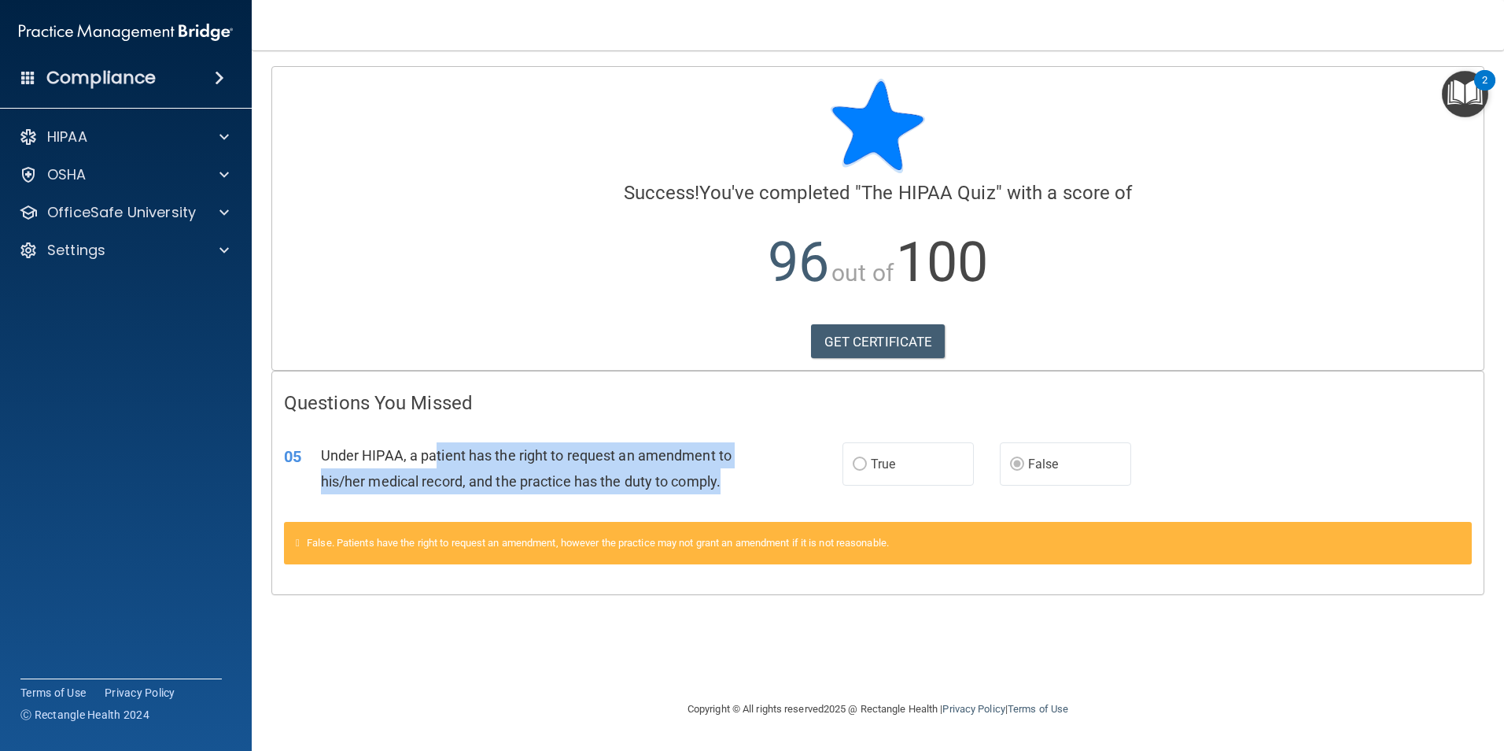
drag, startPoint x: 754, startPoint y: 479, endPoint x: 452, endPoint y: 468, distance: 302.3
click at [452, 468] on div "Under HIPAA, a patient has the right to request an amendment to his/her medical…" at bounding box center [539, 468] width 437 height 52
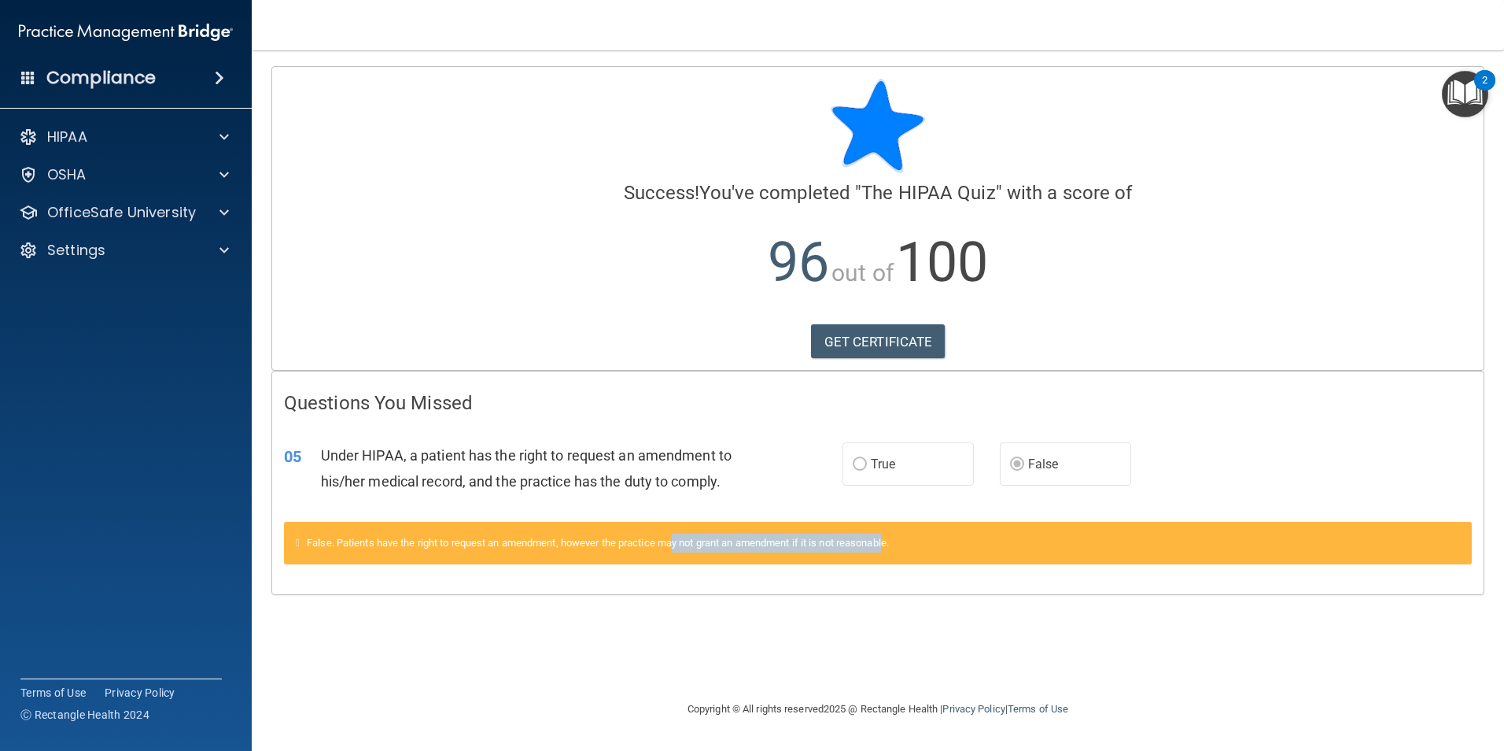
drag, startPoint x: 682, startPoint y: 541, endPoint x: 899, endPoint y: 553, distance: 216.7
click at [899, 553] on div "False. Patients have the right to request an amendment, however the practice ma…" at bounding box center [878, 543] width 1188 height 42
drag, startPoint x: 899, startPoint y: 553, endPoint x: 918, endPoint y: 548, distance: 20.2
click at [918, 548] on div "False. Patients have the right to request an amendment, however the practice ma…" at bounding box center [878, 543] width 1188 height 42
click at [920, 543] on div "False. Patients have the right to request an amendment, however the practice ma…" at bounding box center [878, 543] width 1188 height 42
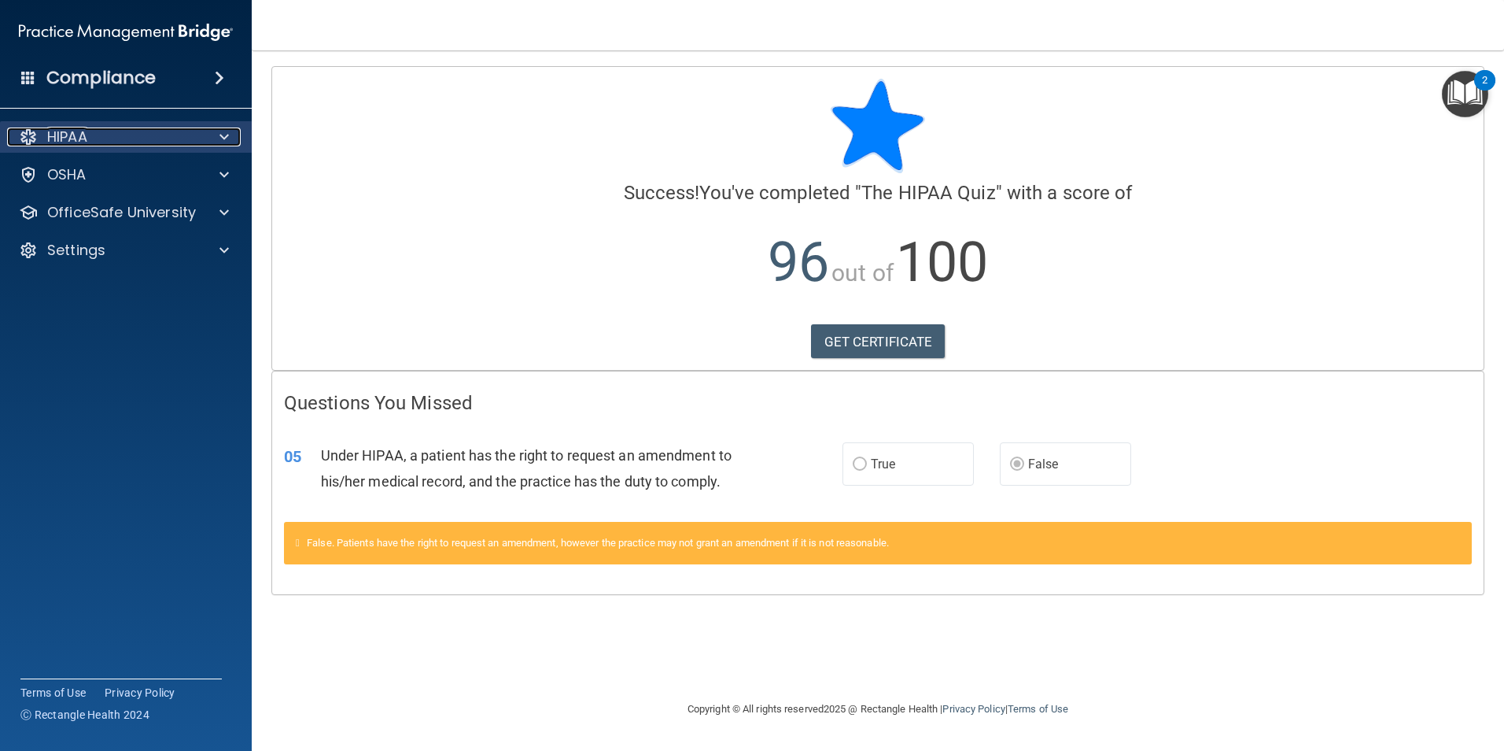
click at [136, 134] on div "HIPAA" at bounding box center [104, 136] width 195 height 19
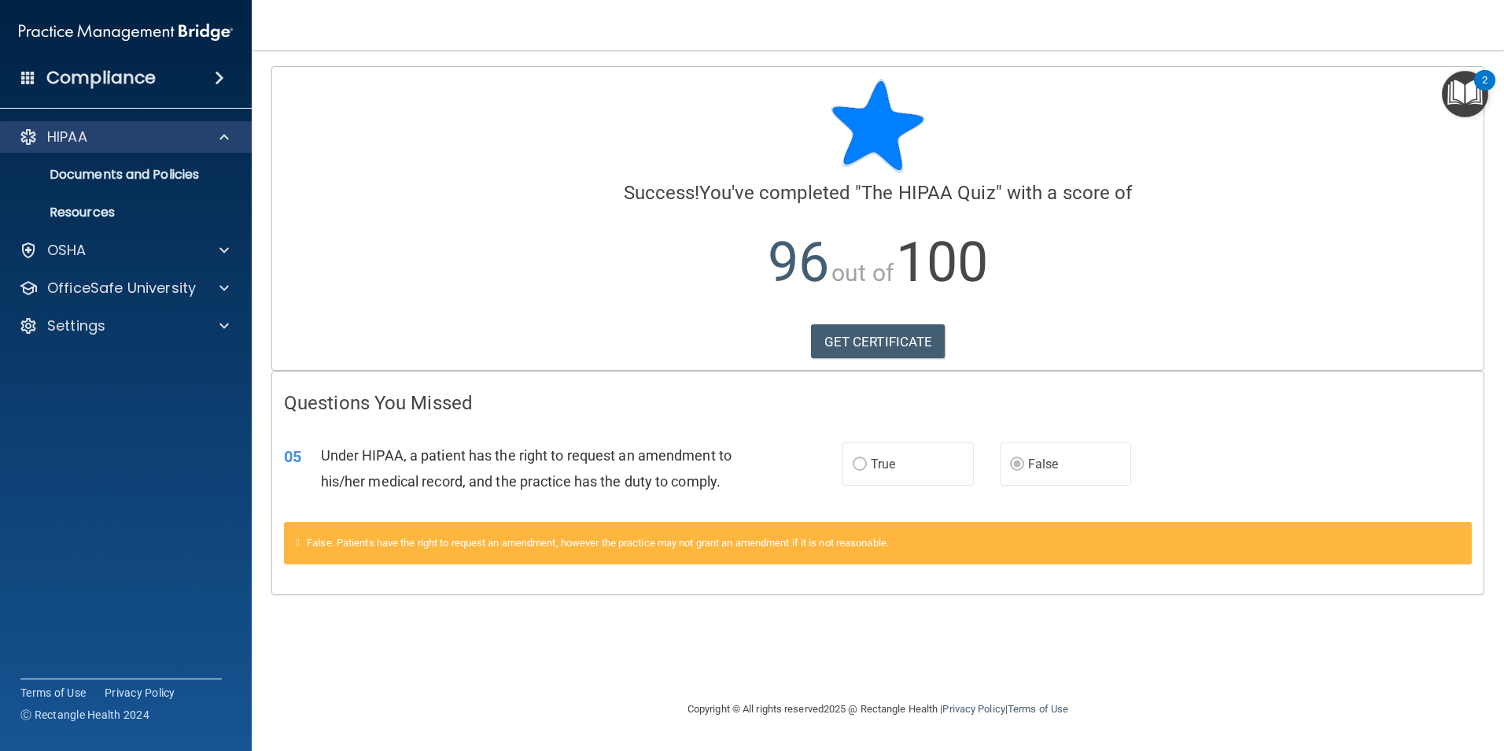
click at [121, 147] on div "HIPAA" at bounding box center [126, 136] width 253 height 31
click at [121, 169] on p "Documents and Policies" at bounding box center [117, 175] width 215 height 16
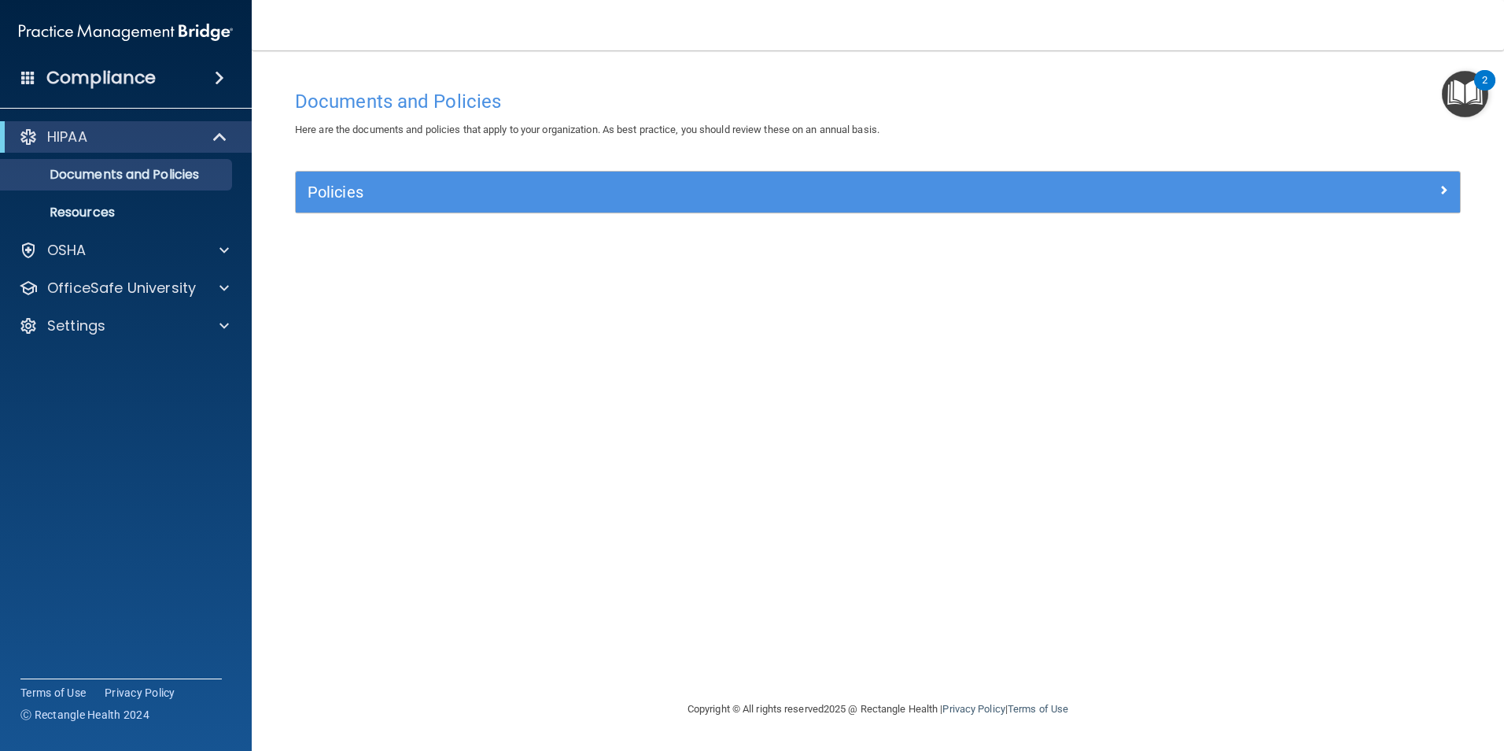
click at [157, 66] on div "Compliance" at bounding box center [126, 78] width 252 height 35
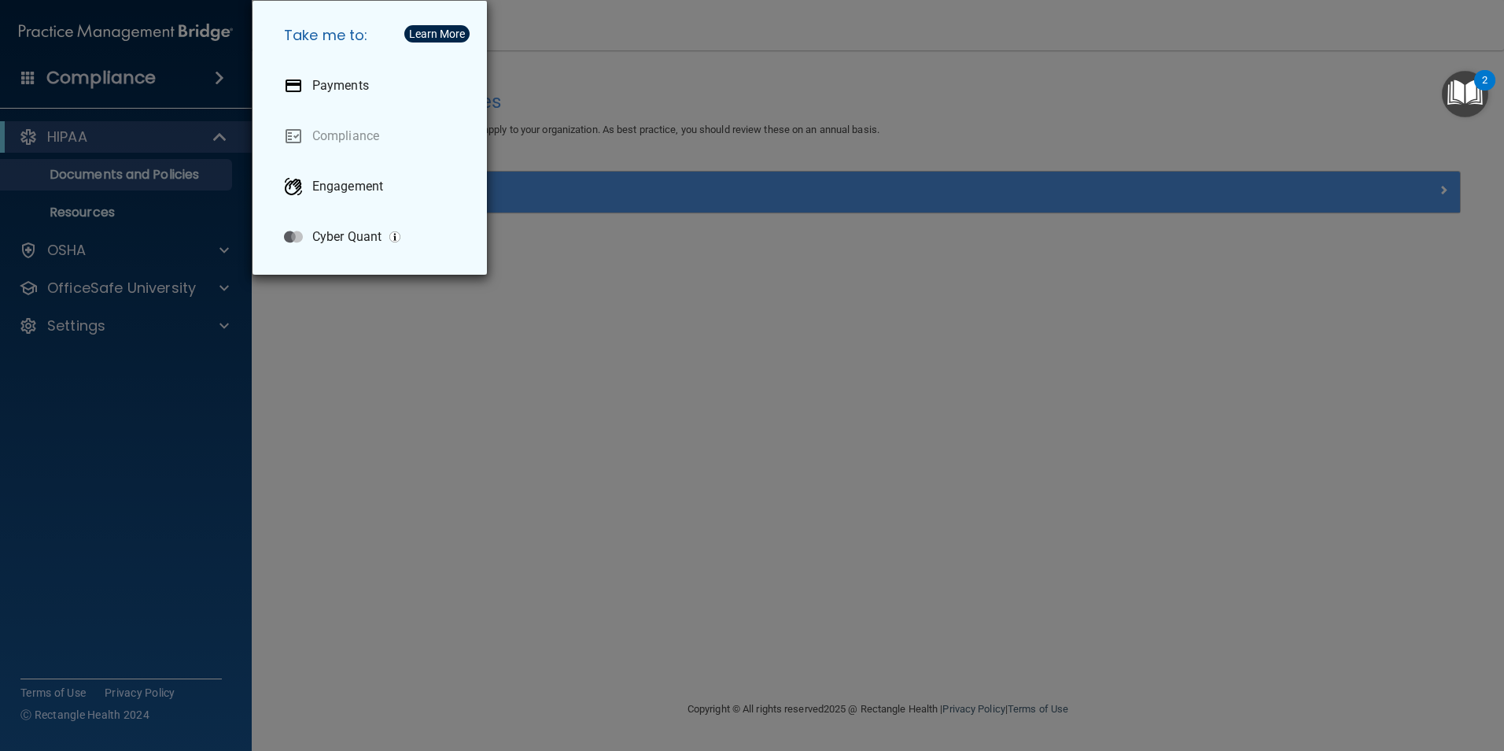
click at [529, 320] on div "Take me to: Payments Compliance Engagement Cyber Quant" at bounding box center [752, 375] width 1504 height 751
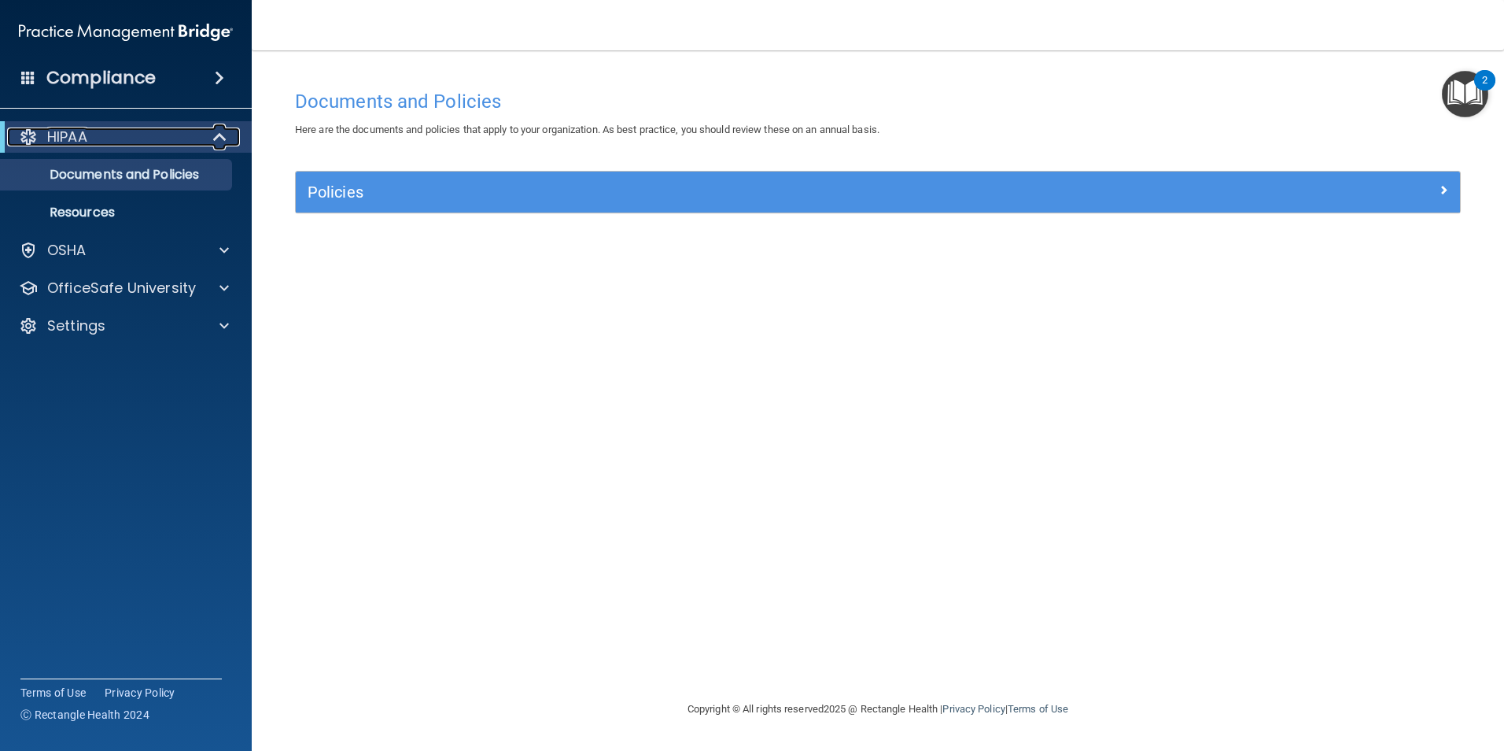
click at [18, 131] on div "HIPAA" at bounding box center [104, 136] width 194 height 19
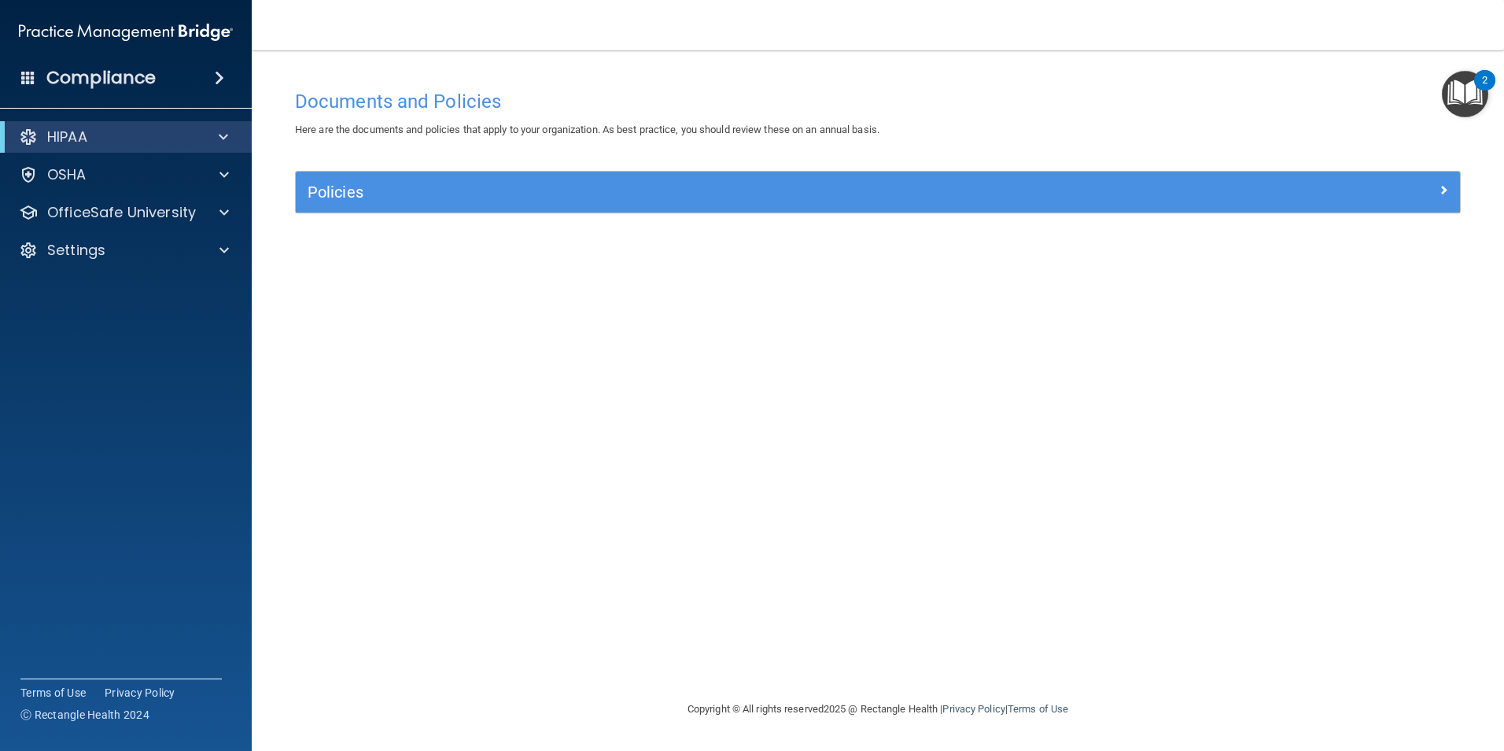
click at [126, 34] on img at bounding box center [126, 32] width 214 height 31
click at [124, 172] on div "OSHA" at bounding box center [104, 174] width 195 height 19
click at [116, 205] on p "Safety Data Sheets" at bounding box center [117, 213] width 215 height 16
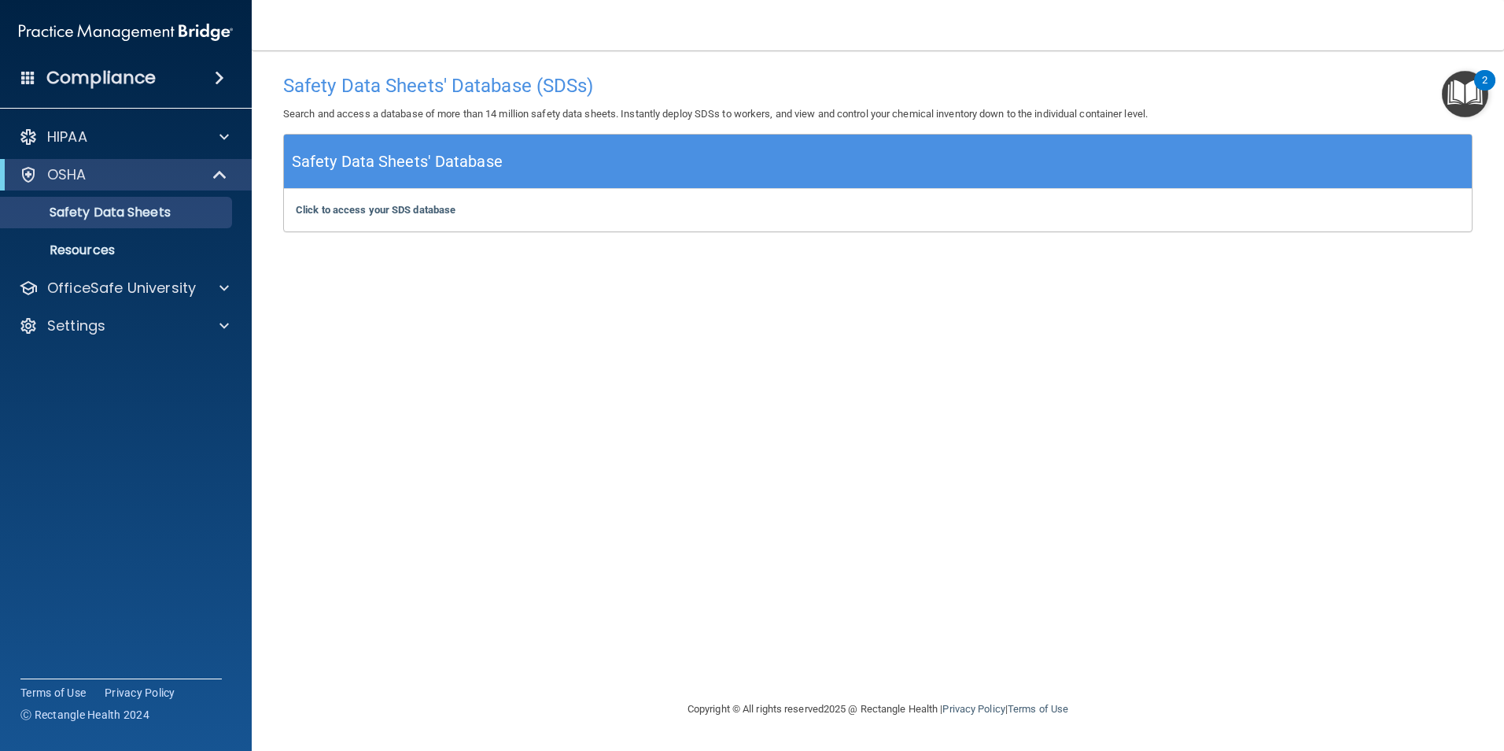
click at [83, 85] on h4 "Compliance" at bounding box center [100, 78] width 109 height 22
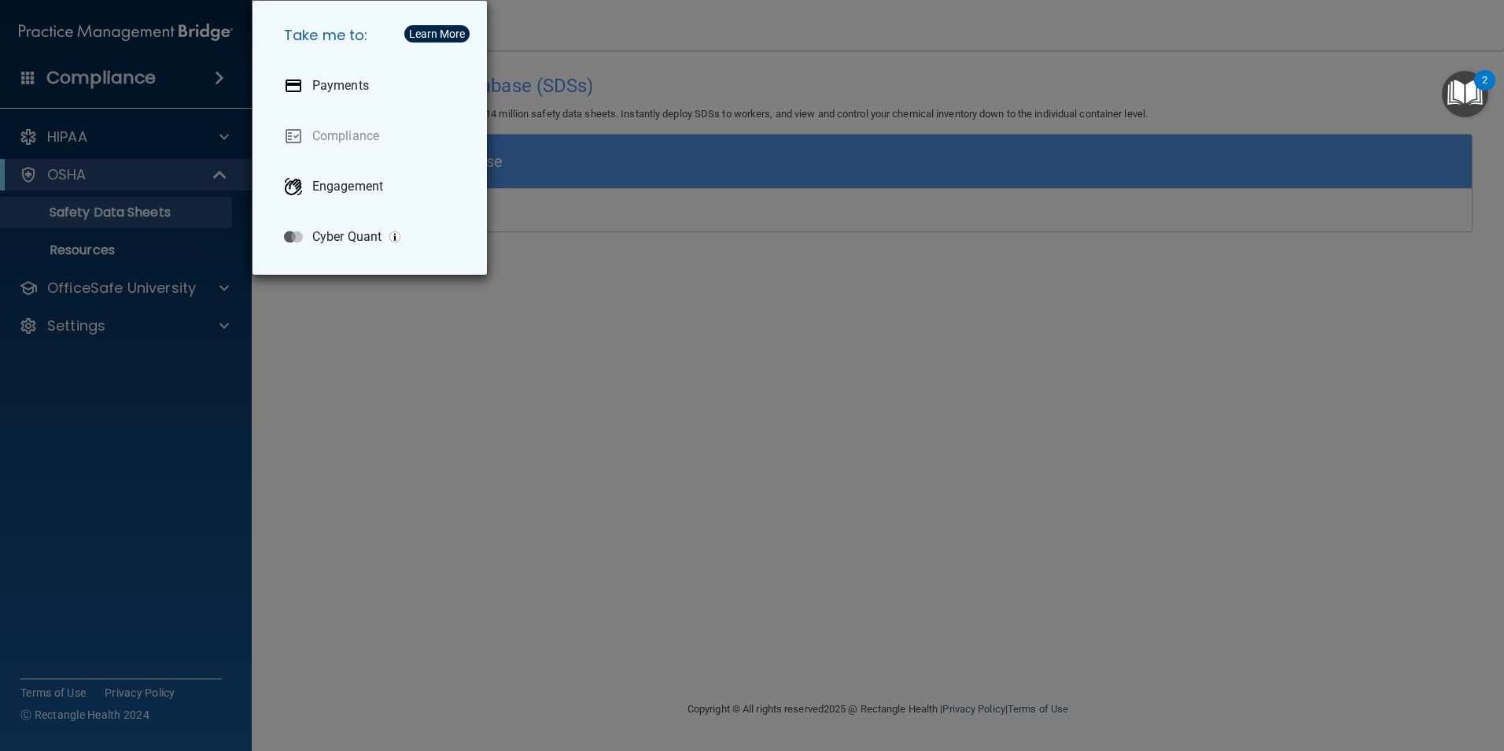
click at [87, 86] on div "Take me to: Payments Compliance Engagement Cyber Quant" at bounding box center [752, 375] width 1504 height 751
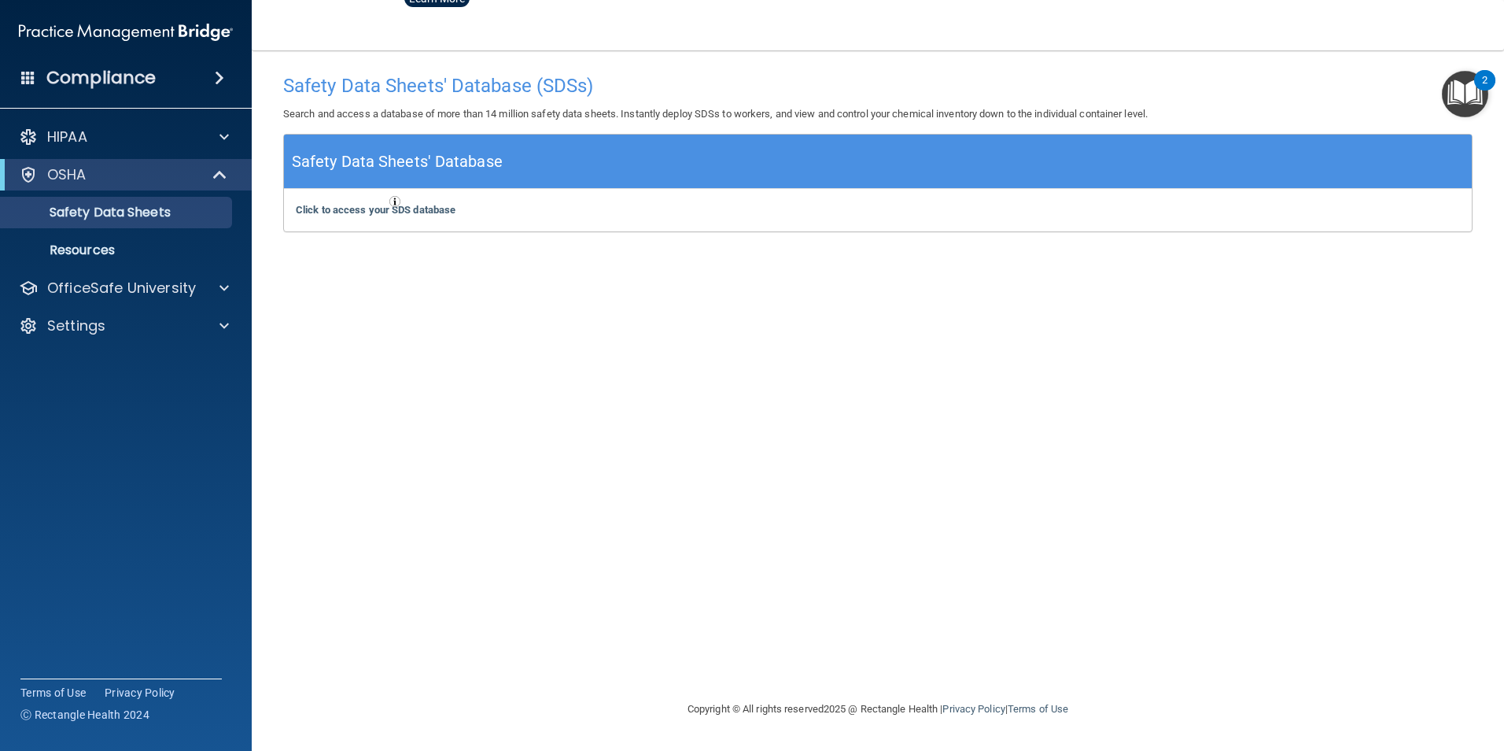
click at [25, 72] on span at bounding box center [28, 77] width 14 height 14
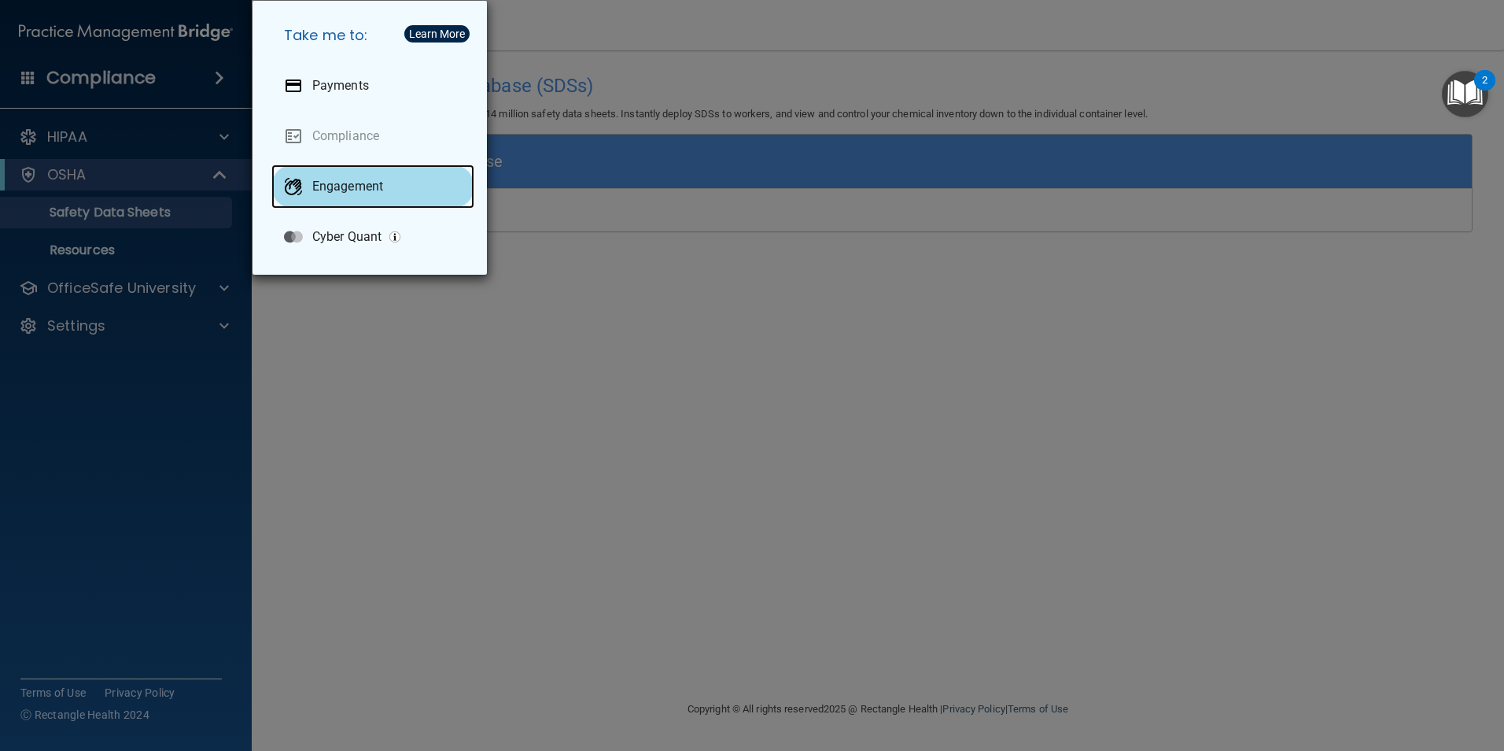
click at [388, 192] on div "Engagement" at bounding box center [372, 186] width 203 height 44
click at [630, 232] on div "Take me to: Payments Compliance Engagement Cyber Quant" at bounding box center [752, 375] width 1504 height 751
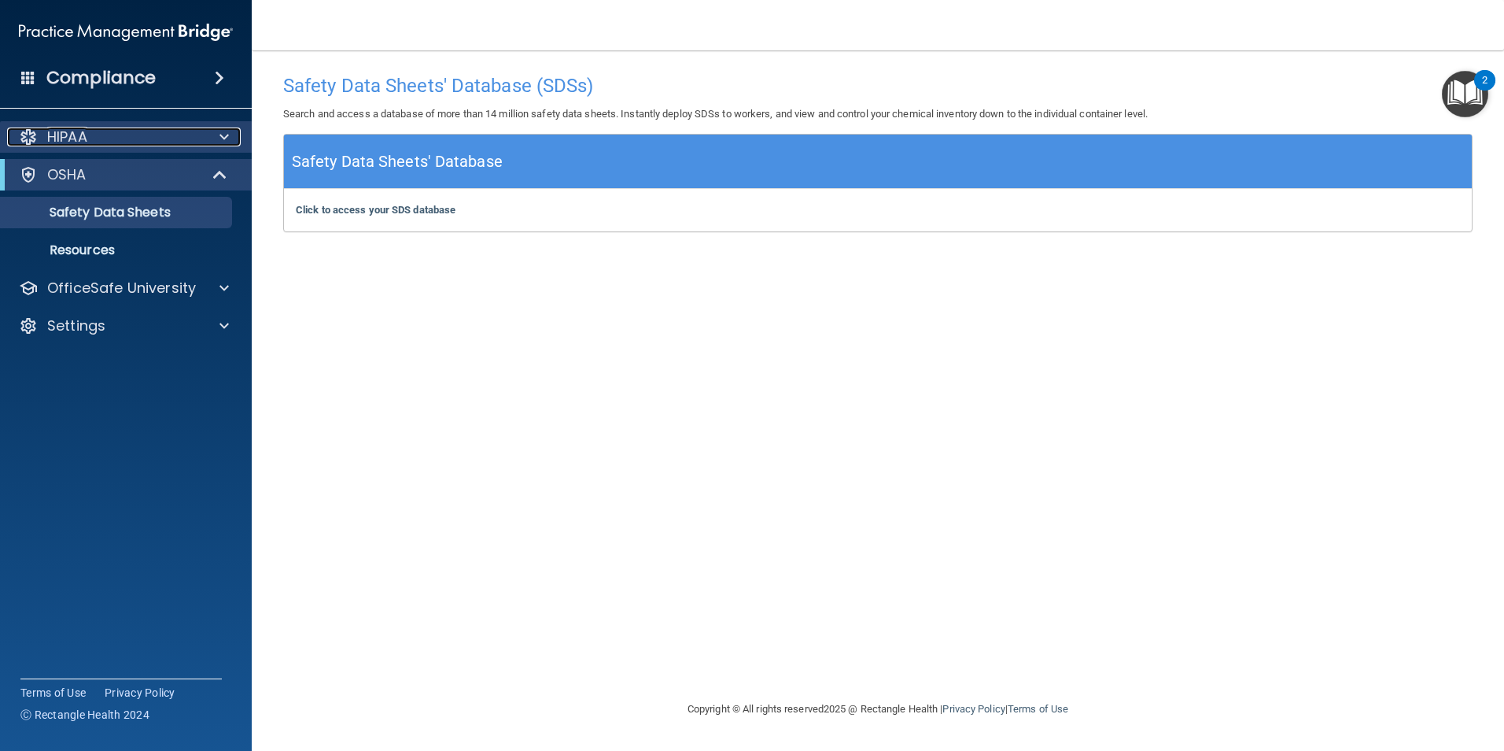
click at [147, 142] on div "HIPAA" at bounding box center [104, 136] width 195 height 19
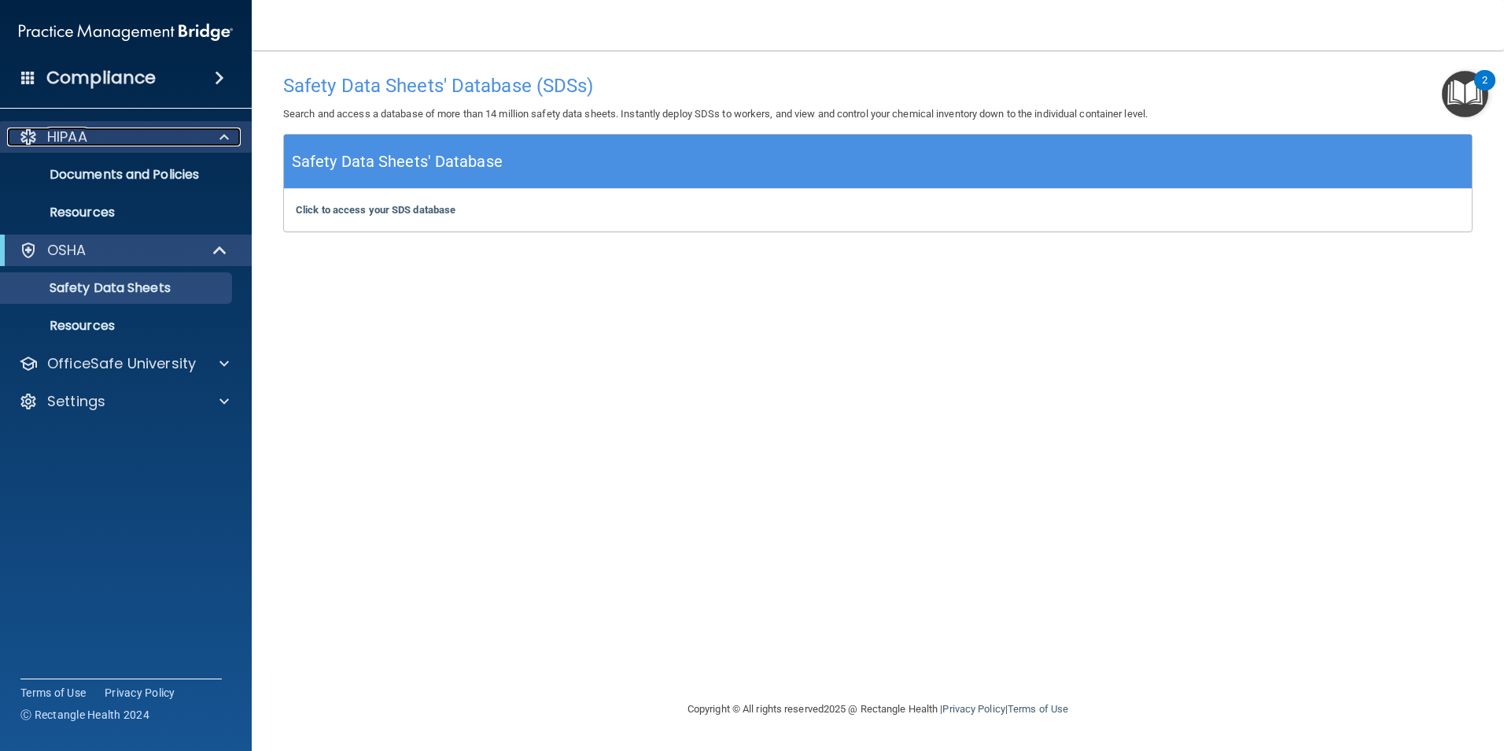
click at [137, 145] on div "HIPAA" at bounding box center [104, 136] width 195 height 19
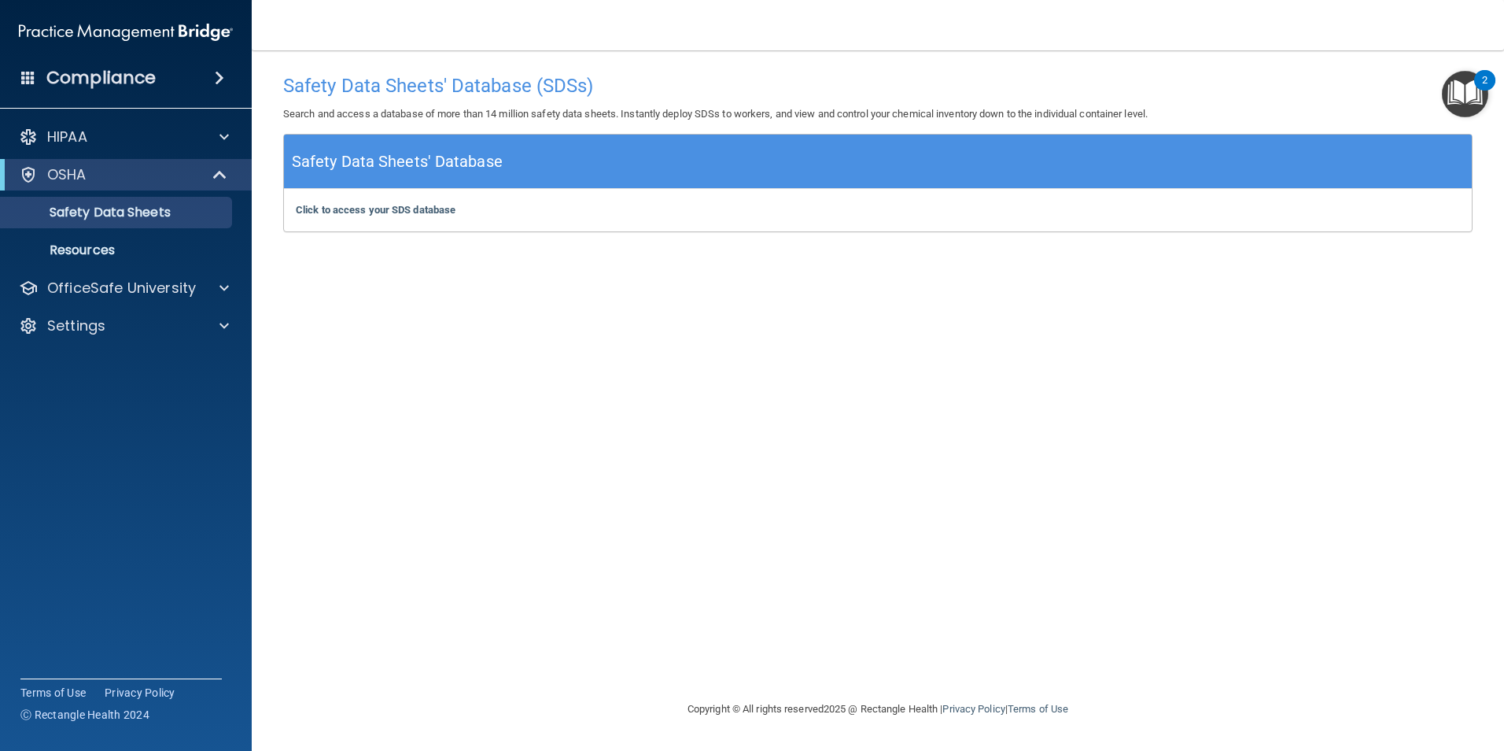
click at [207, 39] on img at bounding box center [126, 32] width 214 height 31
click at [209, 29] on img at bounding box center [126, 32] width 214 height 31
click at [209, 68] on div "Compliance" at bounding box center [126, 78] width 252 height 35
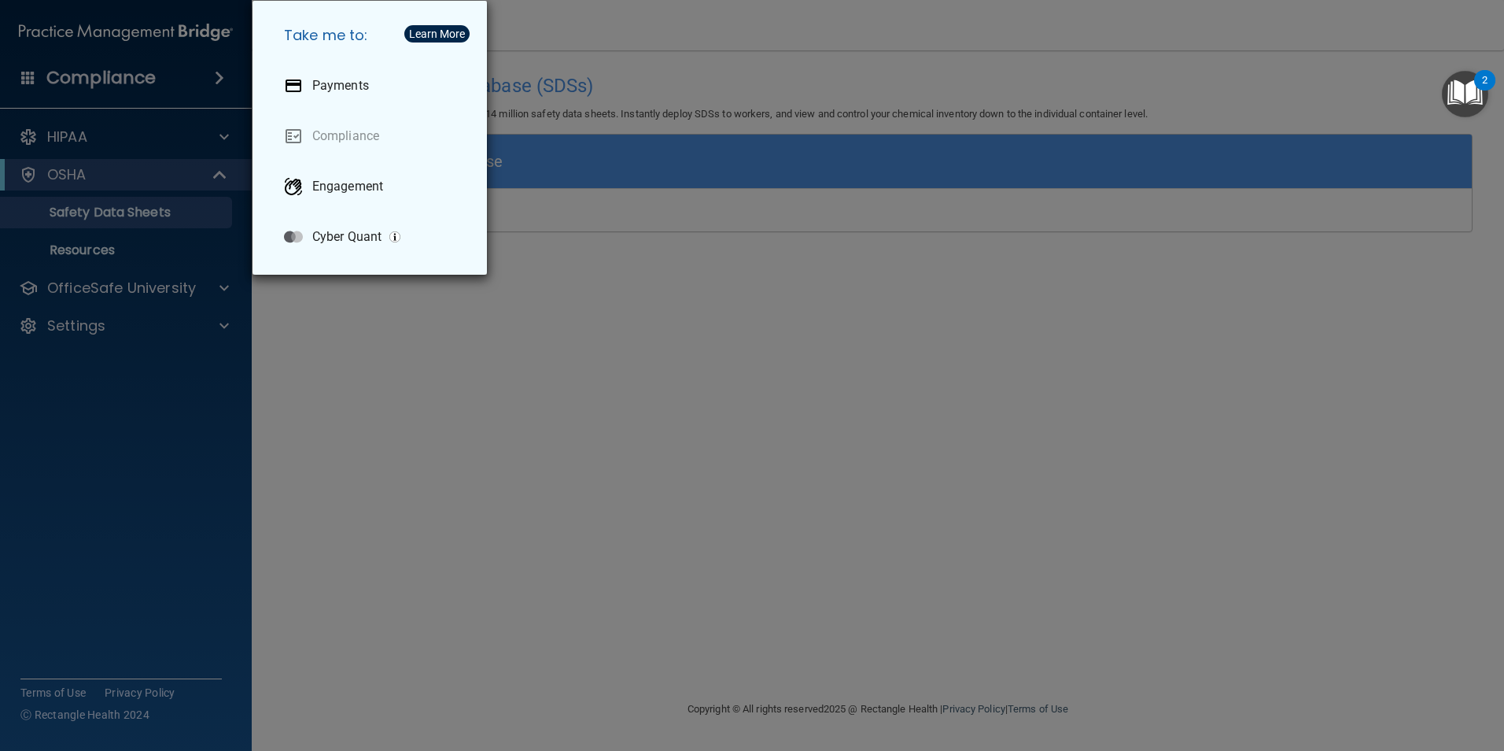
click at [766, 288] on div "Take me to: Payments Compliance Engagement Cyber Quant" at bounding box center [752, 375] width 1504 height 751
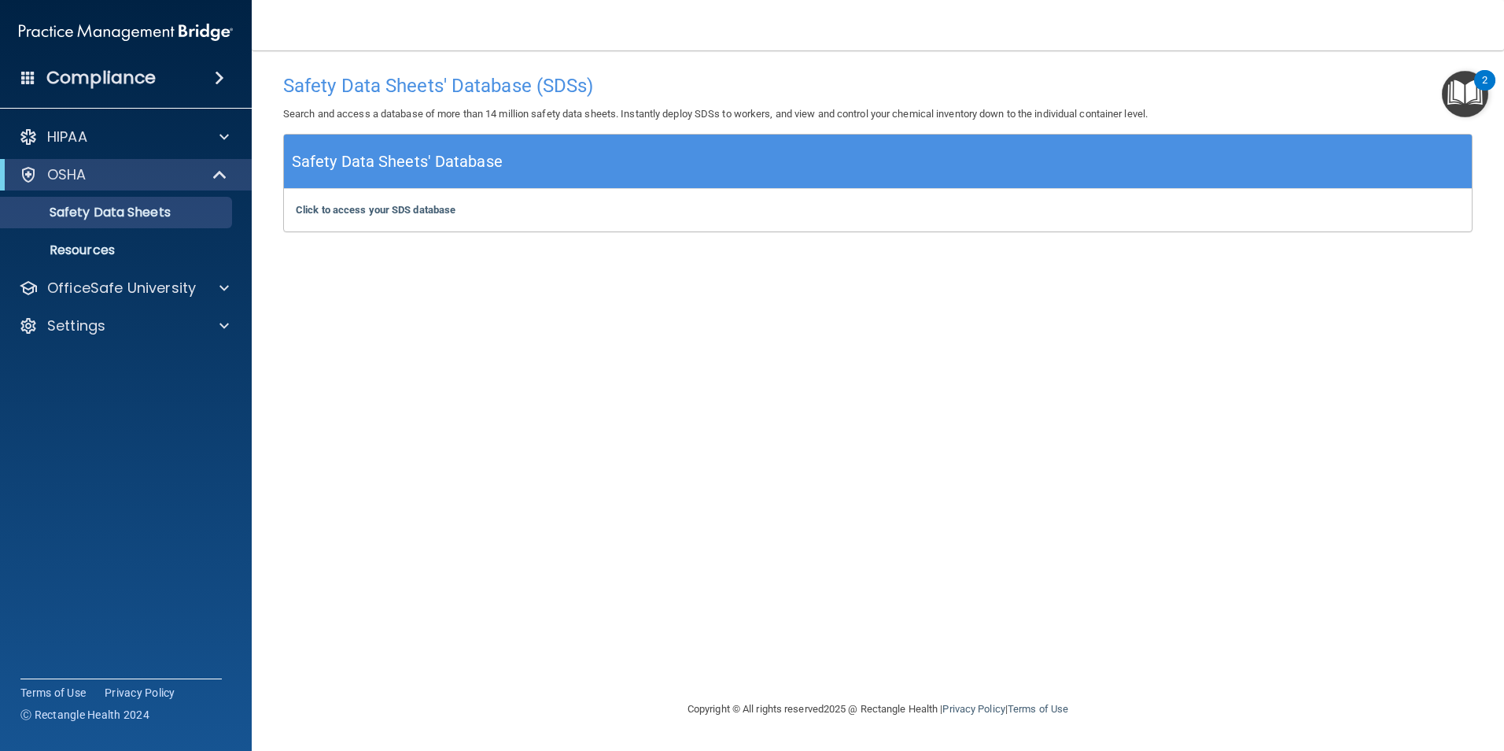
click at [59, 76] on h4 "Compliance" at bounding box center [100, 78] width 109 height 22
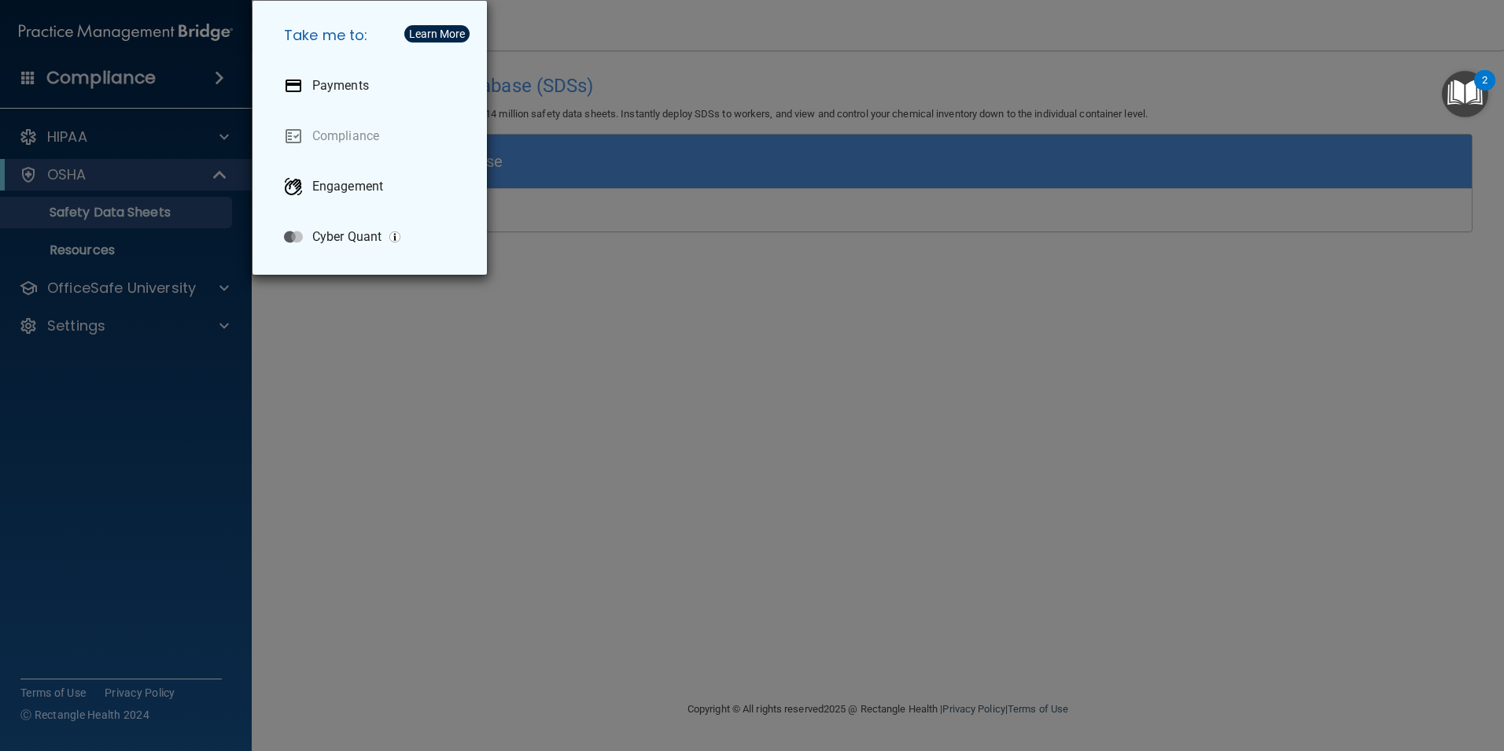
click at [451, 35] on div "Learn More" at bounding box center [437, 33] width 56 height 11
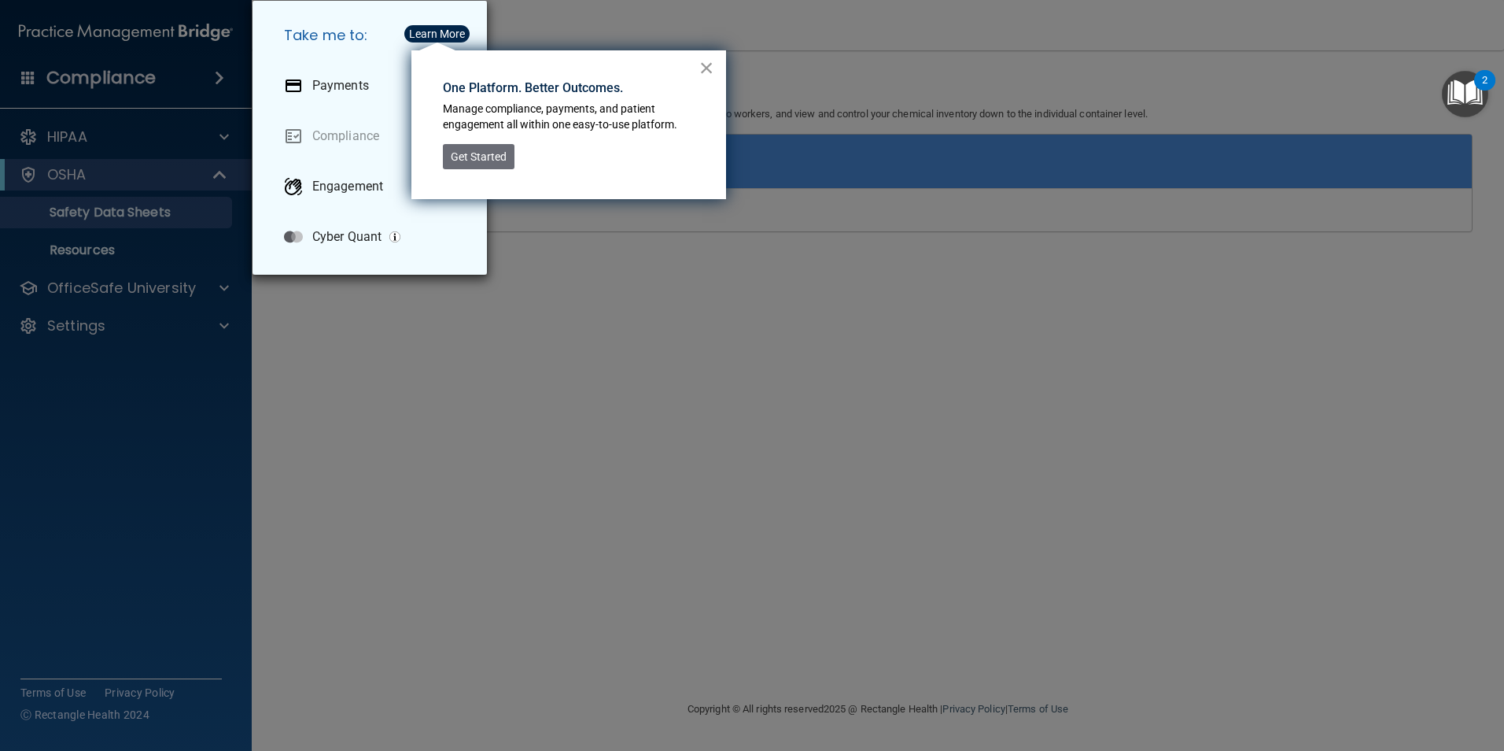
click at [700, 66] on button "×" at bounding box center [706, 67] width 15 height 25
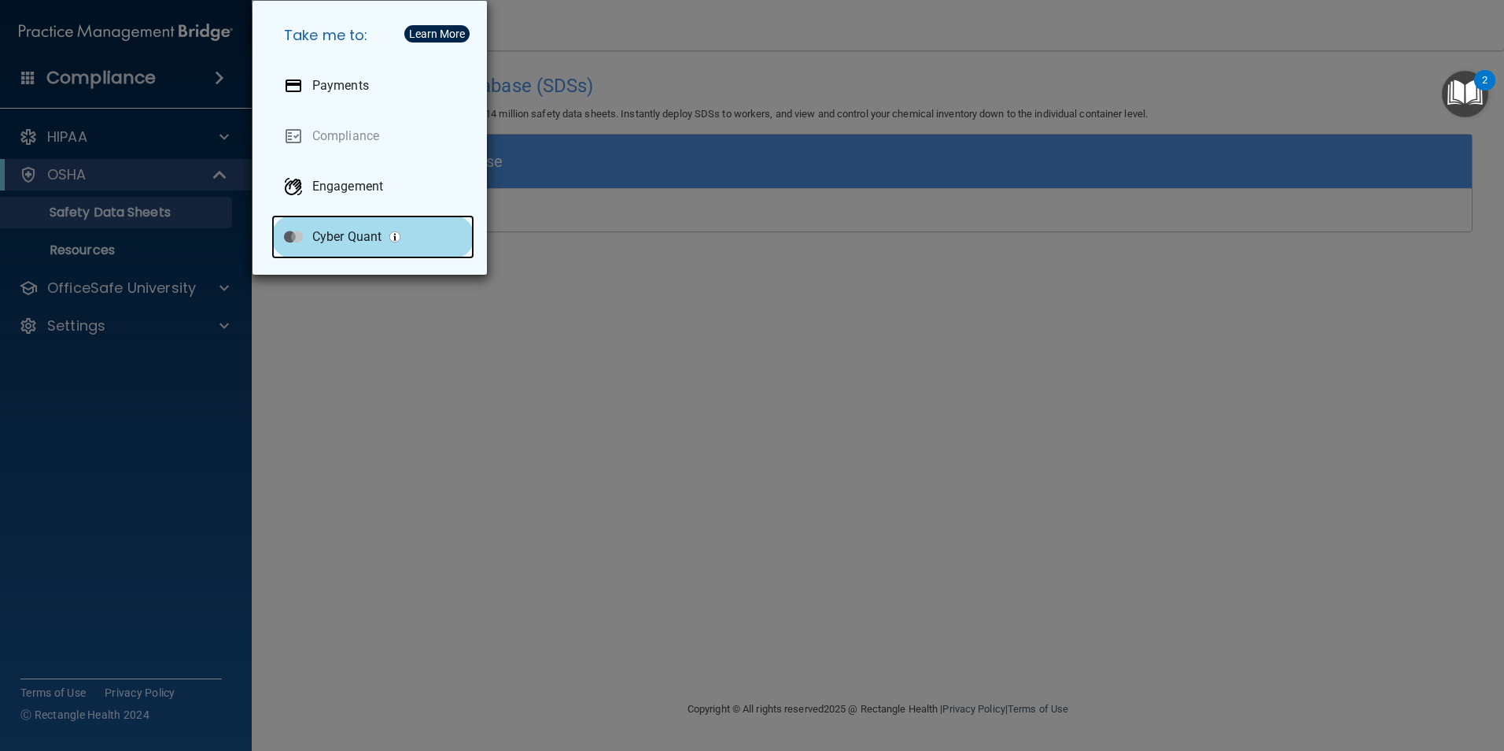
click at [379, 231] on p "Cyber Quant" at bounding box center [346, 237] width 69 height 16
click at [522, 301] on div "Take me to: Payments Compliance Engagement Cyber Quant" at bounding box center [752, 375] width 1504 height 751
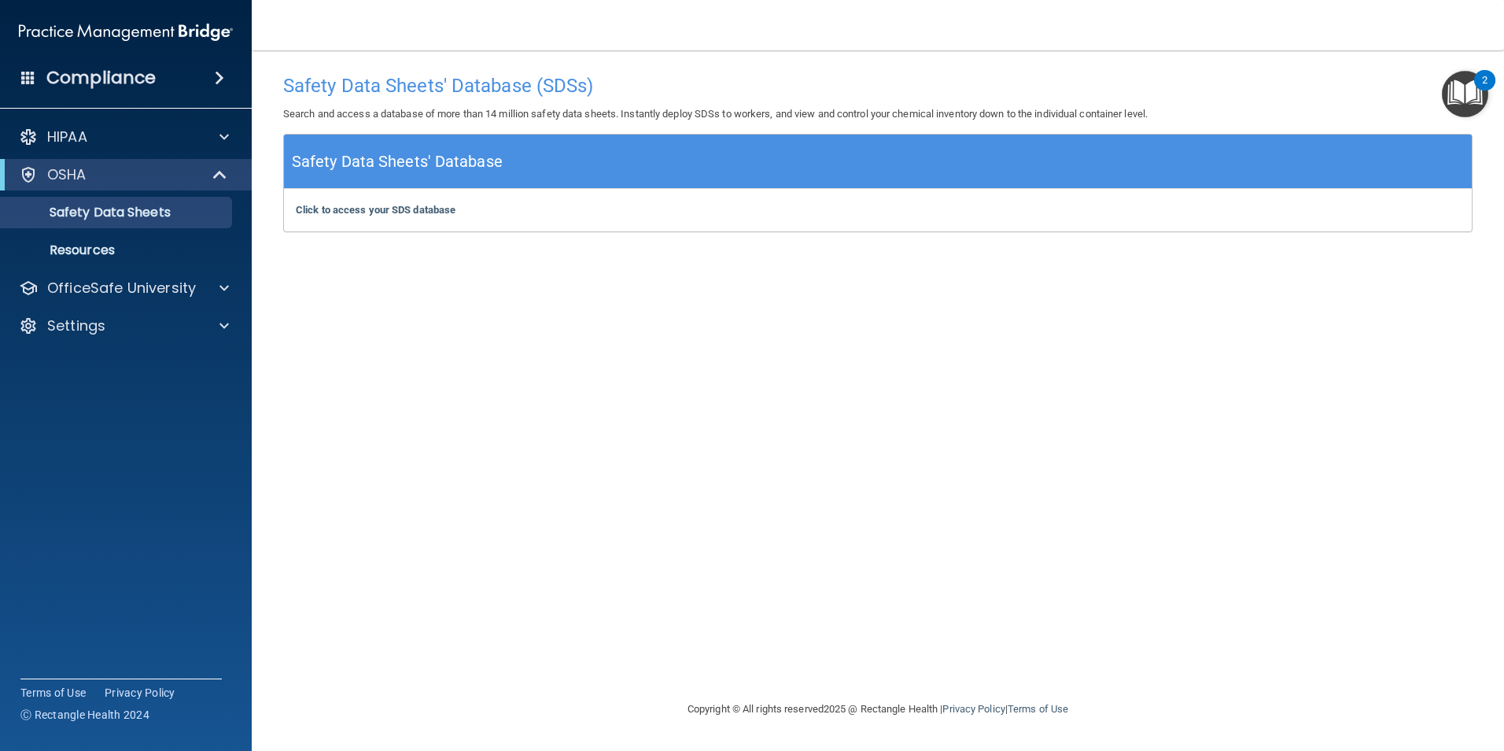
click at [221, 83] on span at bounding box center [219, 77] width 9 height 19
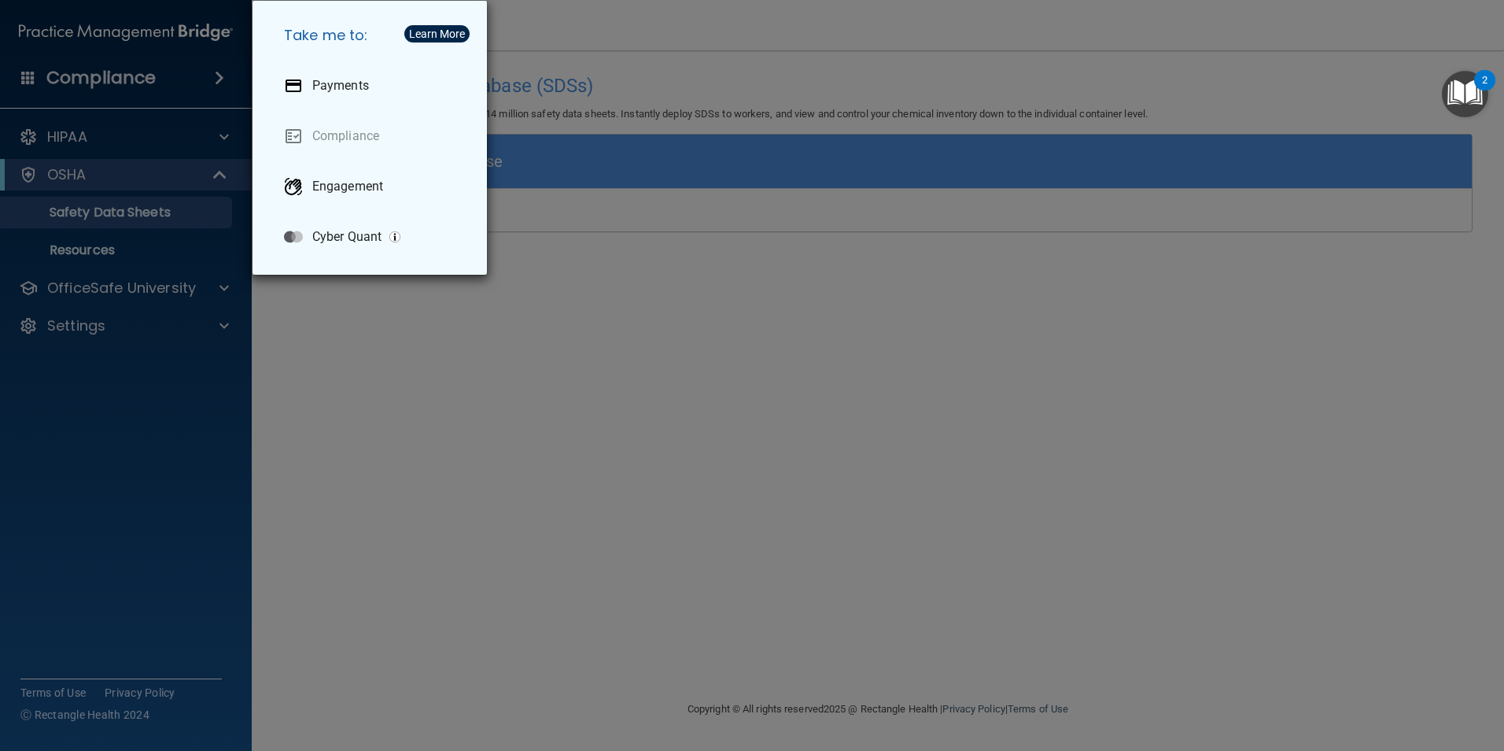
click at [2, 74] on div "Take me to: Payments Compliance Engagement Cyber Quant" at bounding box center [752, 375] width 1504 height 751
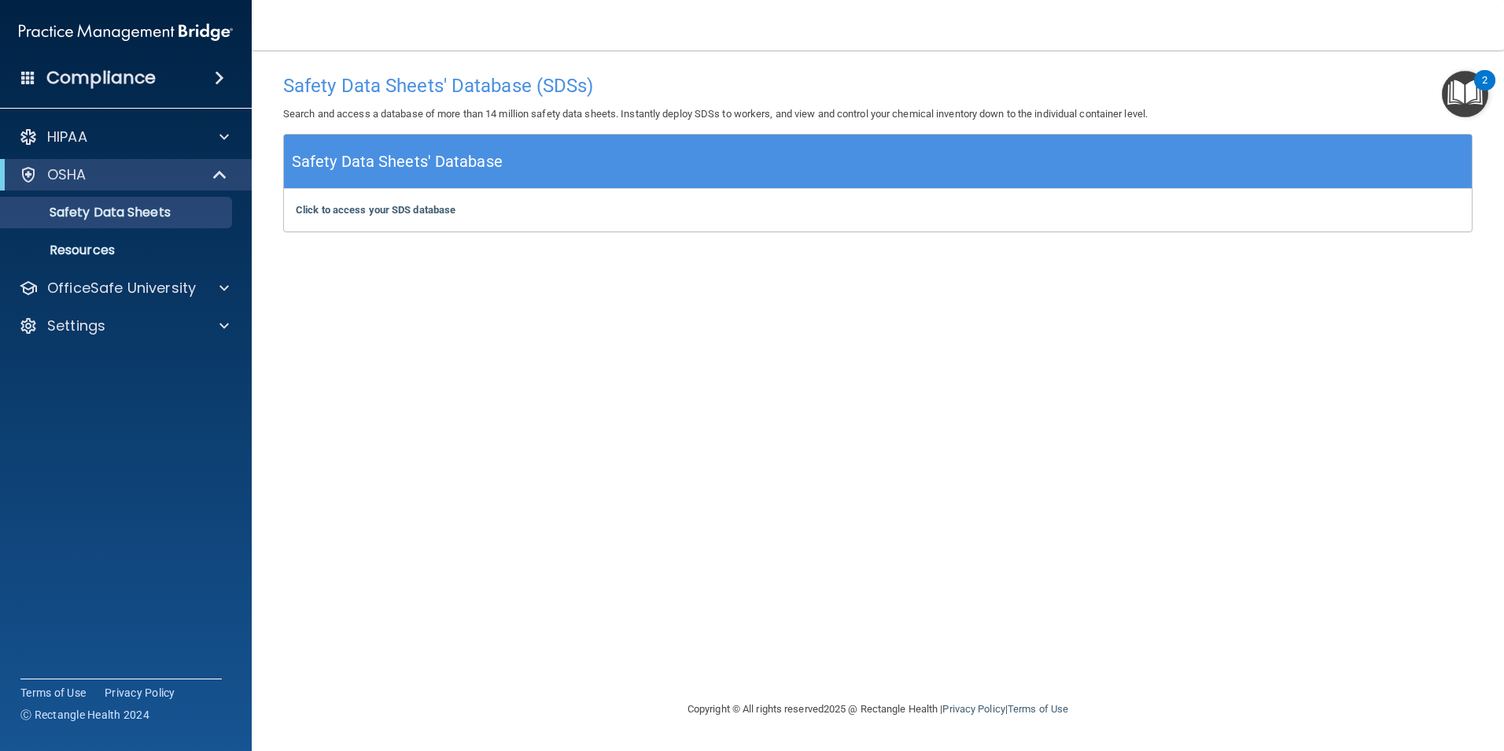
click at [30, 72] on span at bounding box center [28, 77] width 14 height 14
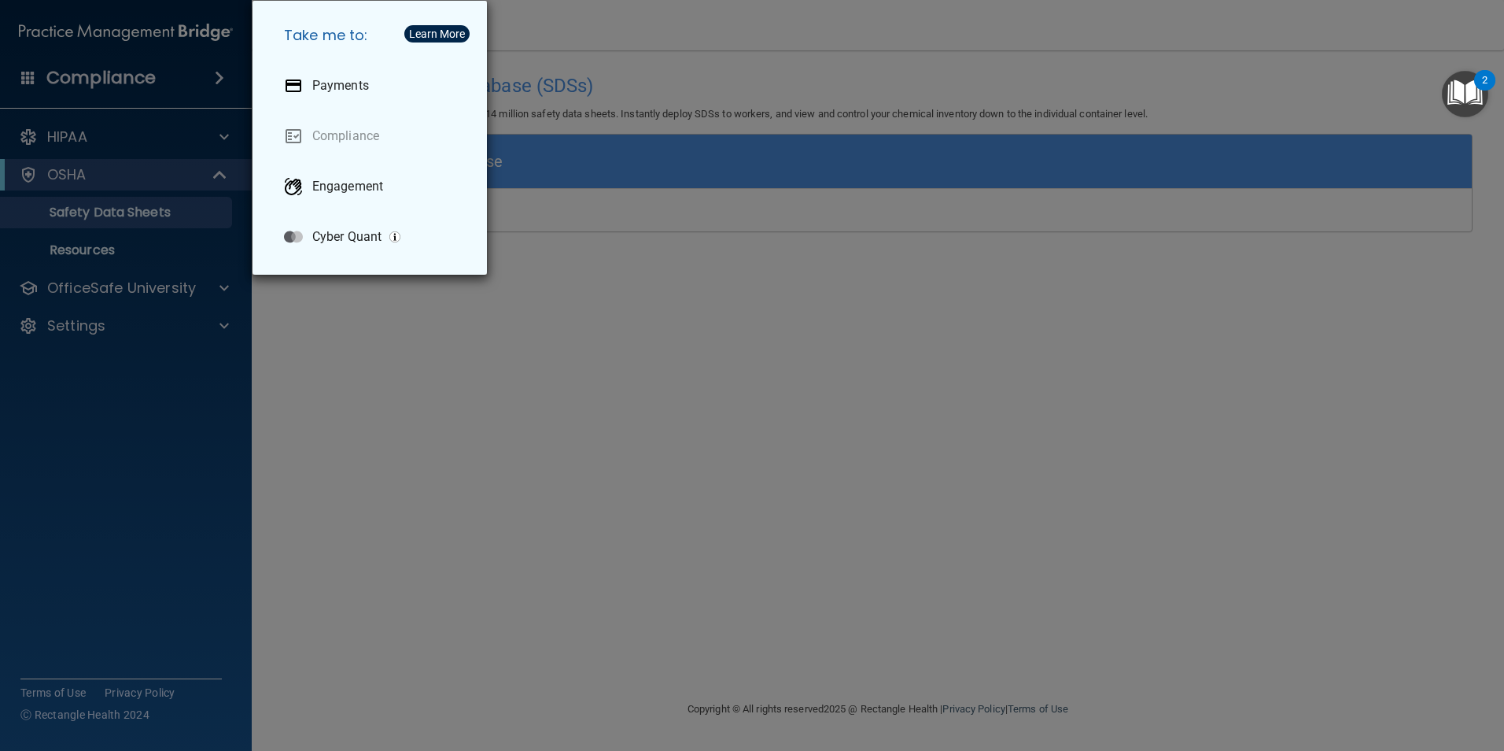
click at [807, 373] on div "Take me to: Payments Compliance Engagement Cyber Quant" at bounding box center [752, 375] width 1504 height 751
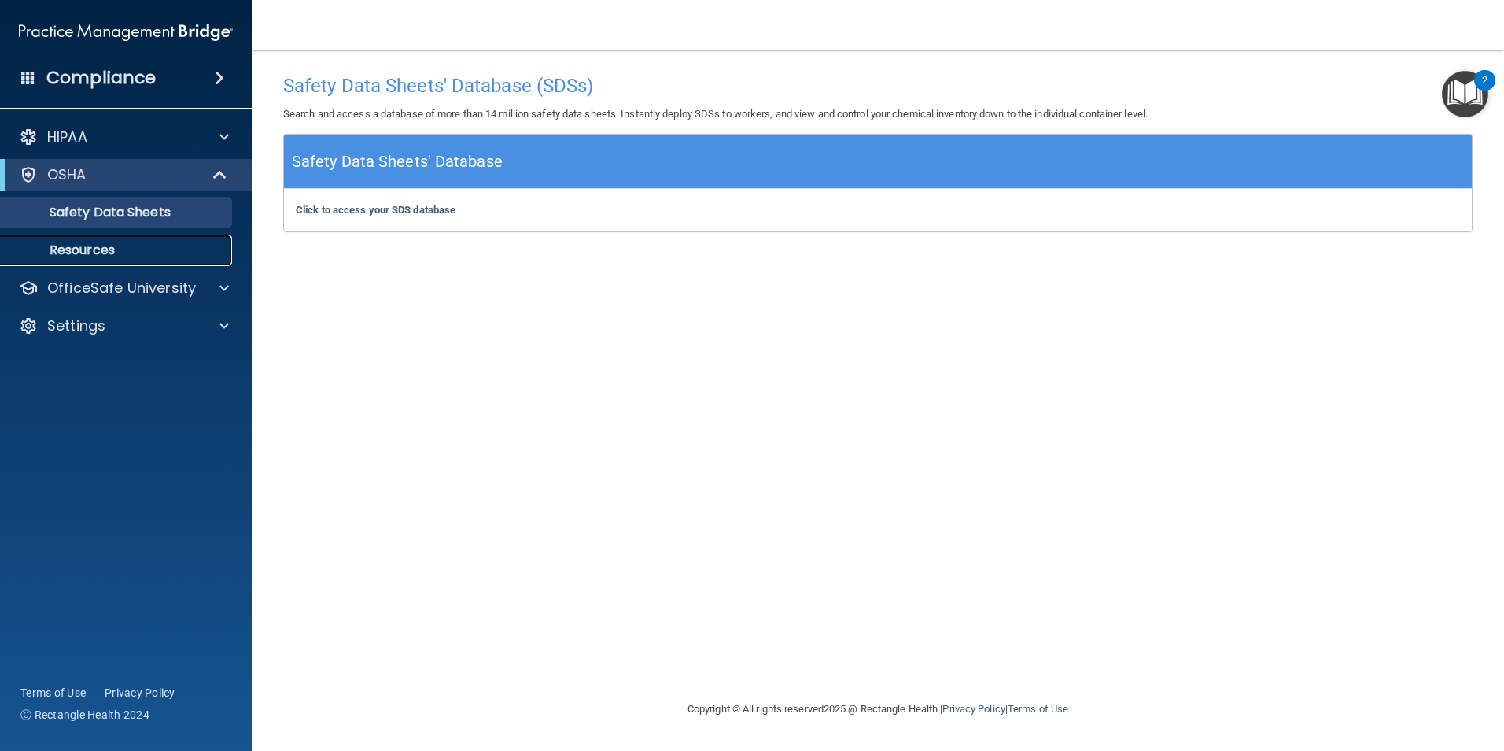
click at [108, 239] on link "Resources" at bounding box center [108, 249] width 248 height 31
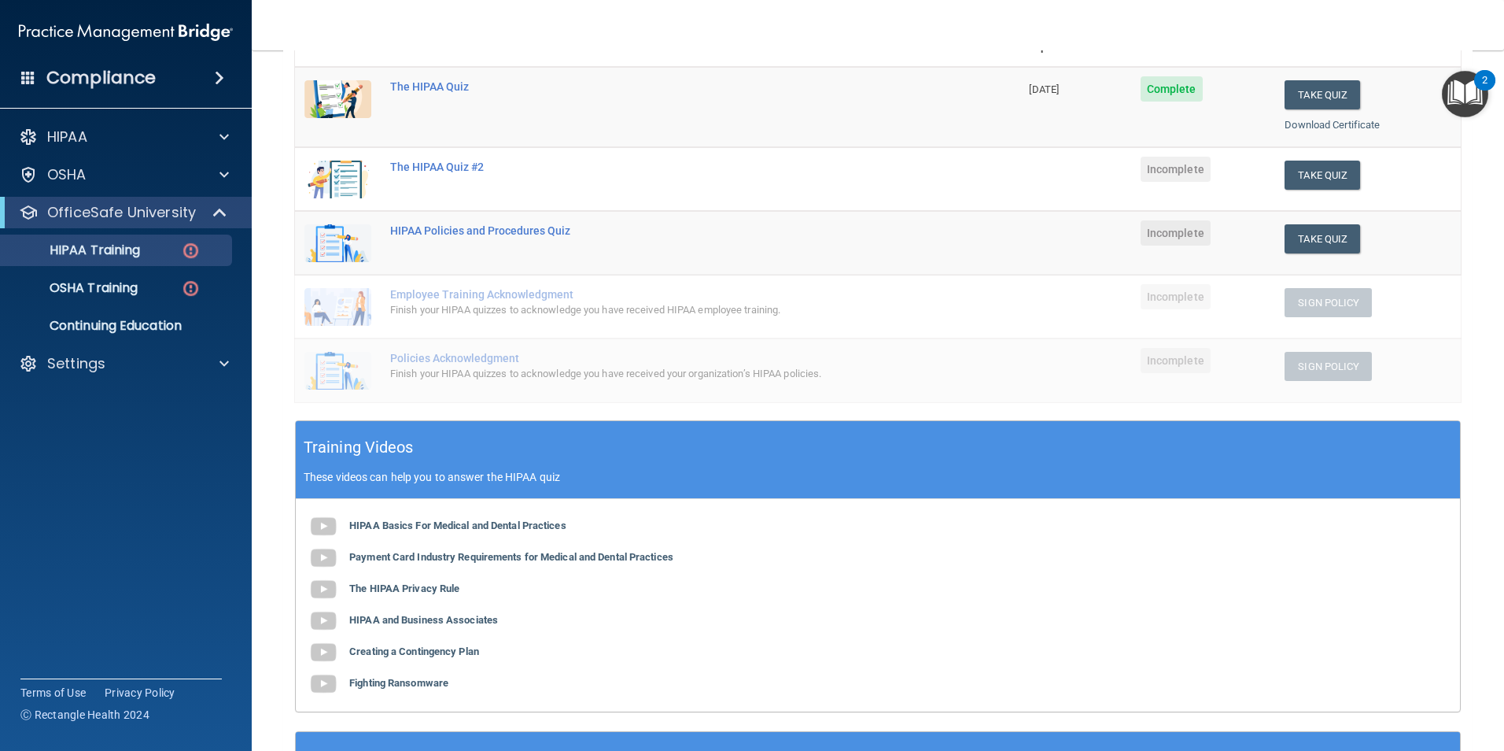
scroll to position [157, 0]
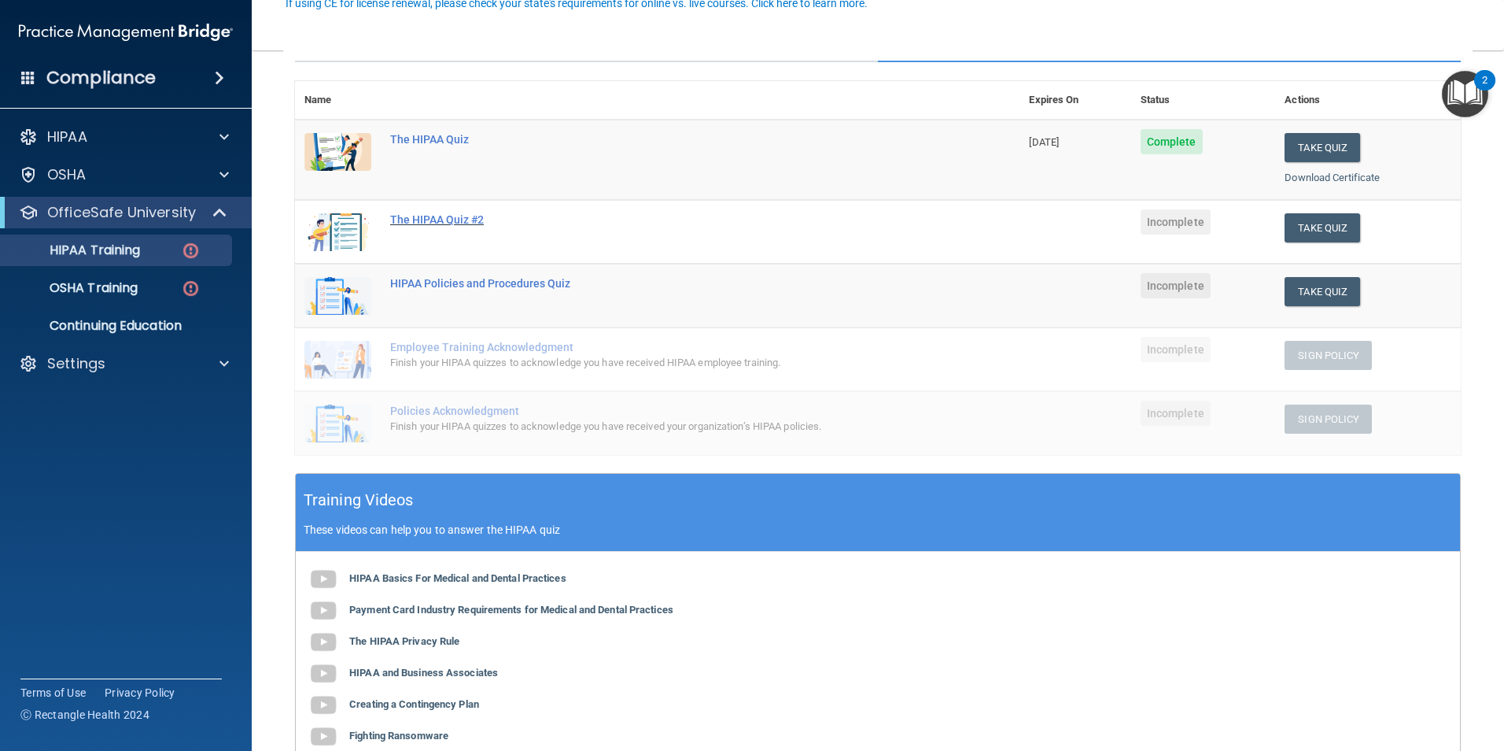
click at [417, 217] on div "The HIPAA Quiz #2" at bounding box center [665, 219] width 551 height 13
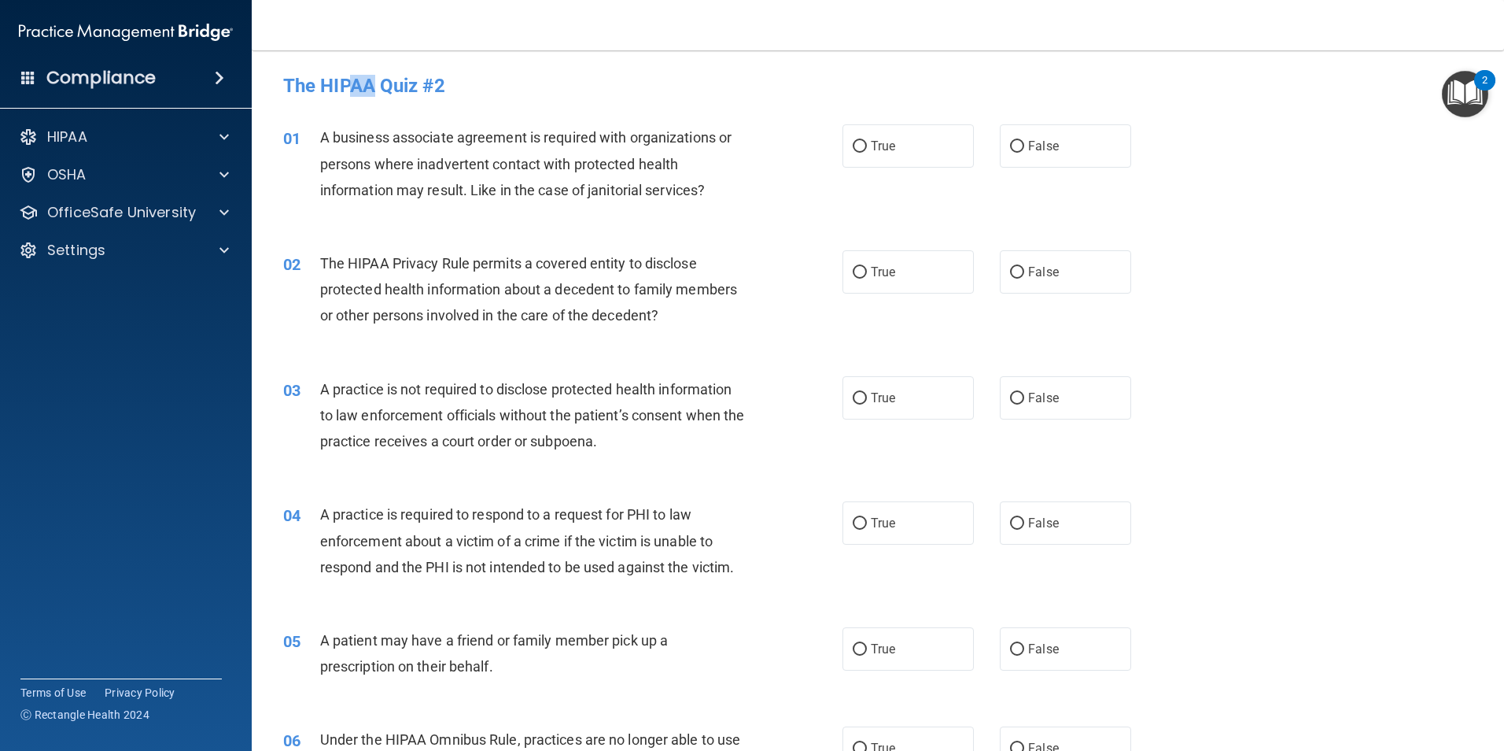
drag, startPoint x: 349, startPoint y: 76, endPoint x: 372, endPoint y: 94, distance: 29.1
click at [372, 94] on h4 "The HIPAA Quiz #2" at bounding box center [878, 86] width 1190 height 20
click at [436, 136] on span "A business associate agreement is required with organizations or persons where …" at bounding box center [526, 163] width 412 height 68
click at [498, 159] on span "A business associate agreement is required with organizations or persons where …" at bounding box center [526, 163] width 412 height 68
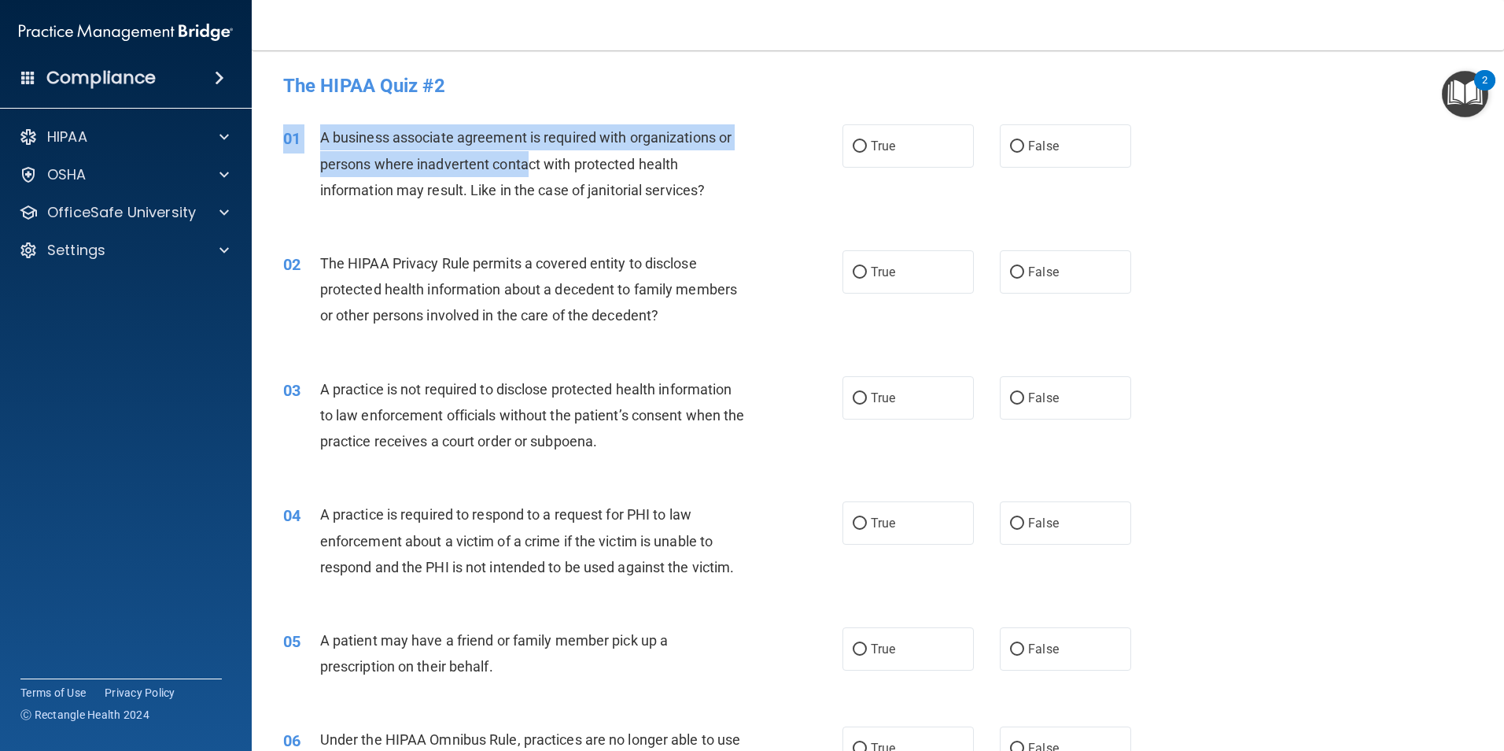
drag, startPoint x: 533, startPoint y: 116, endPoint x: 528, endPoint y: 165, distance: 49.9
click at [528, 165] on div "01 A business associate agreement is required with organizations or persons whe…" at bounding box center [877, 168] width 1213 height 126
drag, startPoint x: 528, startPoint y: 165, endPoint x: 384, endPoint y: 175, distance: 144.3
click at [384, 175] on div "A business associate agreement is required with organizations or persons where …" at bounding box center [538, 163] width 437 height 79
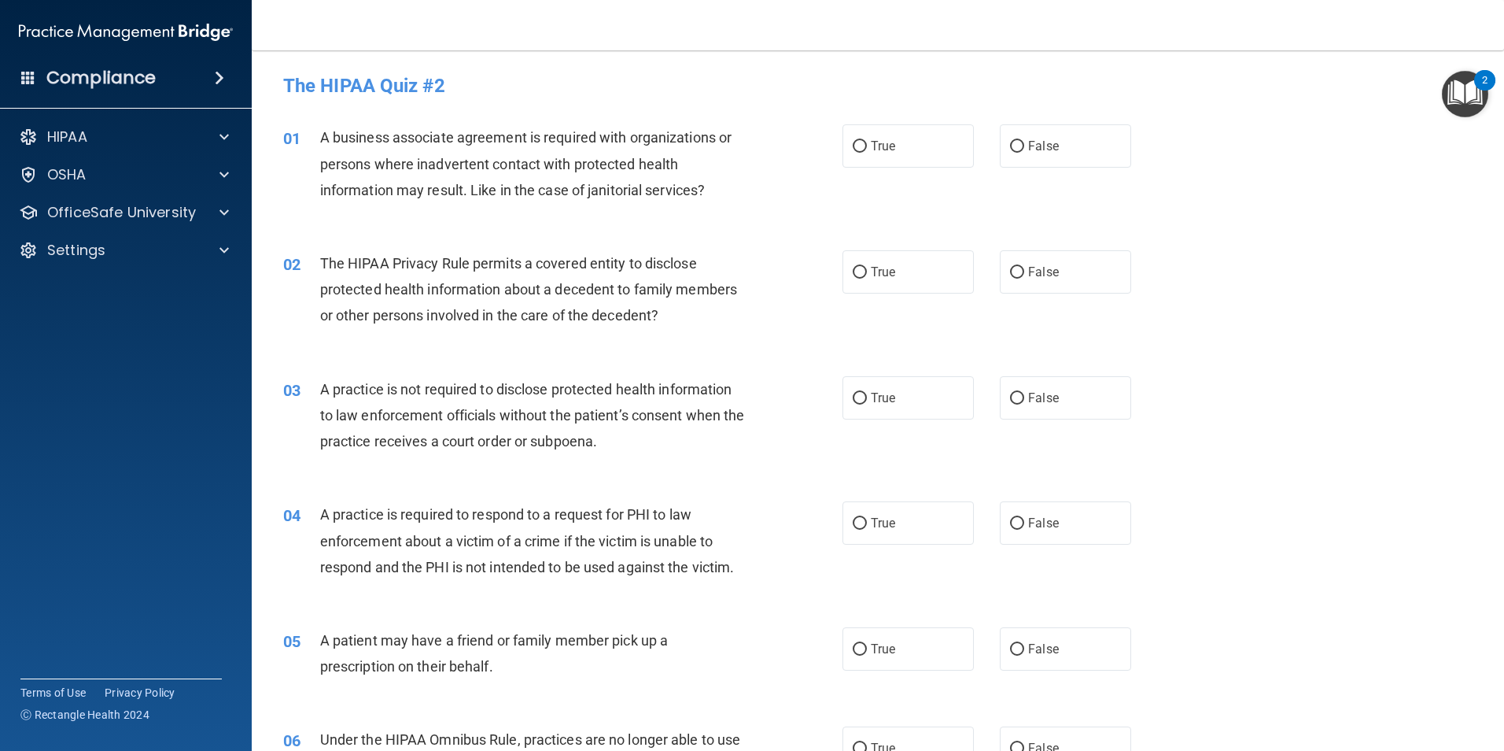
click at [456, 180] on span "A business associate agreement is required with organizations or persons where …" at bounding box center [526, 163] width 412 height 68
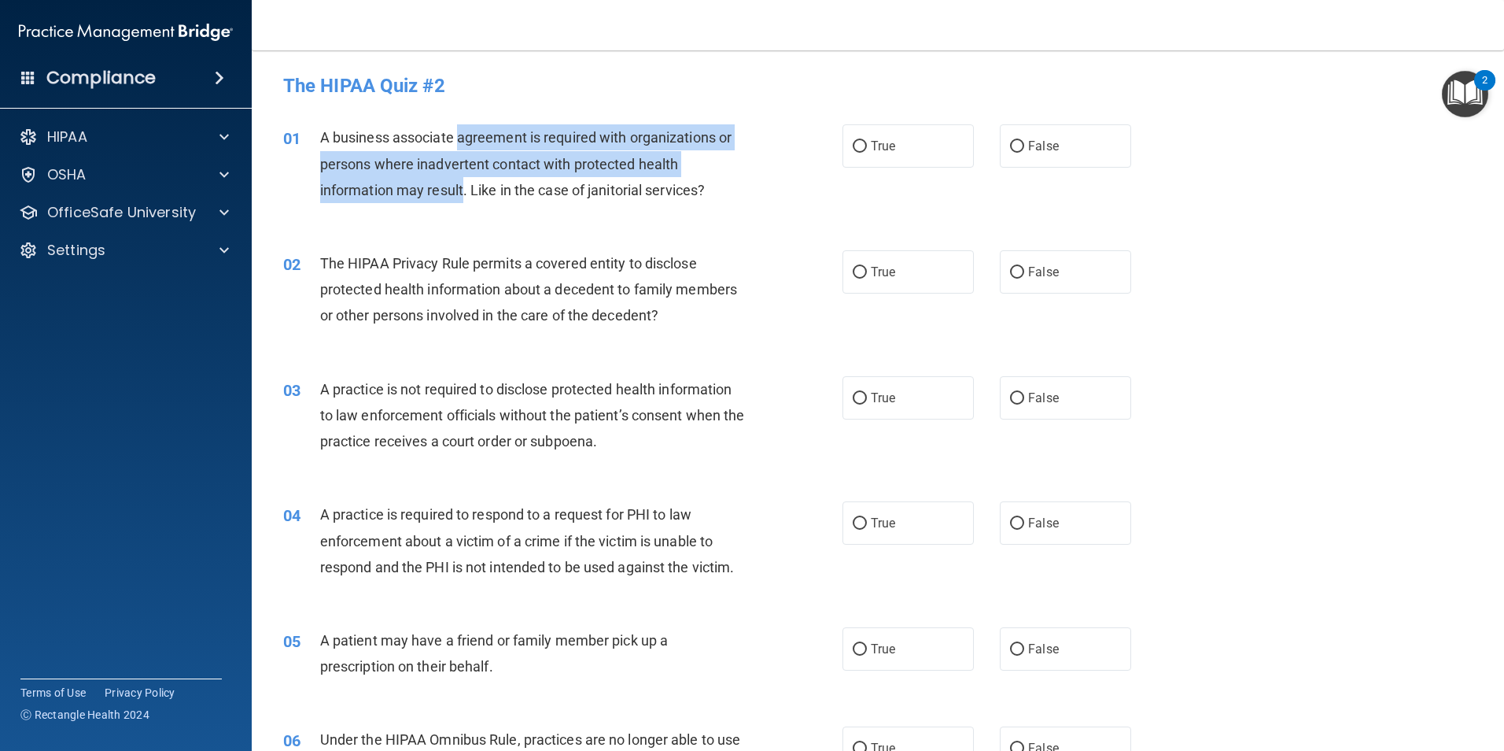
drag, startPoint x: 460, startPoint y: 138, endPoint x: 465, endPoint y: 179, distance: 42.0
click at [465, 179] on div "A business associate agreement is required with organizations or persons where …" at bounding box center [538, 163] width 437 height 79
drag, startPoint x: 465, startPoint y: 179, endPoint x: 457, endPoint y: 184, distance: 9.2
click at [457, 184] on span "A business associate agreement is required with organizations or persons where …" at bounding box center [526, 163] width 412 height 68
